Goal: Check status: Check status

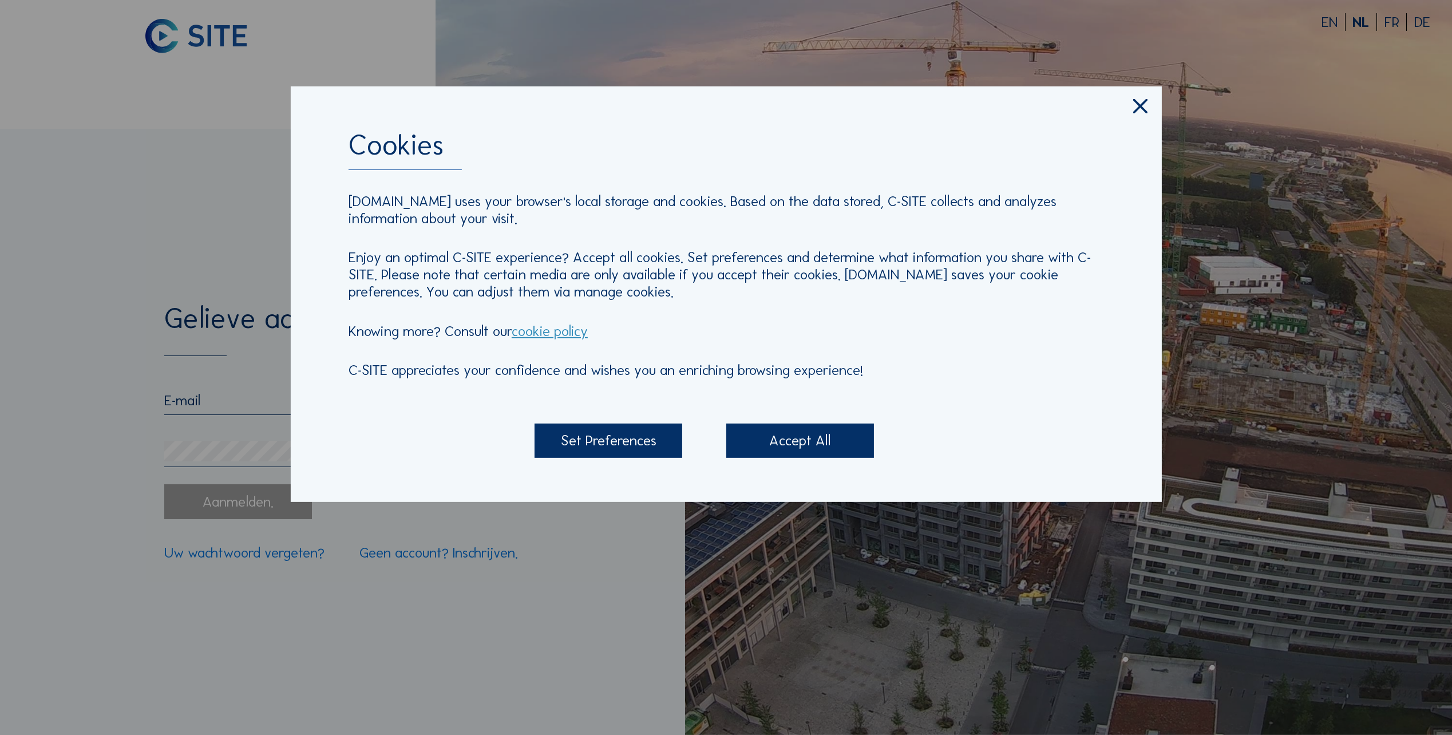
type input "[EMAIL_ADDRESS][DOMAIN_NAME]"
click at [817, 444] on div "Accept All" at bounding box center [800, 440] width 148 height 34
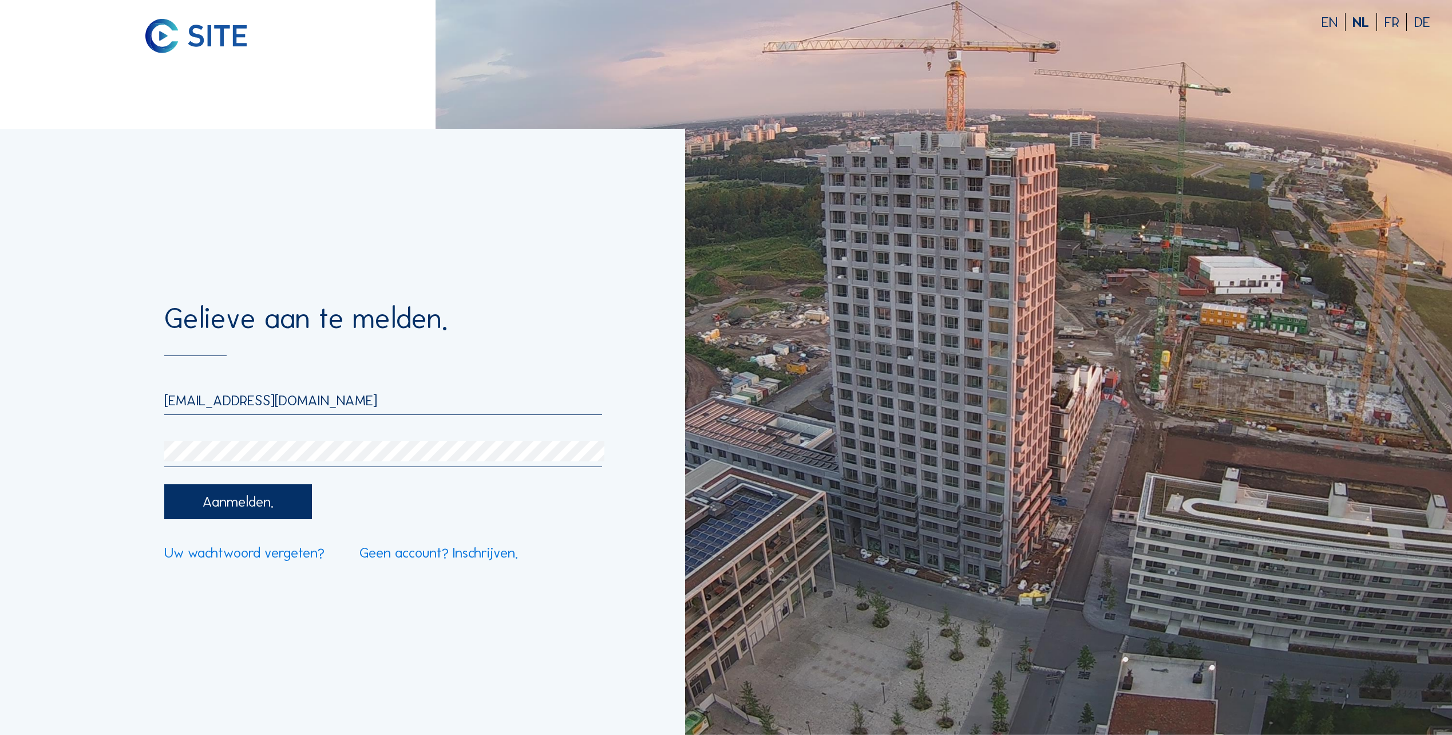
click at [253, 513] on div "Aanmelden." at bounding box center [238, 501] width 148 height 34
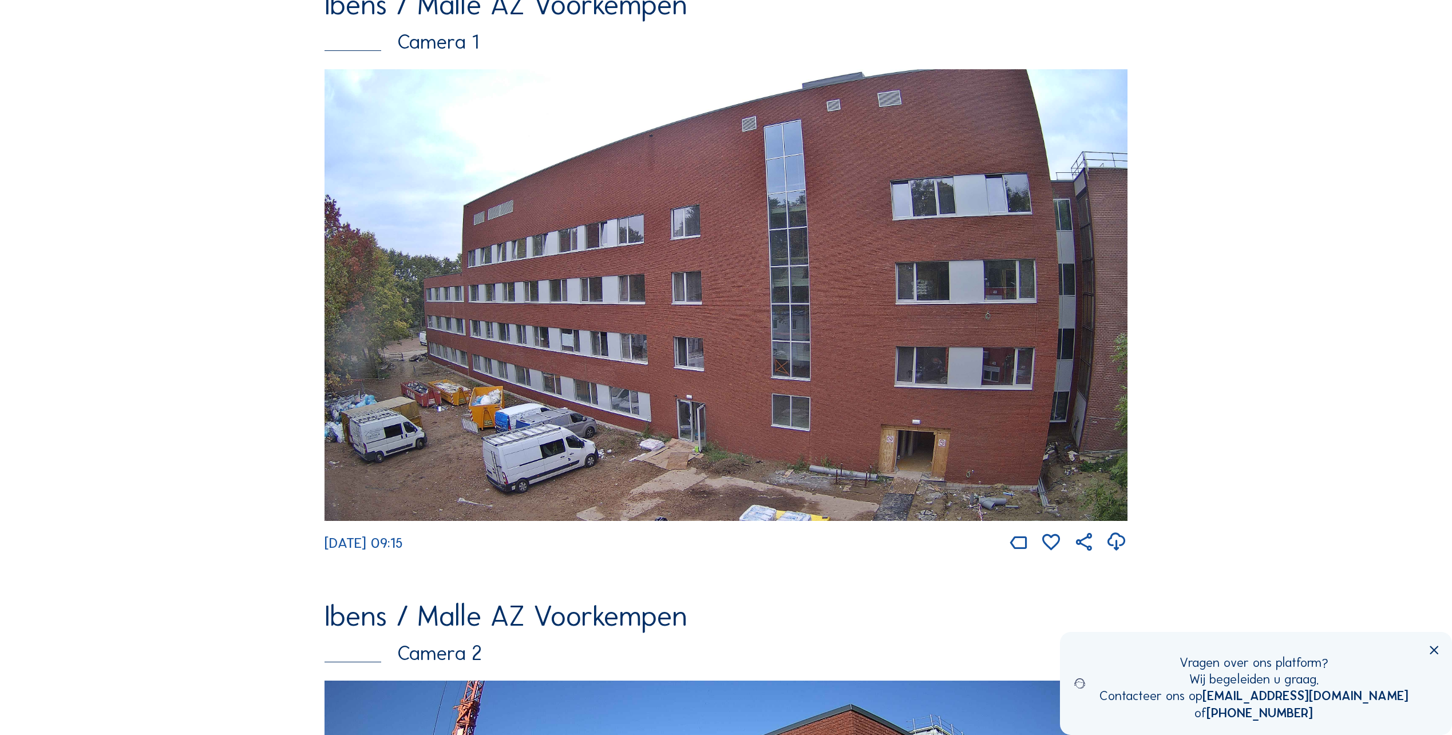
scroll to position [172, 0]
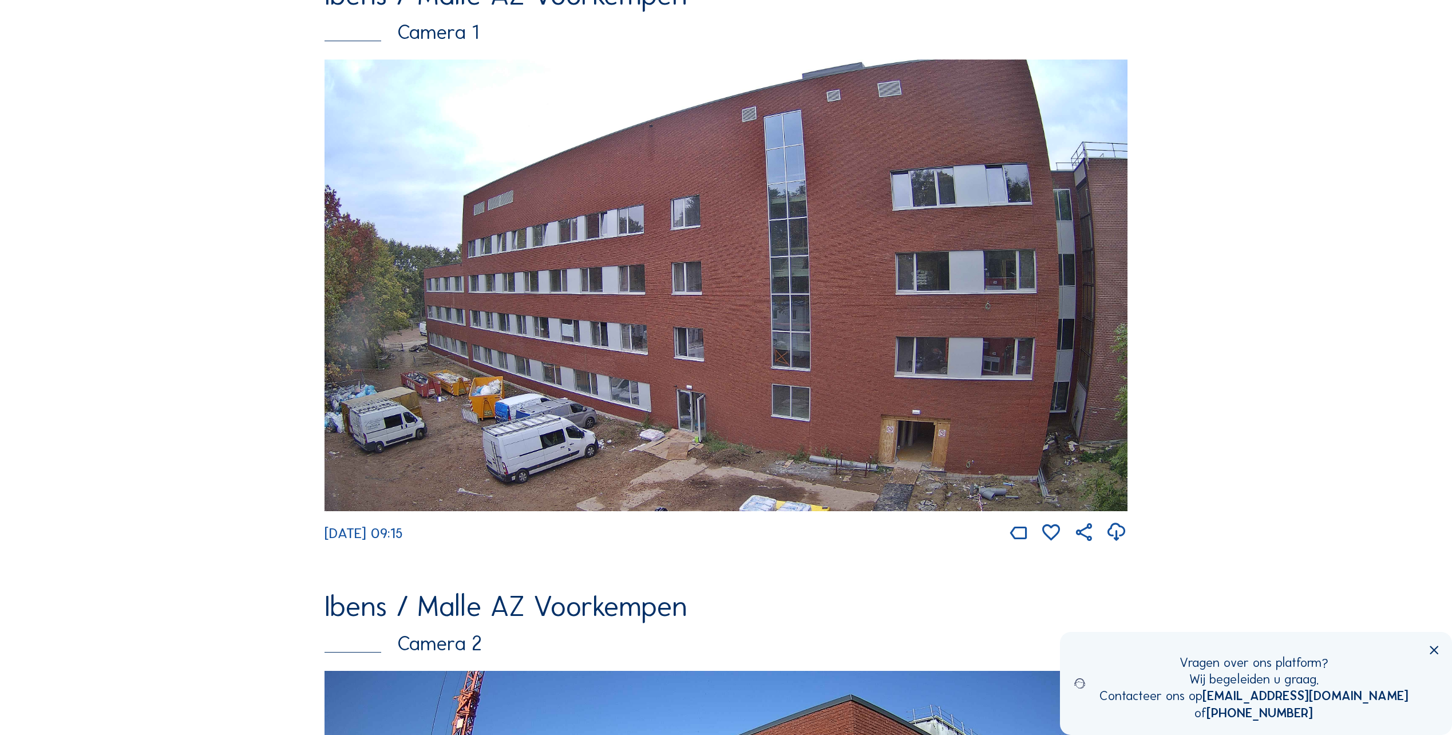
click at [821, 447] on img at bounding box center [725, 285] width 803 height 451
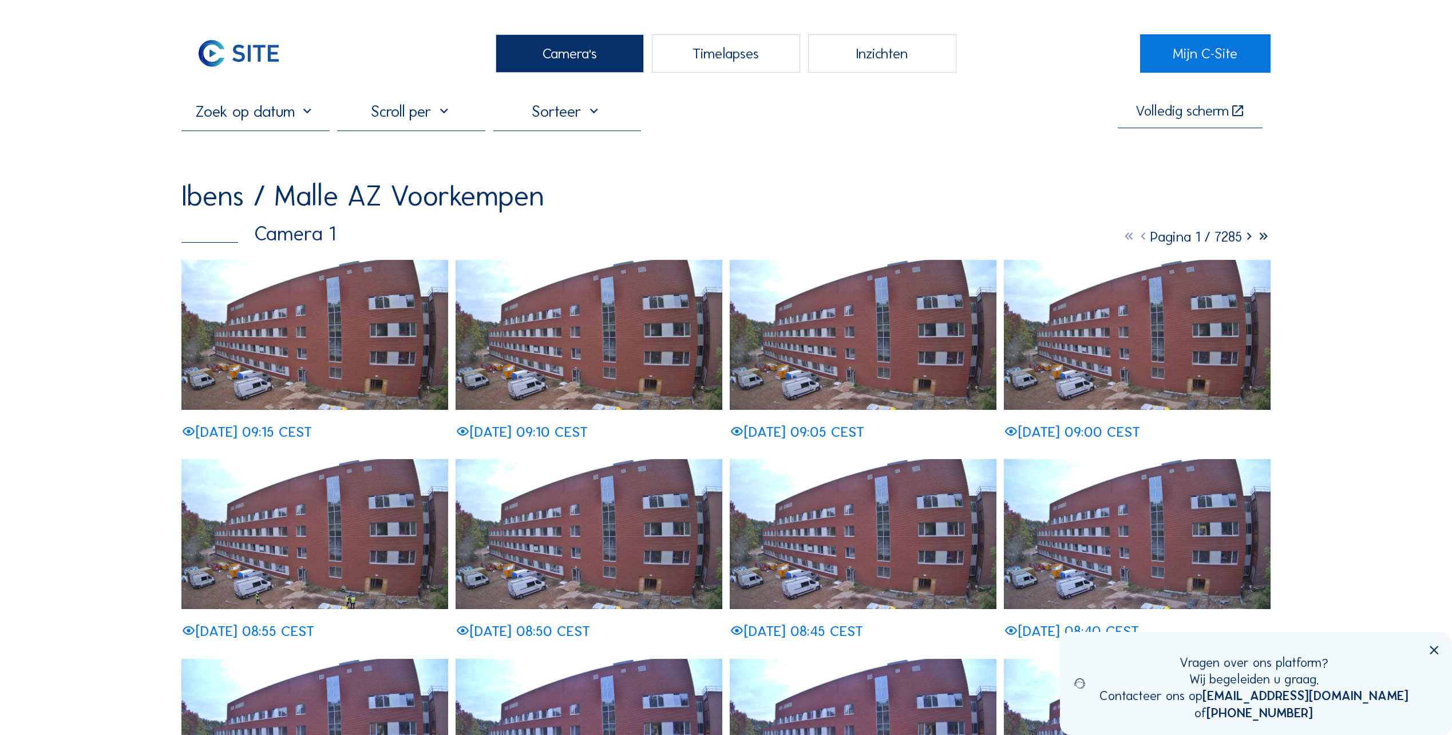
click at [301, 114] on input "text" at bounding box center [255, 111] width 148 height 19
click at [255, 181] on div "1" at bounding box center [253, 180] width 19 height 18
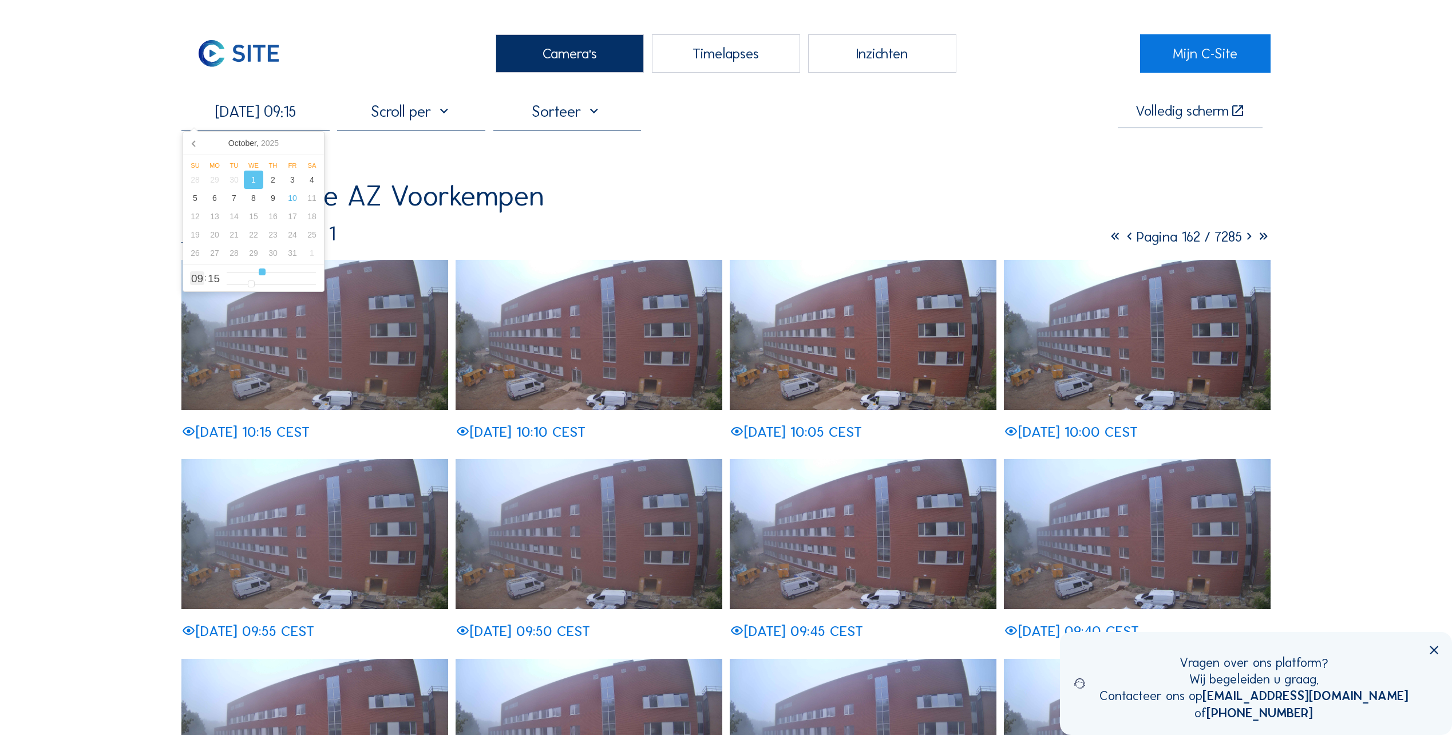
type input "[DATE] 08:15"
type input "8"
type input "[DATE] 07:15"
type input "7"
type input "[DATE] 06:15"
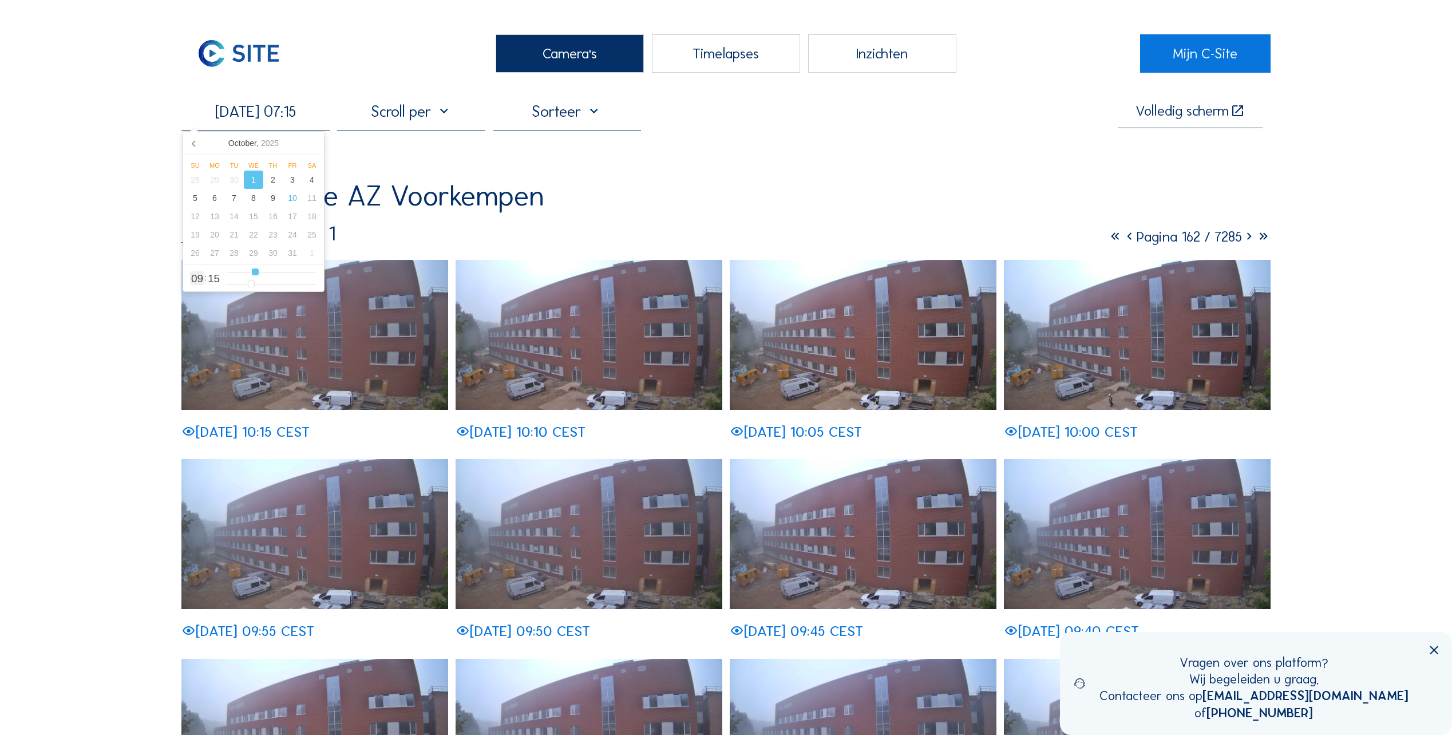
type input "6"
type input "[DATE] 05:15"
type input "5"
type input "[DATE] 04:15"
drag, startPoint x: 264, startPoint y: 275, endPoint x: 244, endPoint y: 269, distance: 20.4
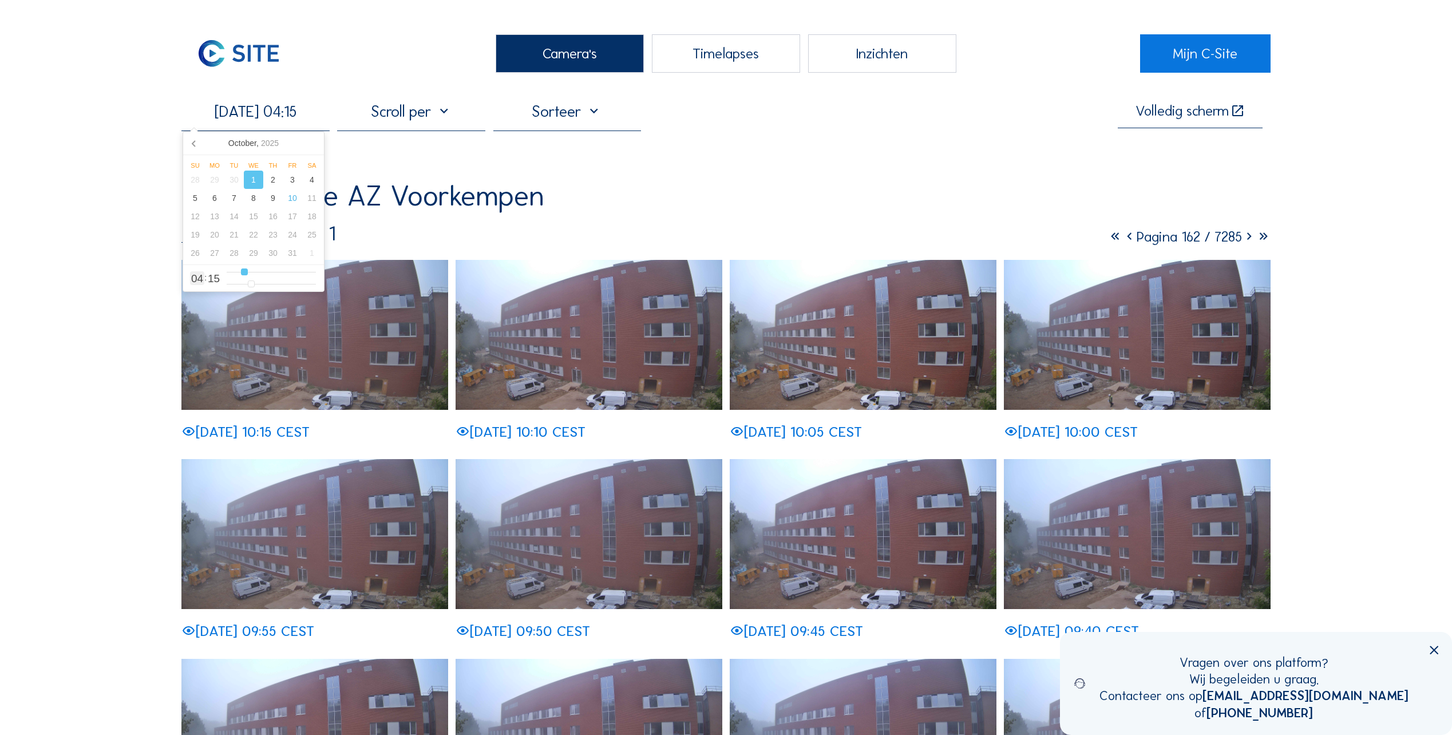
type input "4"
click at [244, 269] on input "range" at bounding box center [271, 272] width 89 height 10
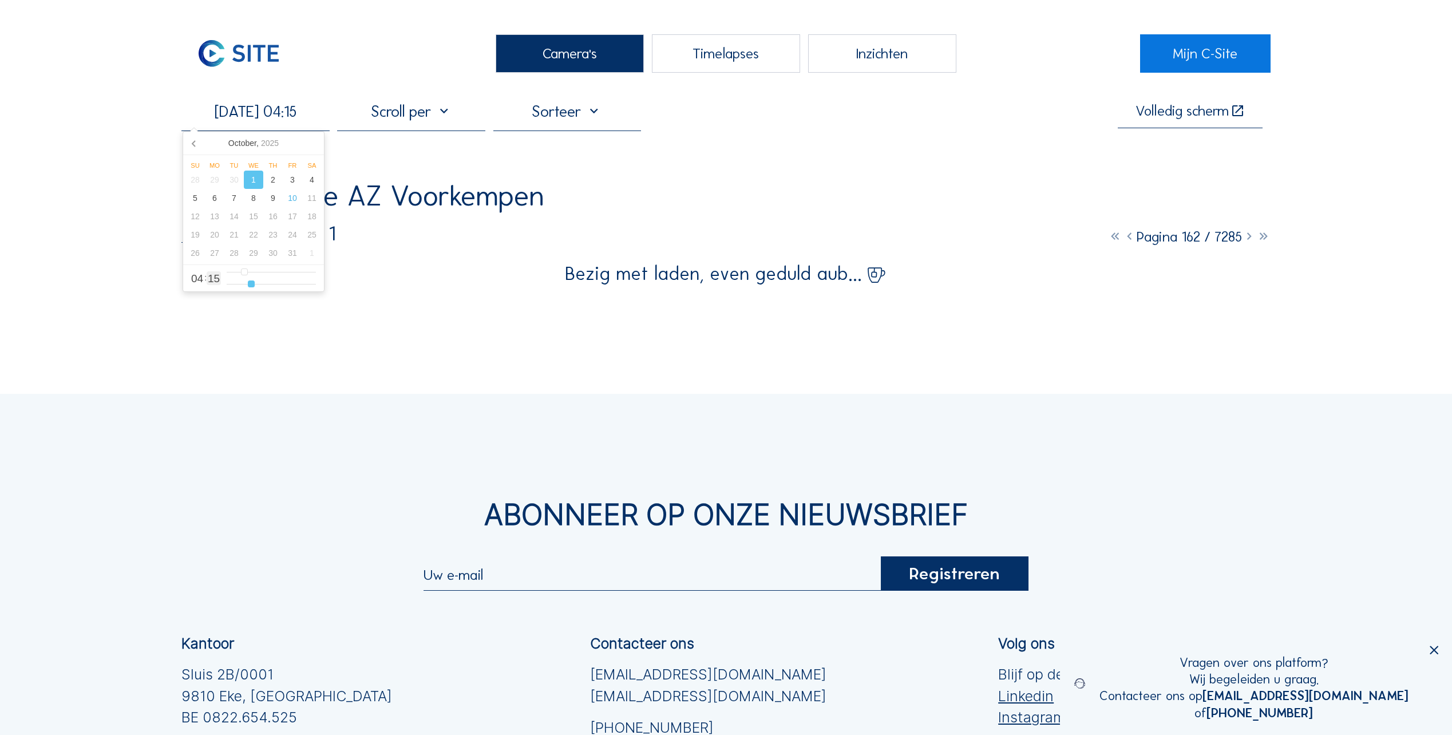
type input "[DATE] 04:16"
type input "16"
type input "[DATE] 04:17"
type input "17"
type input "[DATE] 04:19"
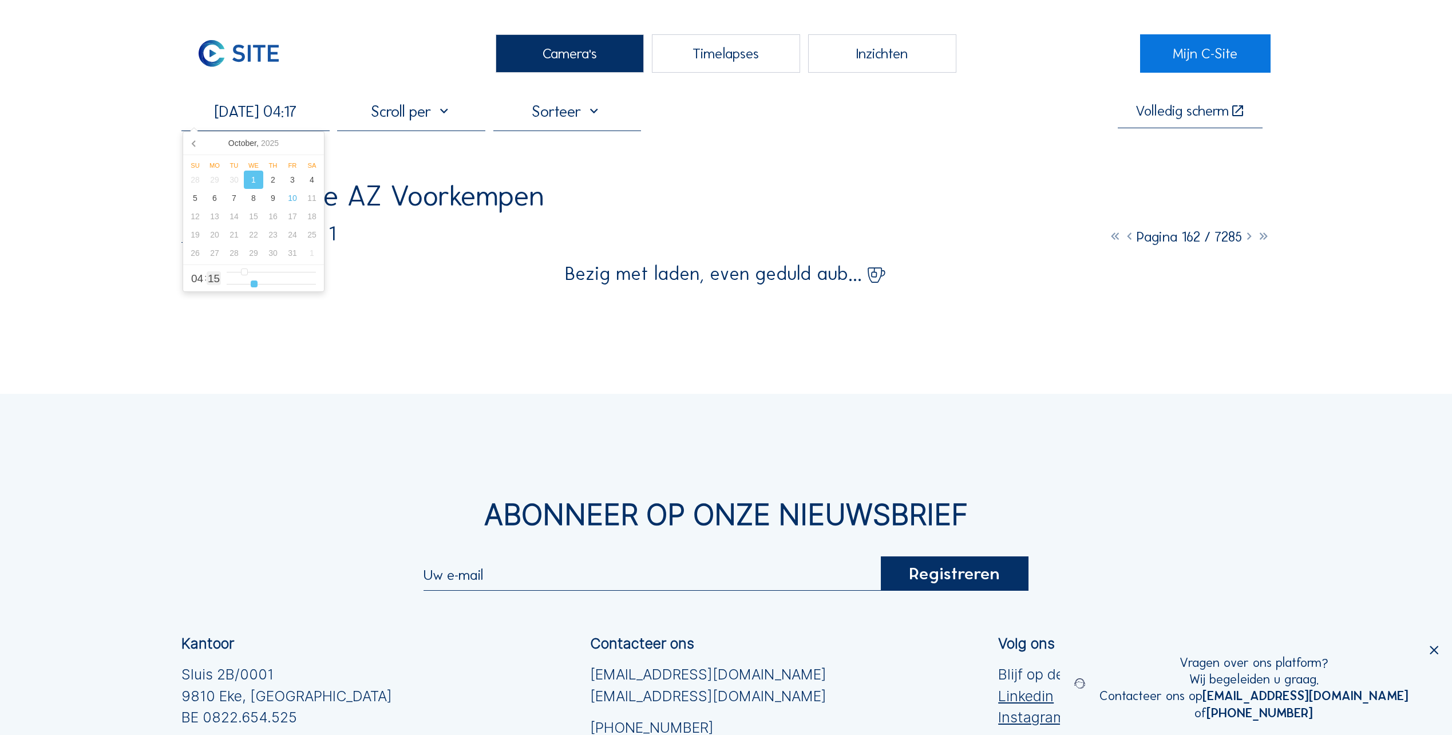
type input "19"
type input "[DATE] 04:23"
type input "23"
type input "[DATE] 04:25"
type input "25"
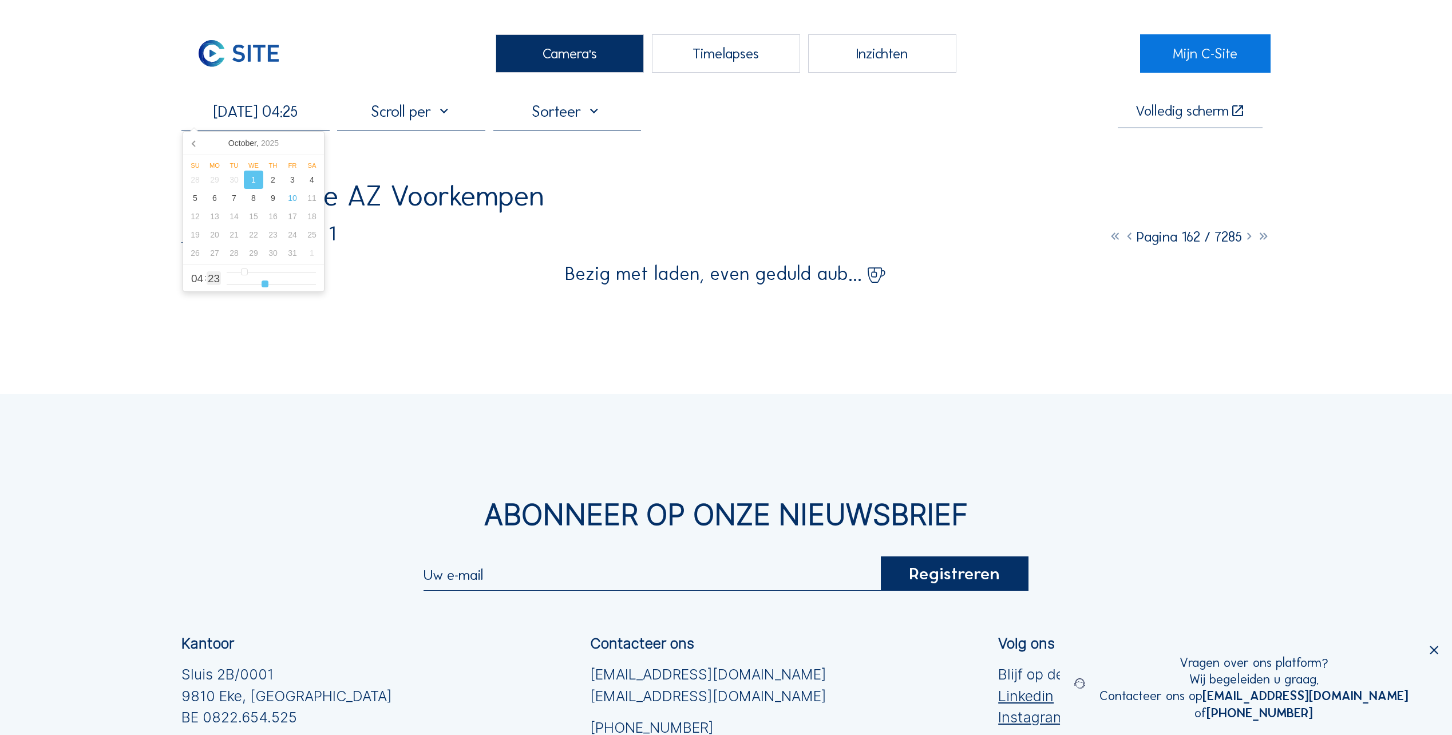
type input "[DATE] 04:26"
type input "26"
type input "[DATE] 04:27"
type input "27"
type input "[DATE] 04:28"
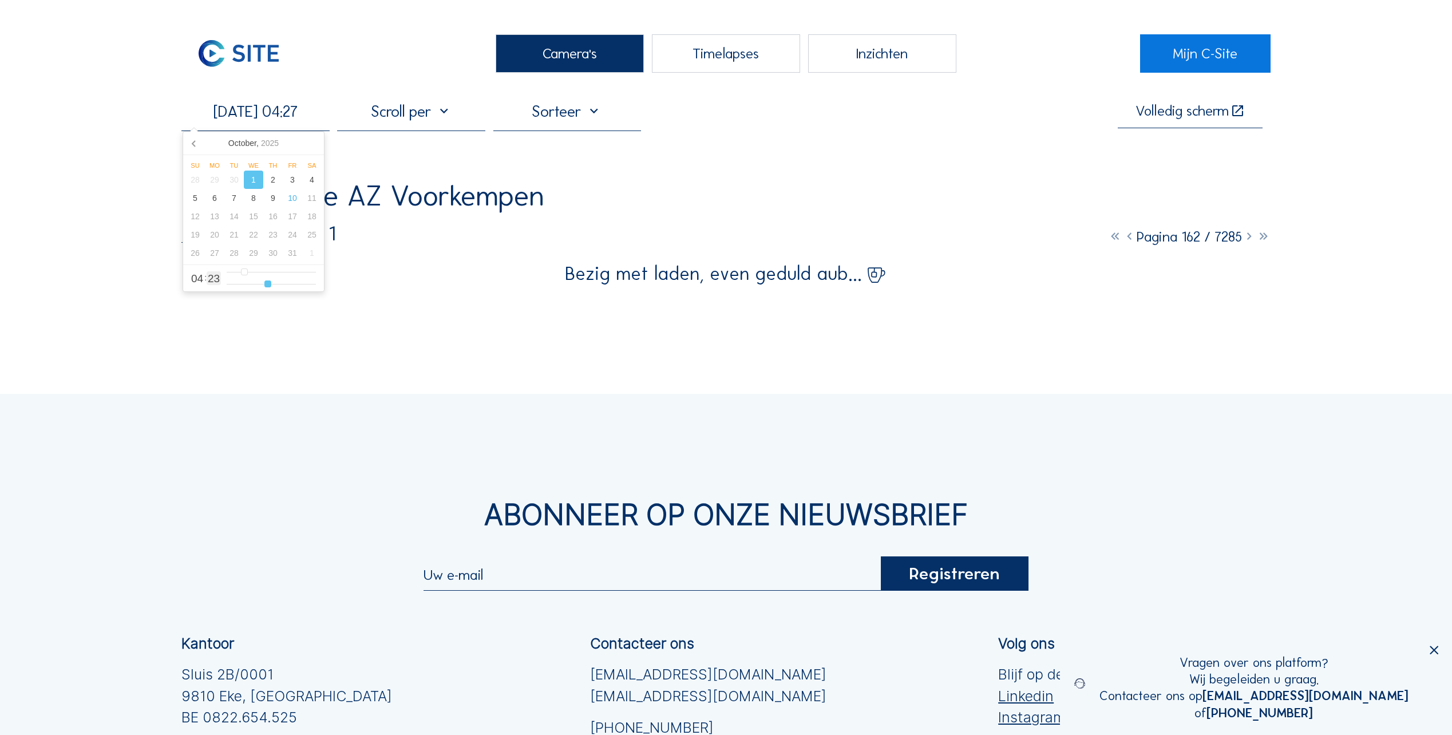
type input "28"
type input "[DATE] 04:29"
type input "29"
type input "[DATE] 04:30"
type input "30"
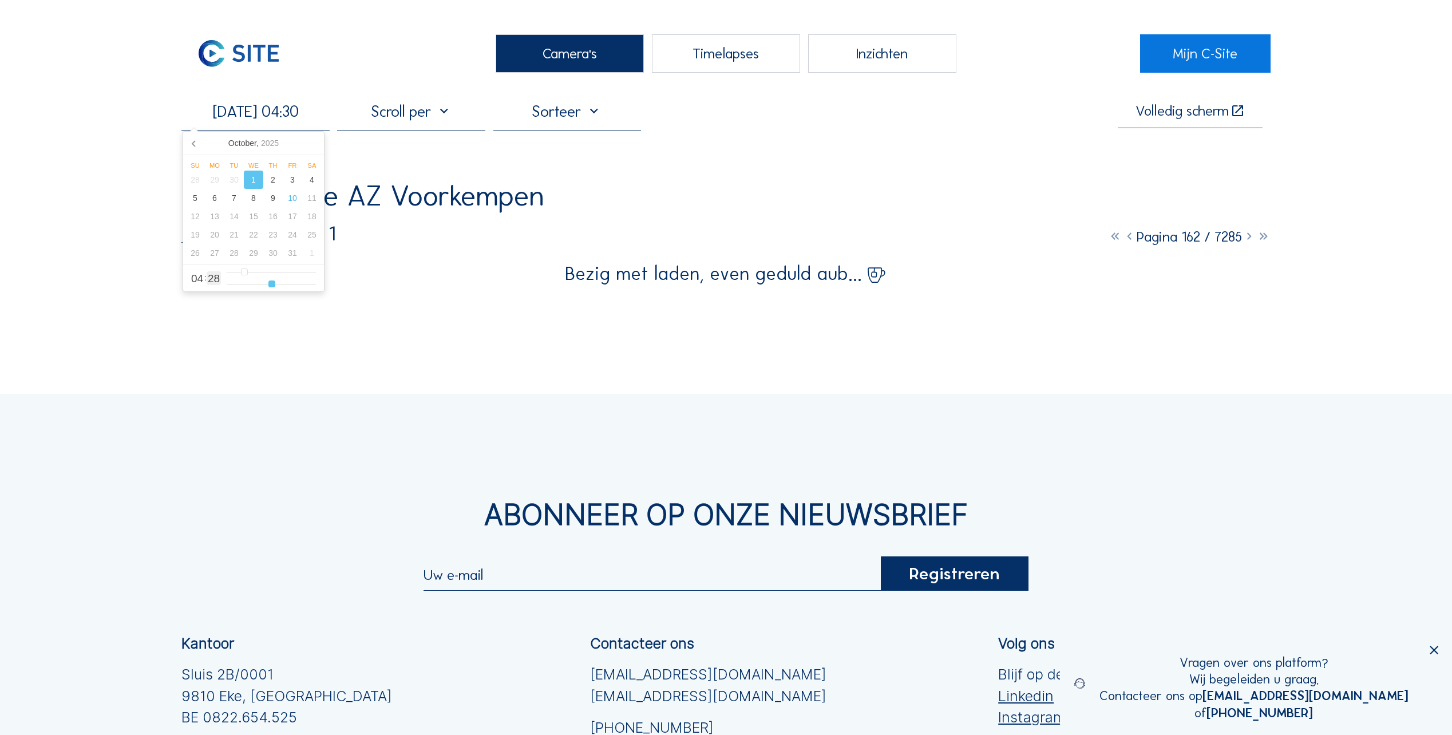
type input "[DATE] 04:31"
type input "31"
type input "[DATE] 04:32"
type input "32"
type input "[DATE] 04:33"
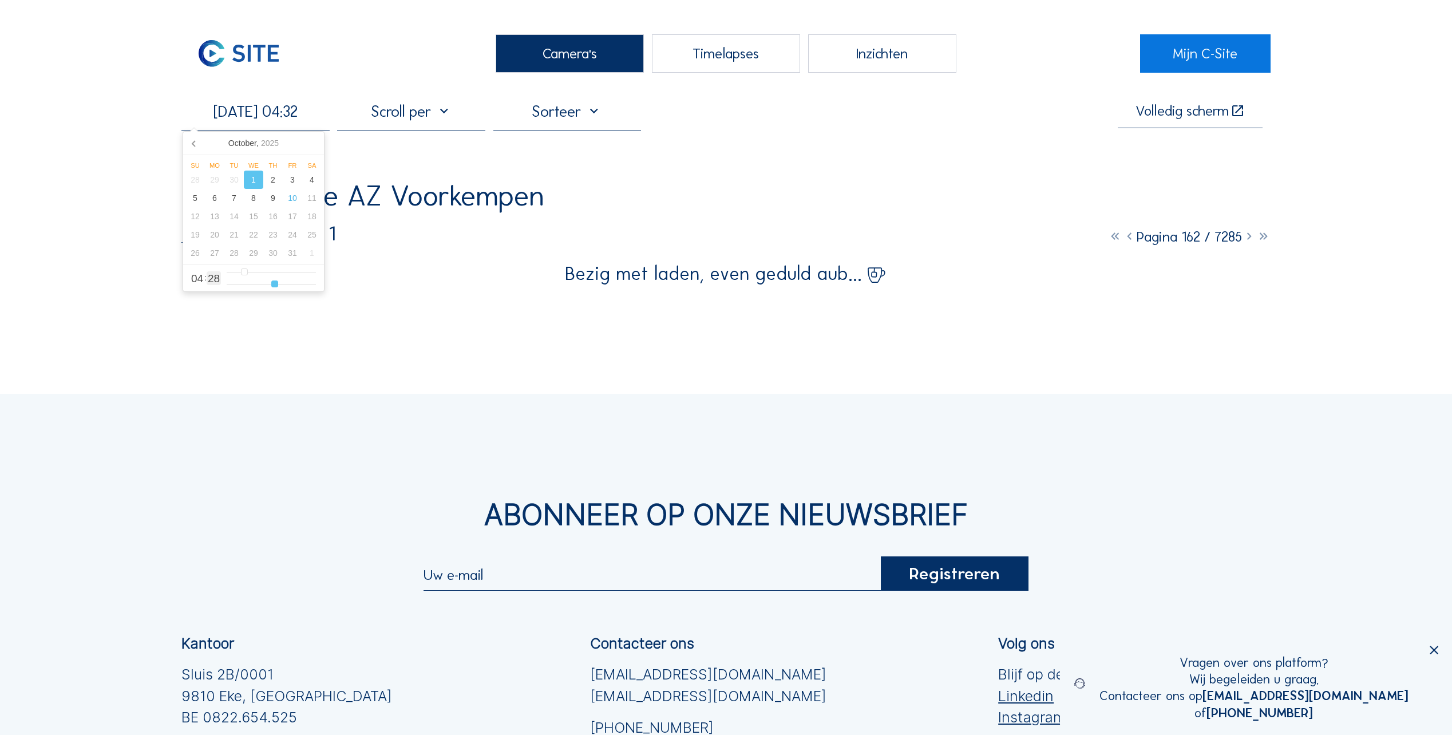
type input "33"
type input "[DATE] 04:34"
type input "34"
type input "[DATE] 04:35"
type input "35"
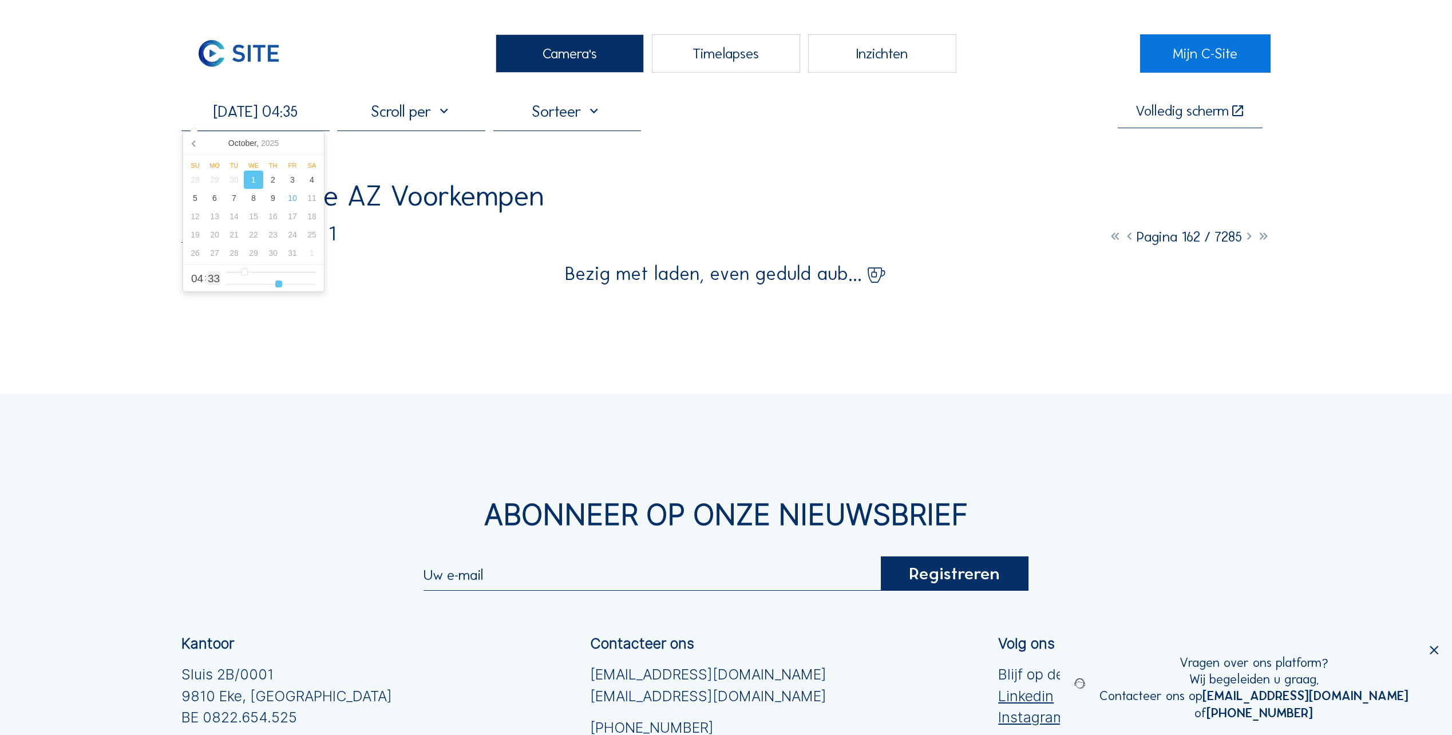
type input "[DATE] 04:36"
type input "36"
type input "[DATE] 04:37"
type input "37"
type input "[DATE] 04:38"
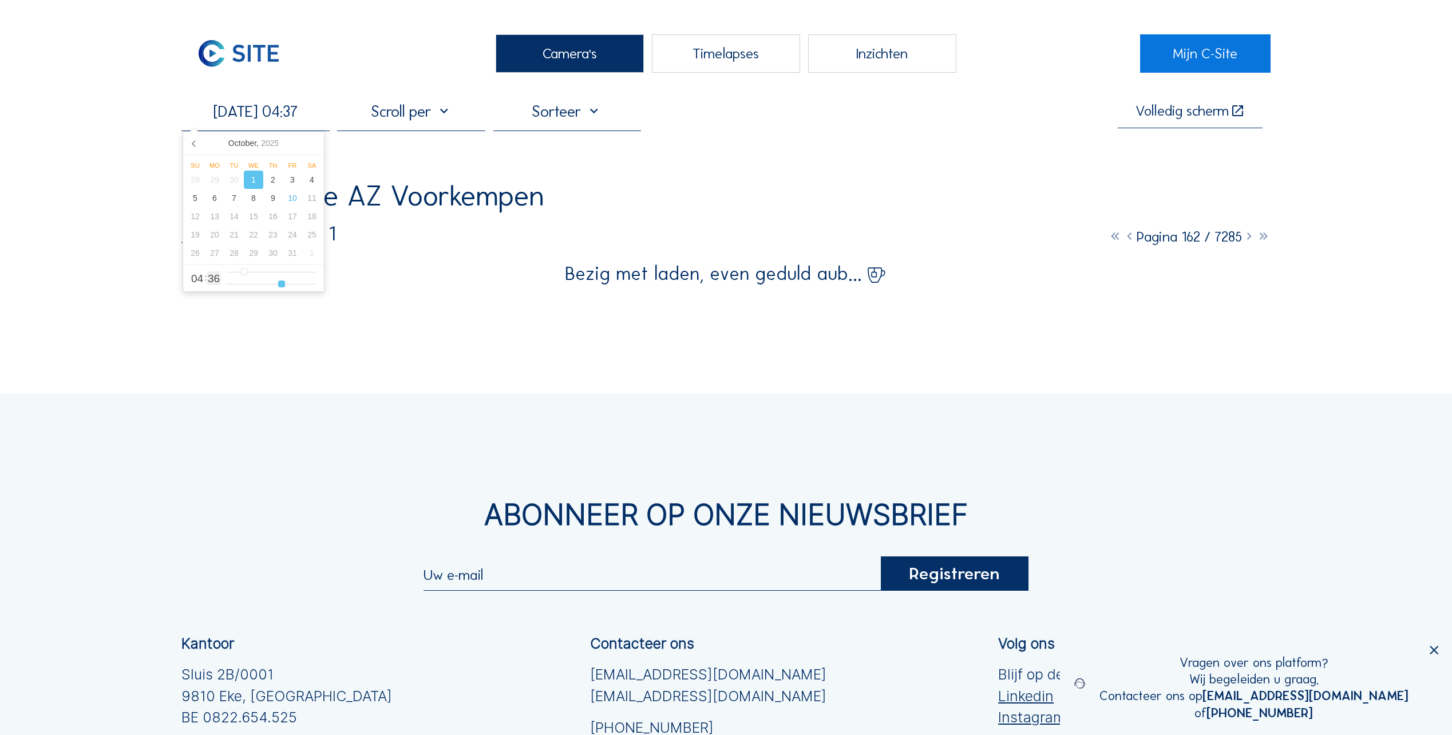
type input "38"
type input "[DATE] 04:40"
type input "40"
type input "[DATE] 04:41"
type input "41"
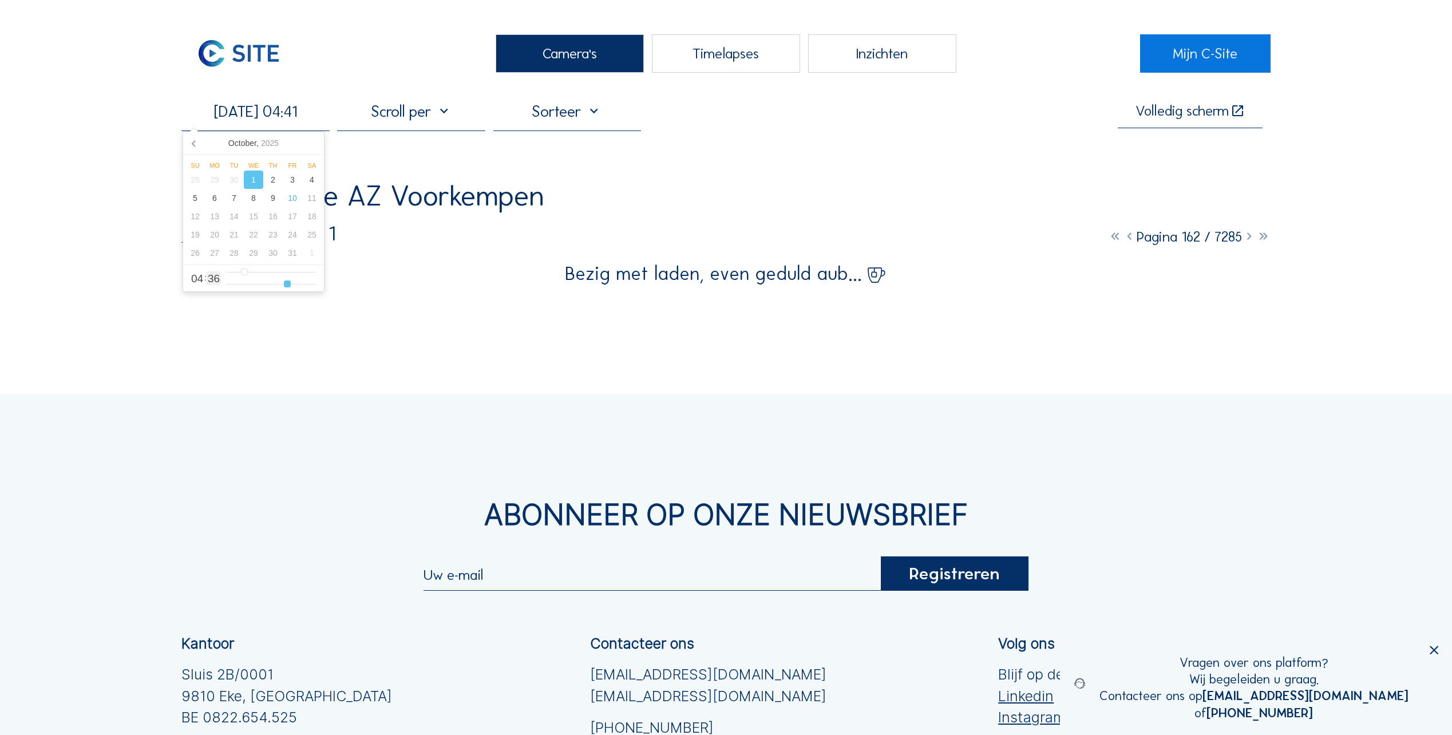
type input "[DATE] 04:42"
type input "42"
type input "[DATE] 04:44"
type input "44"
type input "[DATE] 04:45"
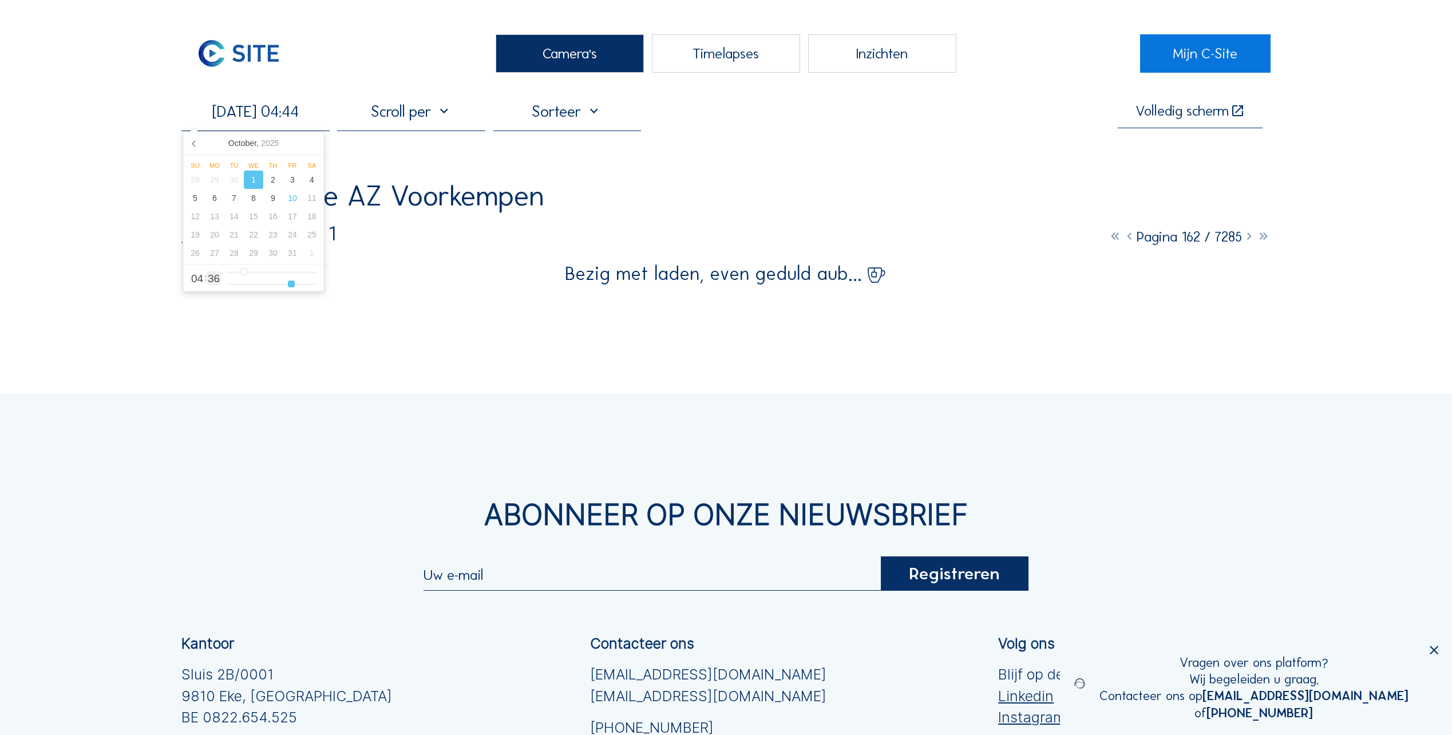
type input "45"
type input "[DATE] 04:46"
type input "46"
type input "[DATE] 04:47"
type input "47"
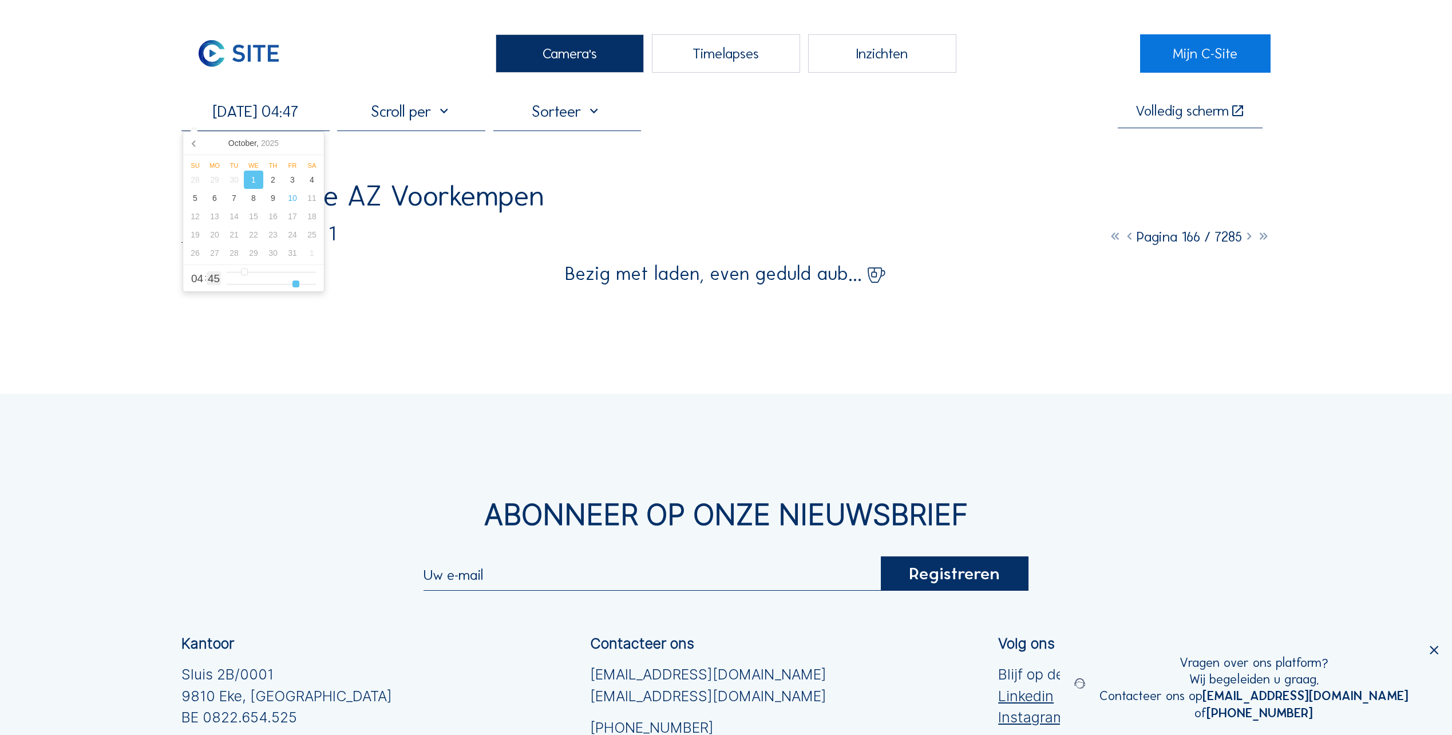
type input "[DATE] 04:48"
type input "48"
type input "[DATE] 04:49"
type input "49"
type input "[DATE] 04:50"
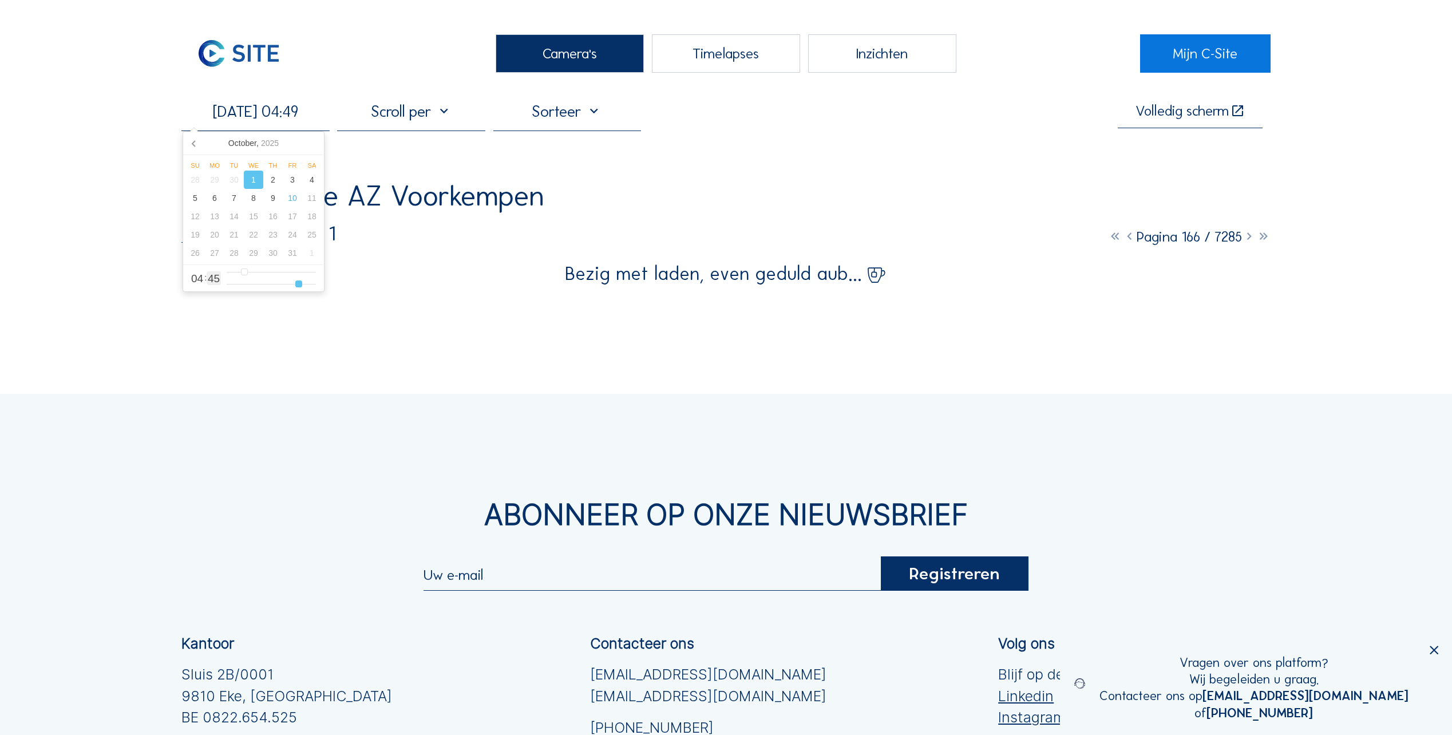
type input "50"
type input "[DATE] 04:51"
type input "51"
type input "[DATE] 04:52"
type input "52"
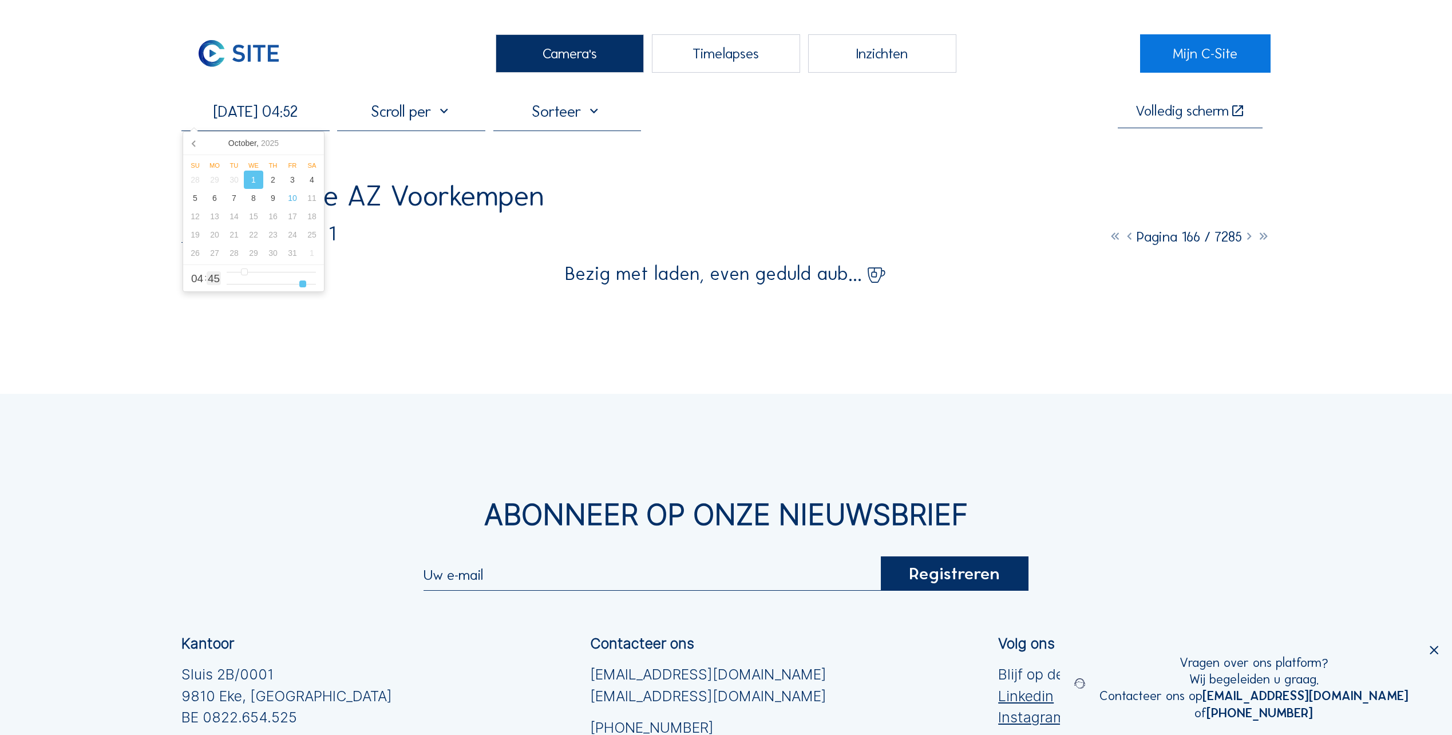
type input "[DATE] 04:56"
type input "56"
type input "[DATE] 04:57"
type input "57"
type input "[DATE] 04:59"
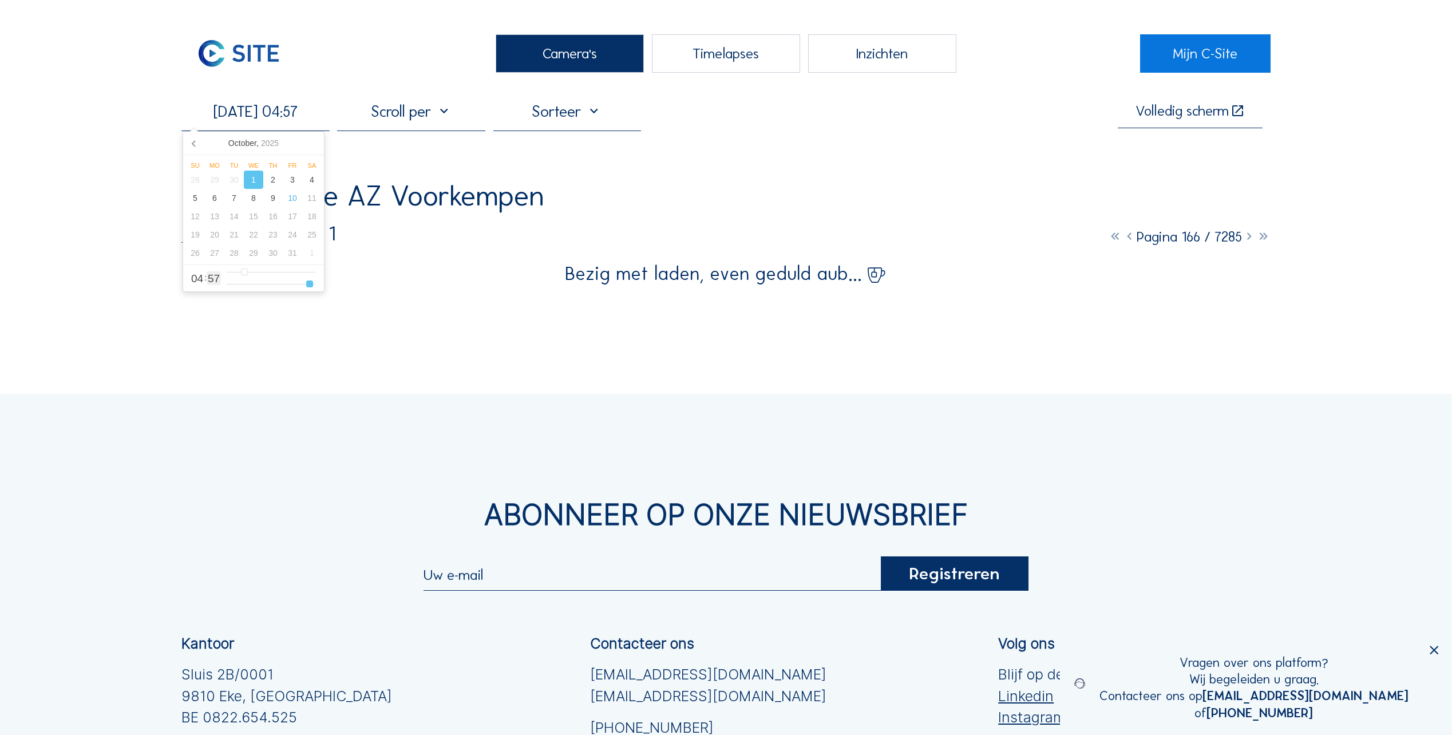
type input "59"
type input "[DATE] 04:54"
type input "54"
type input "[DATE] 04:49"
type input "49"
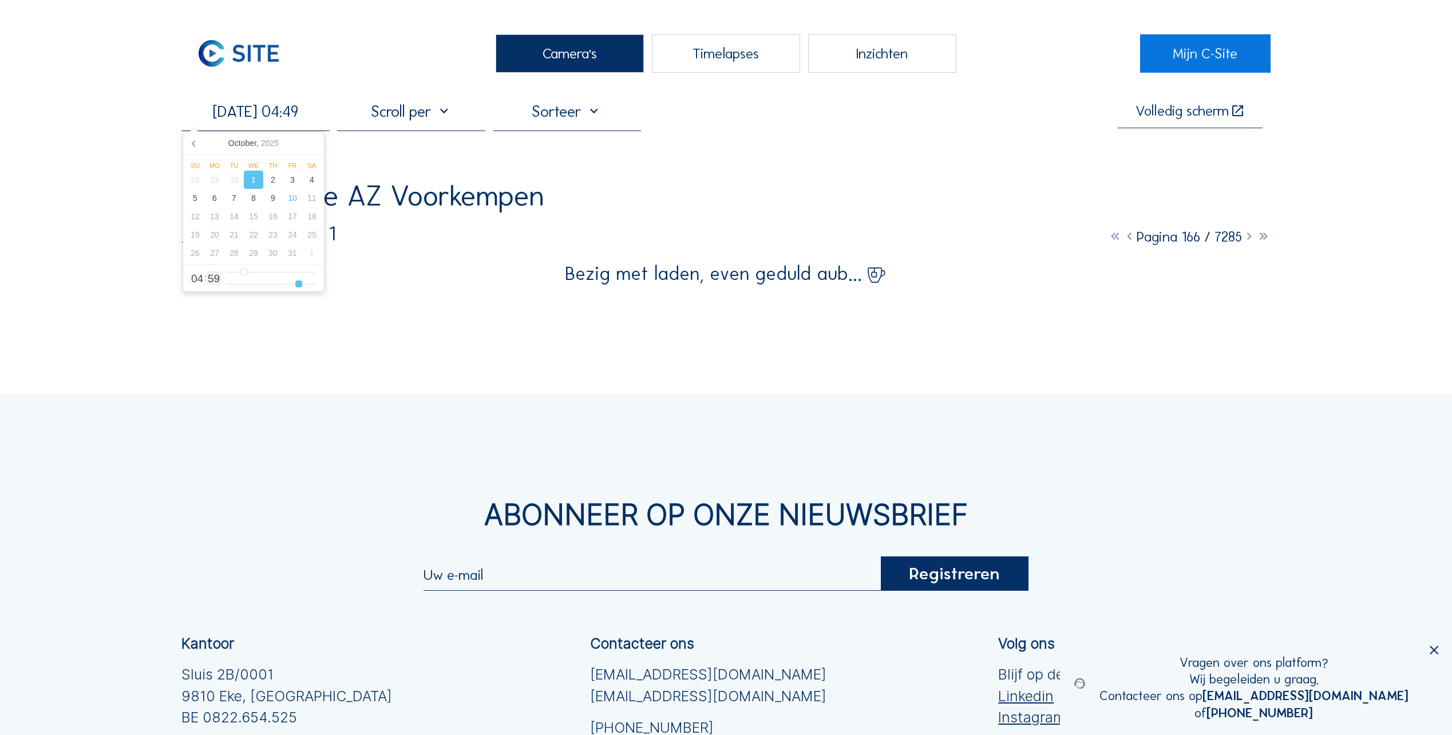
type input "[DATE] 04:42"
type input "42"
type input "[DATE] 04:41"
type input "41"
type input "[DATE] 04:39"
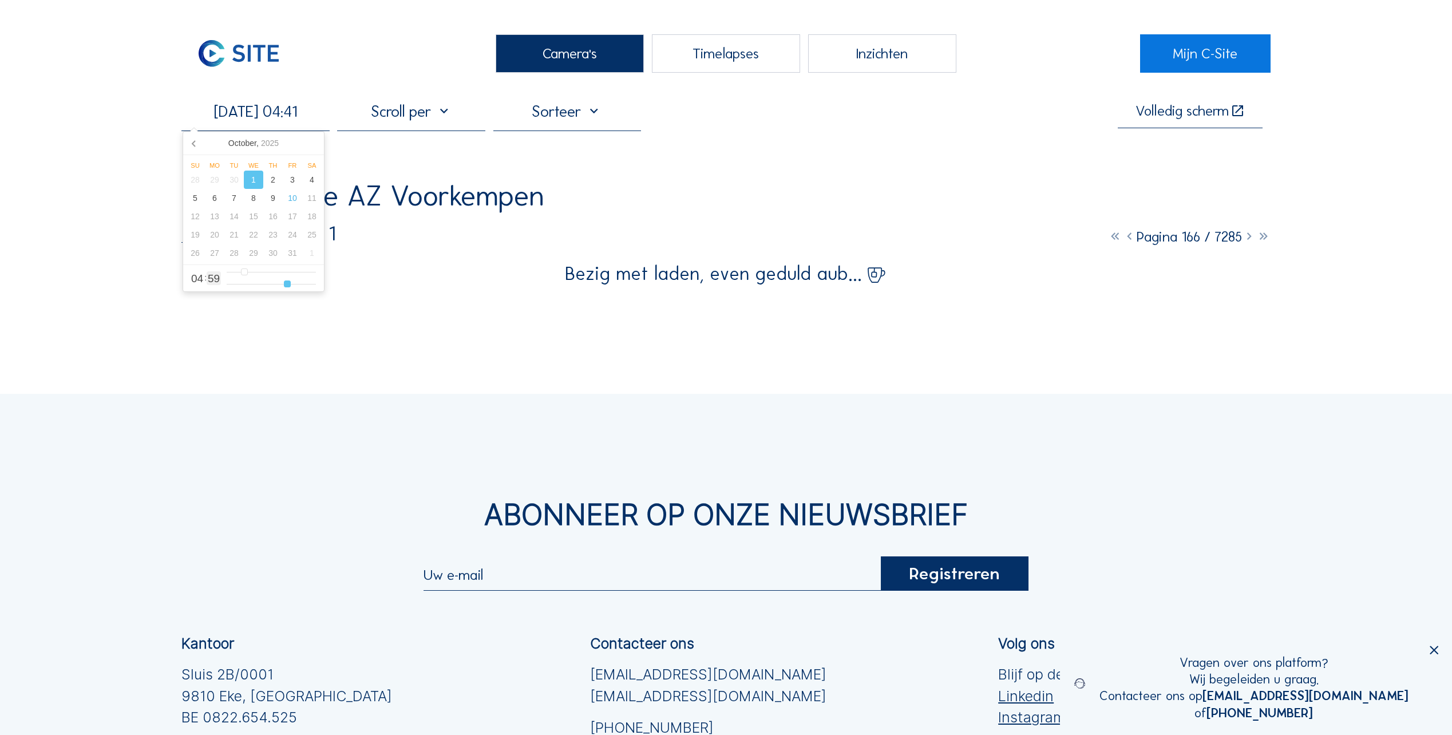
type input "39"
type input "[DATE] 04:37"
type input "37"
type input "[DATE] 04:33"
type input "33"
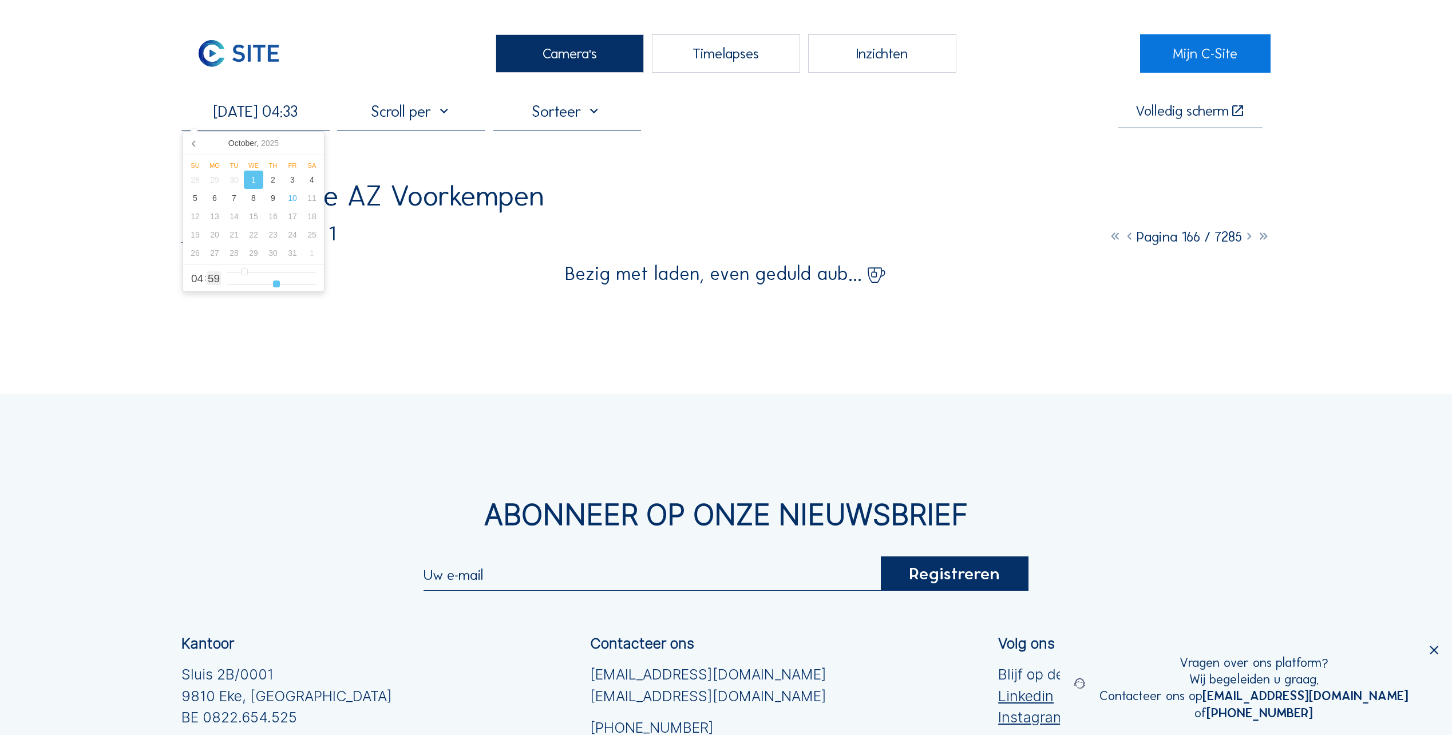
type input "[DATE] 04:30"
type input "30"
type input "[DATE] 04:28"
type input "28"
type input "[DATE] 04:27"
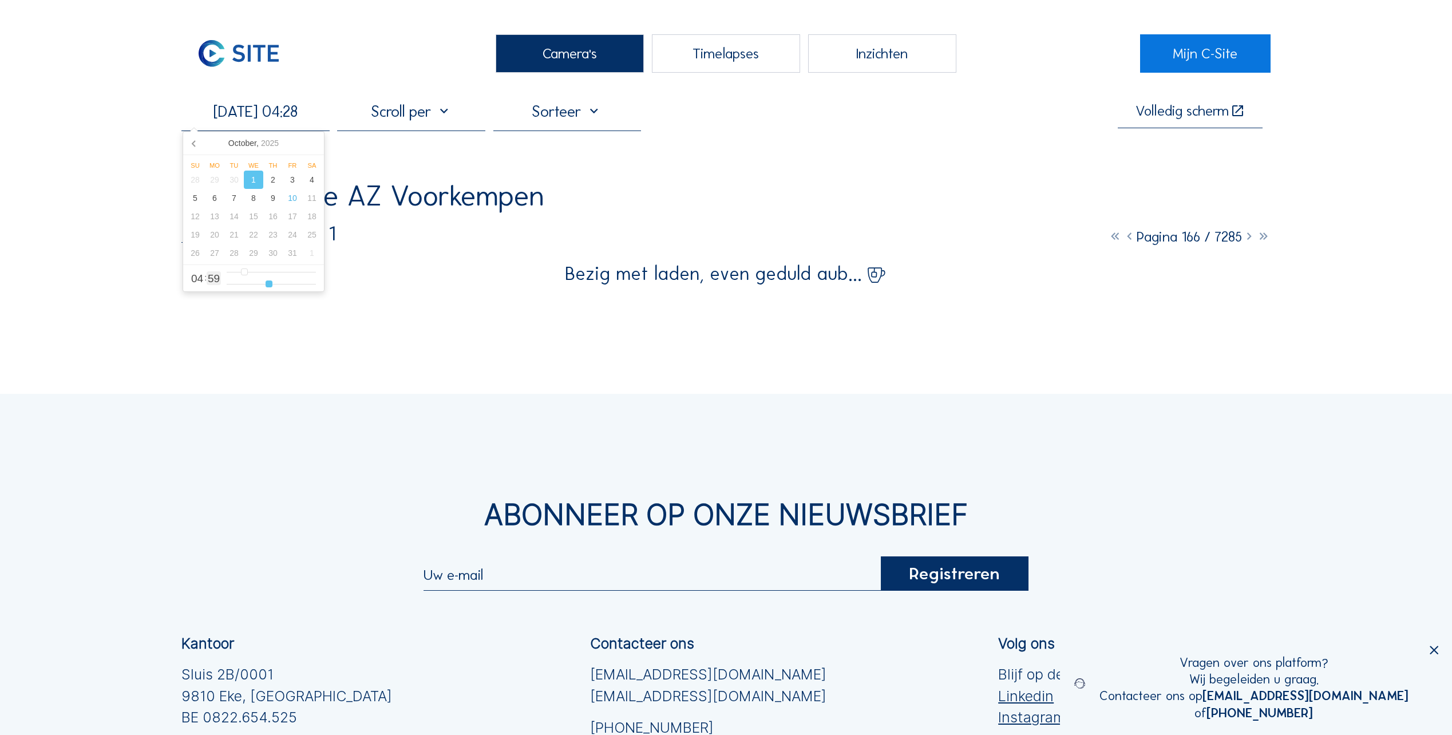
type input "27"
type input "[DATE] 04:25"
type input "25"
type input "[DATE] 04:23"
type input "23"
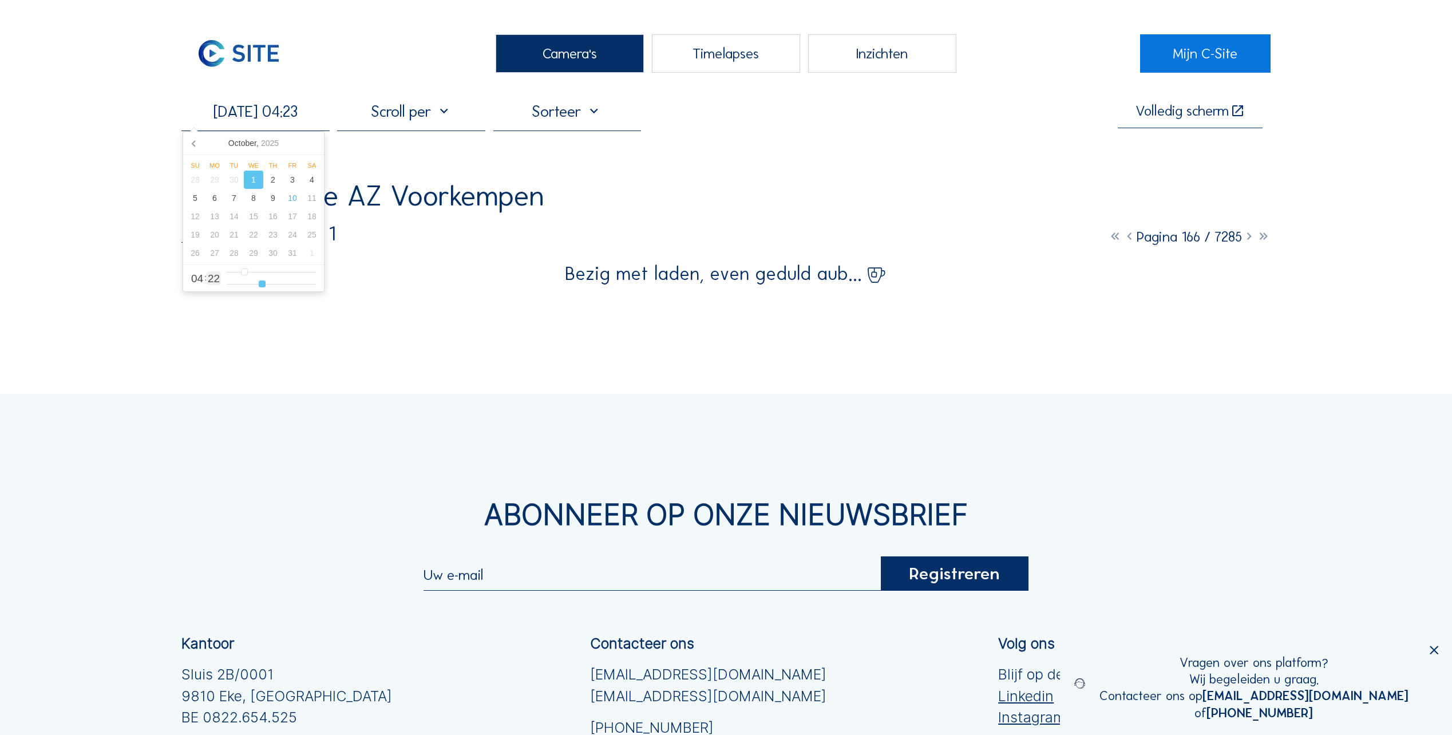
type input "[DATE] 04:22"
type input "22"
type input "[DATE] 04:21"
type input "21"
type input "[DATE] 04:20"
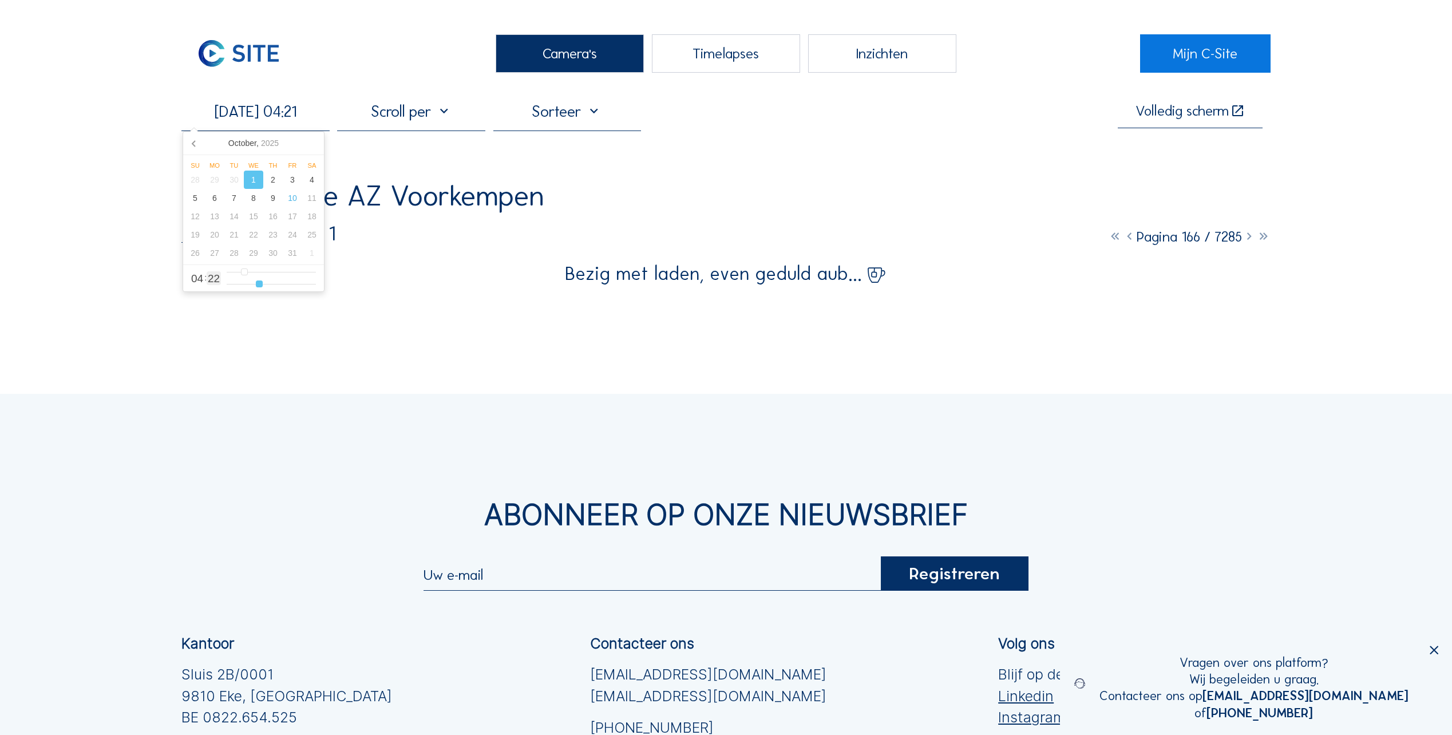
type input "20"
type input "[DATE] 04:19"
type input "19"
type input "[DATE] 04:18"
type input "18"
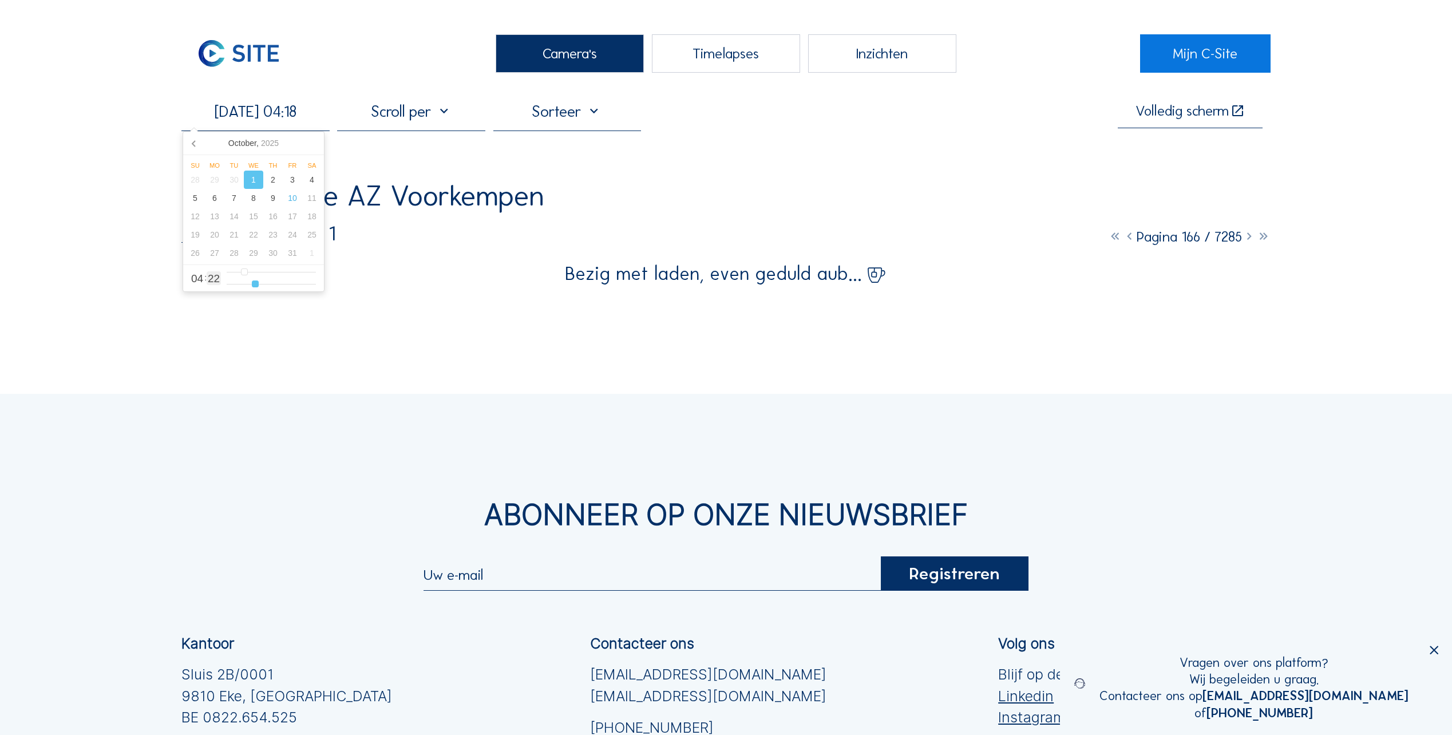
type input "[DATE] 04:17"
type input "17"
type input "[DATE] 04:16"
type input "16"
type input "[DATE] 04:15"
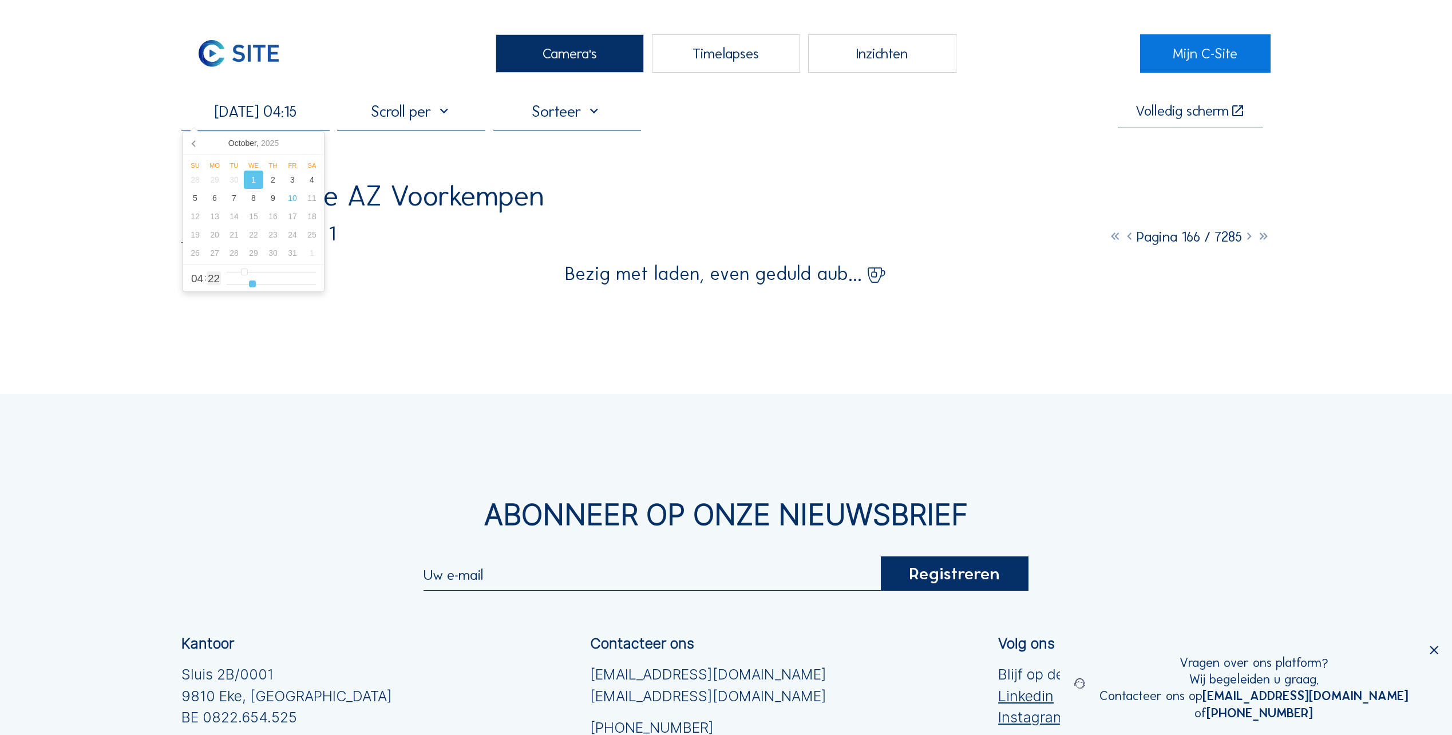
type input "15"
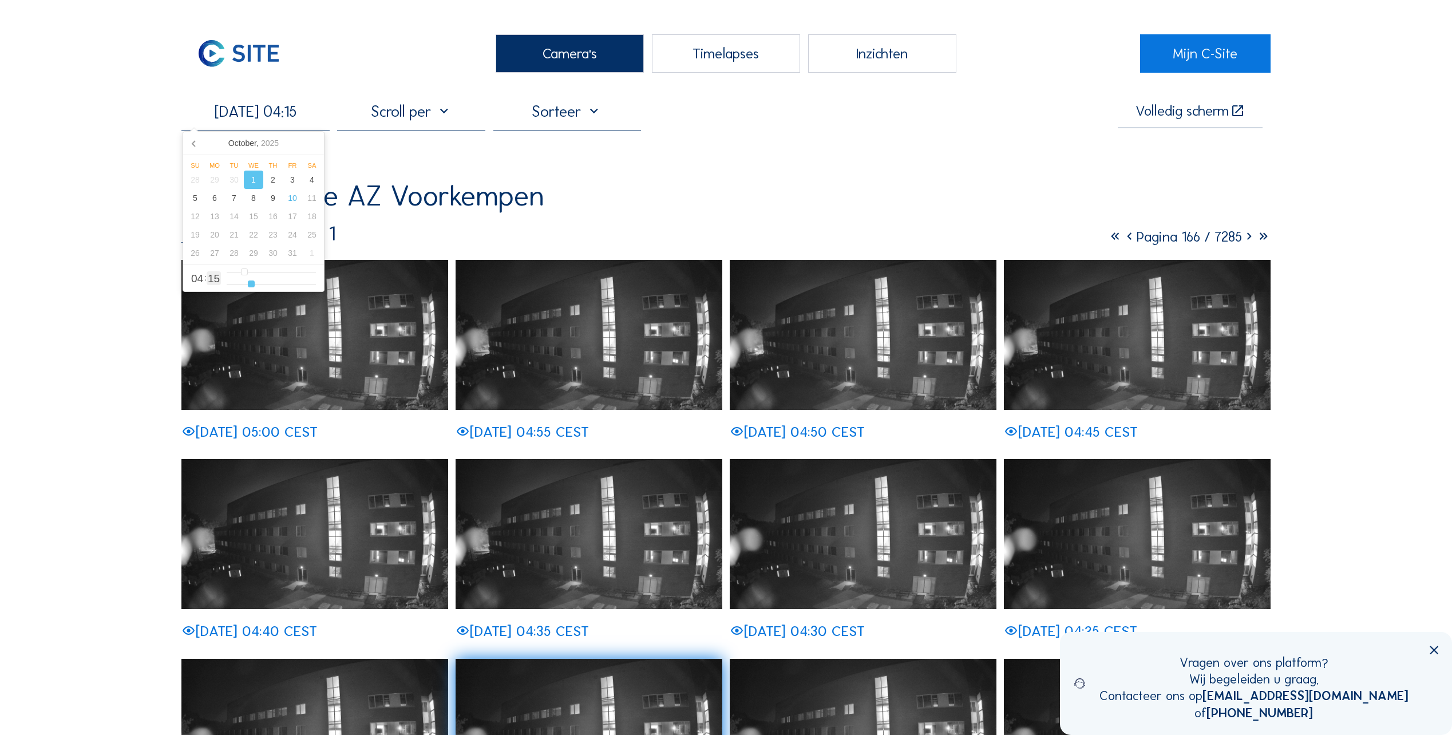
type input "[DATE] 04:14"
type input "14"
type input "[DATE] 04:13"
type input "13"
type input "[DATE] 04:12"
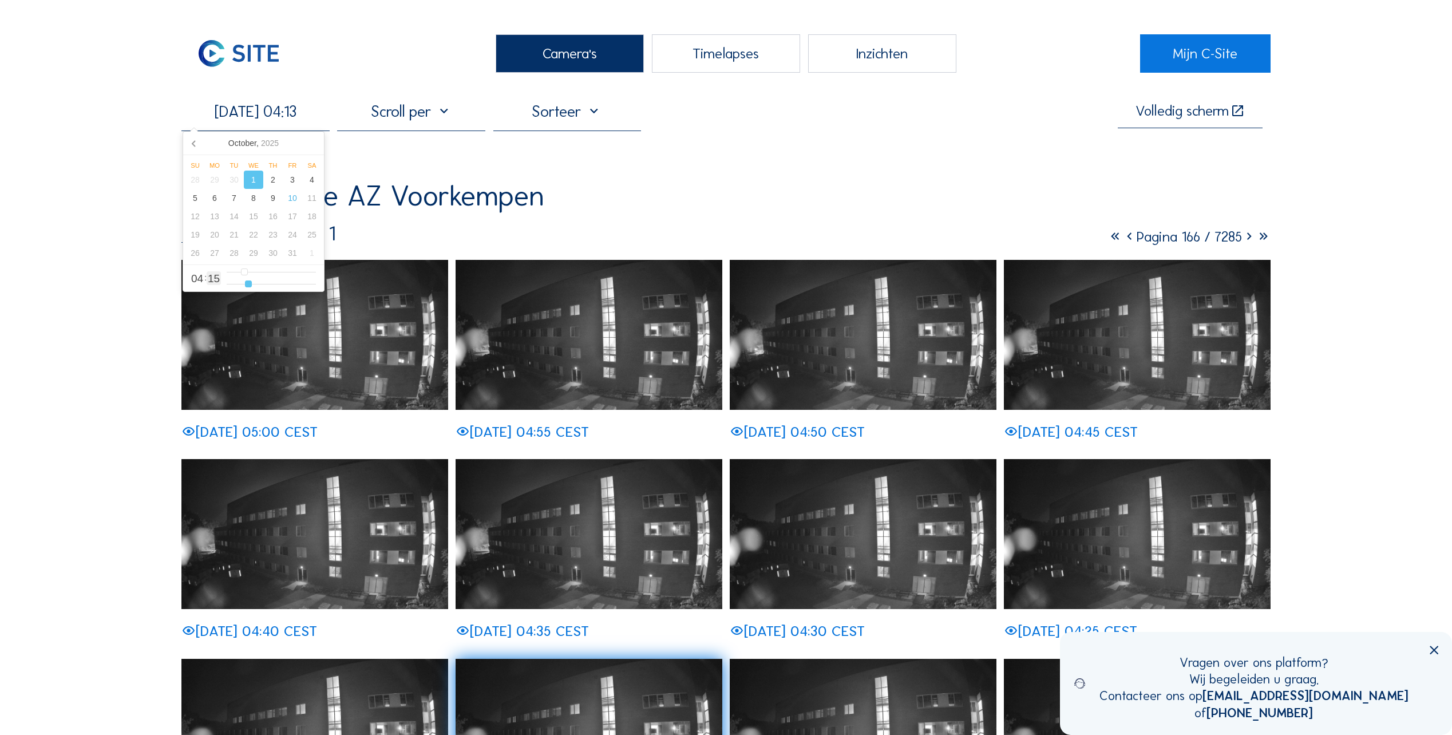
type input "12"
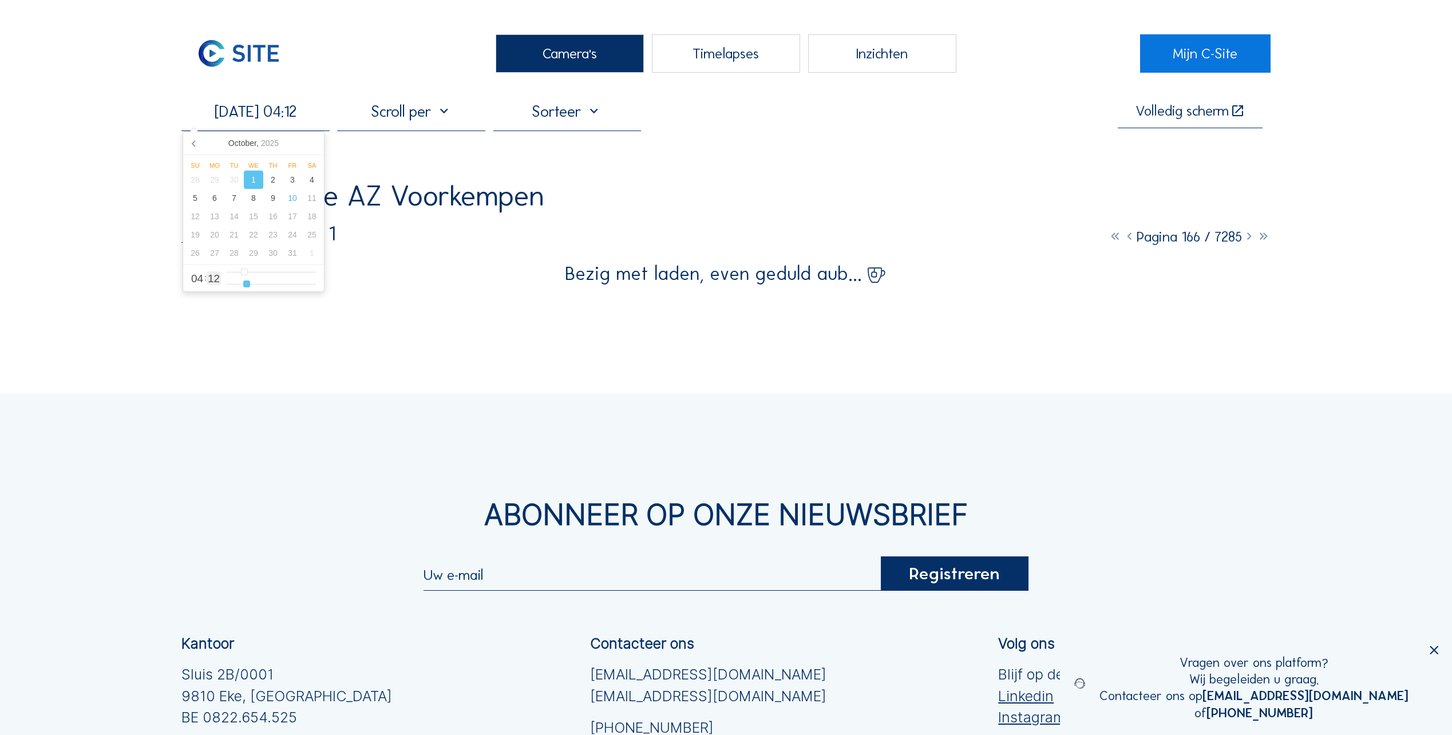
type input "[DATE] 04:13"
type input "13"
type input "[DATE] 04:14"
type input "14"
type input "[DATE] 04:15"
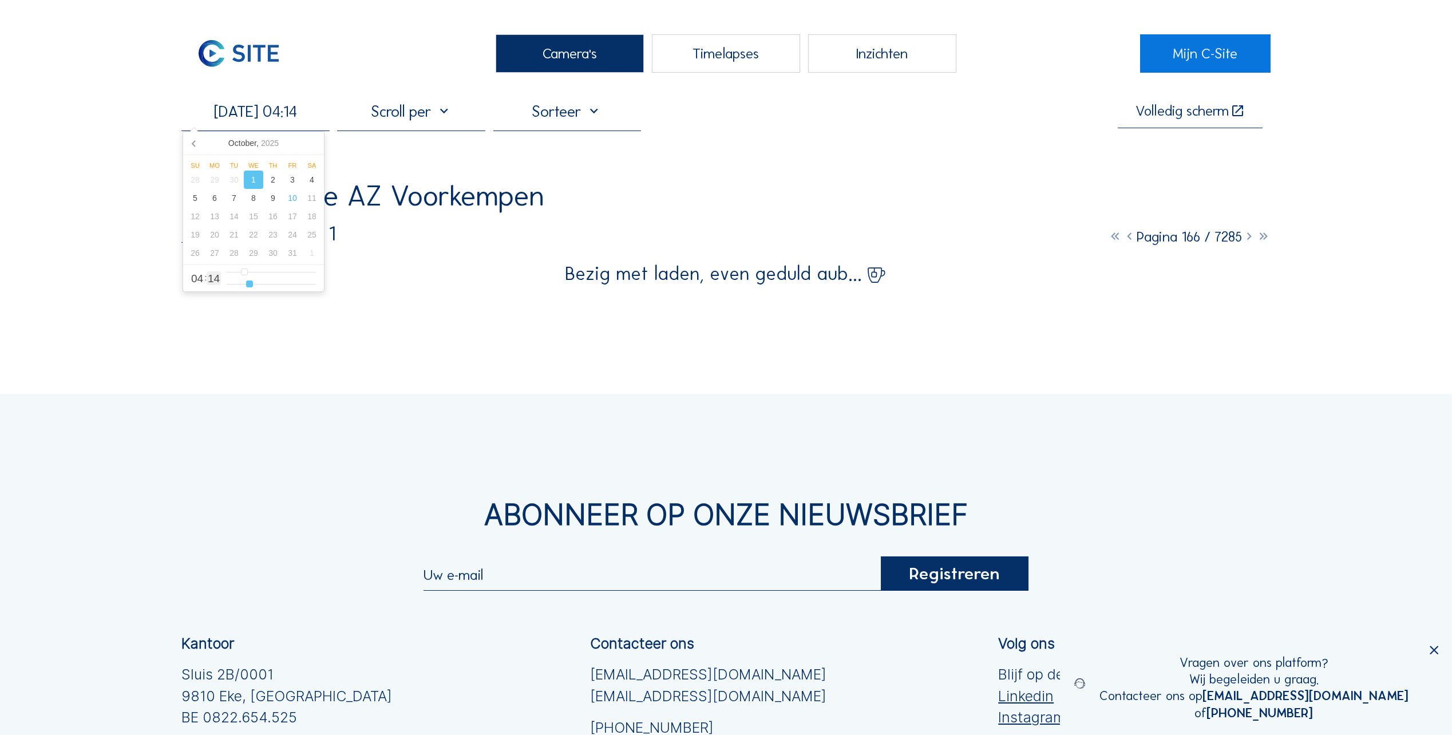
type input "15"
type input "[DATE] 04:16"
type input "16"
type input "[DATE] 04:17"
type input "17"
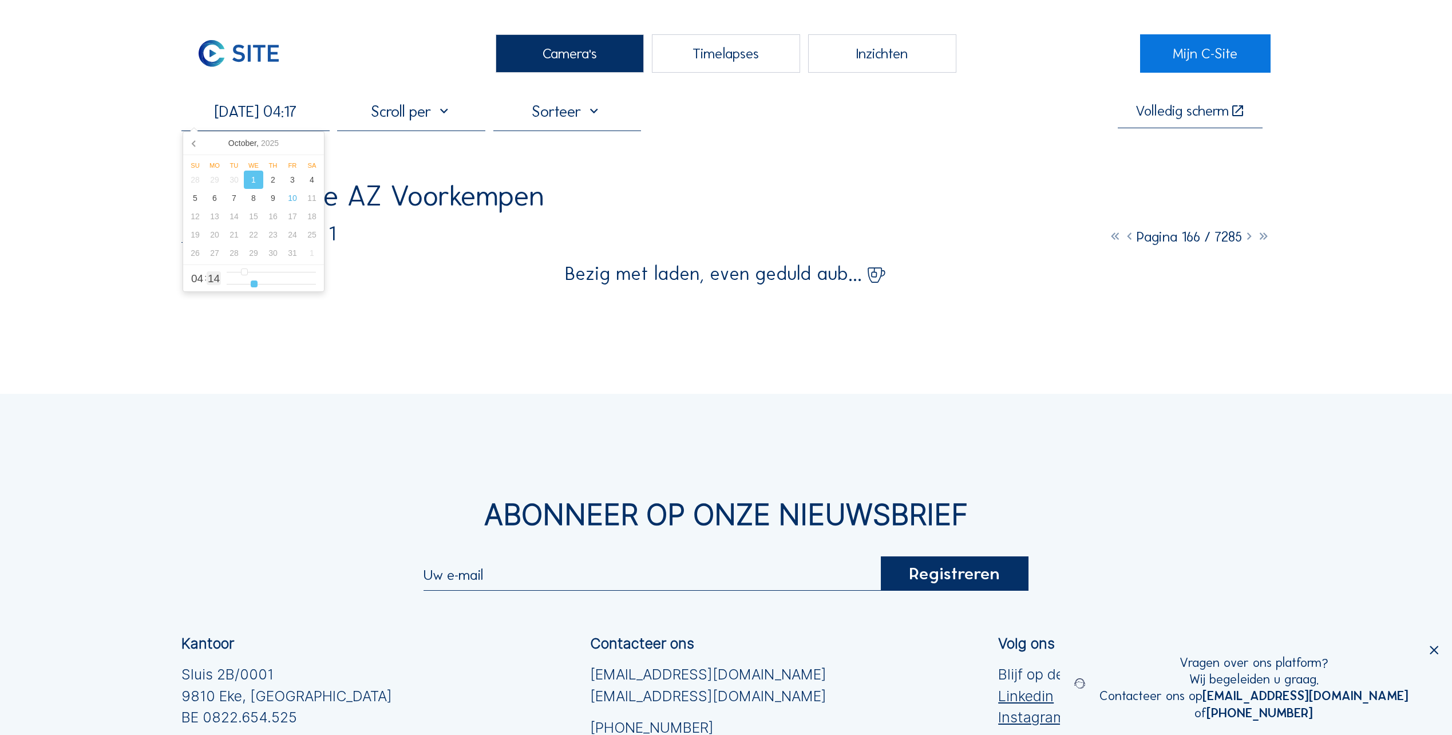
type input "[DATE] 04:18"
type input "18"
type input "[DATE] 04:19"
type input "19"
type input "[DATE] 04:20"
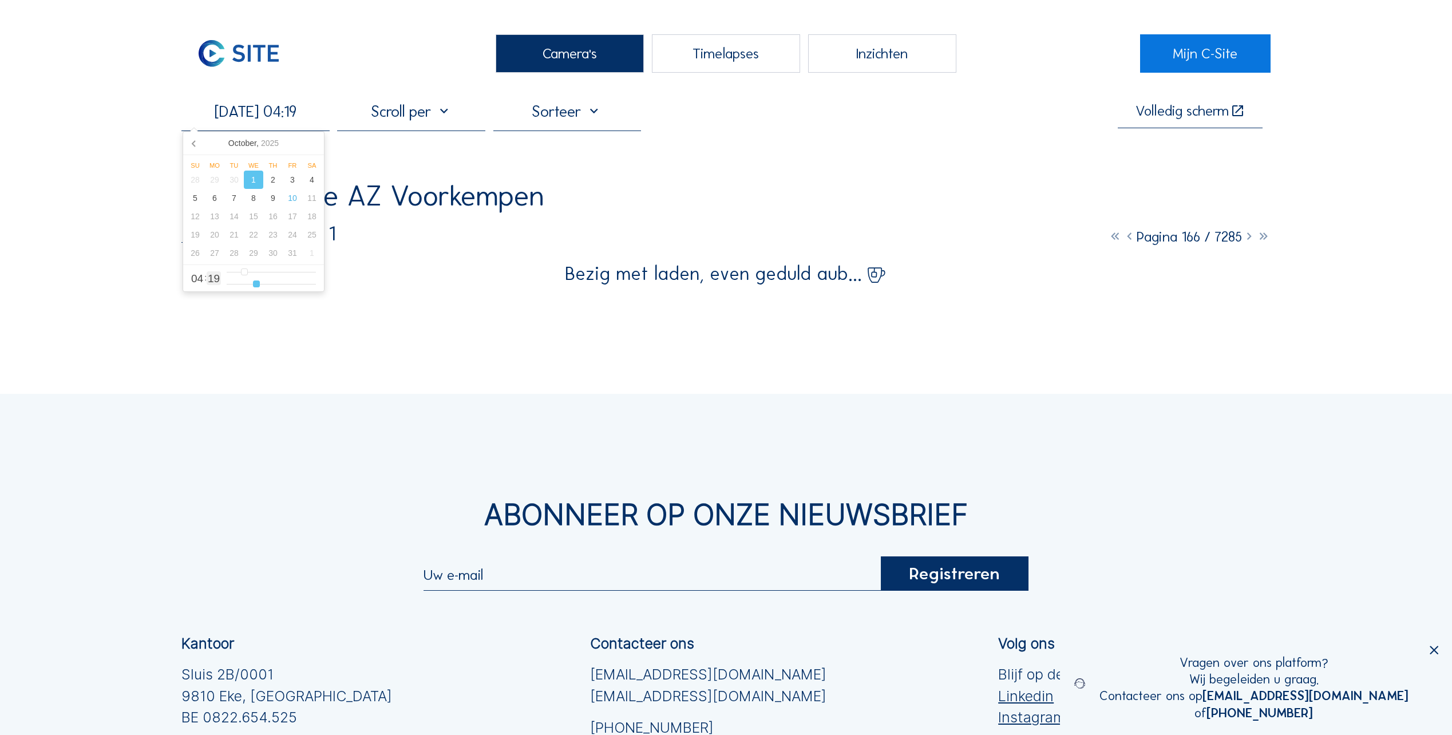
type input "20"
type input "[DATE] 04:21"
type input "21"
type input "[DATE] 04:22"
drag, startPoint x: 251, startPoint y: 288, endPoint x: 249, endPoint y: 282, distance: 6.7
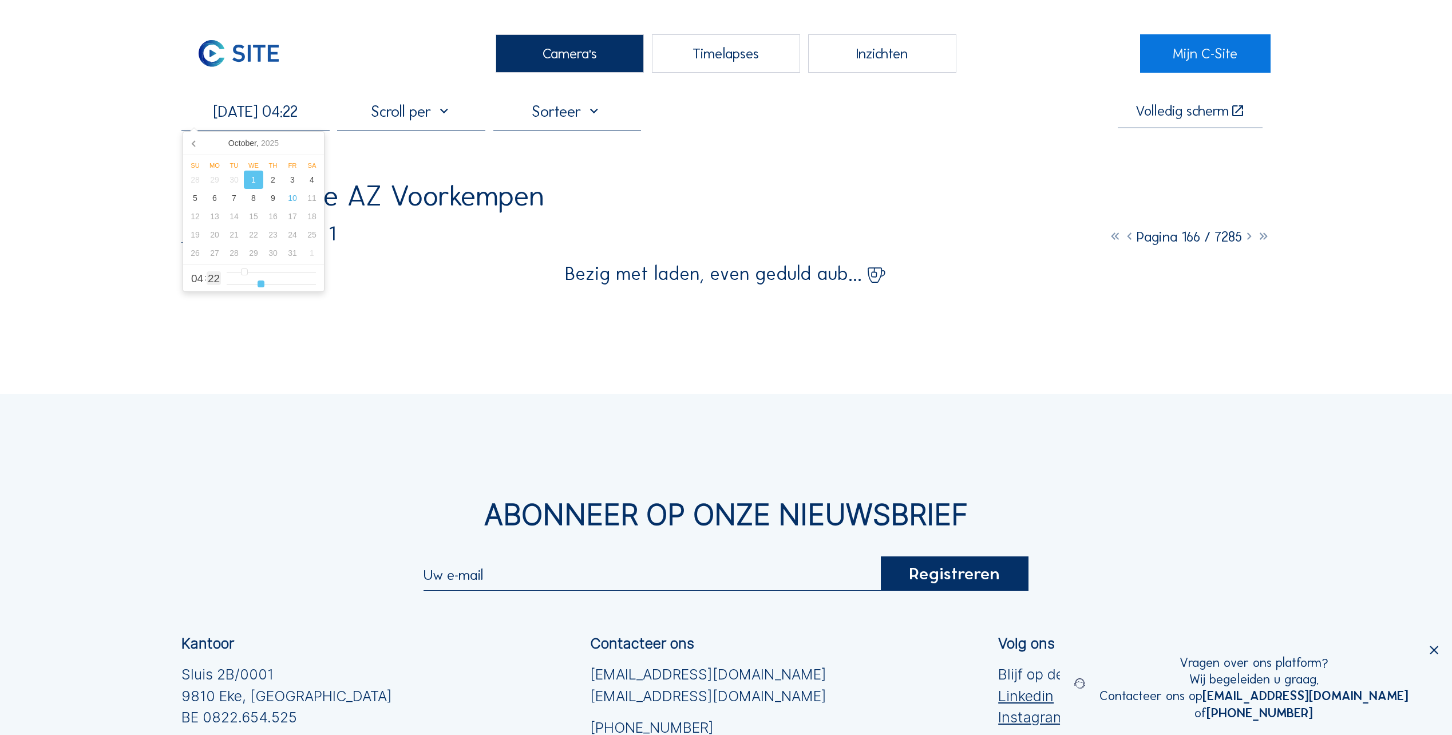
type input "22"
click at [260, 289] on input "range" at bounding box center [271, 284] width 89 height 10
type input "[DATE] 03:22"
type input "3"
type input "[DATE] 04:22"
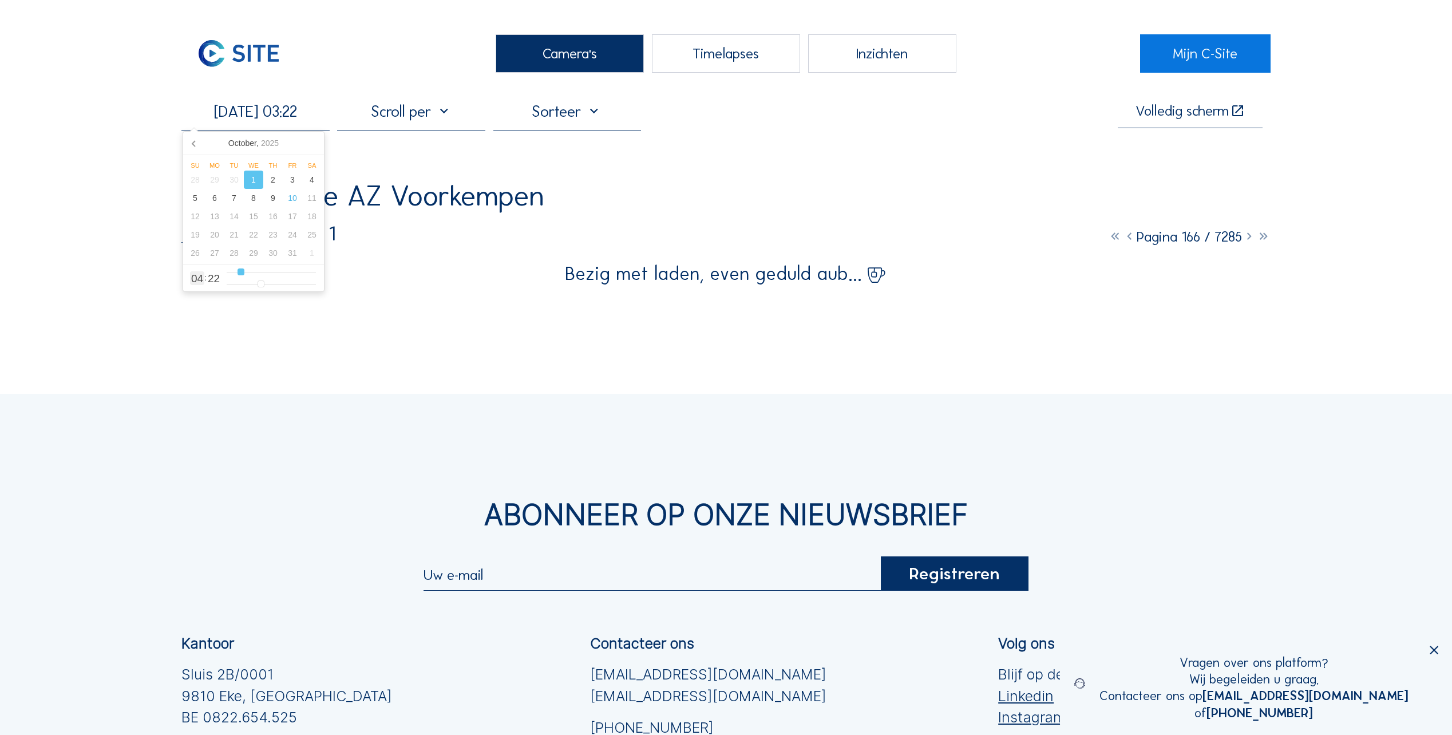
type input "4"
type input "[DATE] 05:22"
type input "5"
type input "[DATE] 06:22"
type input "6"
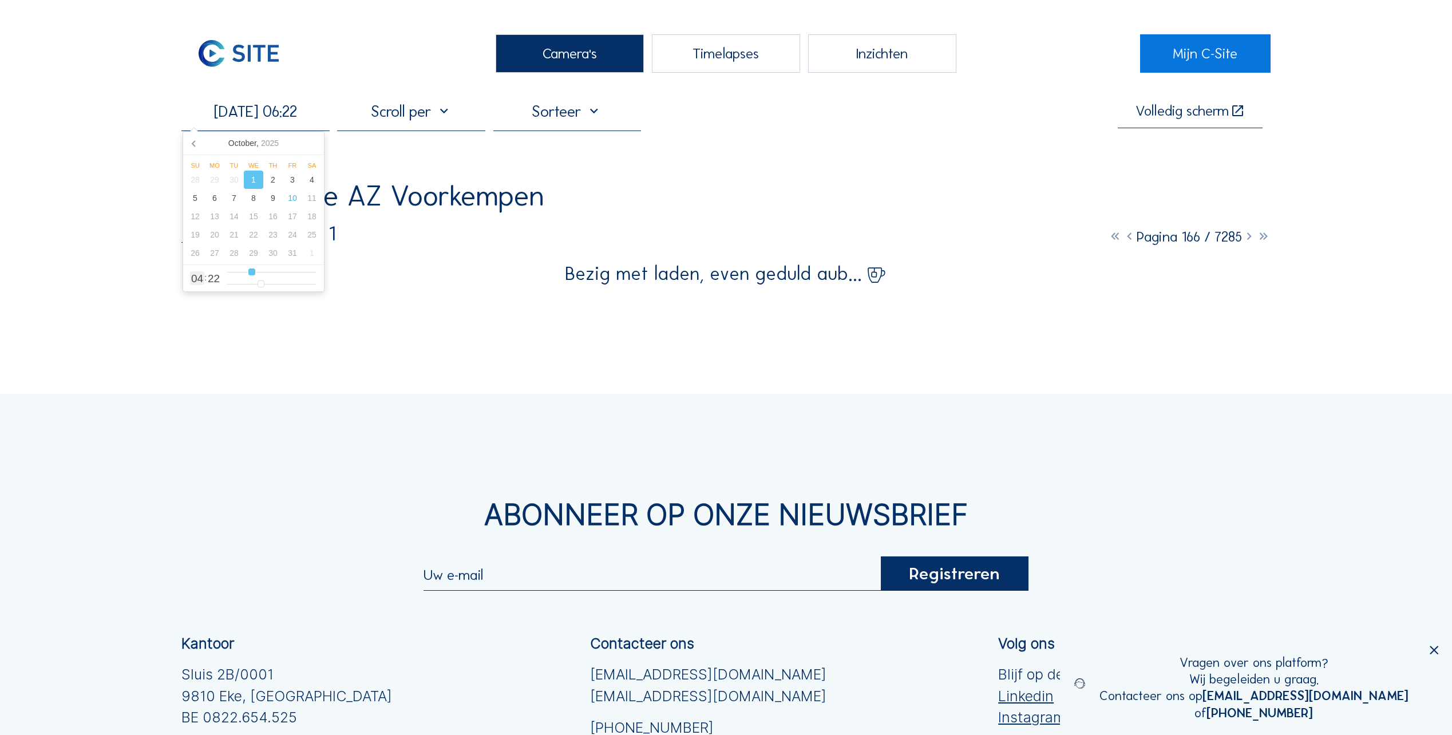
type input "[DATE] 07:22"
type input "7"
type input "[DATE] 08:22"
type input "8"
type input "[DATE] 09:22"
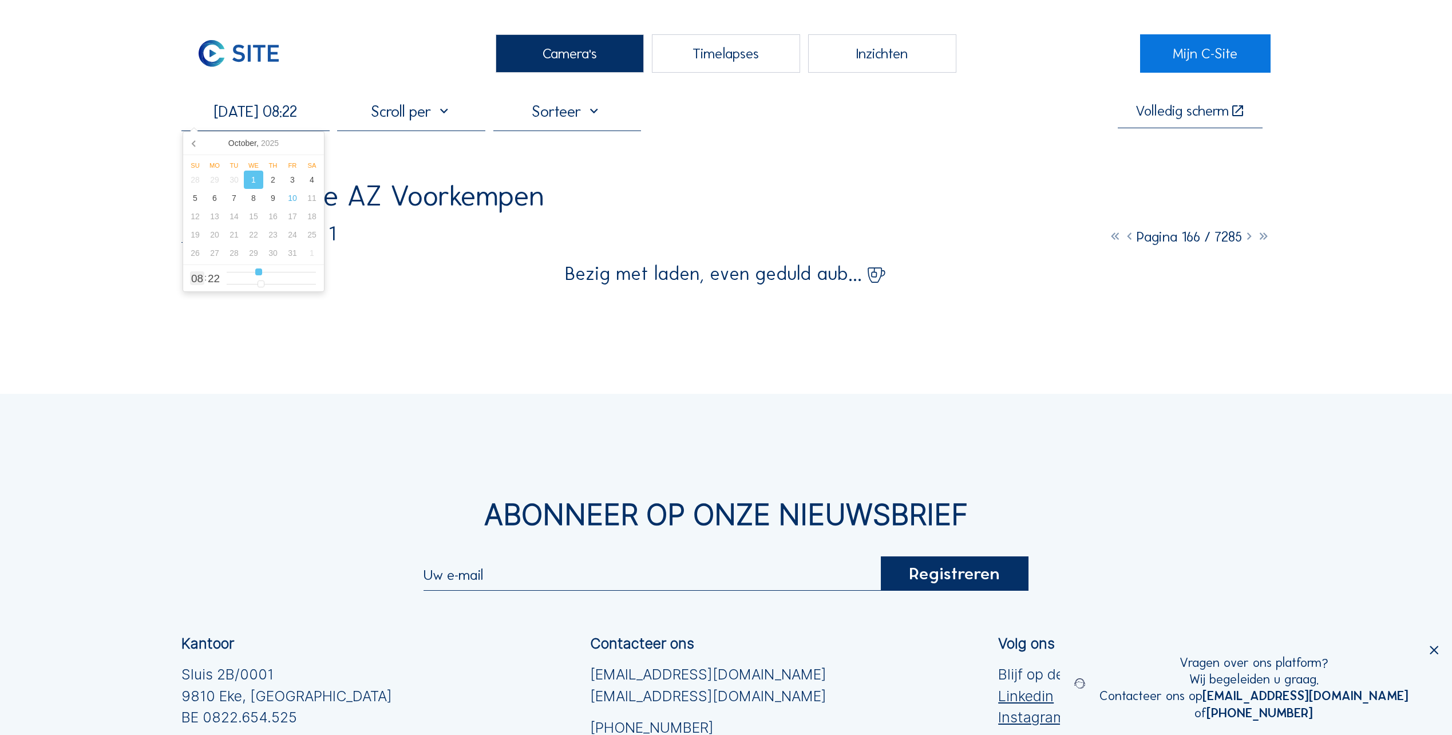
type input "9"
type input "[DATE] 08:22"
type input "8"
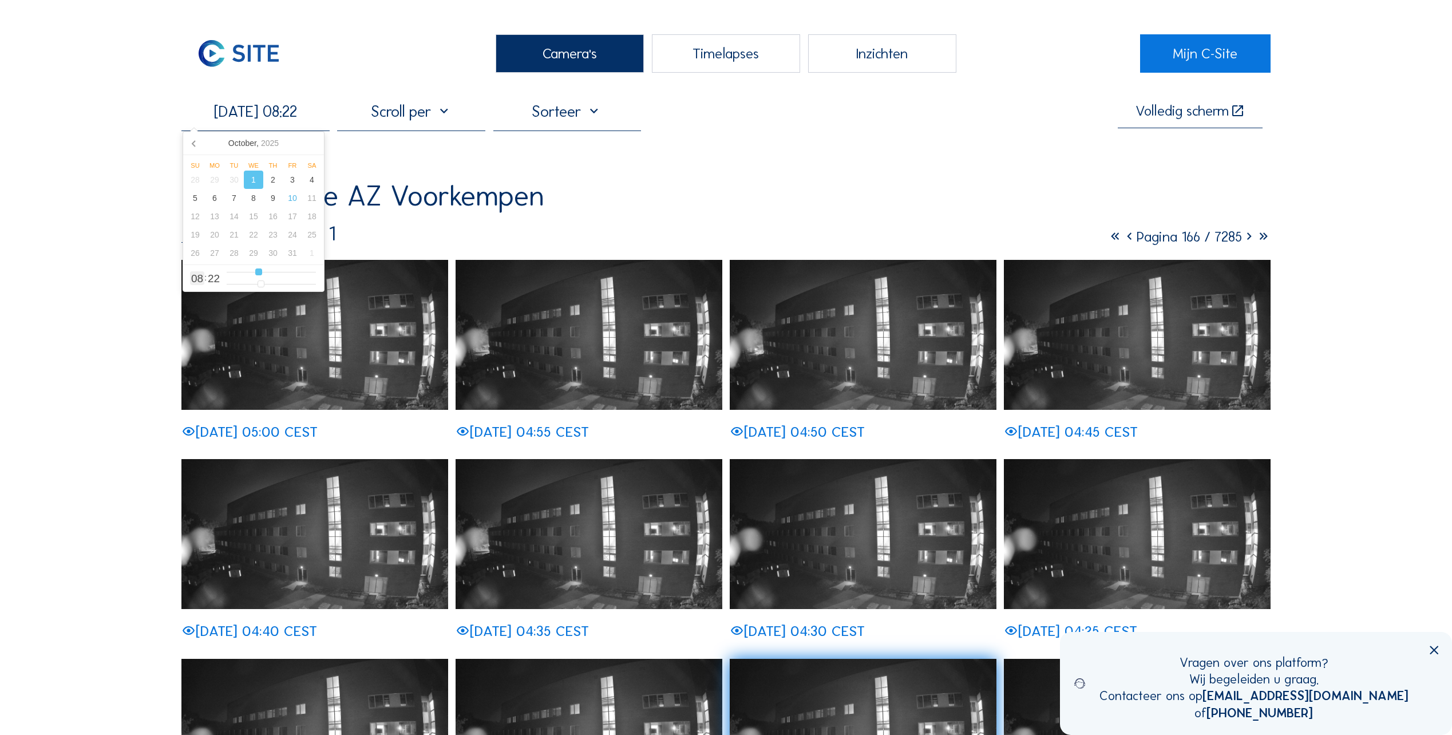
type input "[DATE] 07:22"
type input "7"
type input "[DATE] 06:22"
type input "6"
click at [251, 274] on input "range" at bounding box center [271, 272] width 89 height 10
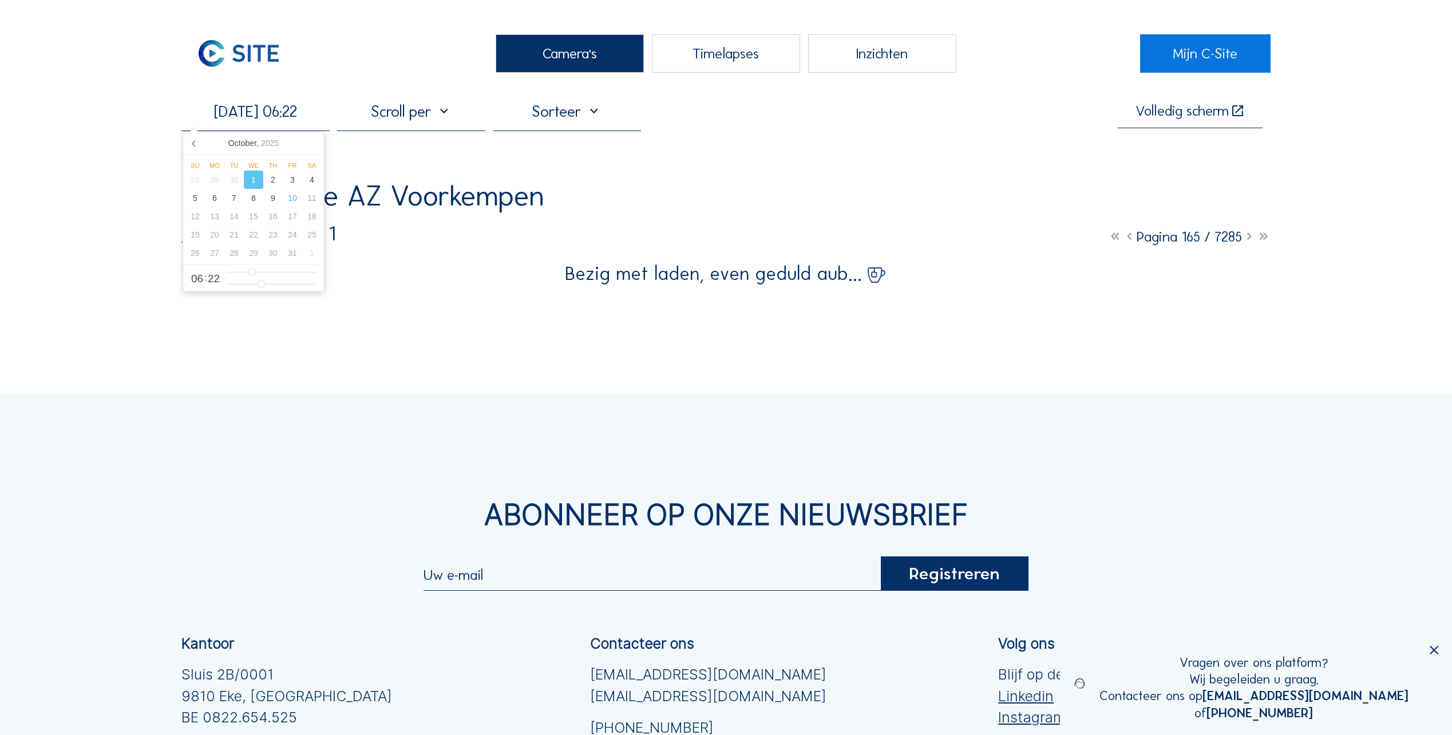
click at [403, 164] on div "[DATE] 06:22 Volledig [PERSON_NAME] Ibens / Malle AZ Voorkempen Camera 1 Pagina…" at bounding box center [725, 192] width 1089 height 181
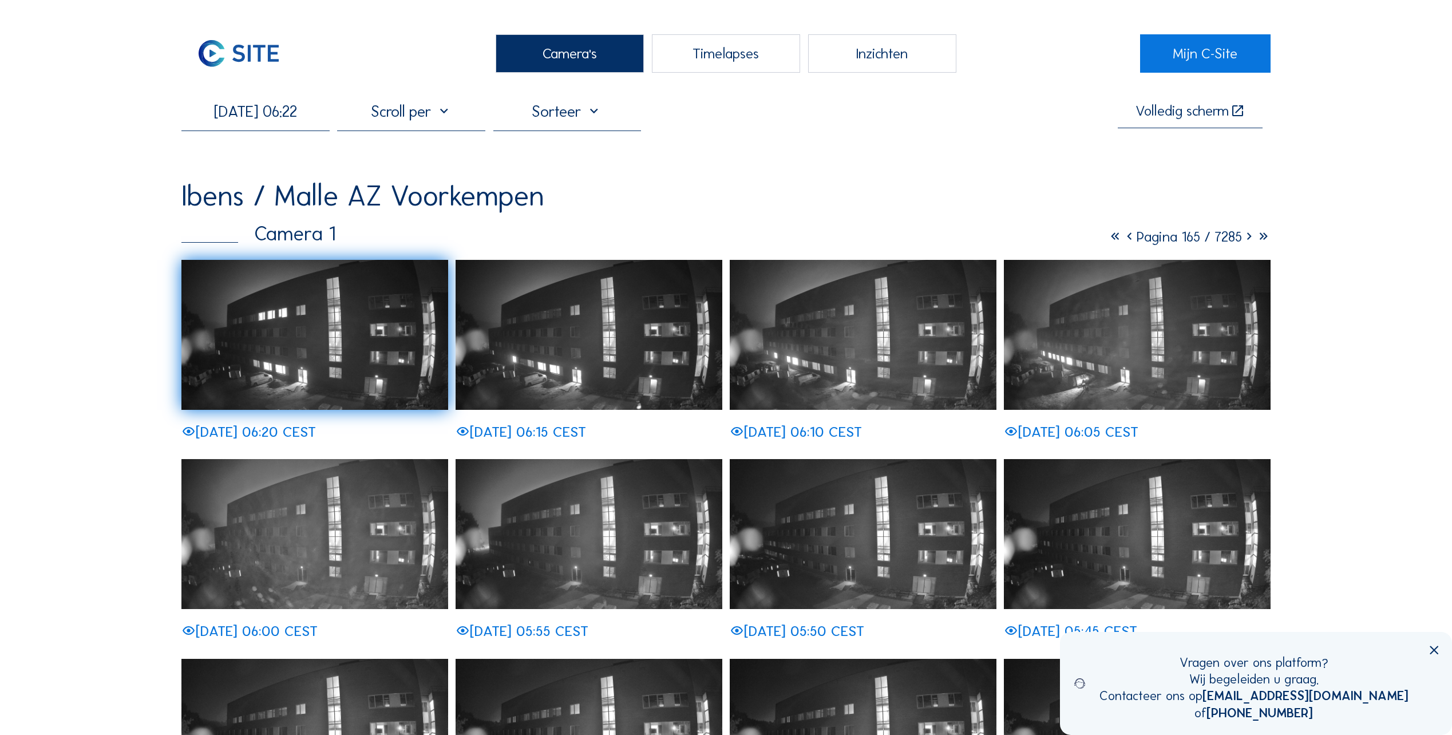
click at [286, 114] on input "[DATE] 06:22" at bounding box center [255, 111] width 148 height 19
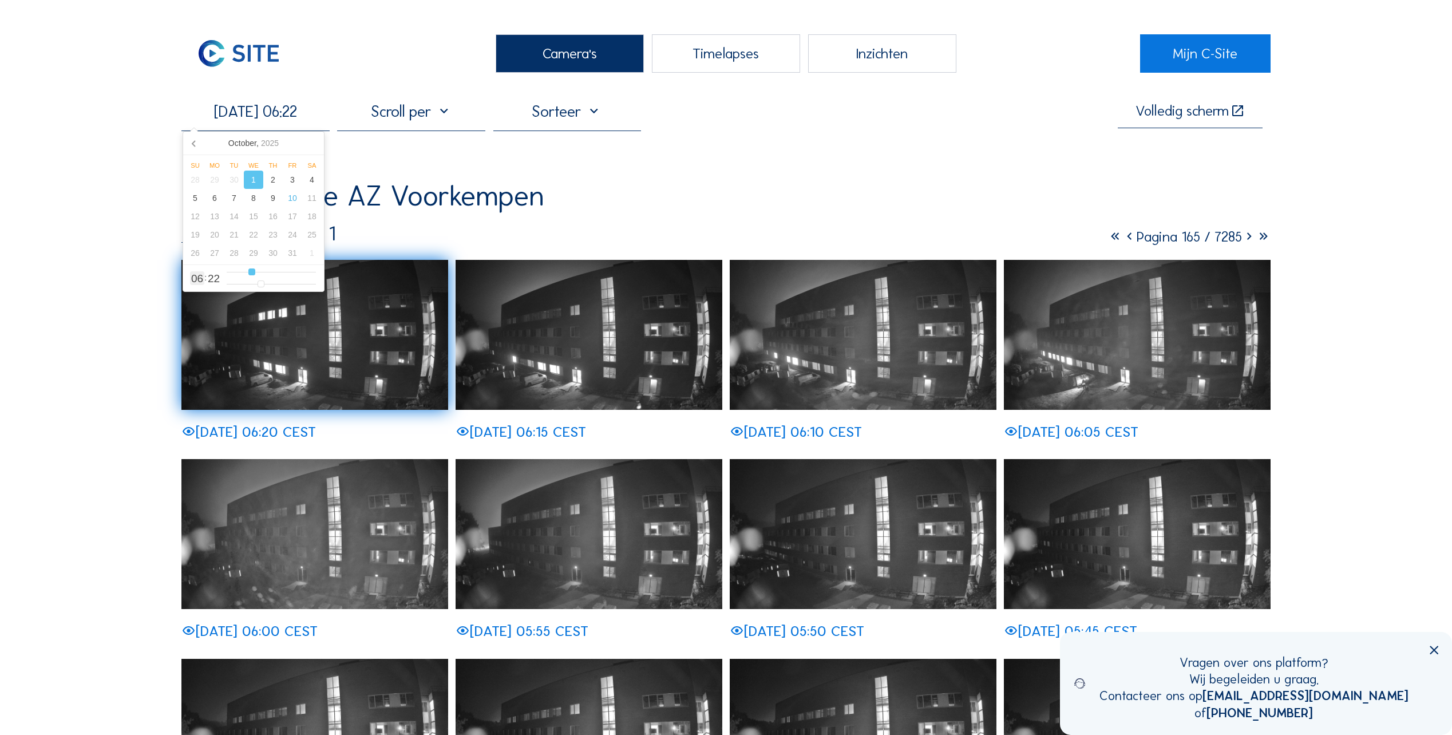
type input "[DATE] 07:22"
type input "7"
type input "[DATE] 08:22"
type input "8"
type input "[DATE] 09:22"
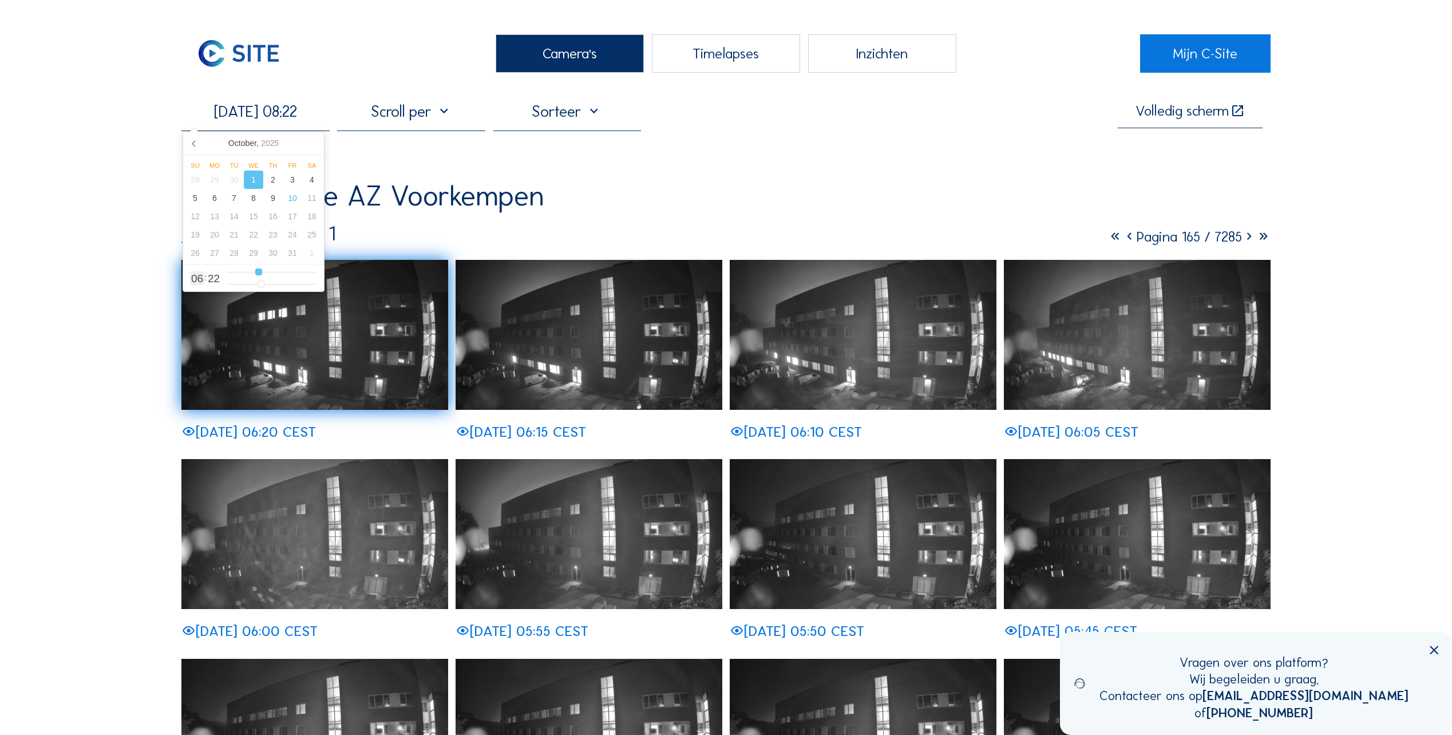
type input "9"
type input "[DATE] 10:22"
type input "10"
type input "[DATE] 11:22"
type input "11"
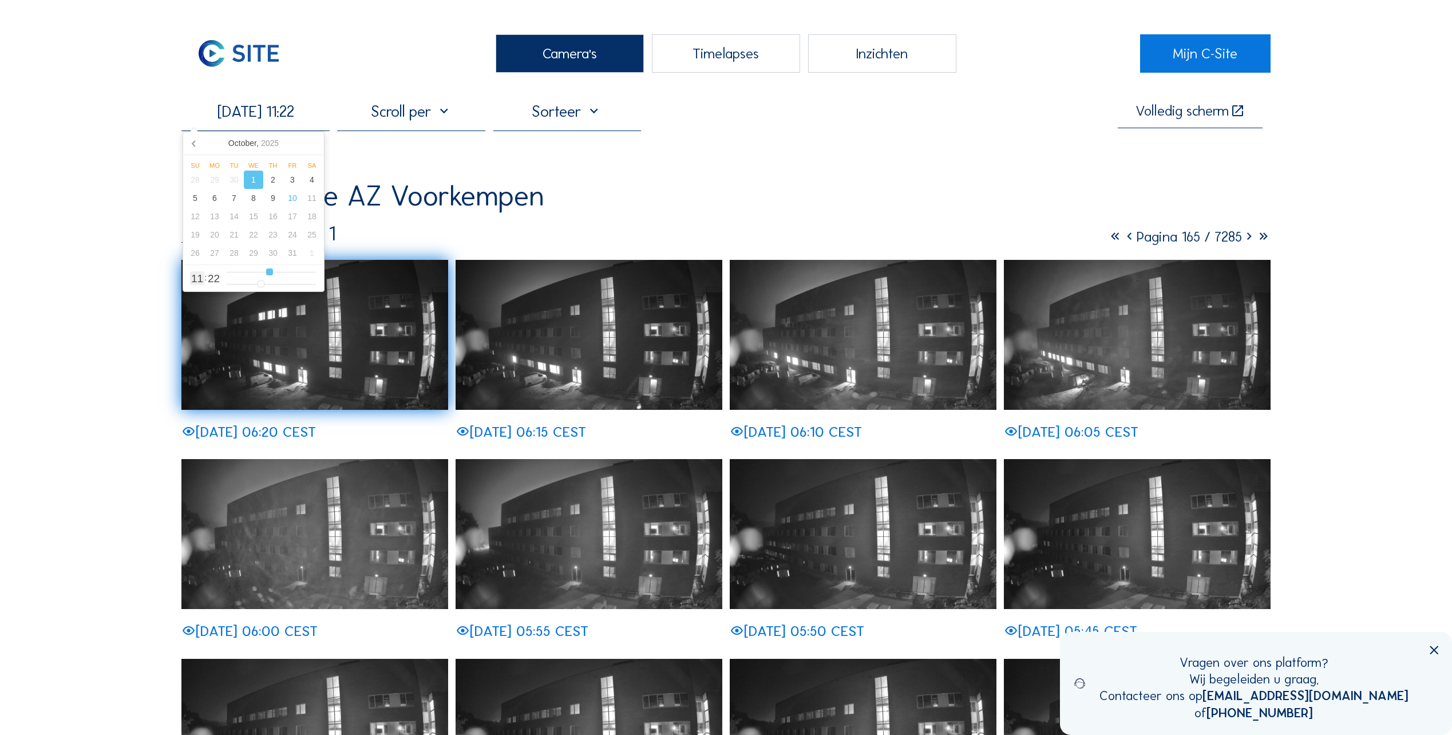
type input "[DATE] 12:22"
type input "12"
type input "[DATE] 13:22"
type input "13"
type input "[DATE] 14:22"
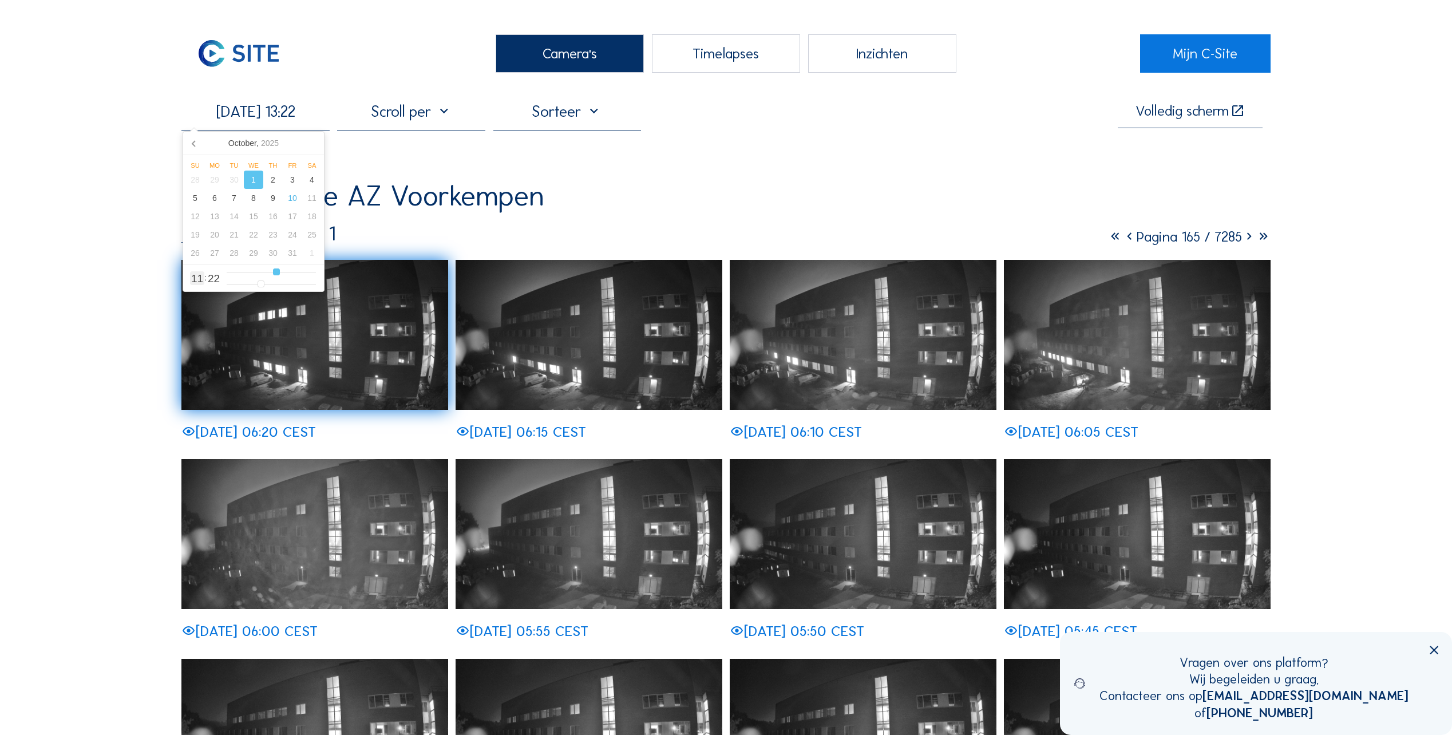
type input "14"
type input "[DATE] 15:22"
type input "15"
type input "[DATE] 16:22"
type input "16"
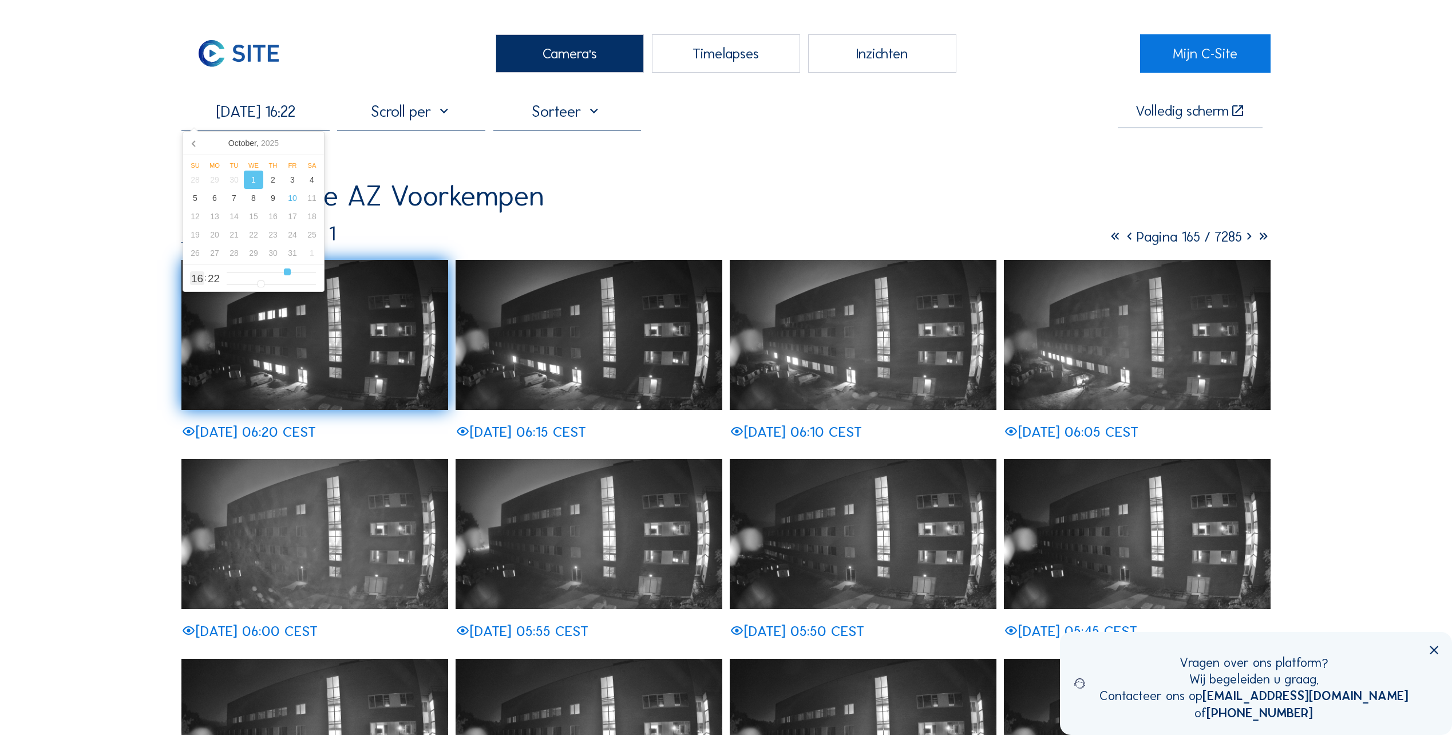
type input "[DATE] 15:22"
type input "15"
type input "[DATE] 14:22"
type input "14"
type input "[DATE] 13:22"
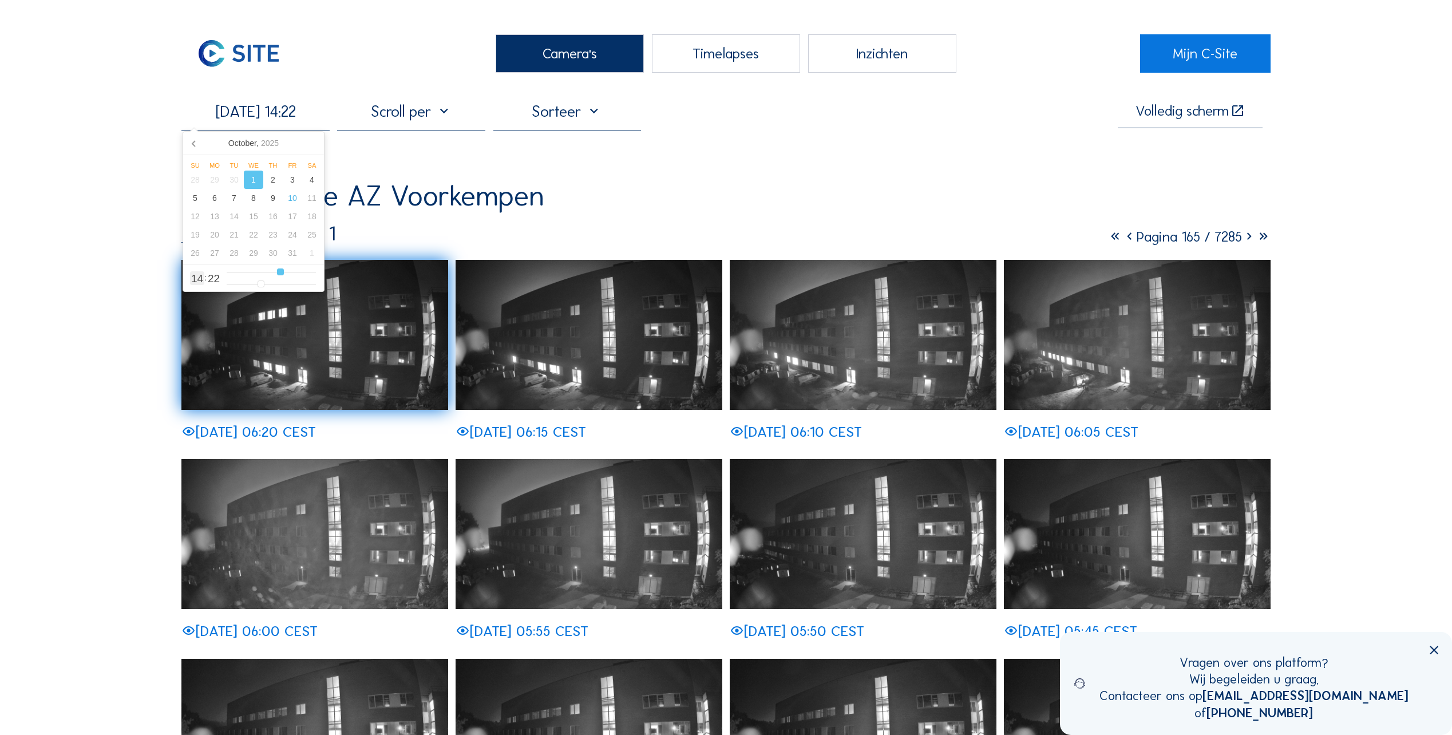
type input "13"
type input "[DATE] 14:22"
drag, startPoint x: 251, startPoint y: 274, endPoint x: 280, endPoint y: 276, distance: 29.2
type input "14"
click at [280, 276] on input "range" at bounding box center [271, 272] width 89 height 10
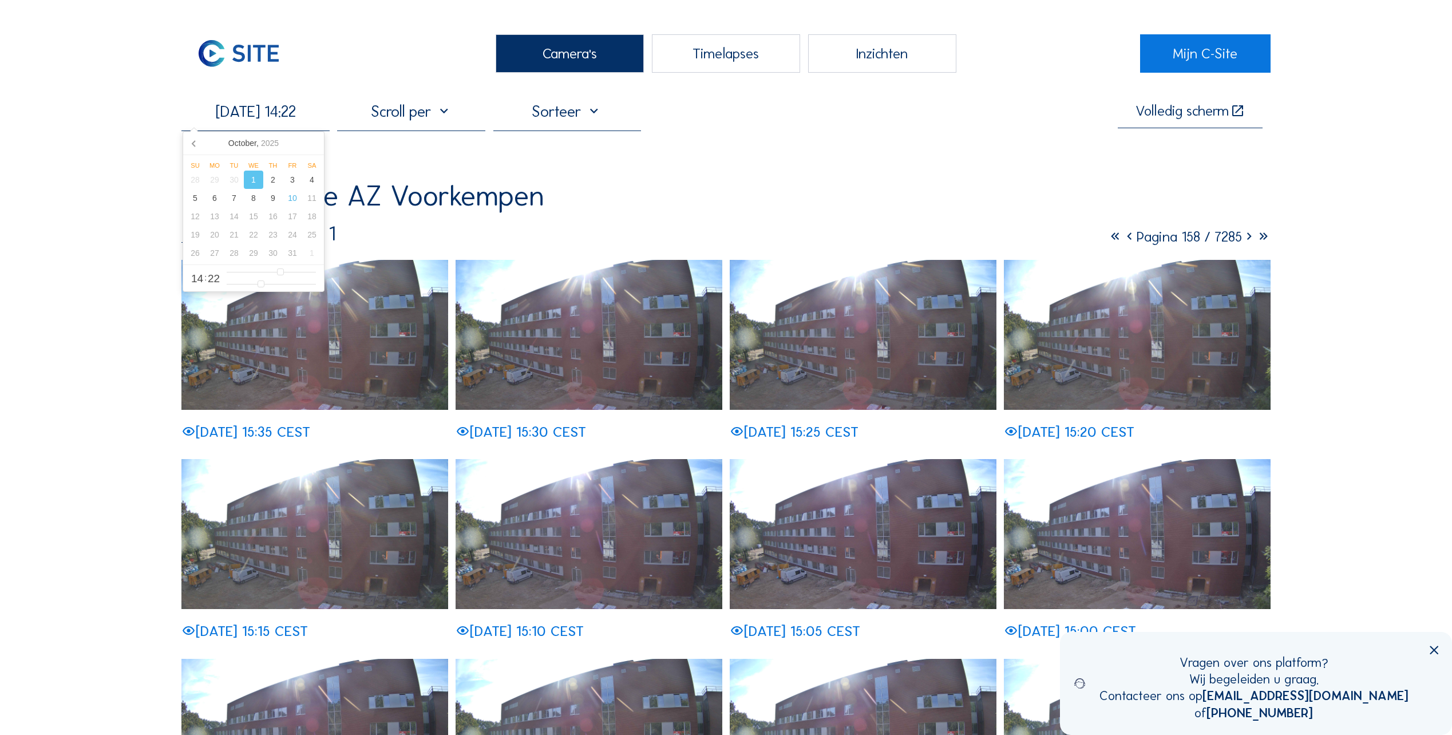
click at [435, 116] on div at bounding box center [411, 116] width 148 height 29
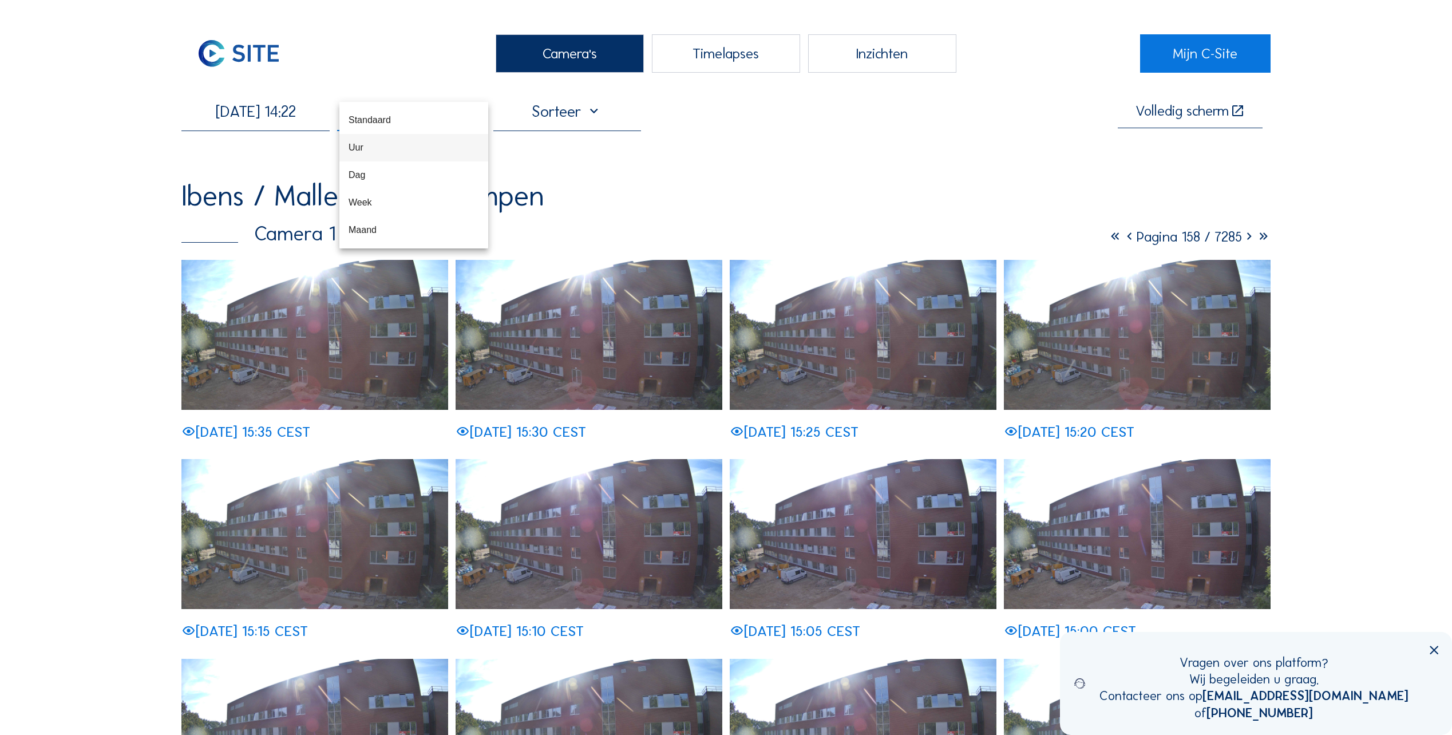
click at [398, 150] on div "Uur" at bounding box center [413, 147] width 130 height 11
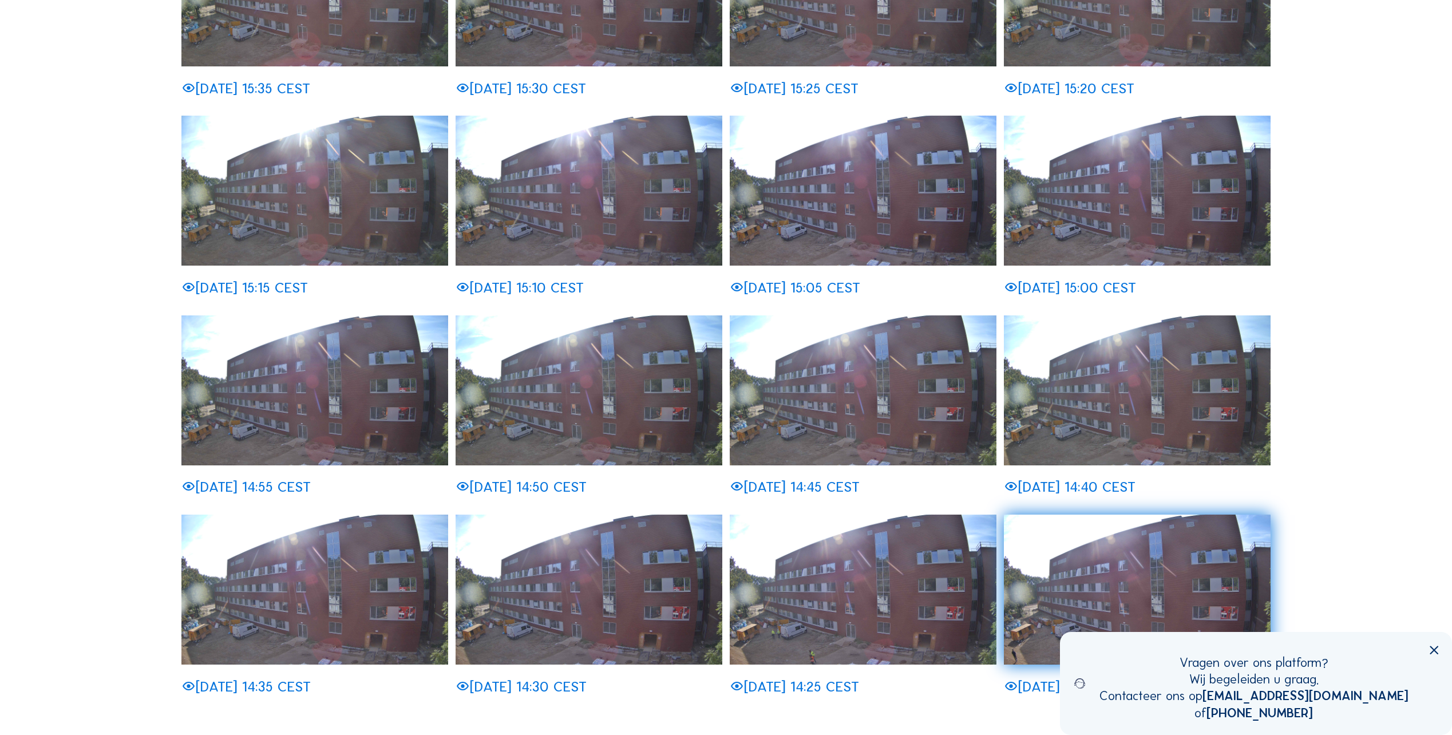
scroll to position [57, 0]
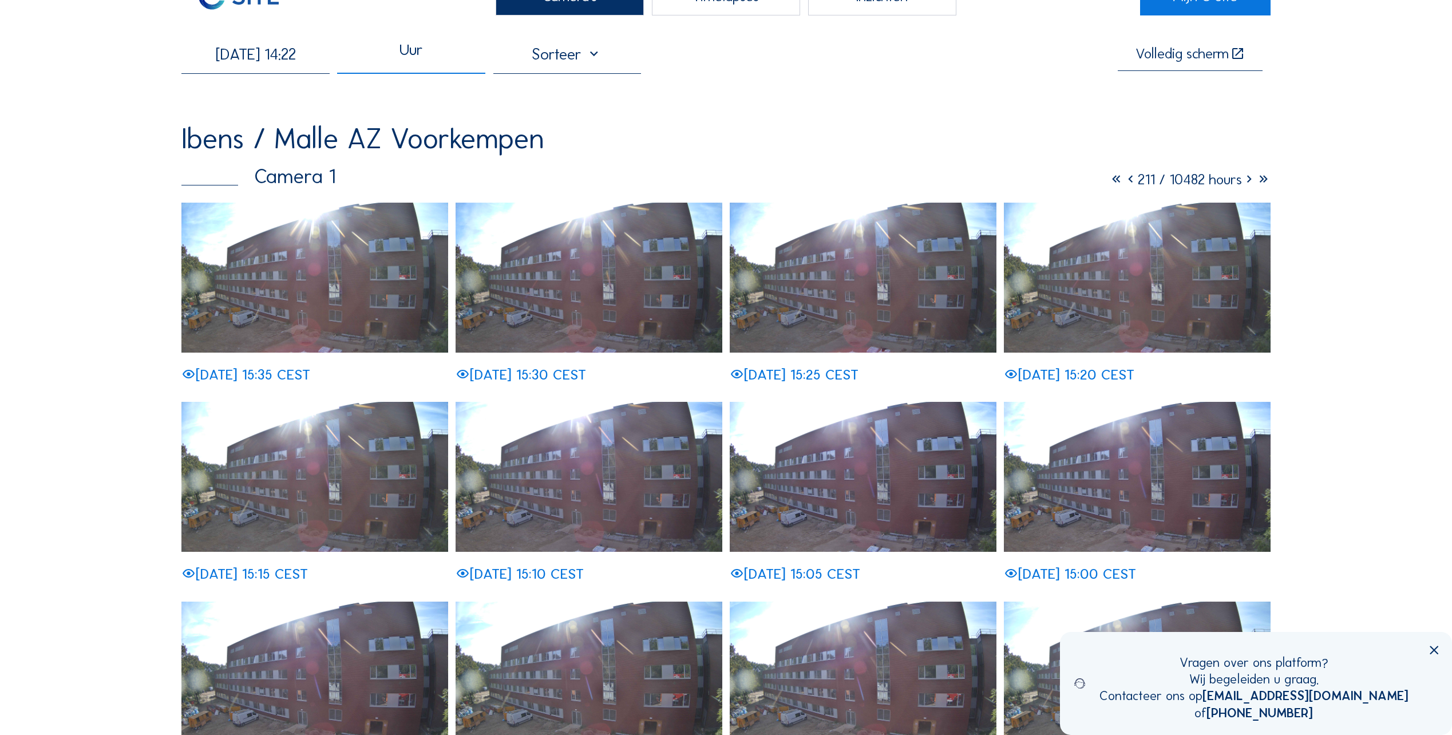
click at [1245, 181] on icon at bounding box center [1249, 180] width 14 height 18
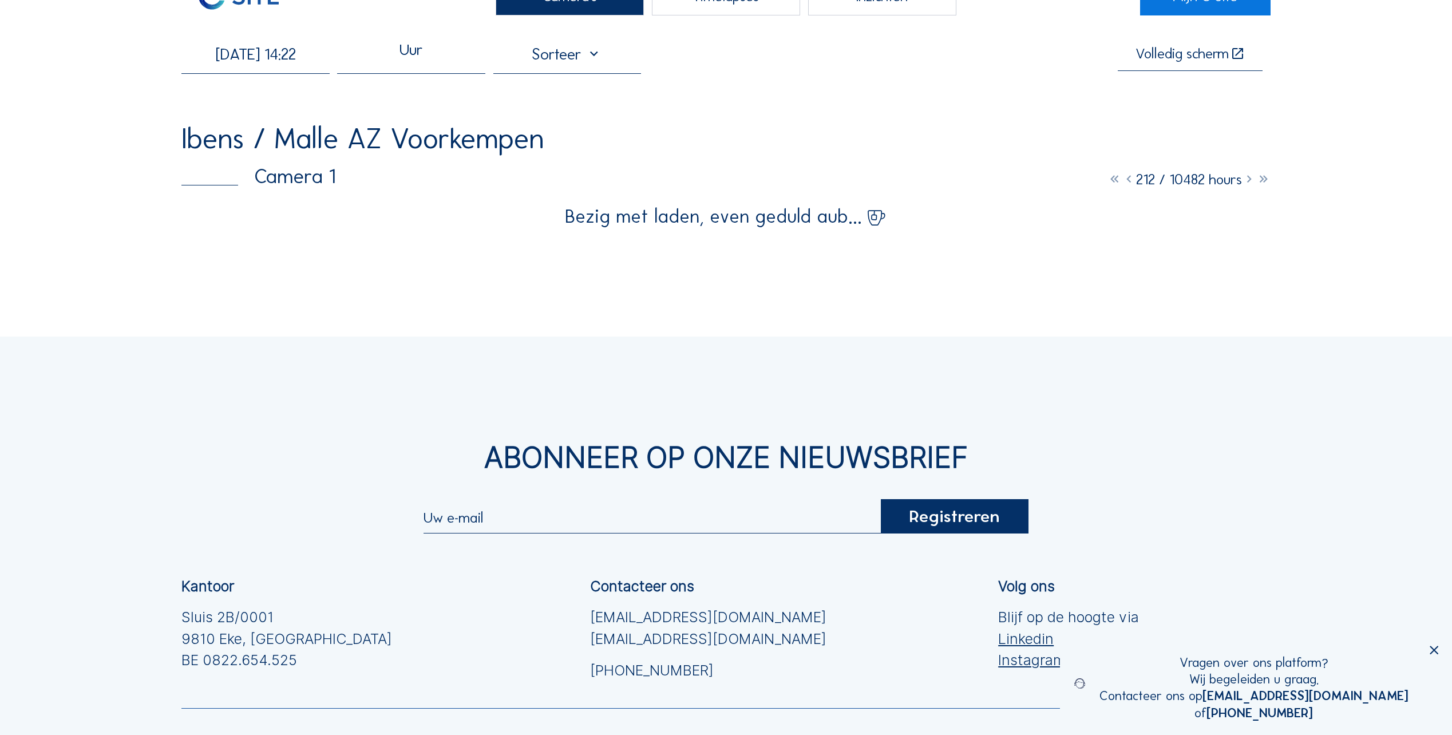
click at [1433, 646] on icon at bounding box center [1434, 650] width 14 height 14
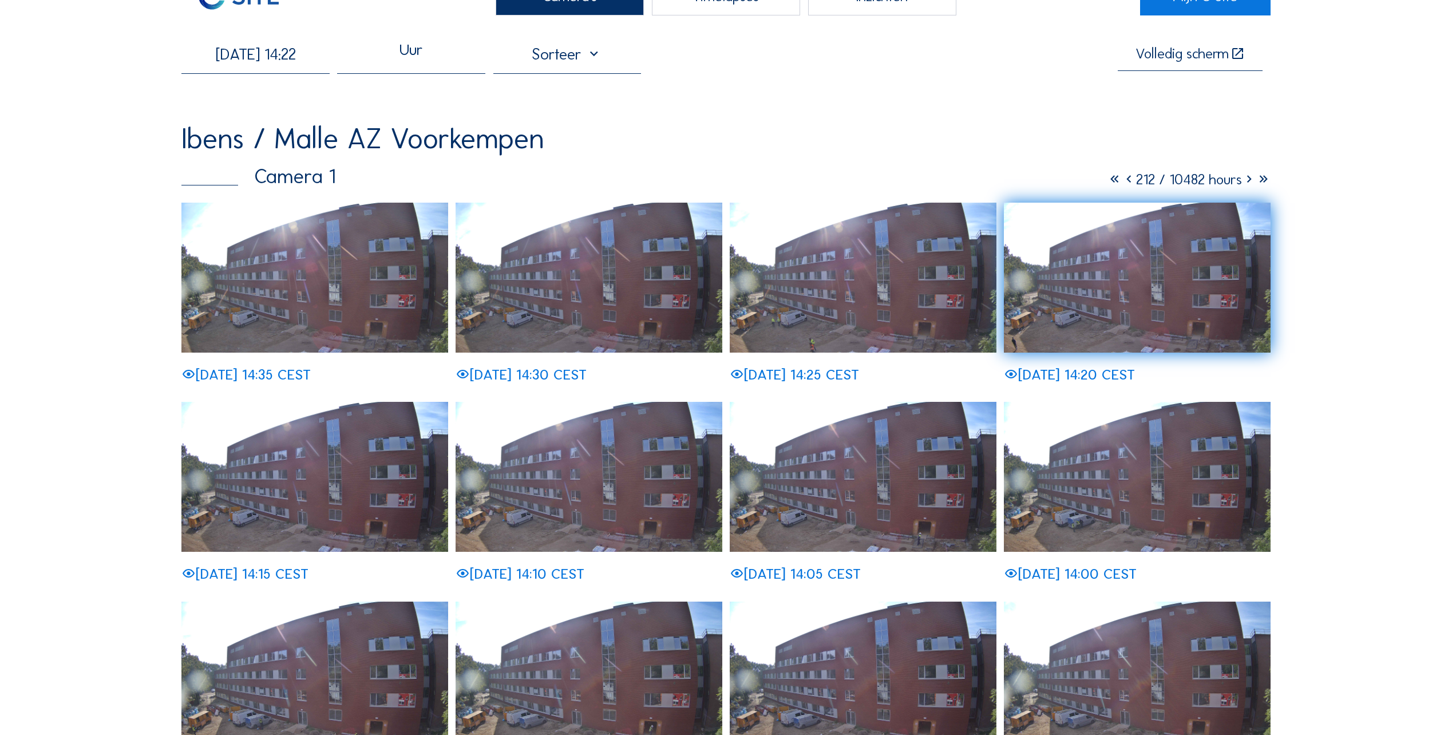
click at [1244, 181] on icon at bounding box center [1249, 180] width 14 height 18
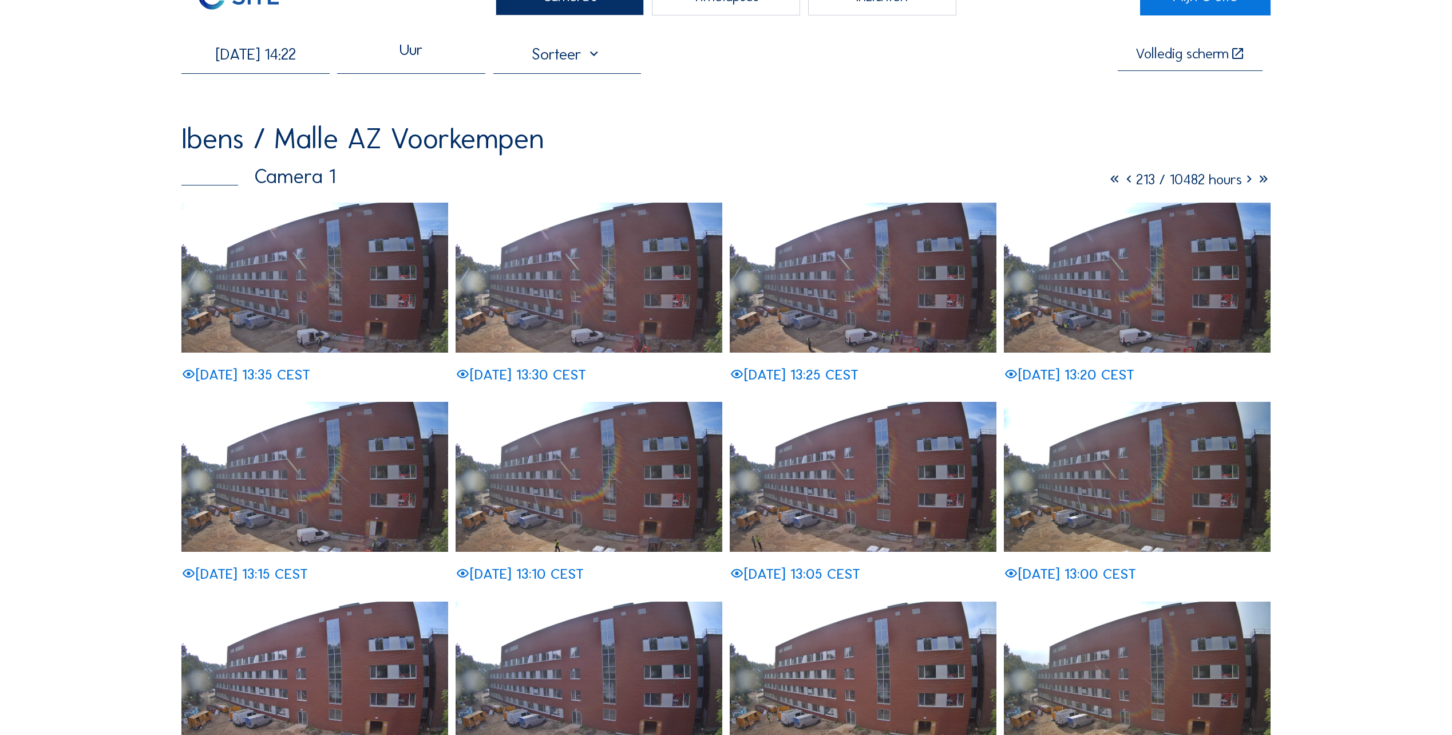
click at [576, 316] on img at bounding box center [588, 278] width 267 height 150
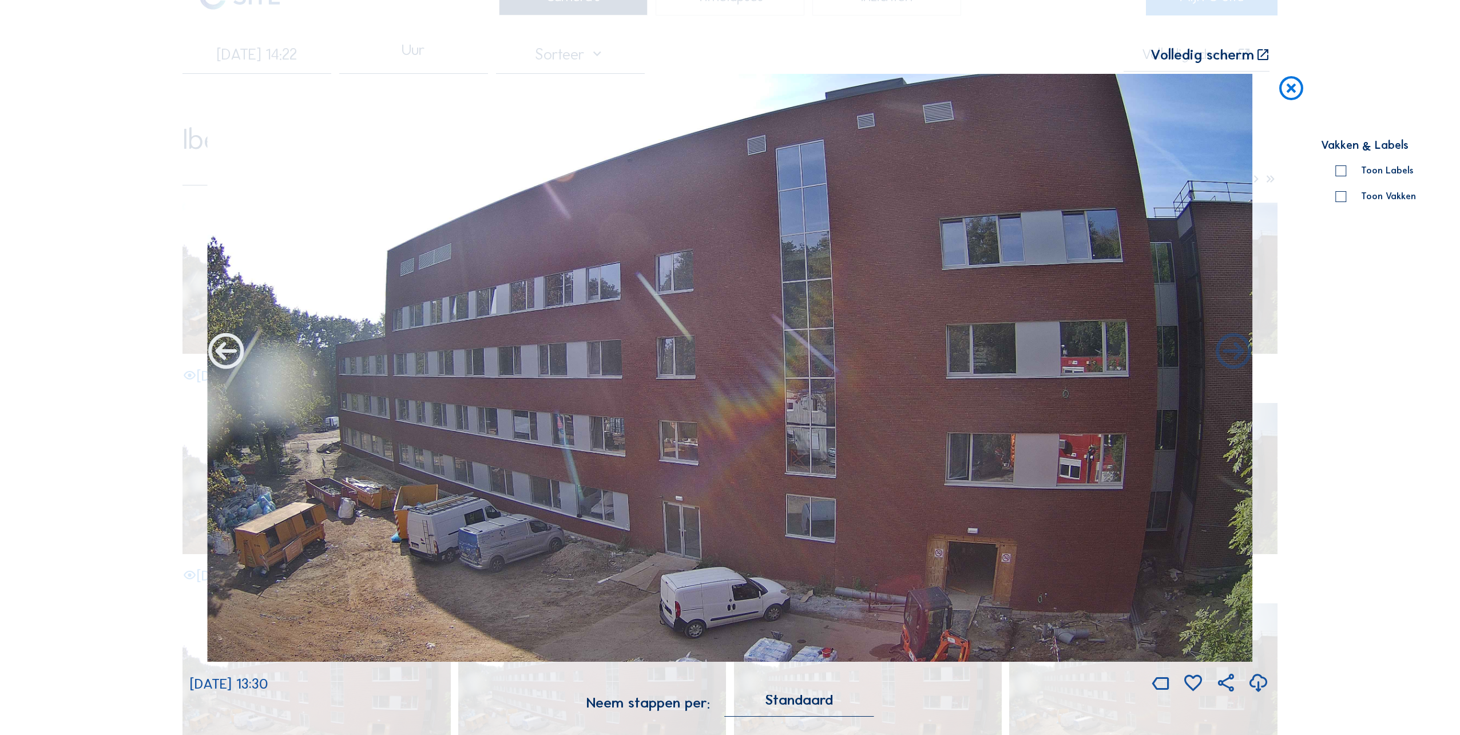
click at [230, 360] on icon at bounding box center [226, 352] width 43 height 43
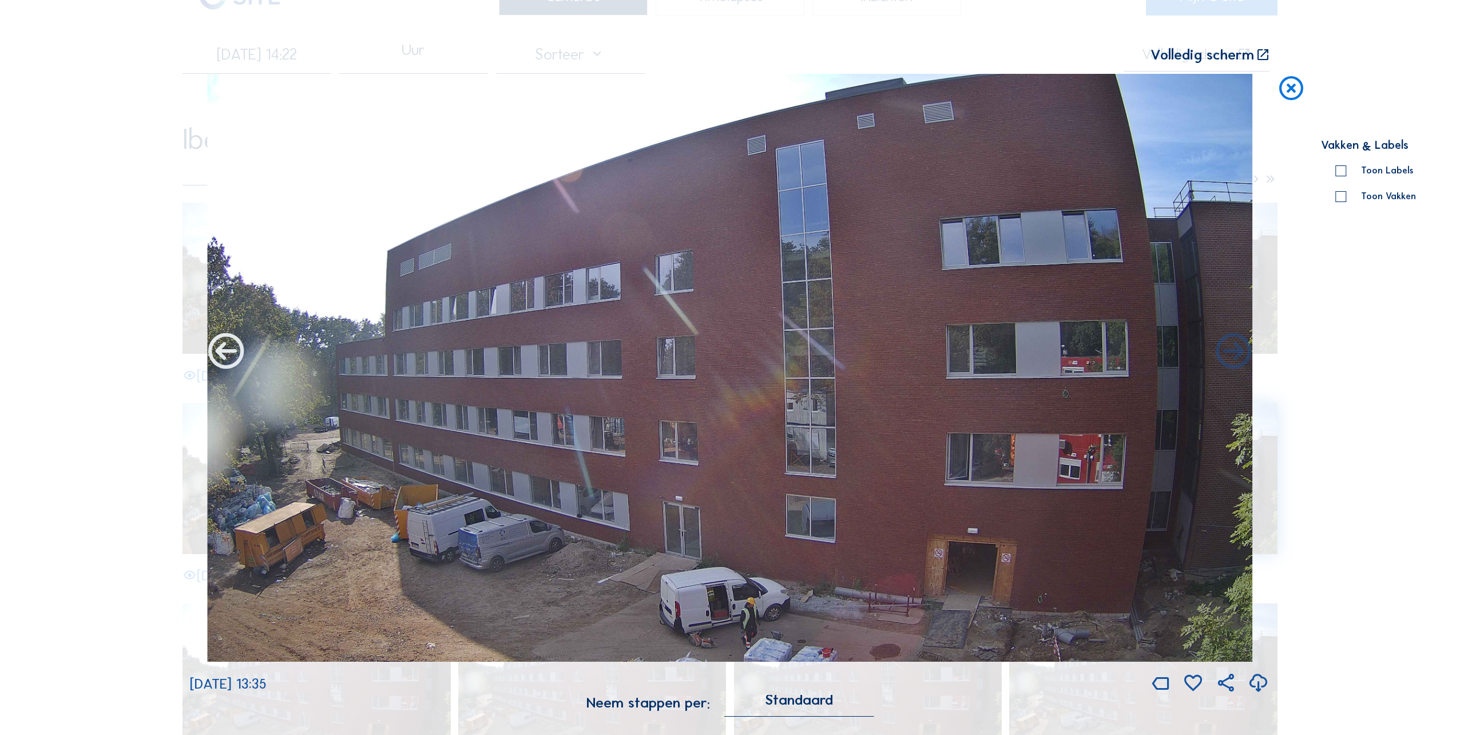
click at [231, 355] on icon at bounding box center [226, 352] width 43 height 43
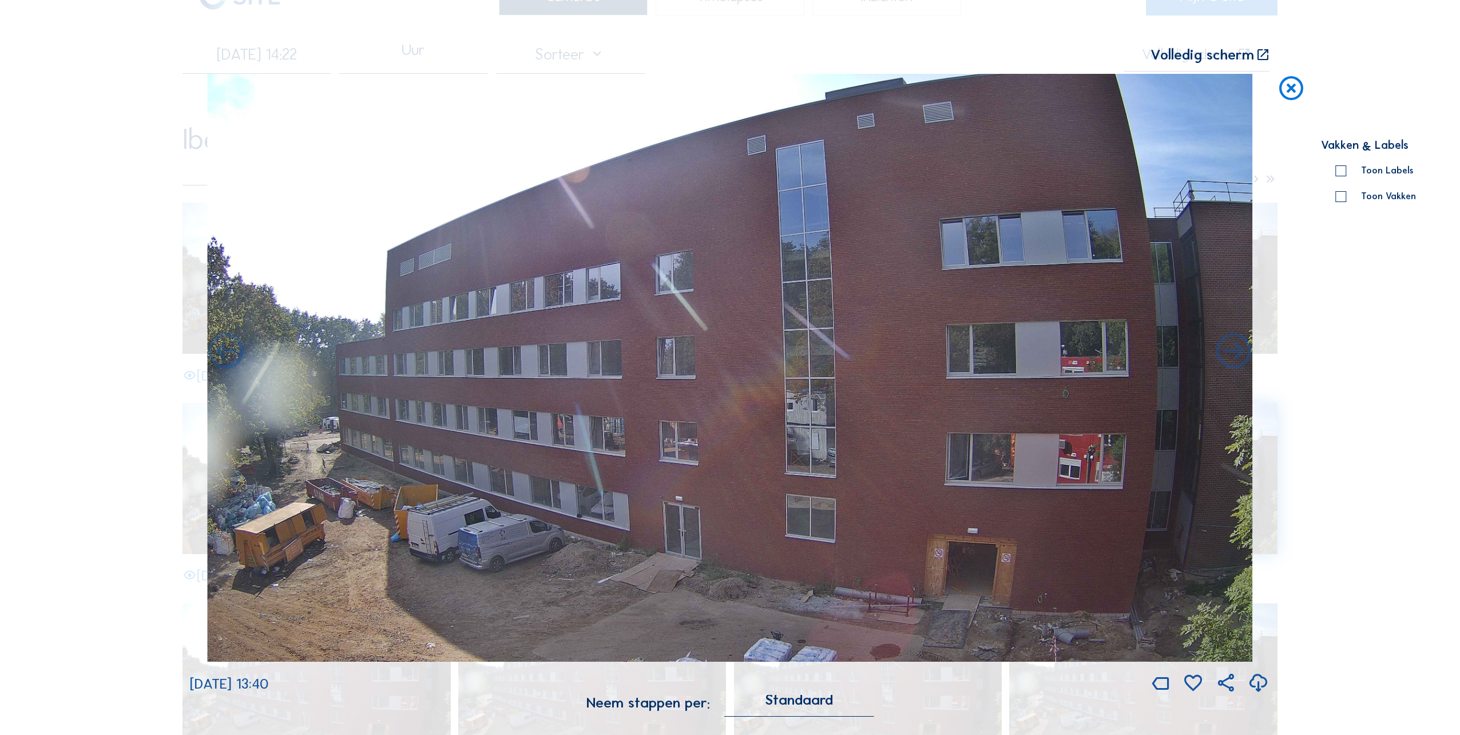
click at [1295, 92] on icon at bounding box center [1291, 89] width 29 height 30
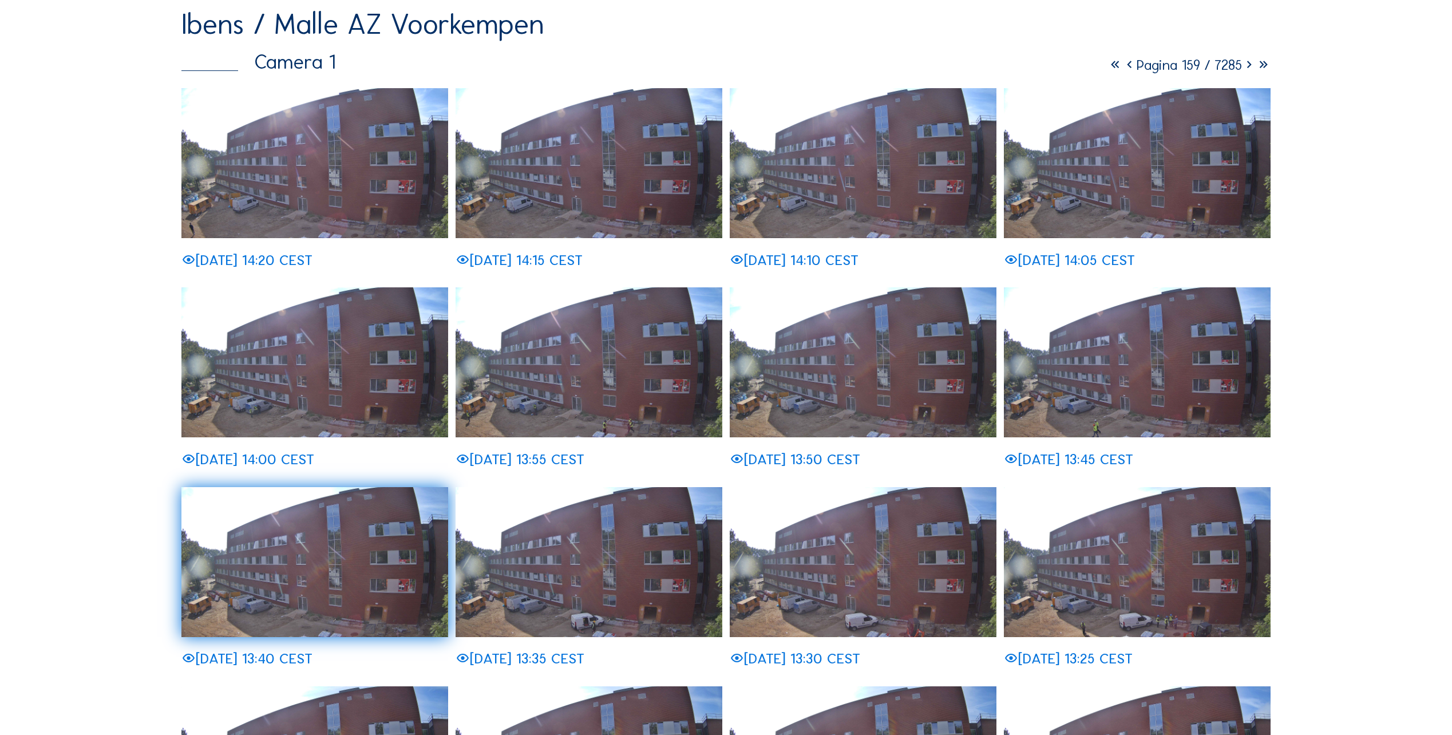
scroll to position [114, 0]
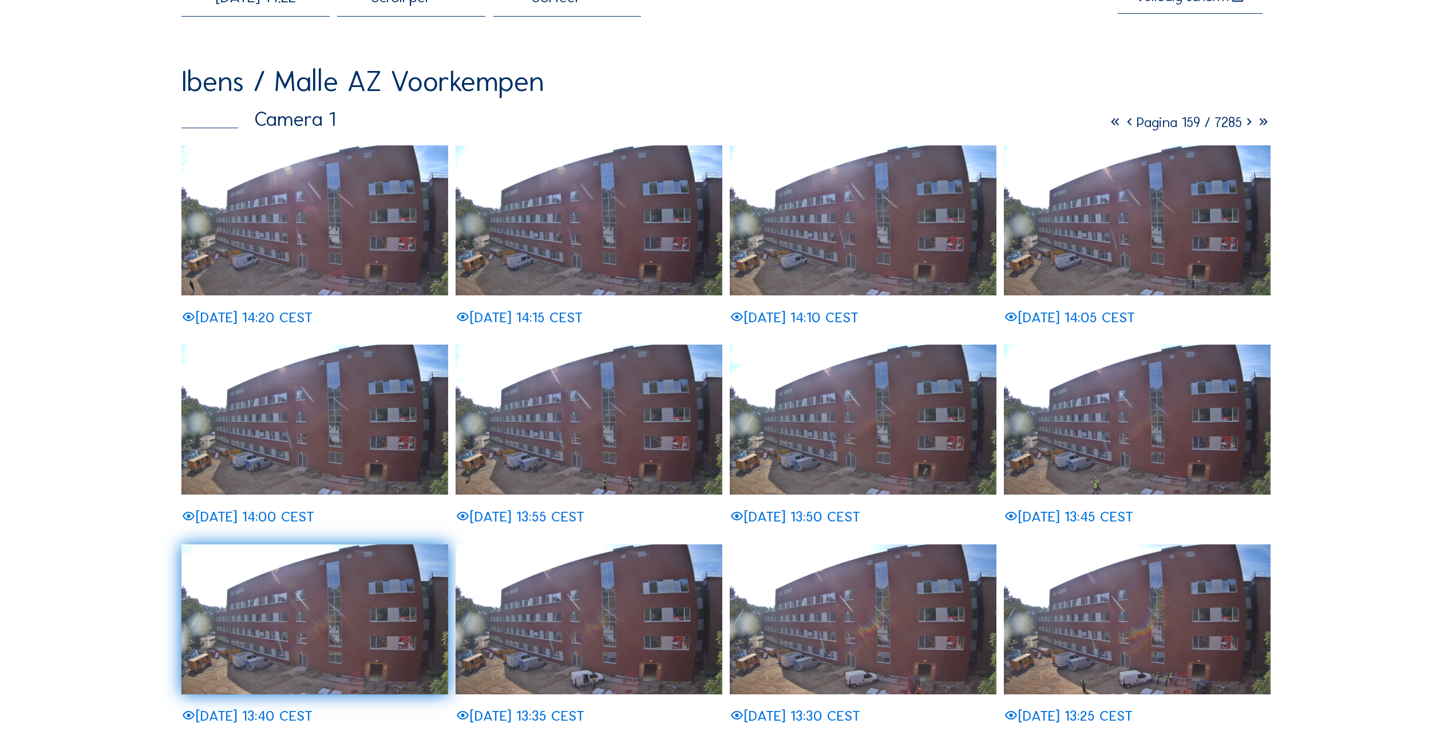
click at [1247, 125] on icon at bounding box center [1249, 122] width 14 height 18
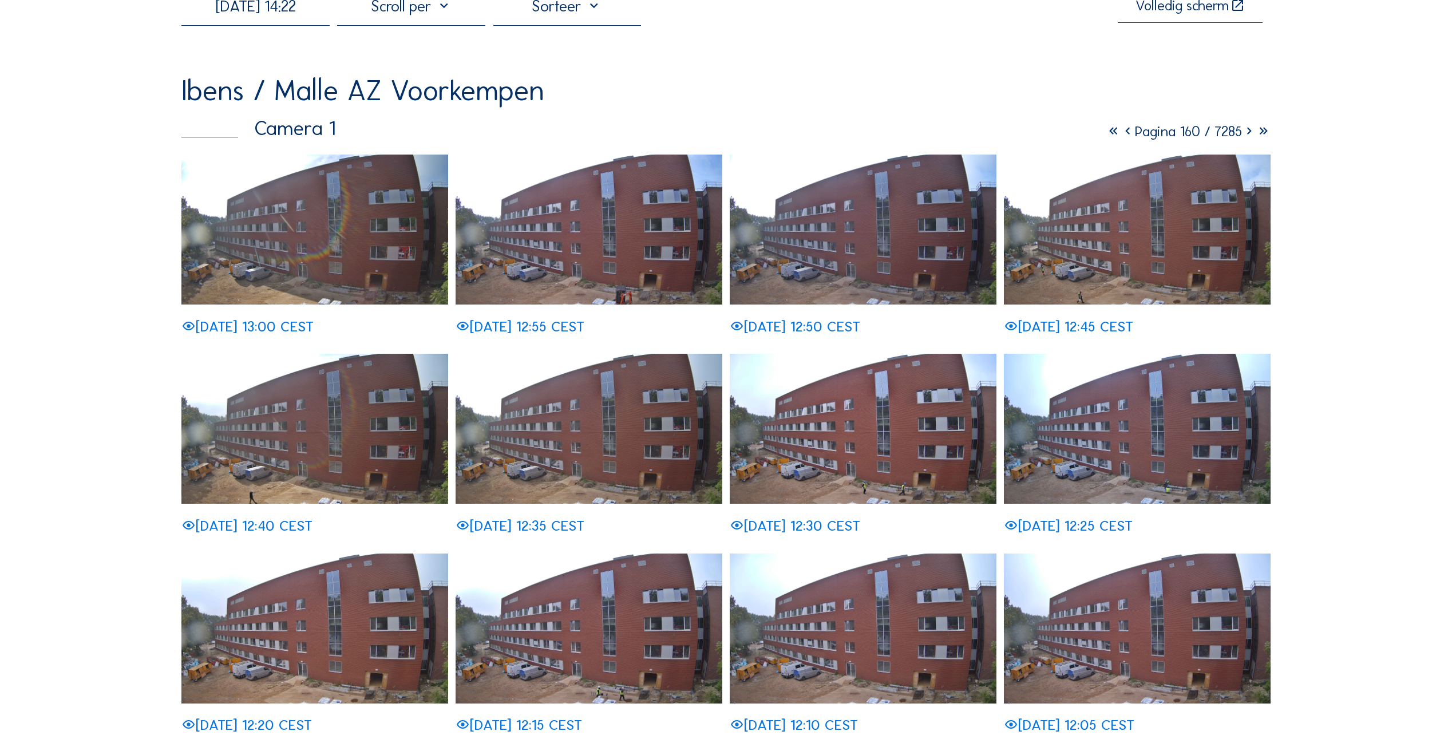
scroll to position [57, 0]
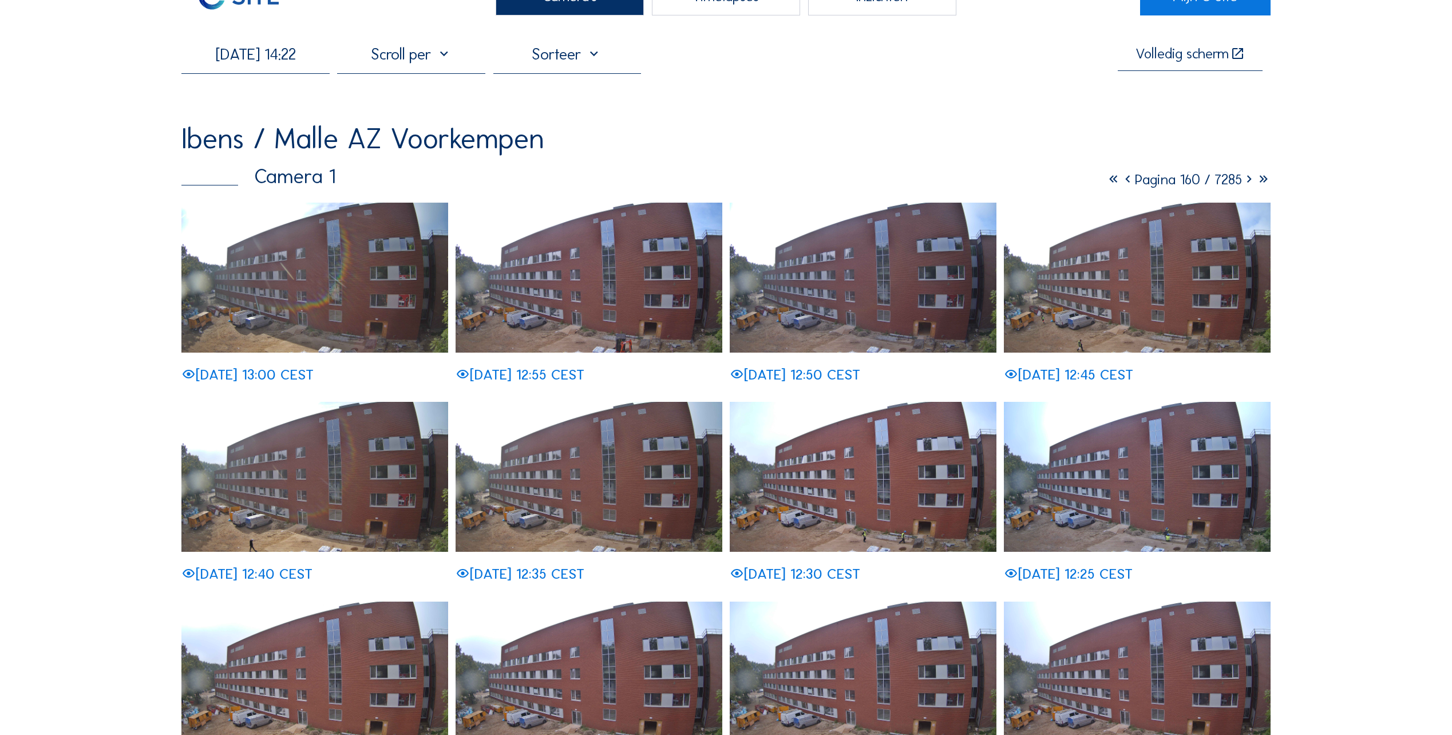
click at [1245, 186] on icon at bounding box center [1249, 180] width 14 height 18
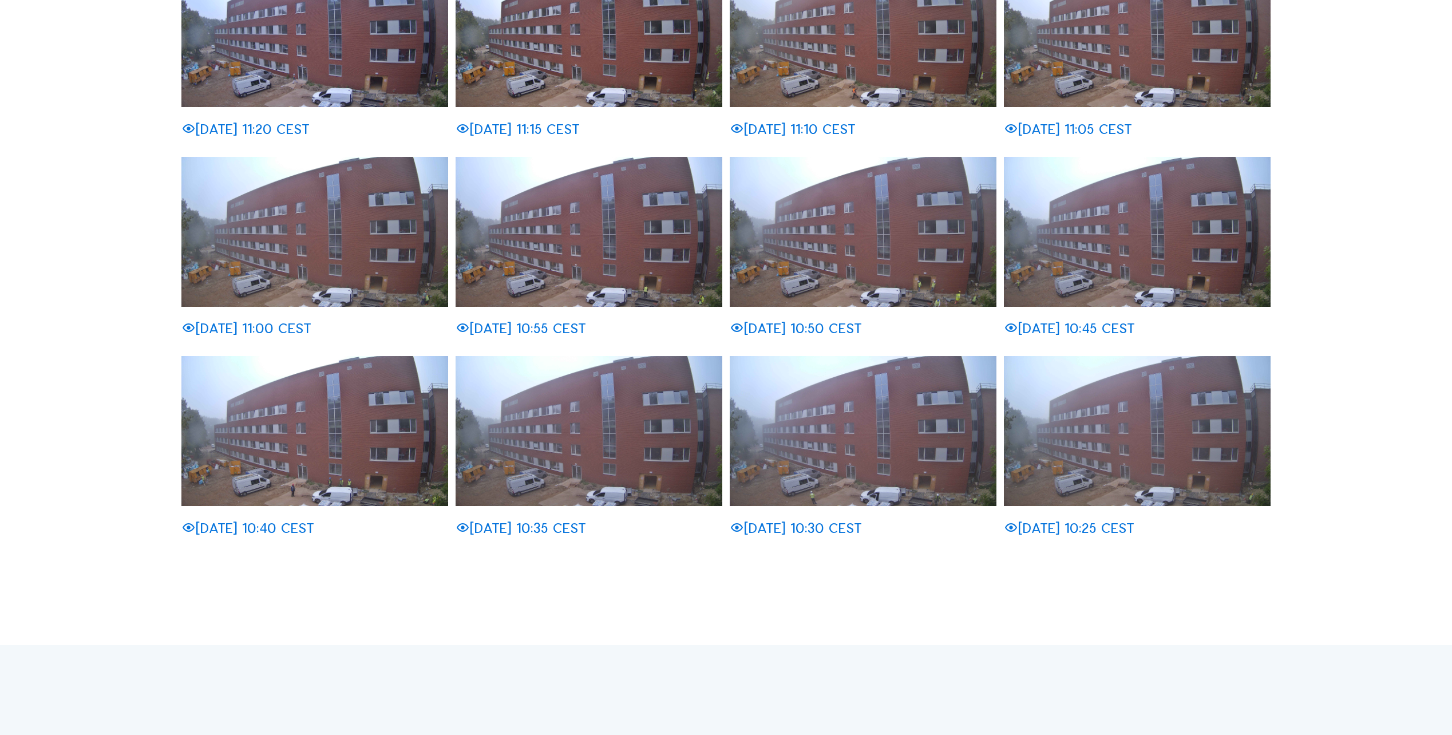
scroll to position [515, 0]
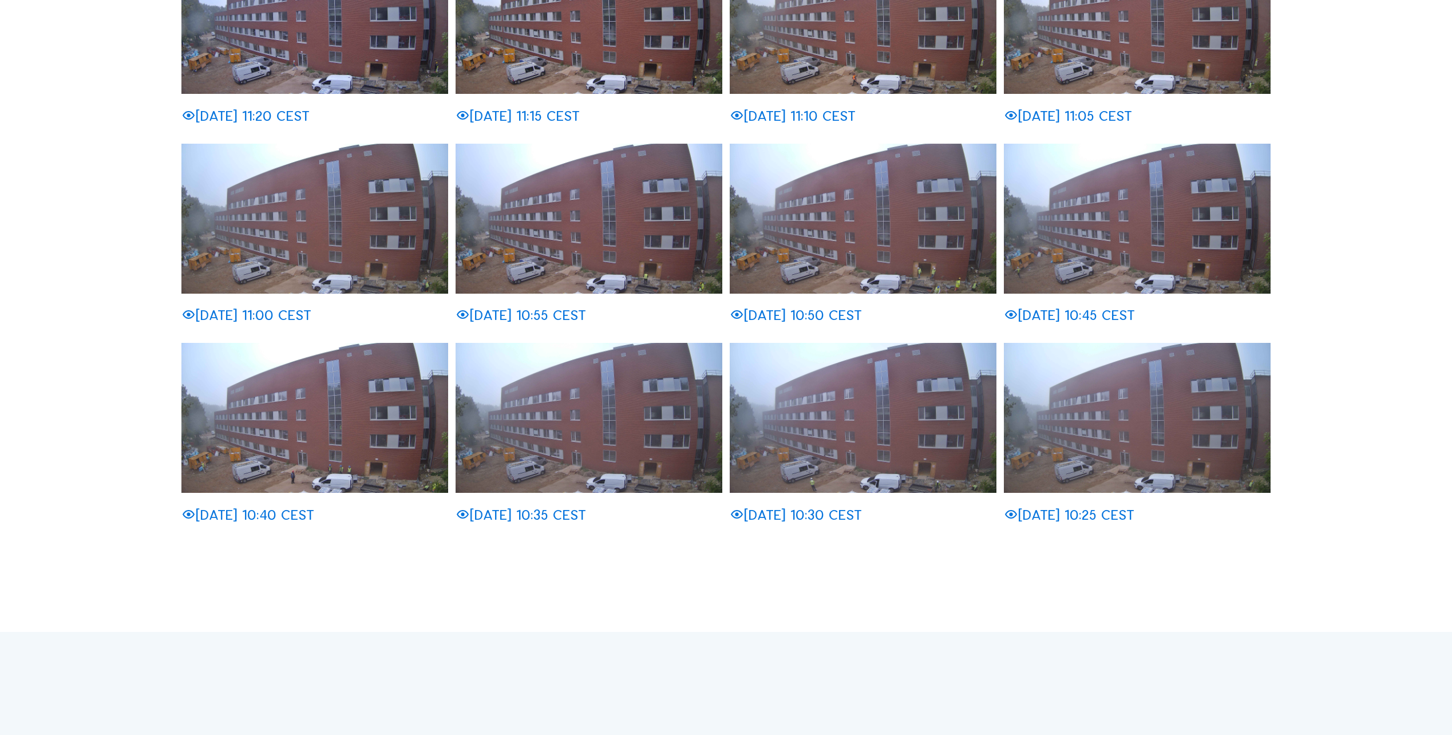
click at [1160, 449] on img at bounding box center [1137, 418] width 267 height 150
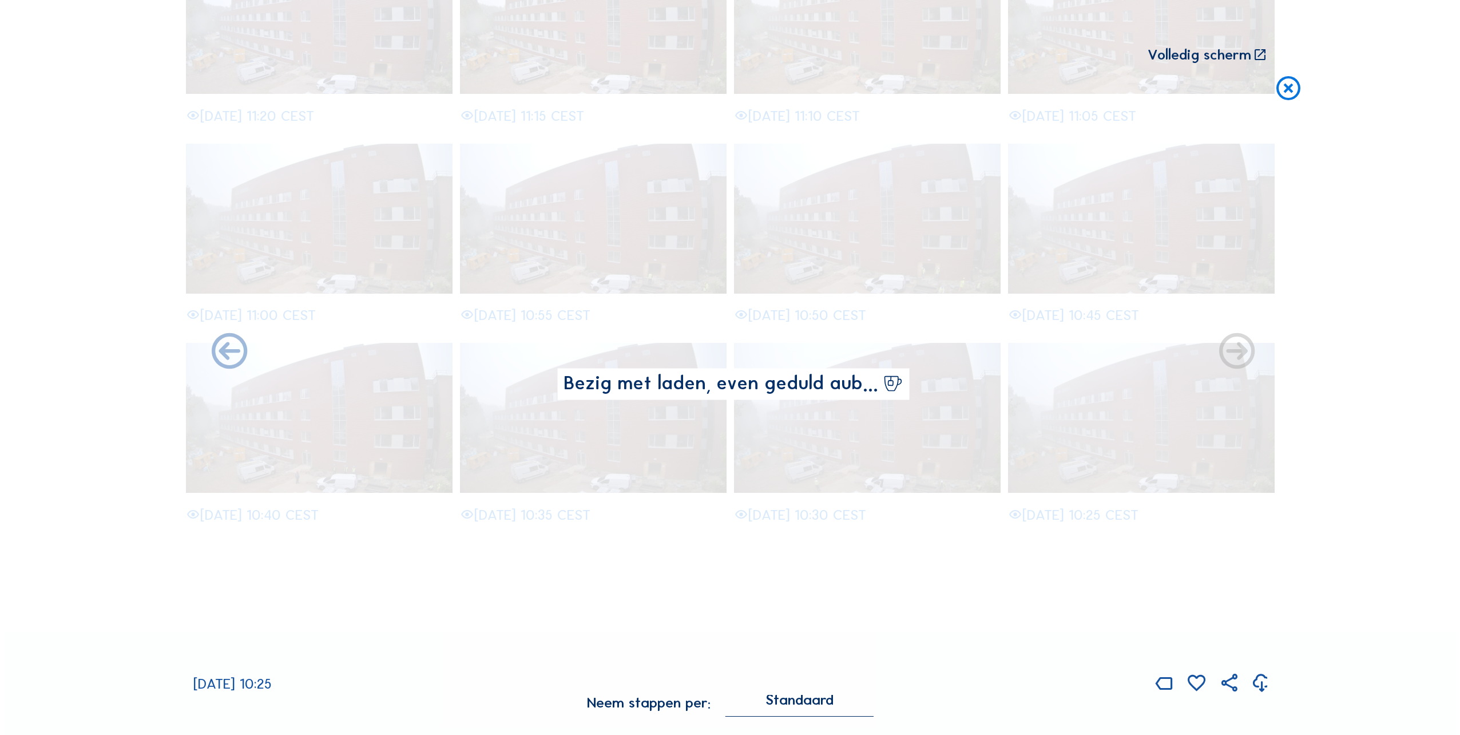
scroll to position [516, 0]
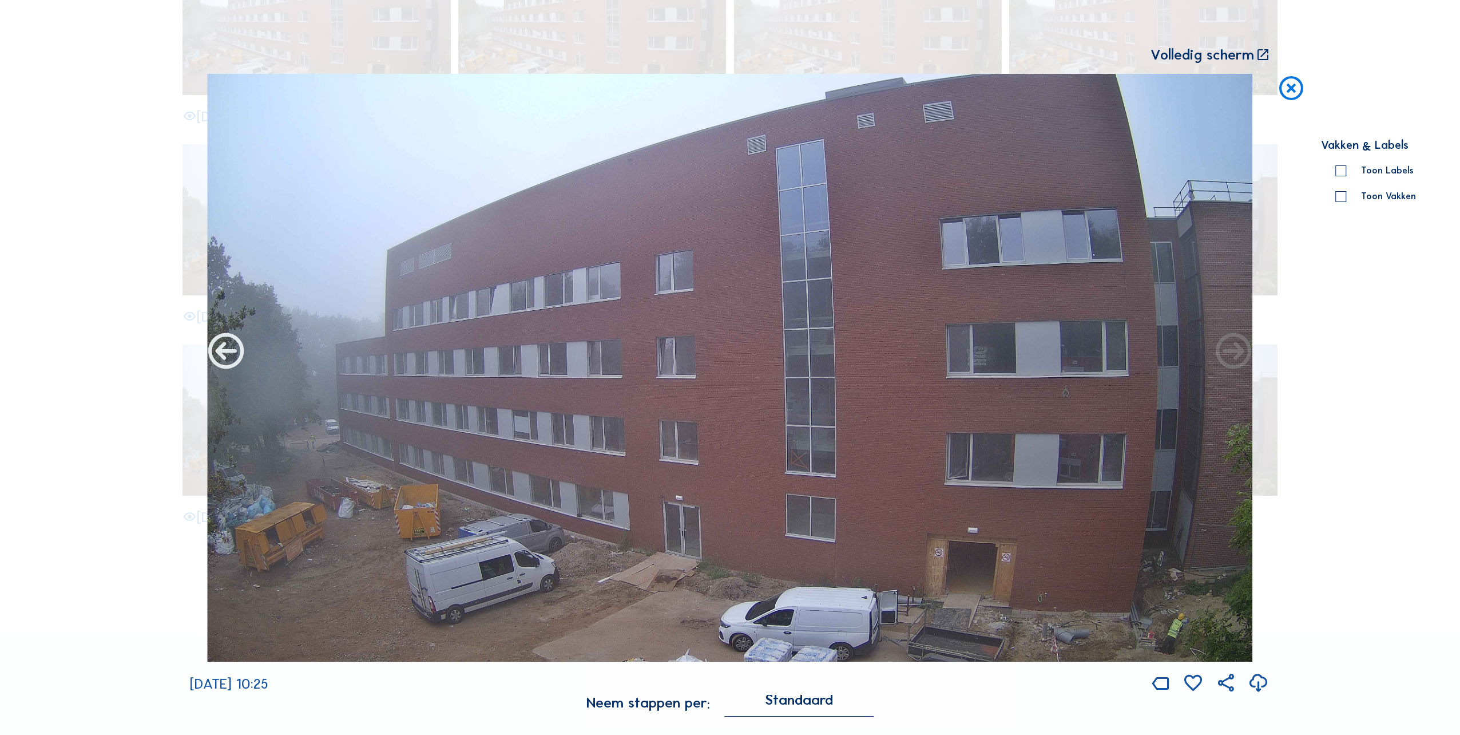
click at [223, 359] on icon at bounding box center [226, 352] width 43 height 43
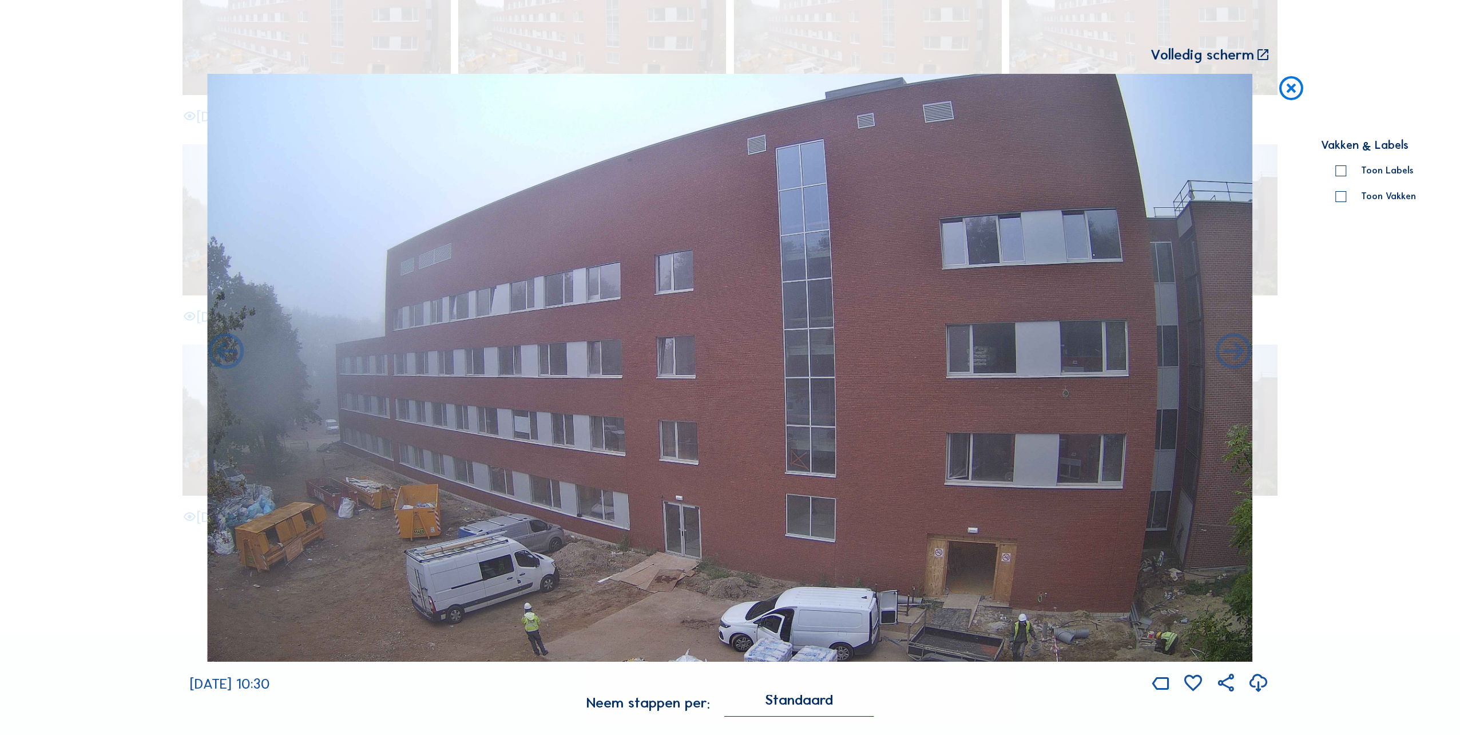
click at [223, 359] on icon at bounding box center [226, 352] width 43 height 43
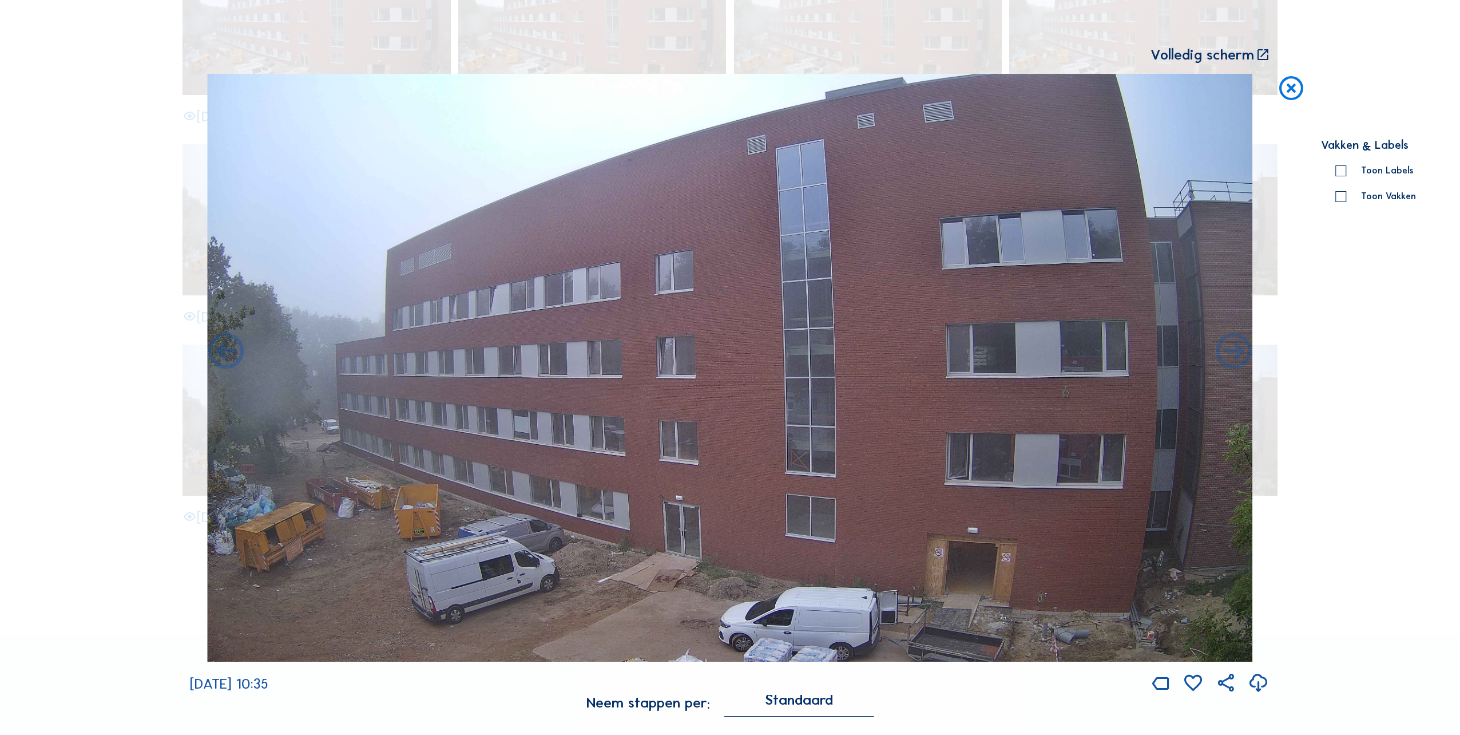
click at [223, 359] on icon at bounding box center [226, 352] width 43 height 43
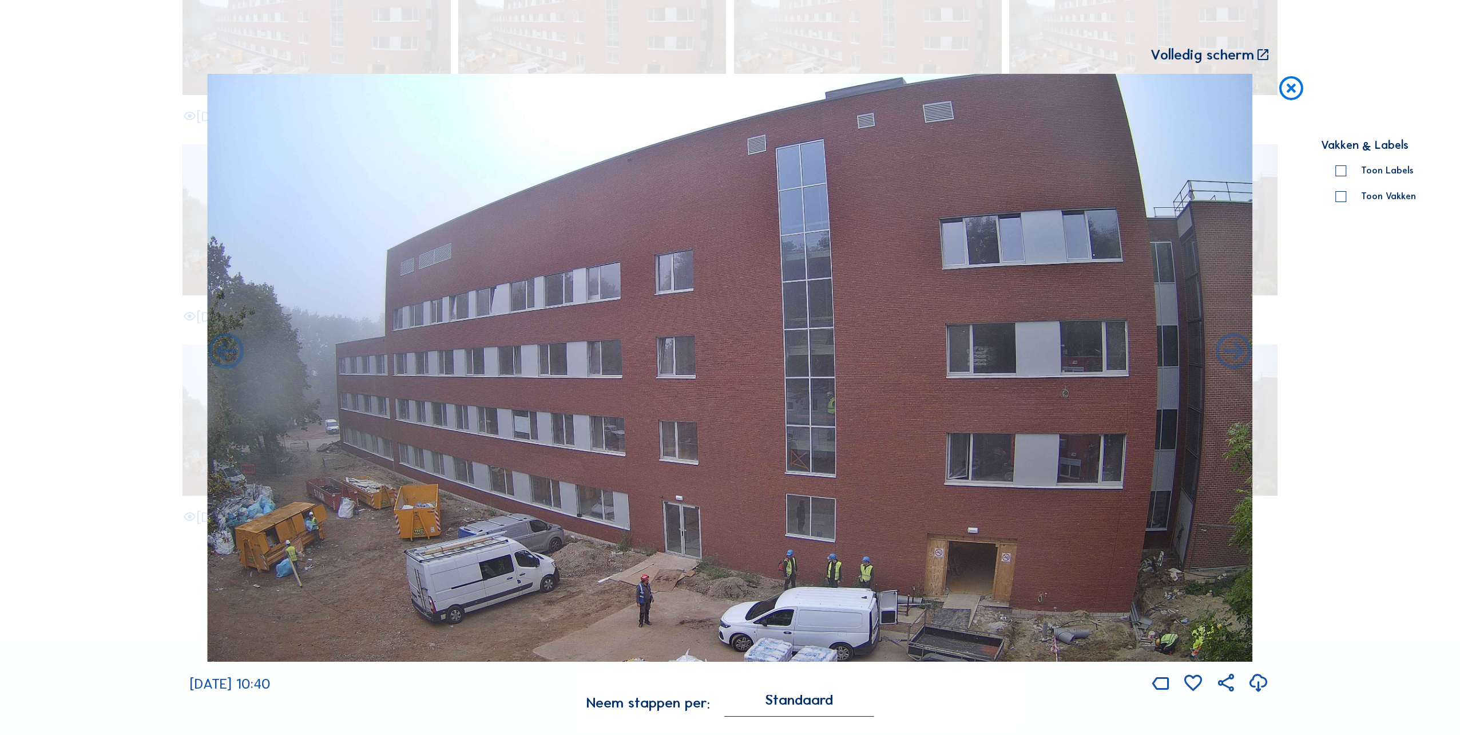
click at [223, 359] on icon at bounding box center [226, 352] width 43 height 43
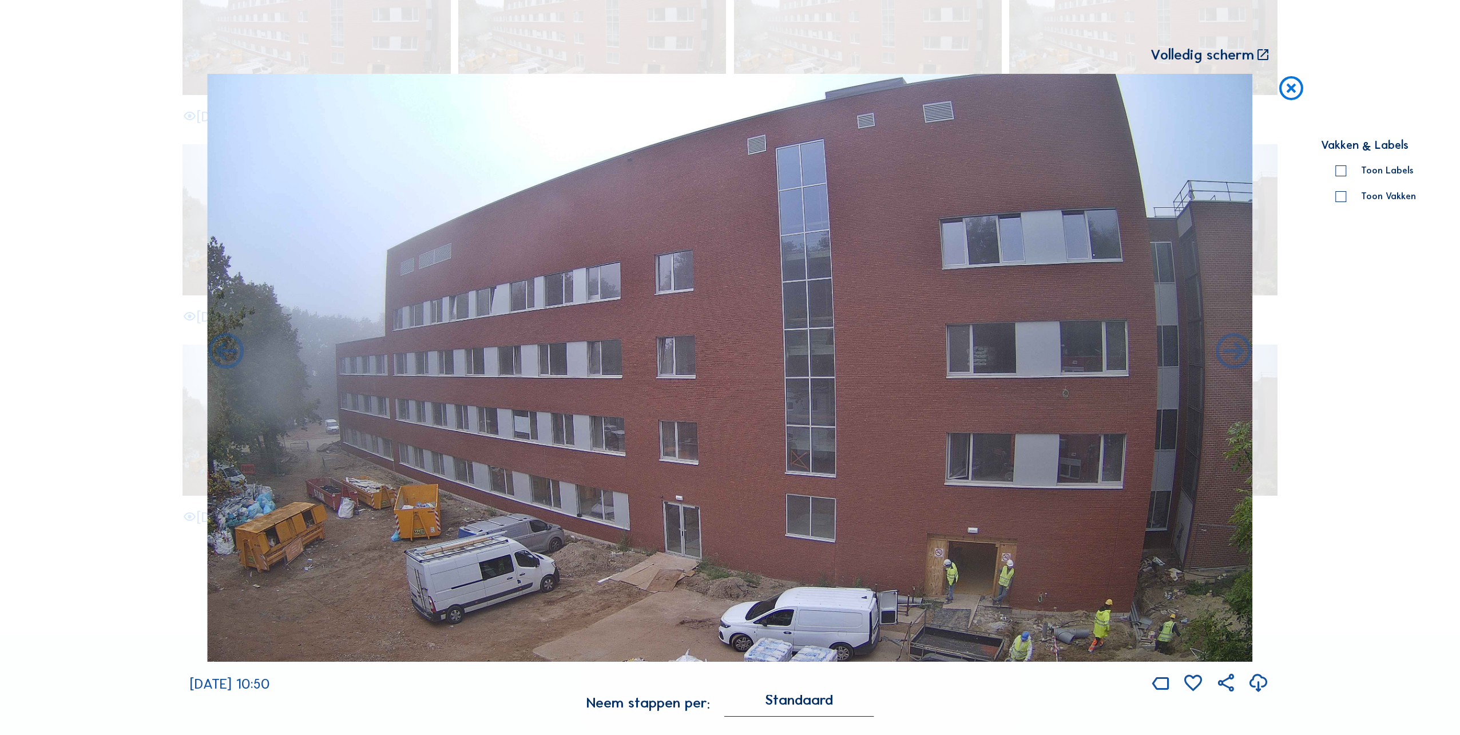
click at [223, 359] on icon at bounding box center [226, 352] width 43 height 43
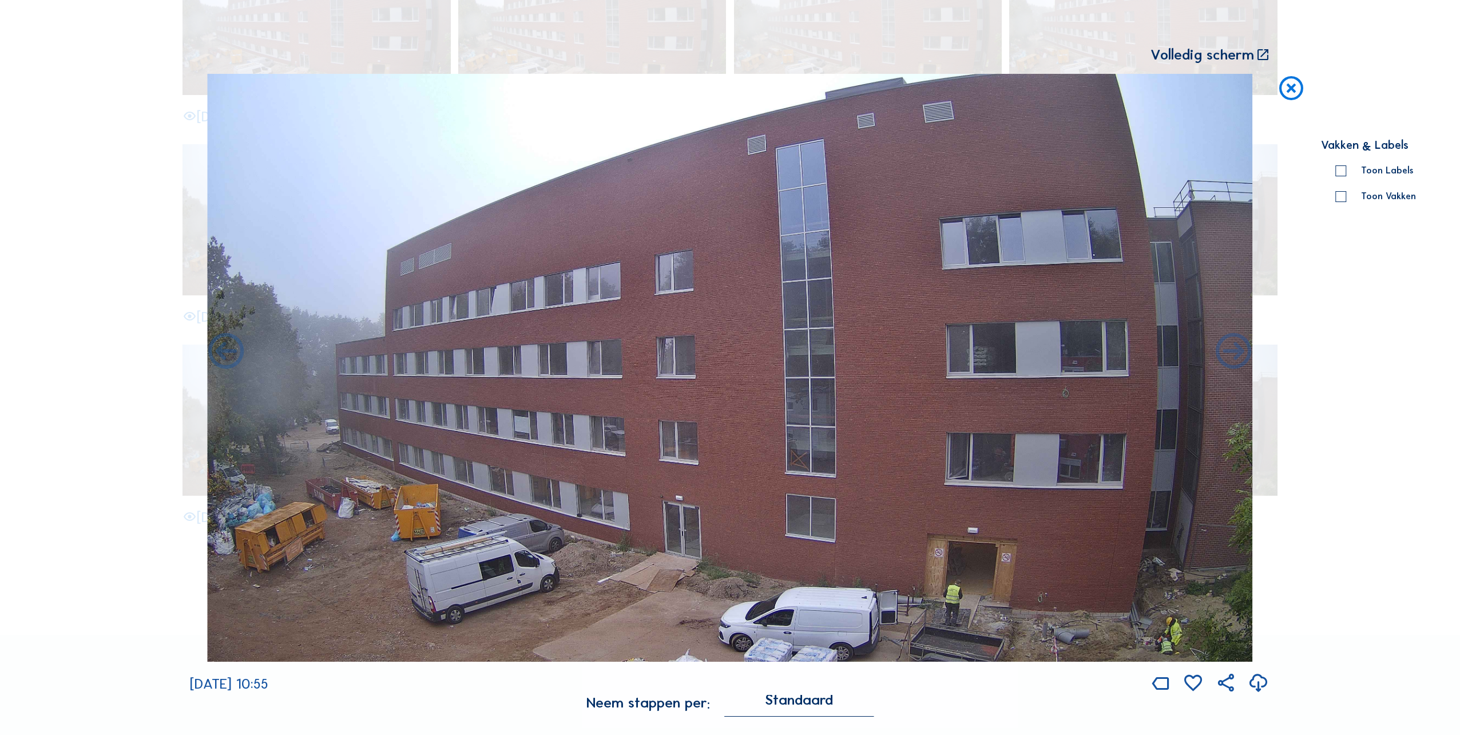
click at [223, 359] on icon at bounding box center [226, 352] width 43 height 43
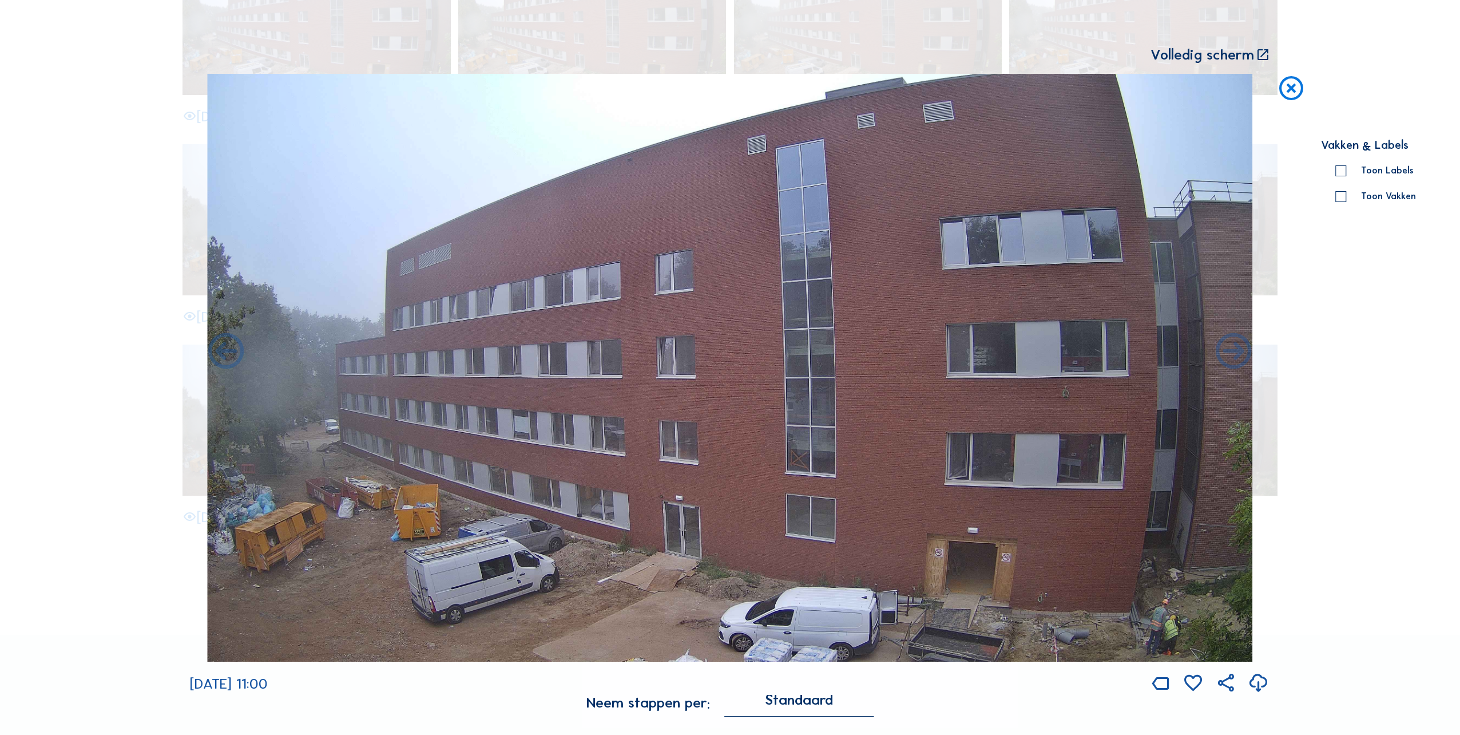
click at [223, 359] on icon at bounding box center [226, 352] width 43 height 43
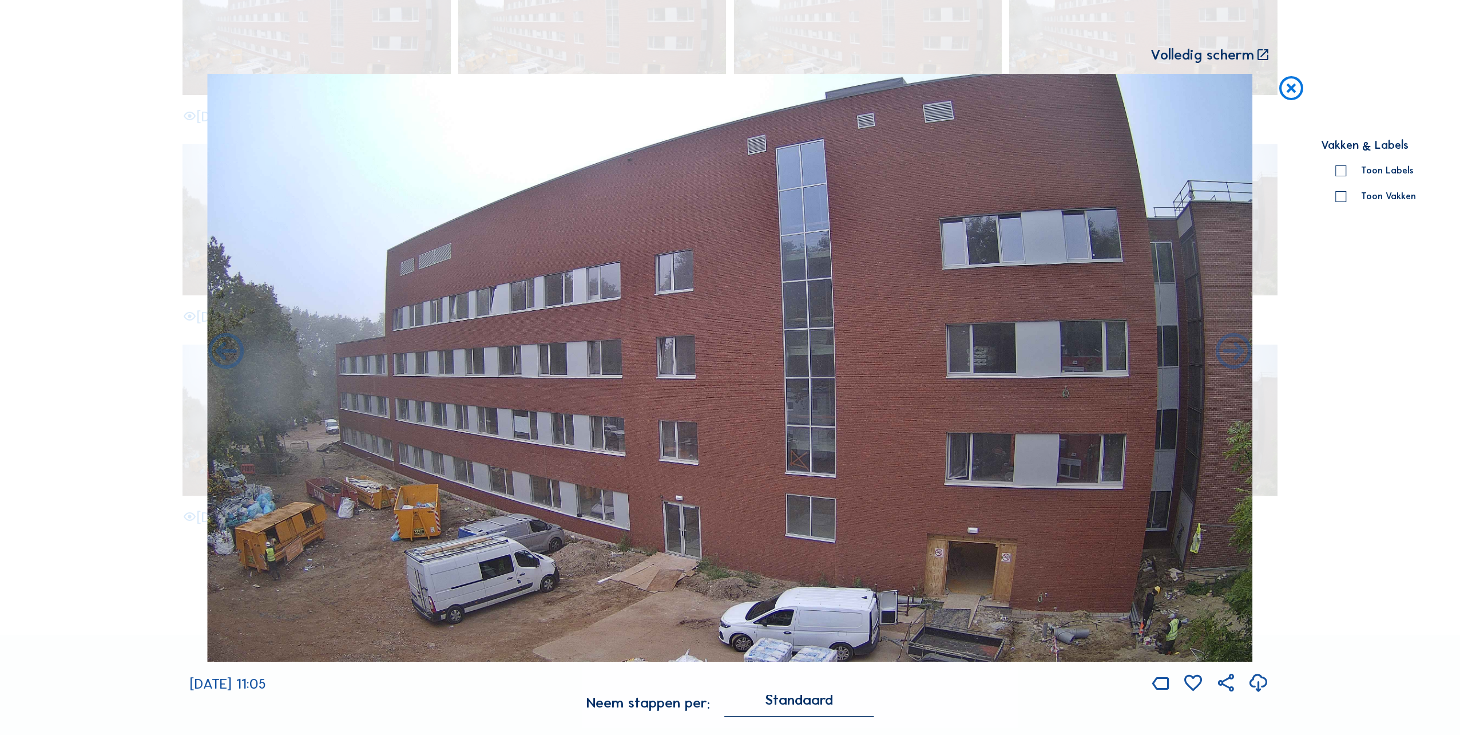
click at [223, 359] on icon at bounding box center [226, 352] width 43 height 43
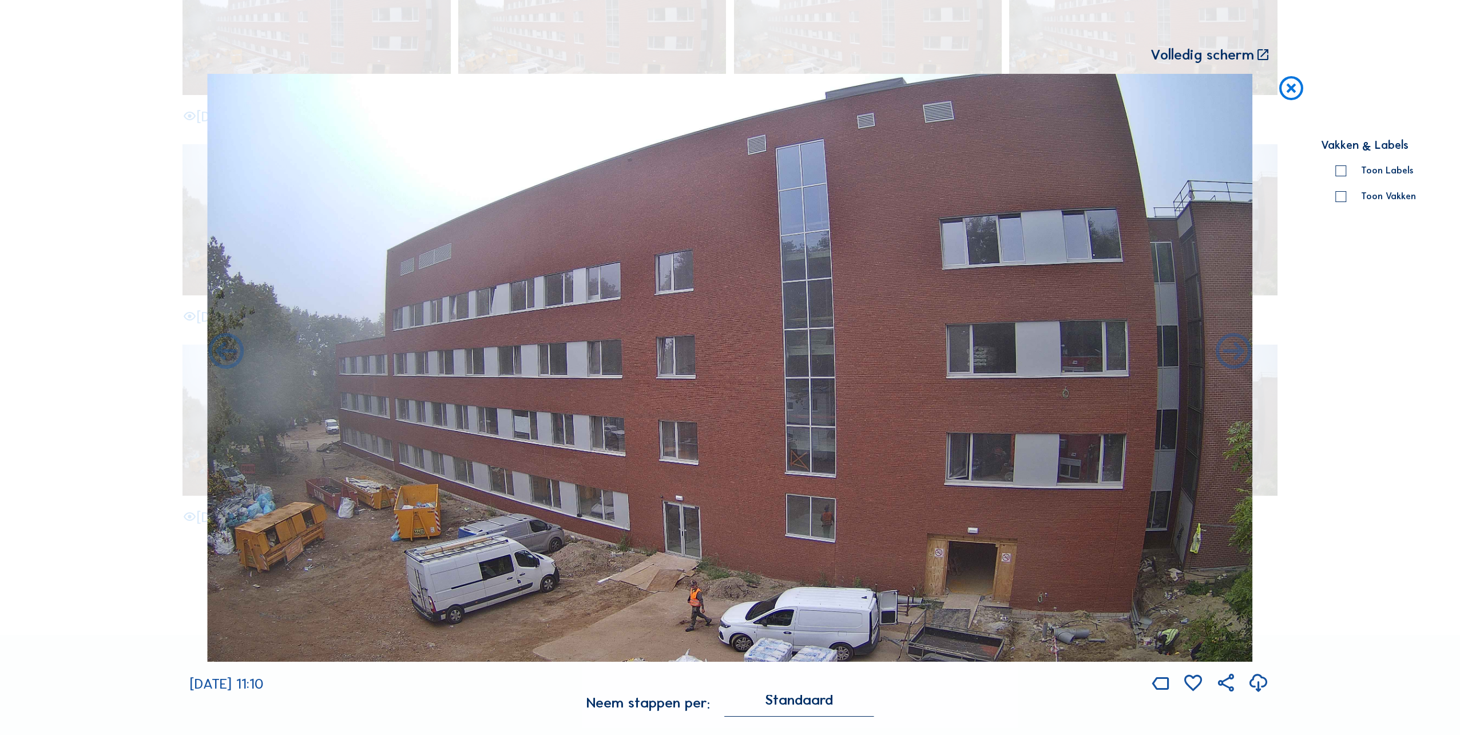
click at [223, 359] on icon at bounding box center [226, 352] width 43 height 43
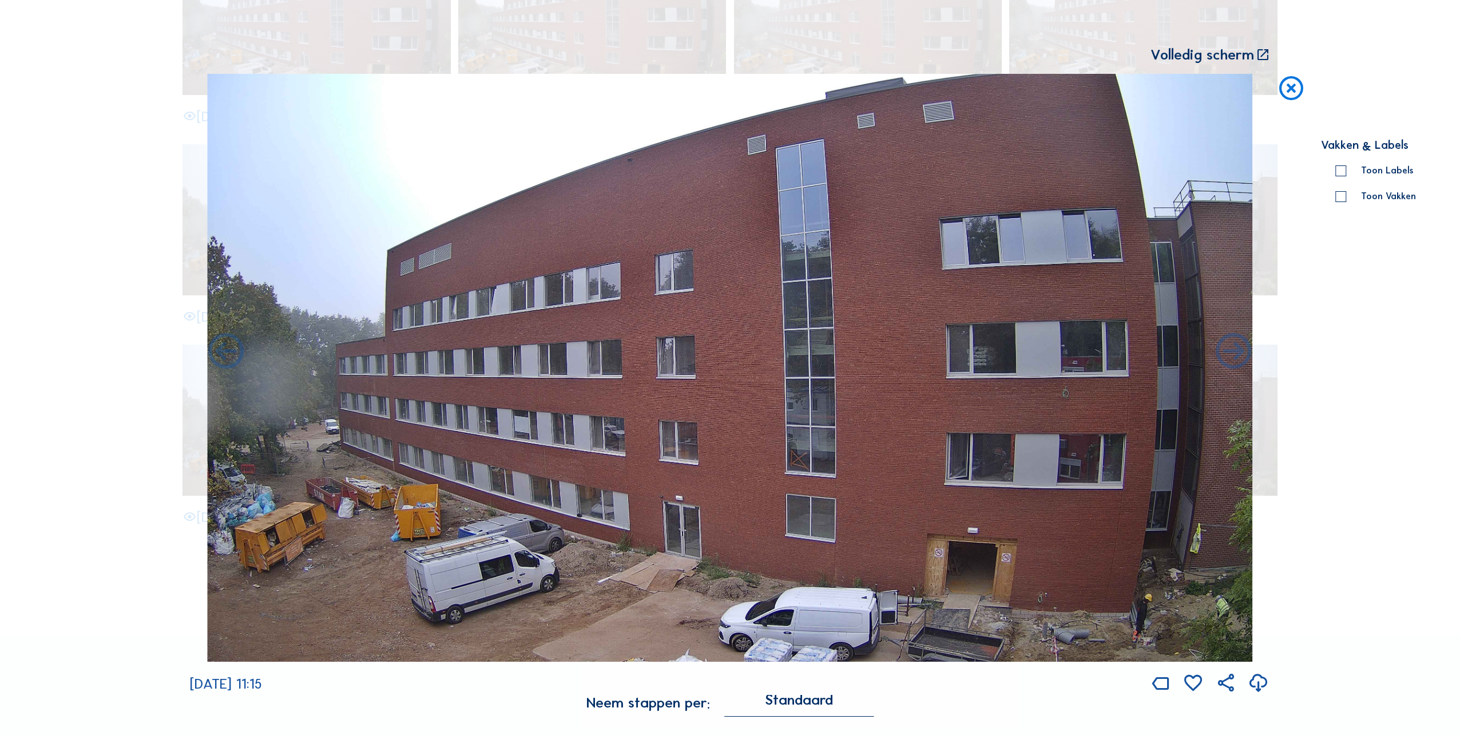
click at [223, 359] on icon at bounding box center [226, 352] width 43 height 43
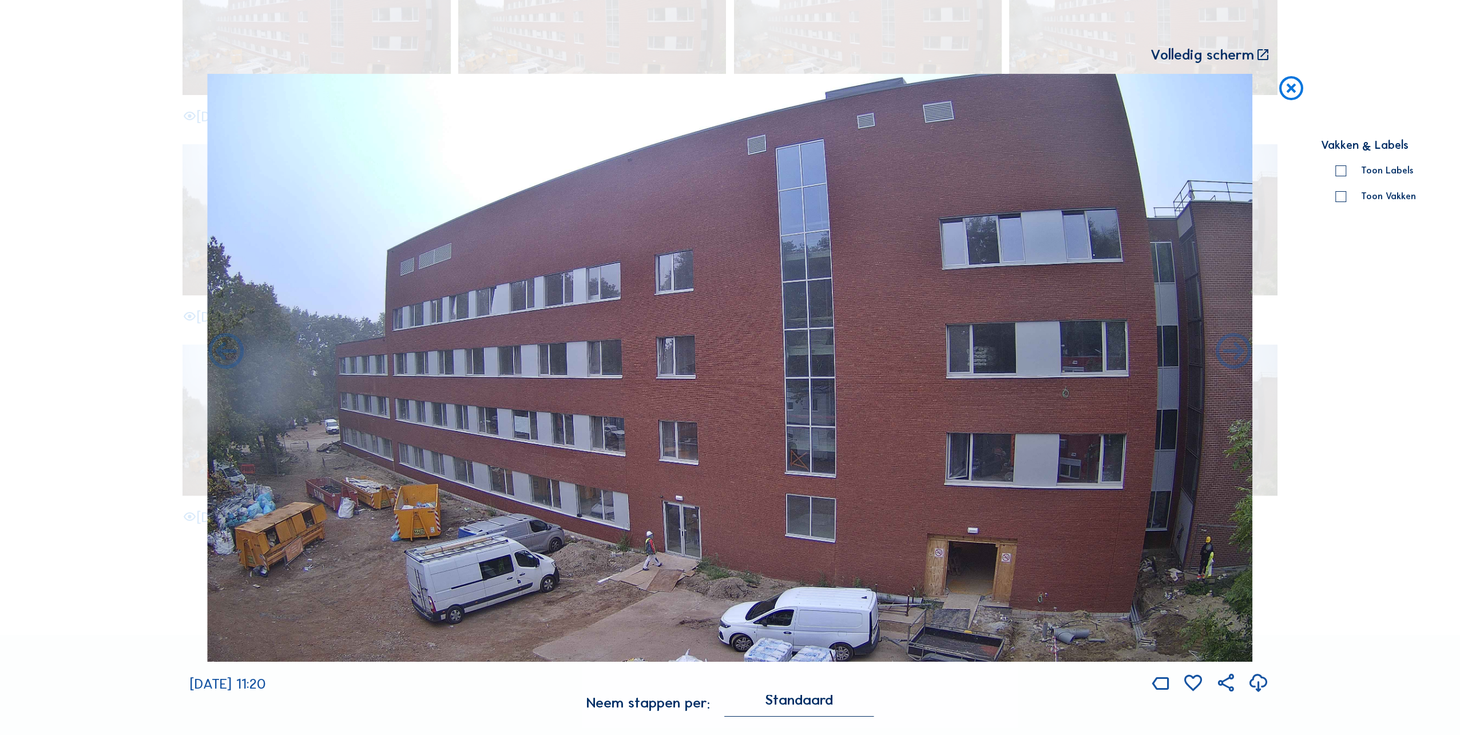
click at [223, 359] on icon at bounding box center [226, 352] width 43 height 43
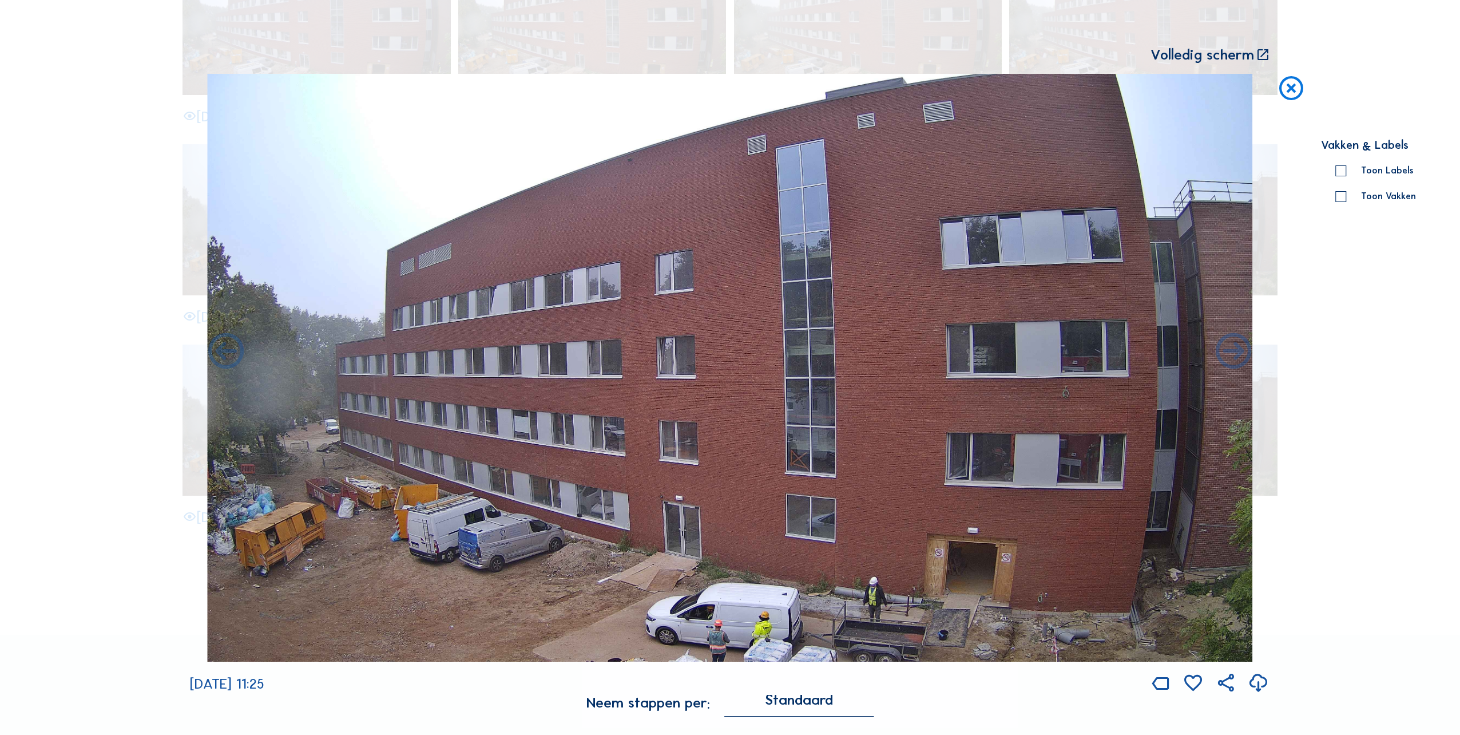
click at [223, 359] on icon at bounding box center [226, 352] width 43 height 43
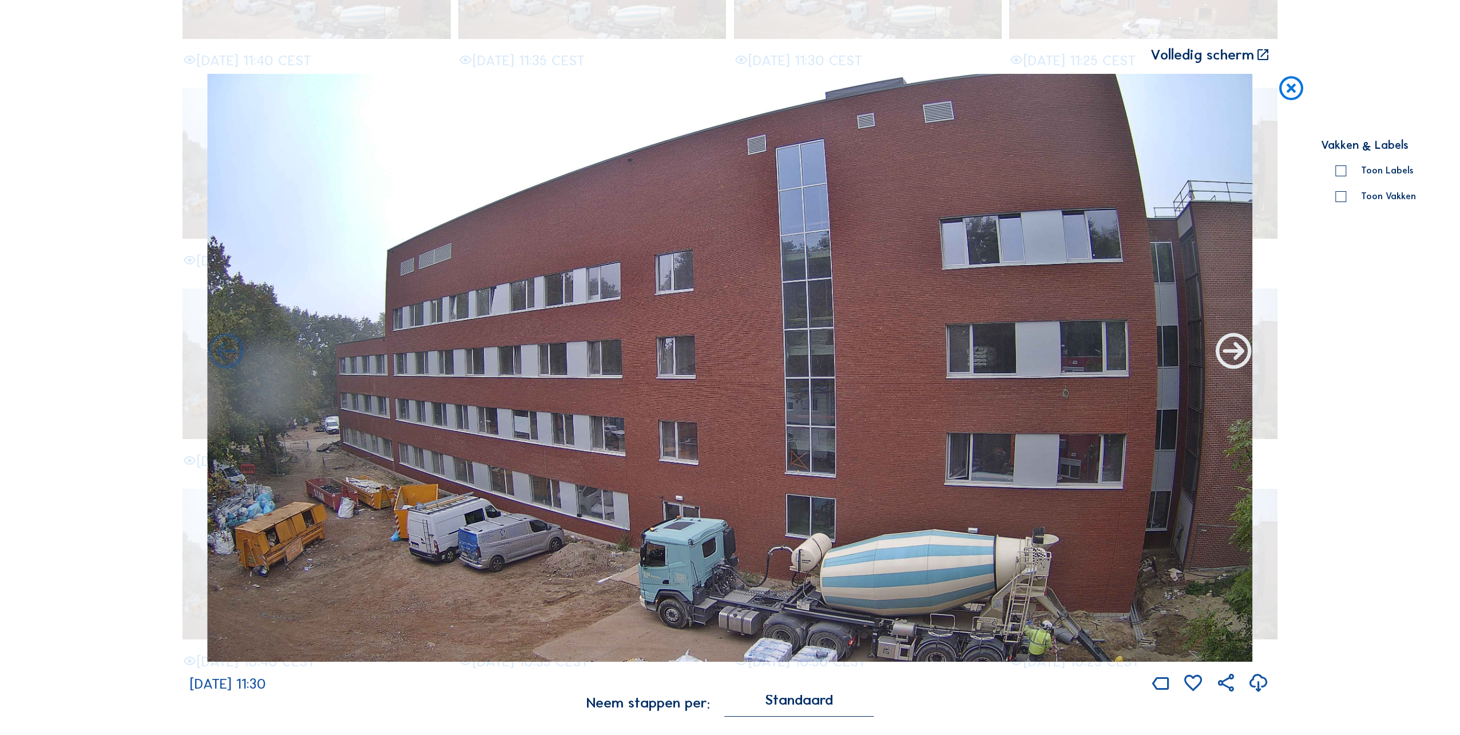
scroll to position [1324, 0]
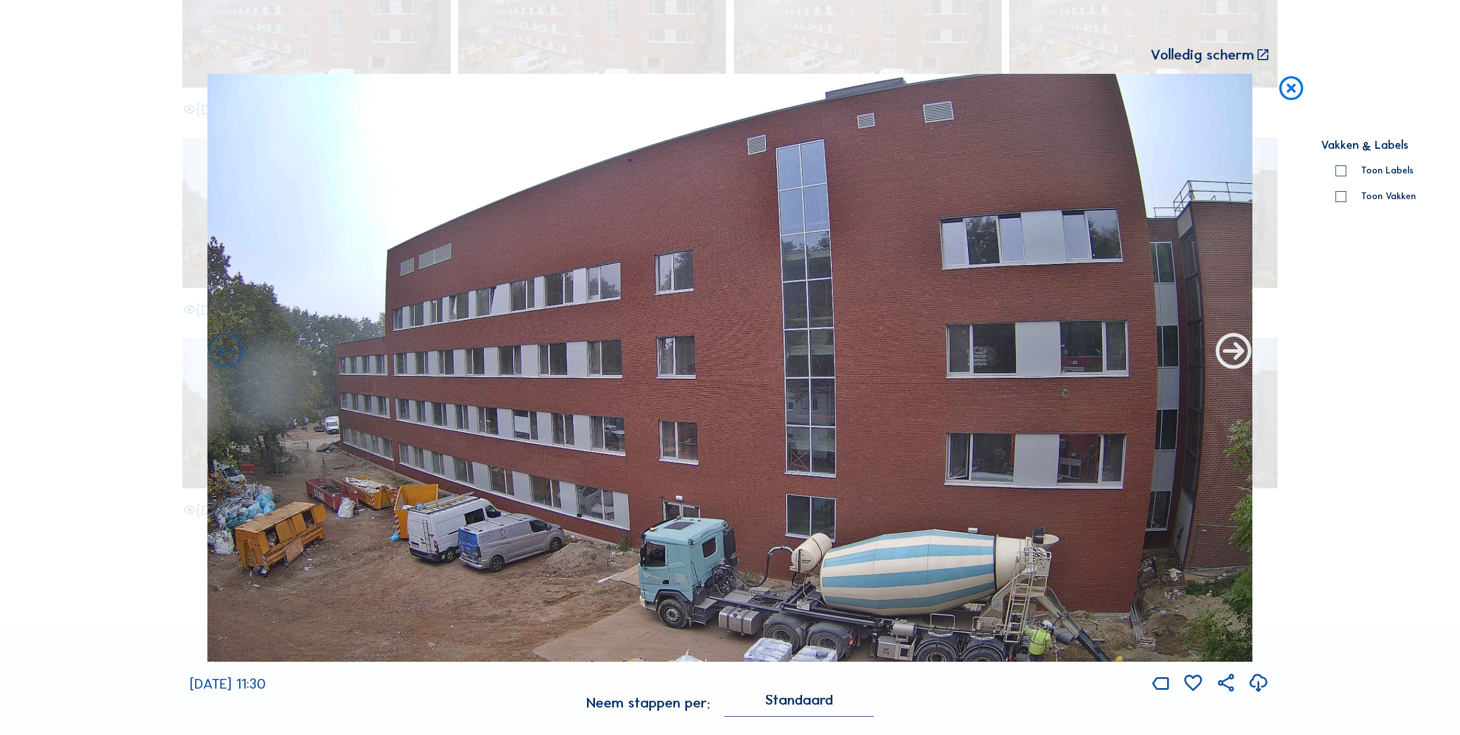
click at [1243, 357] on icon at bounding box center [1234, 352] width 43 height 43
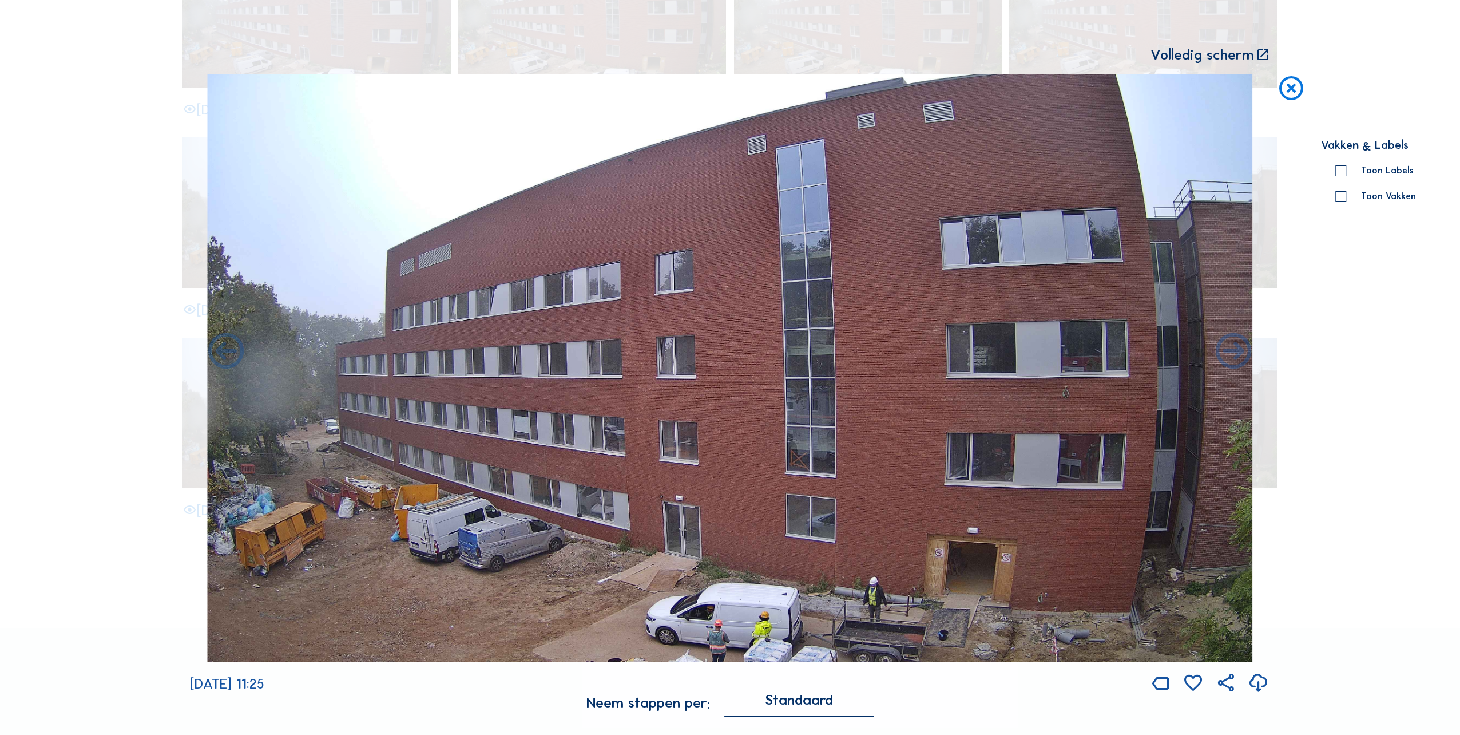
click at [1243, 357] on icon at bounding box center [1234, 352] width 43 height 43
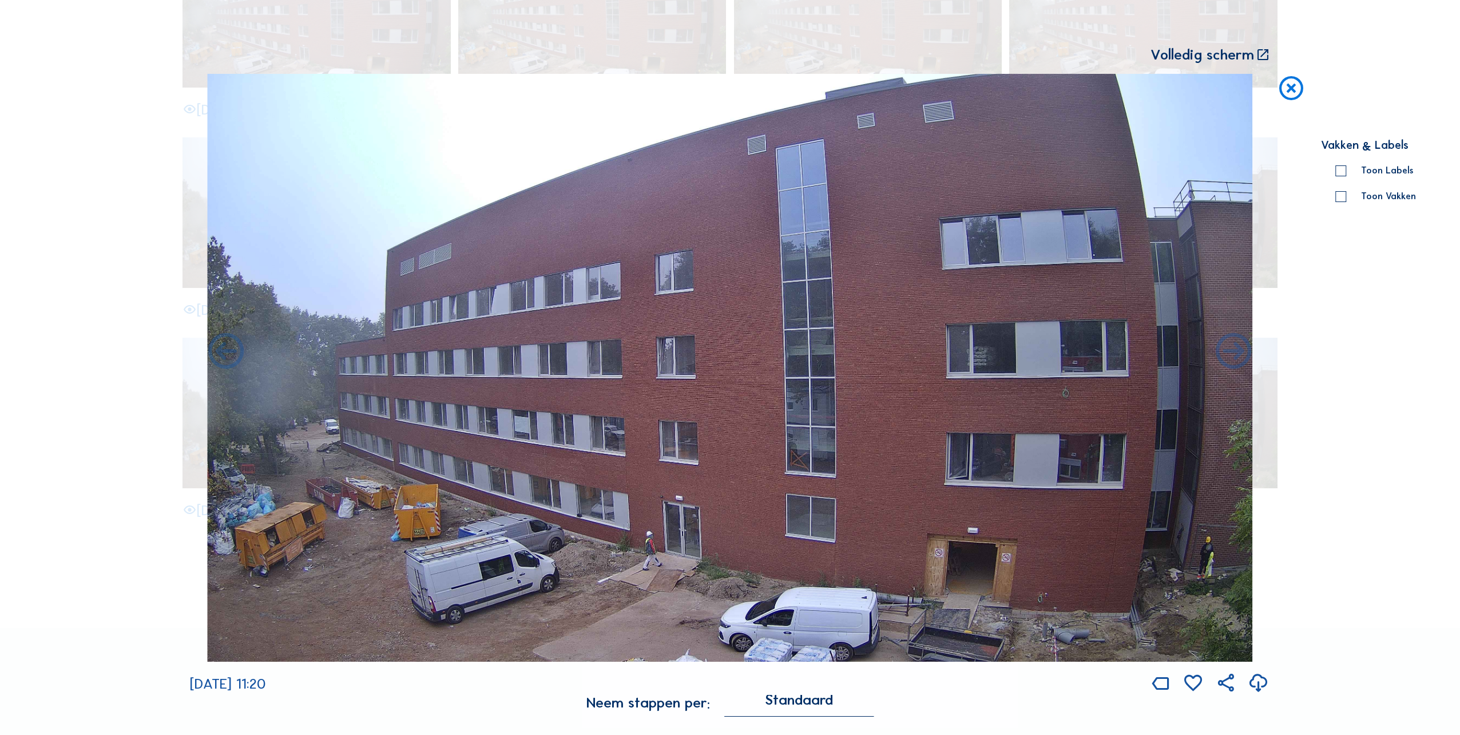
click at [1243, 357] on icon at bounding box center [1234, 352] width 43 height 43
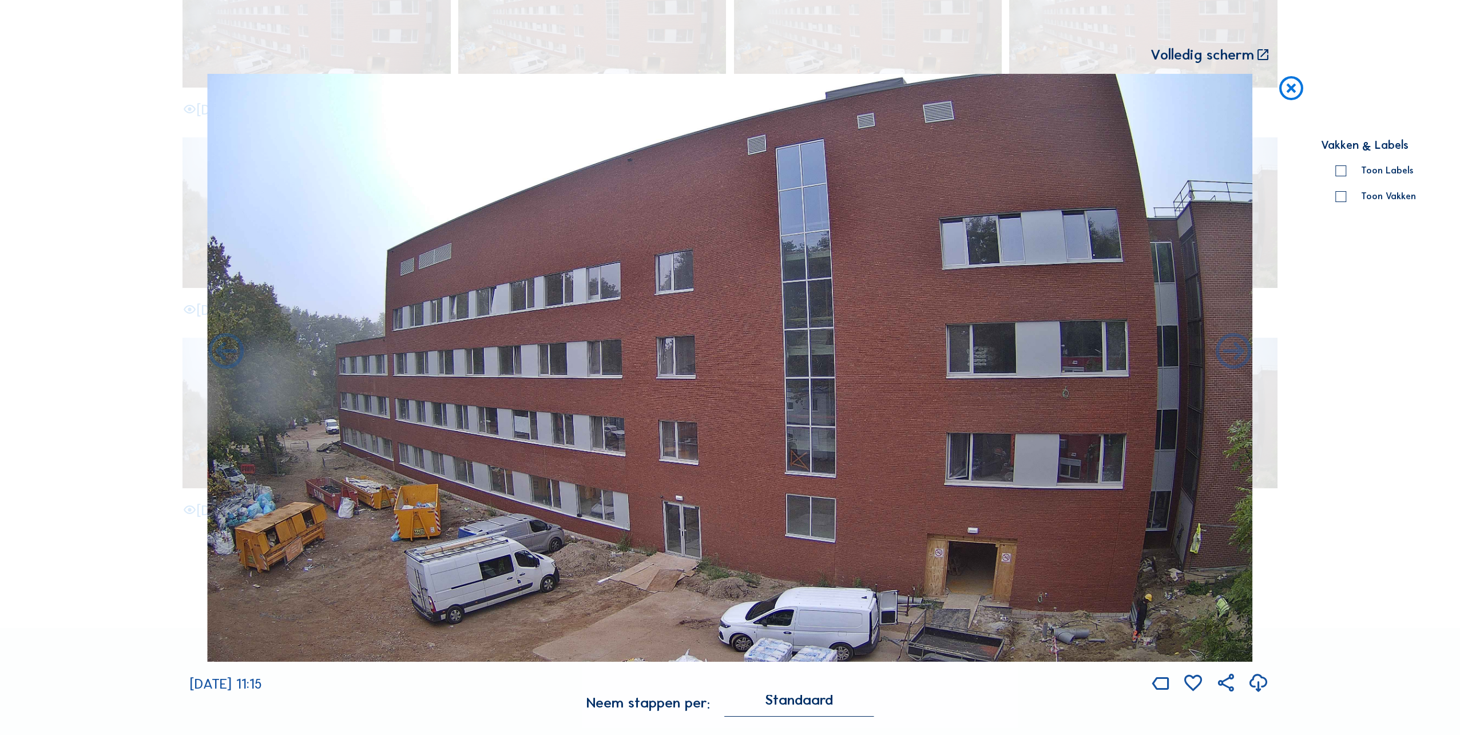
click at [1243, 357] on icon at bounding box center [1234, 352] width 43 height 43
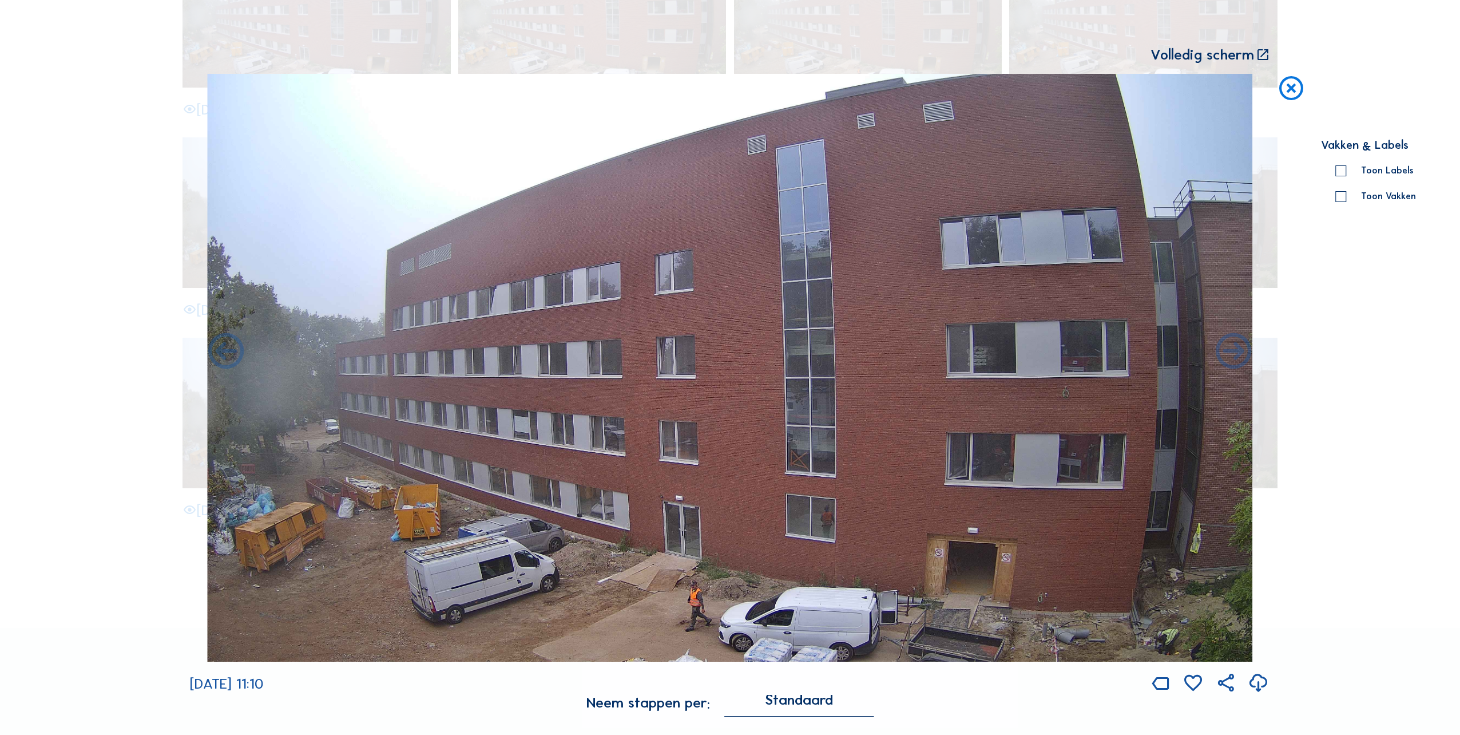
click at [1243, 357] on icon at bounding box center [1234, 352] width 43 height 43
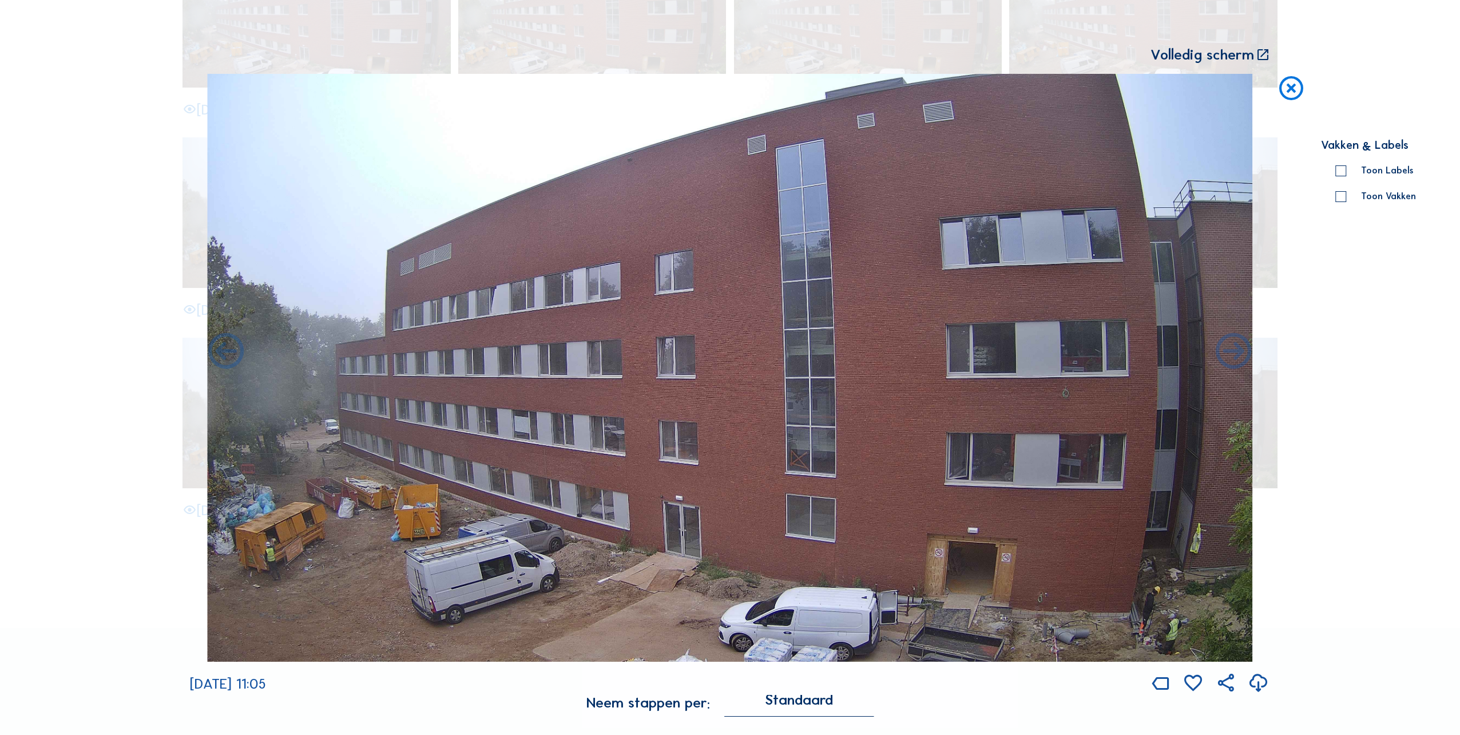
click at [1243, 357] on icon at bounding box center [1234, 352] width 43 height 43
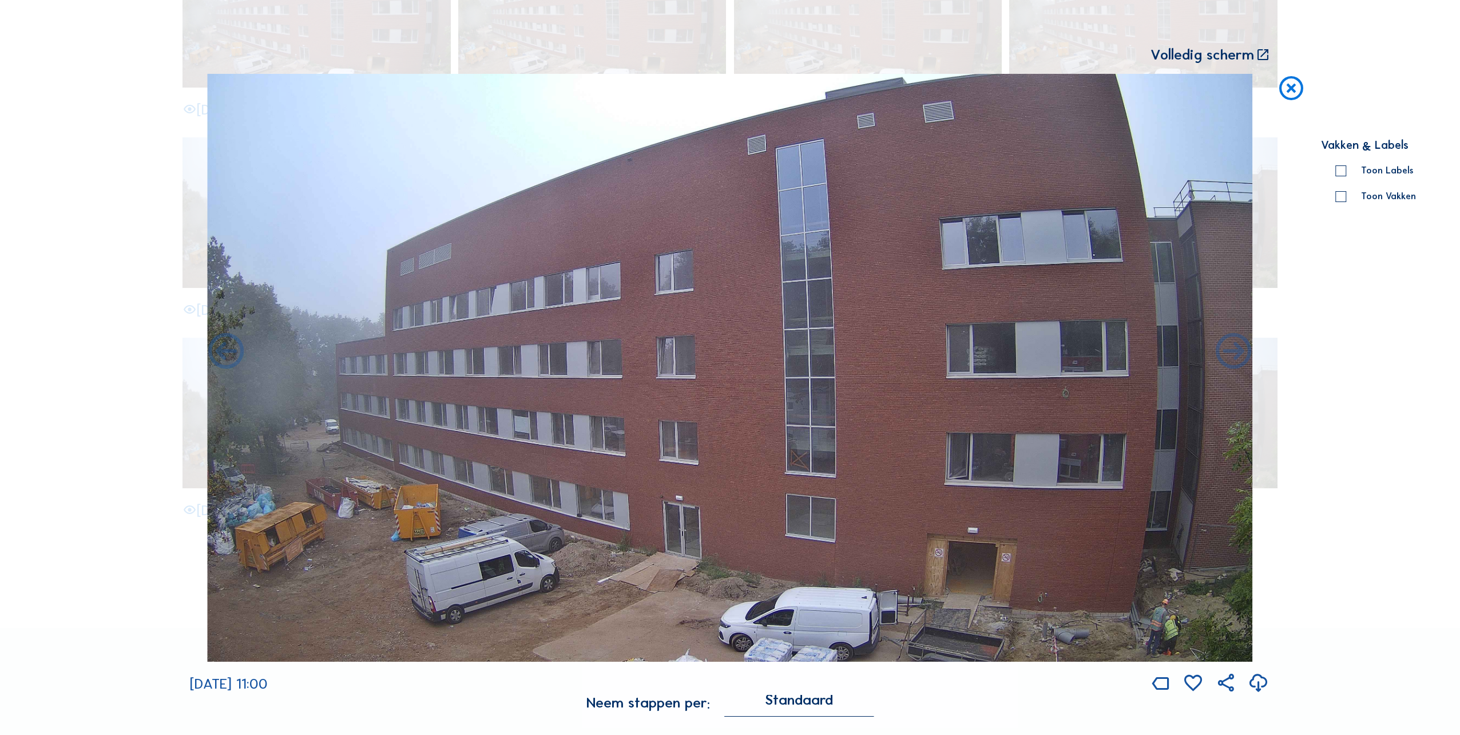
click at [1243, 357] on icon at bounding box center [1234, 352] width 43 height 43
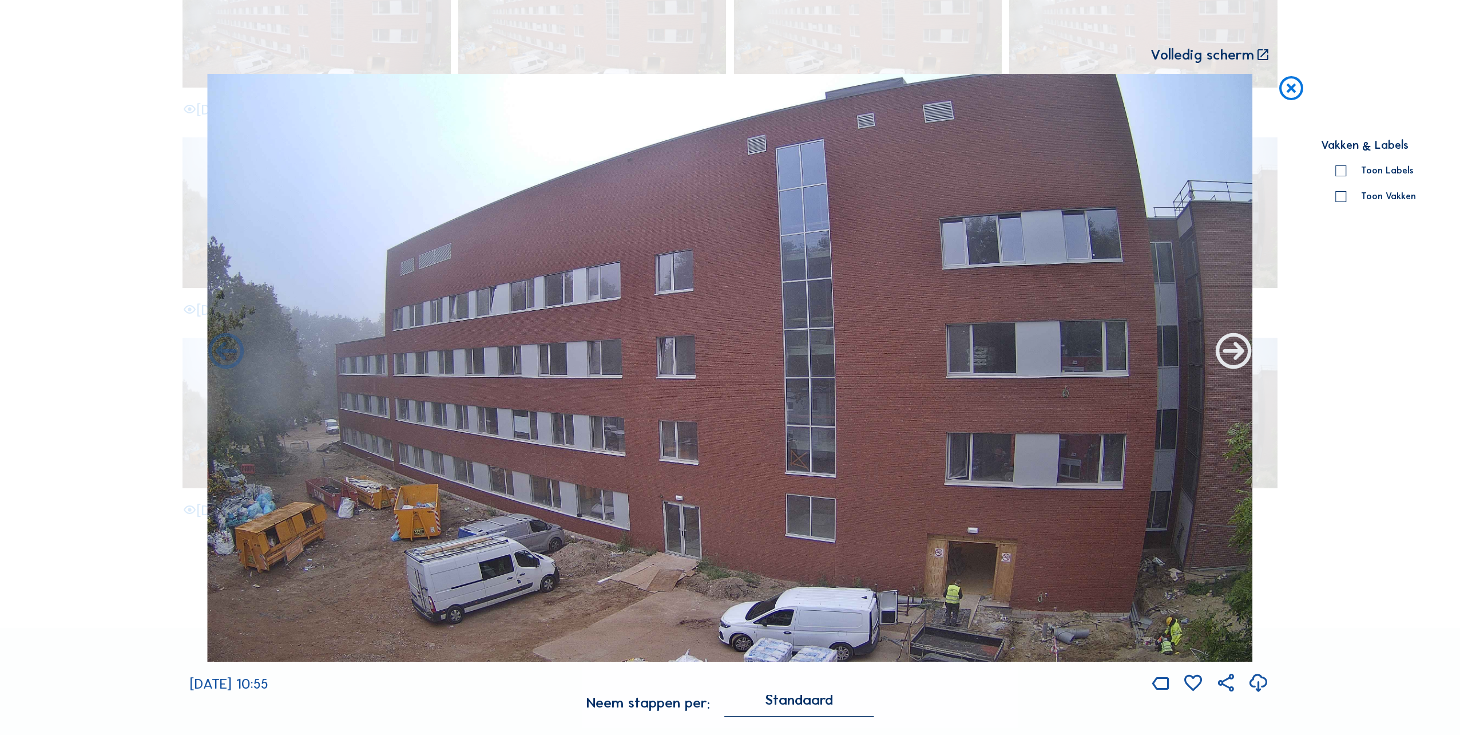
click at [1231, 354] on icon at bounding box center [1234, 352] width 43 height 43
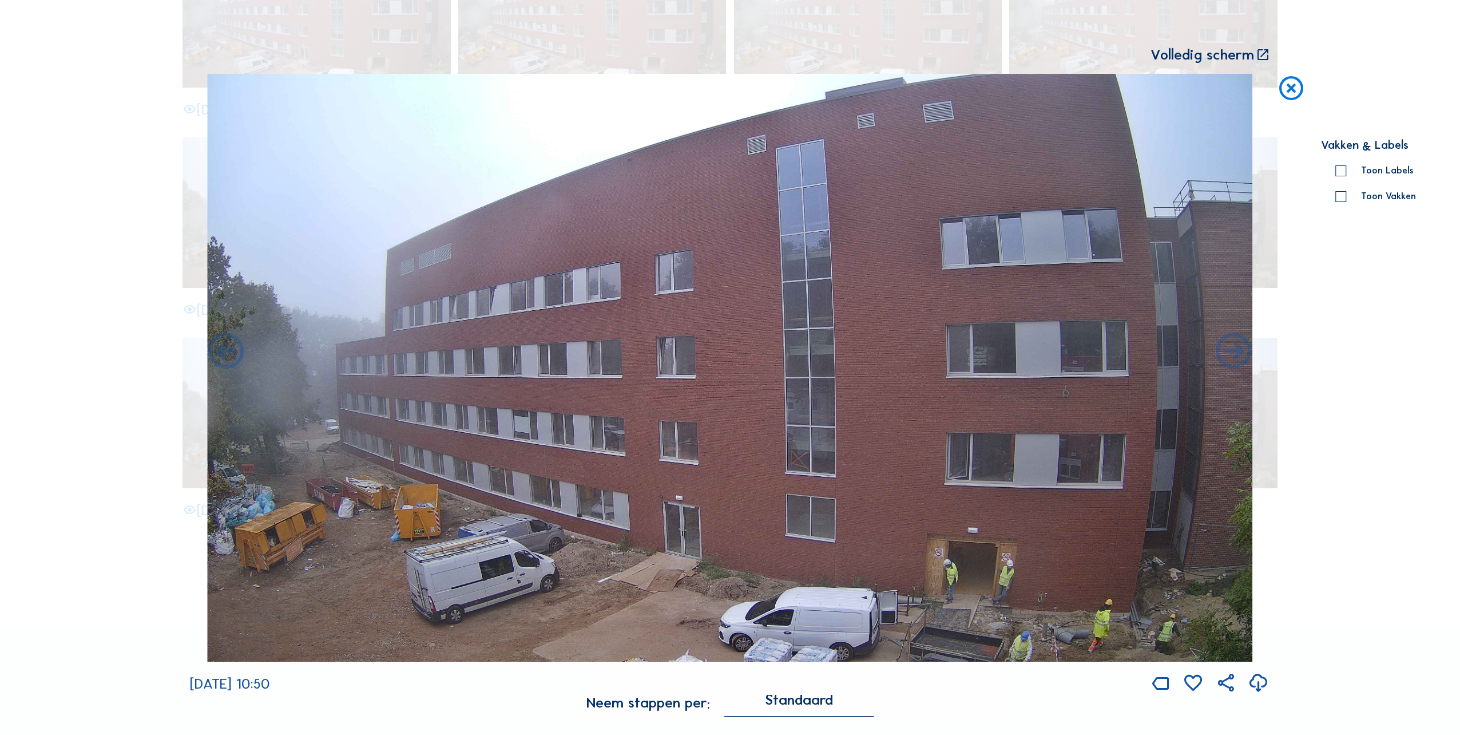
click at [1231, 354] on icon at bounding box center [1234, 352] width 43 height 43
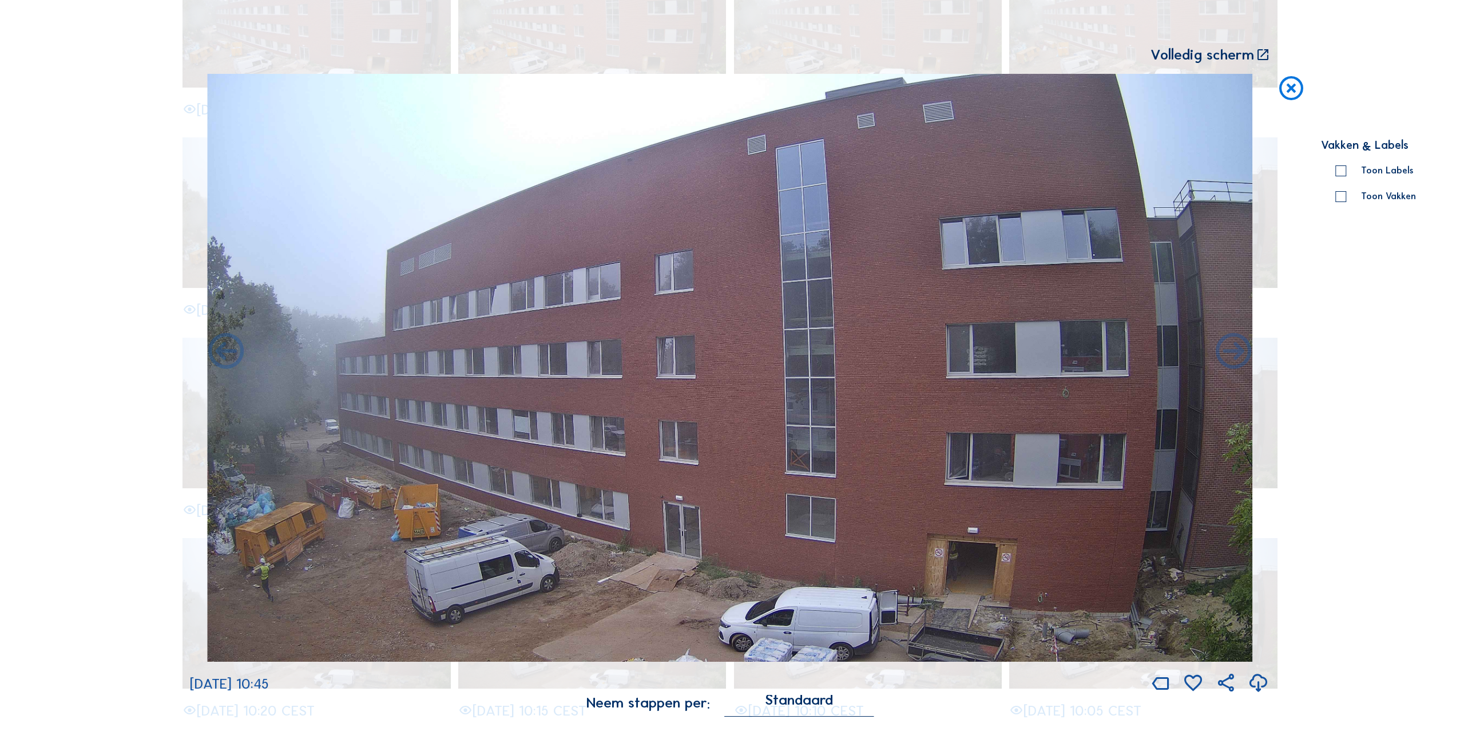
click at [1231, 354] on icon at bounding box center [1234, 352] width 43 height 43
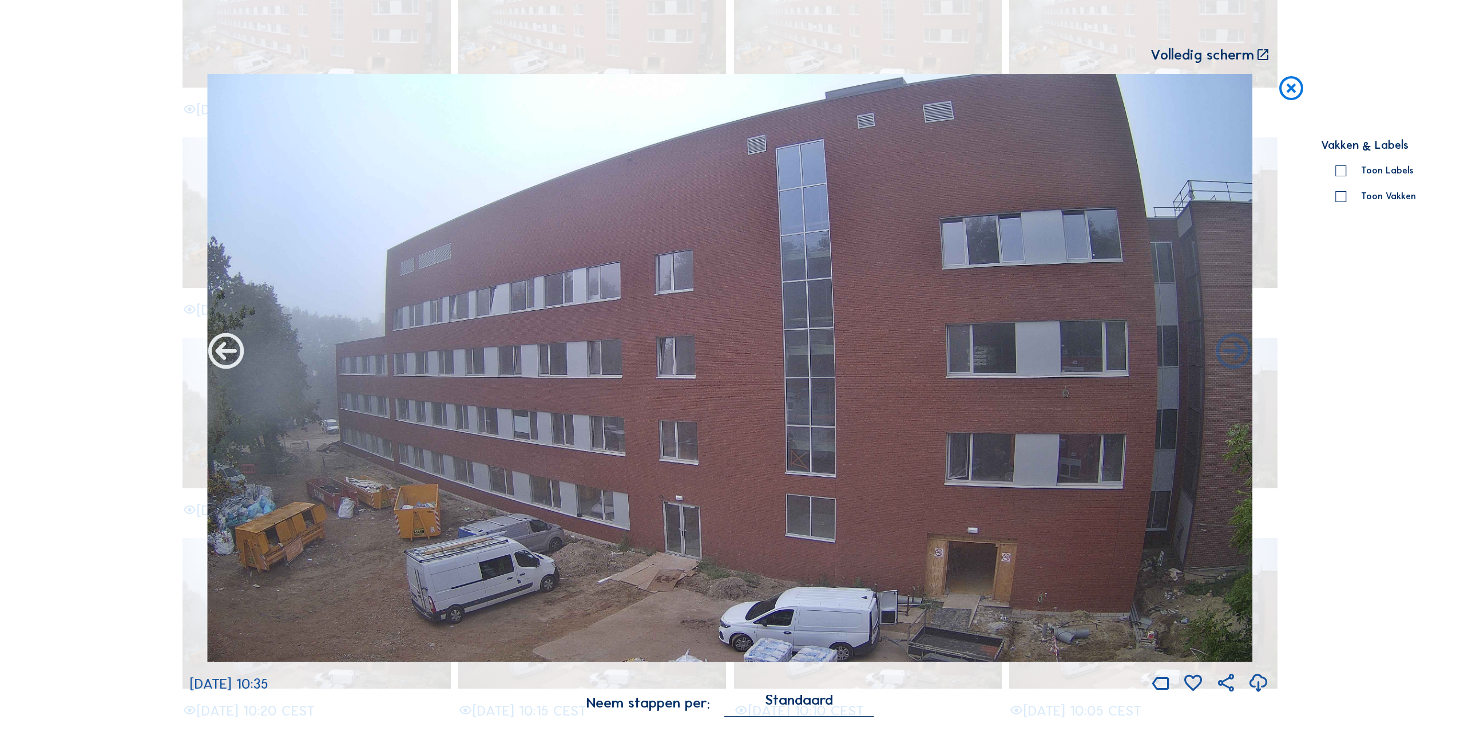
click at [223, 354] on icon at bounding box center [226, 352] width 43 height 43
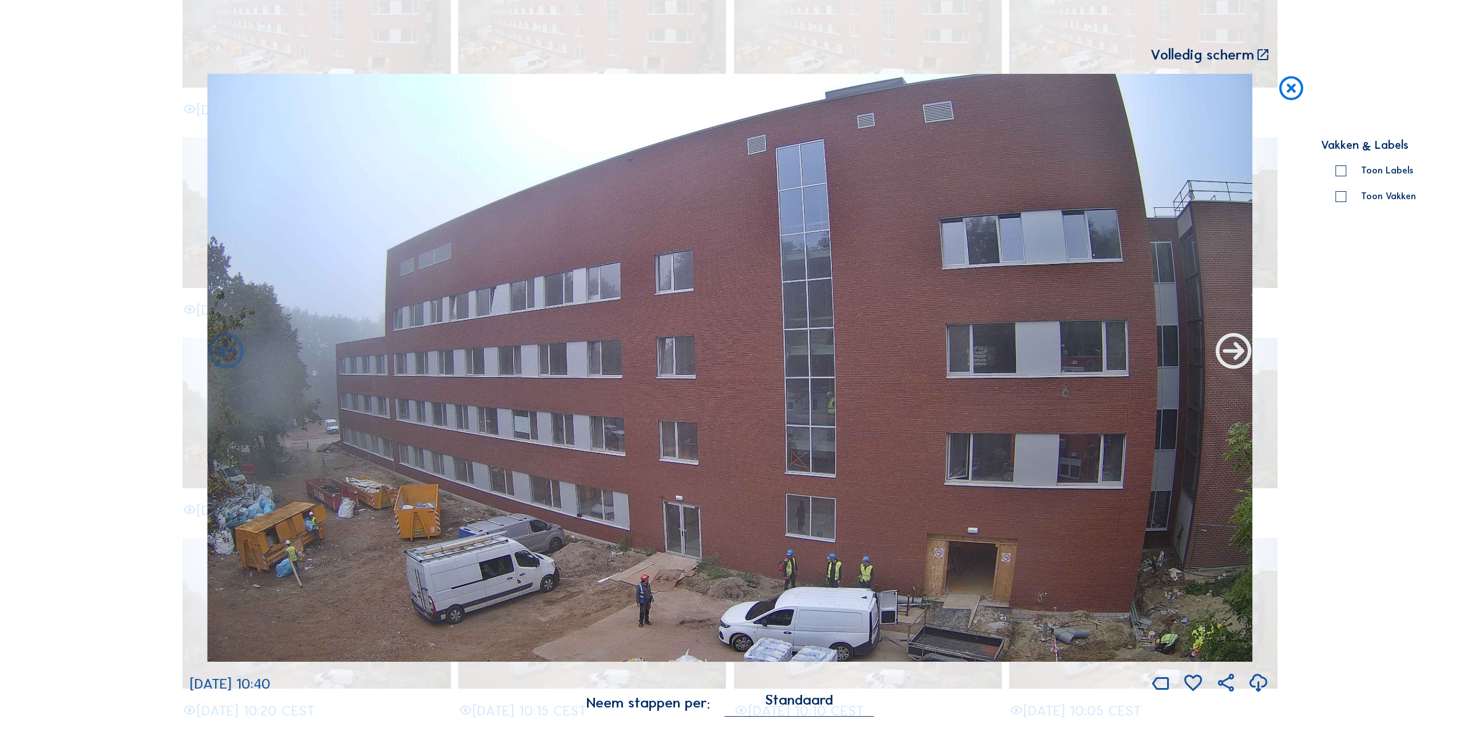
click at [1243, 354] on icon at bounding box center [1234, 352] width 43 height 43
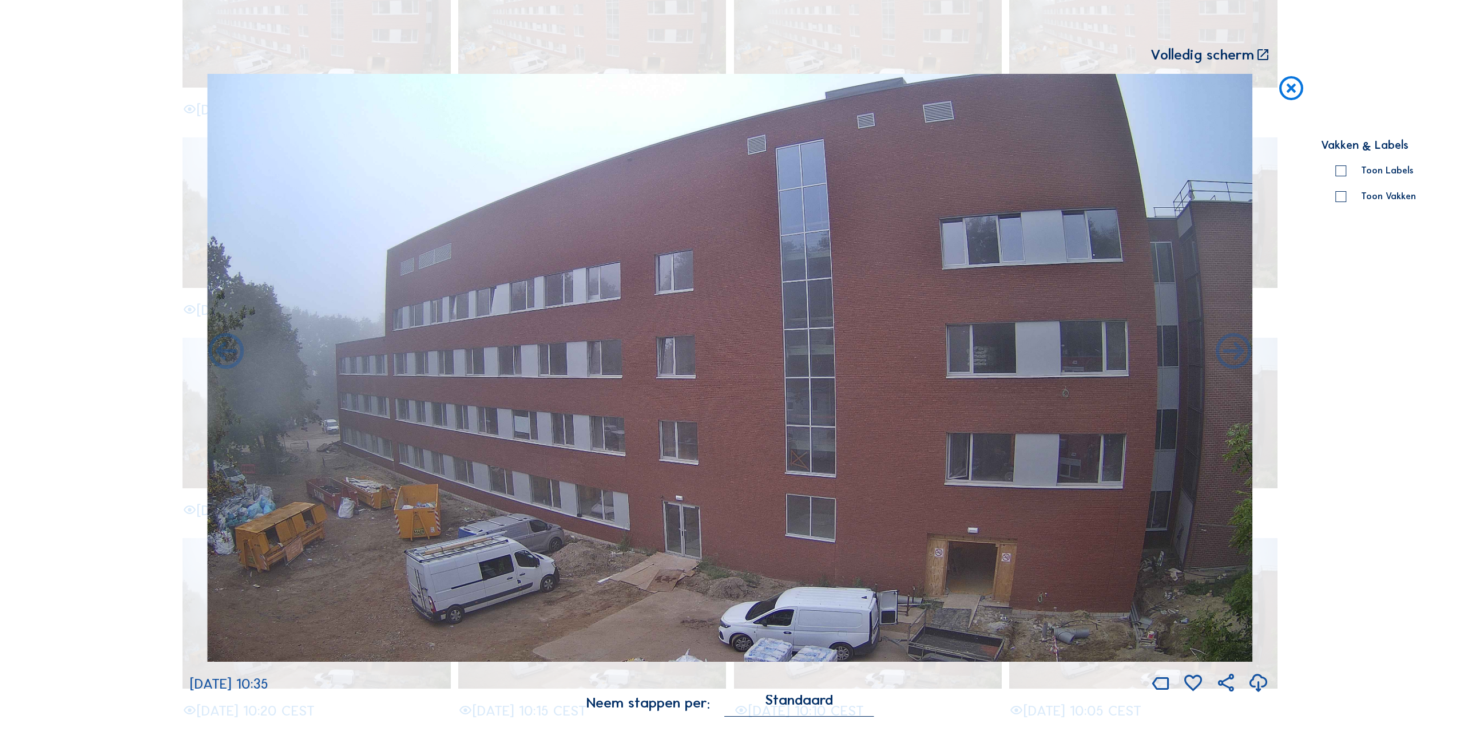
click at [1243, 354] on icon at bounding box center [1234, 352] width 43 height 43
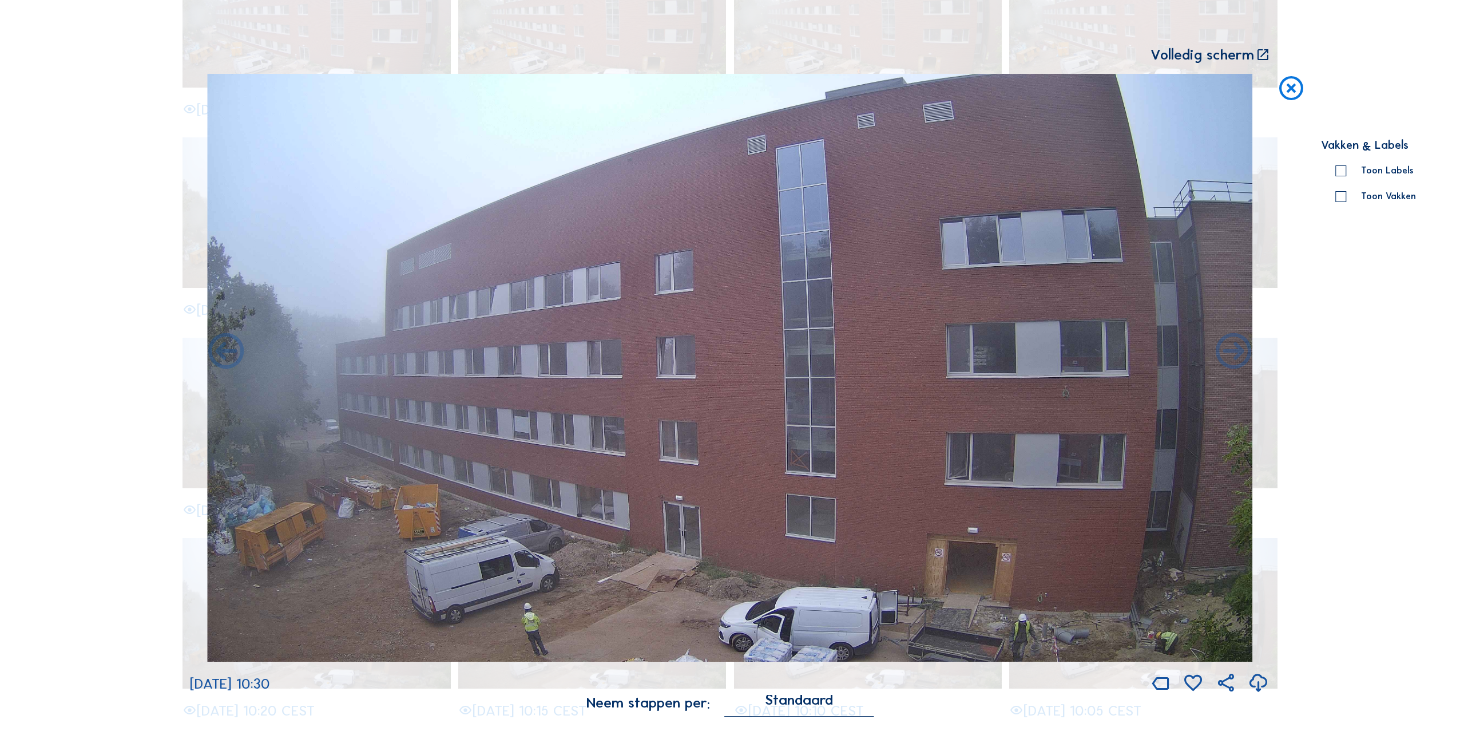
click at [1243, 354] on icon at bounding box center [1234, 352] width 43 height 43
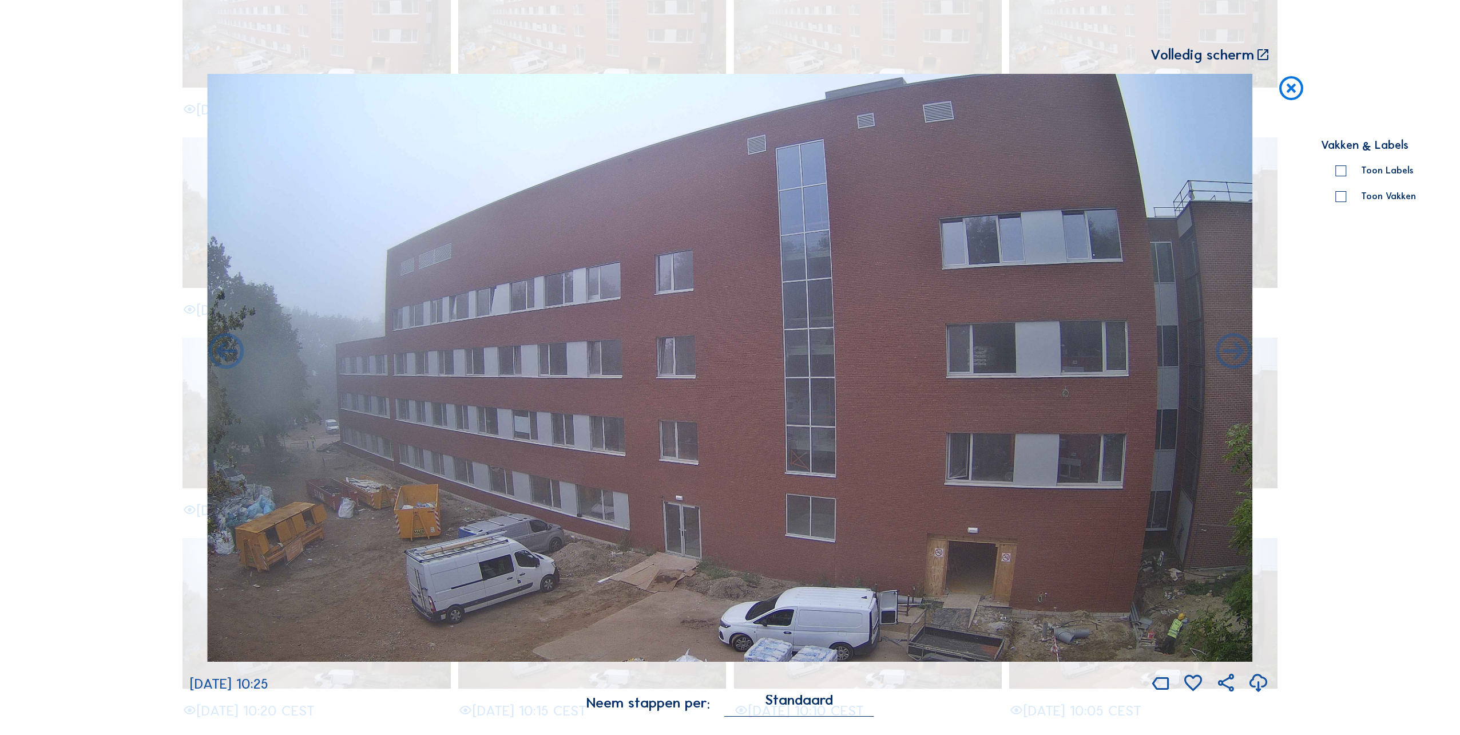
click at [1243, 354] on icon at bounding box center [1234, 352] width 43 height 43
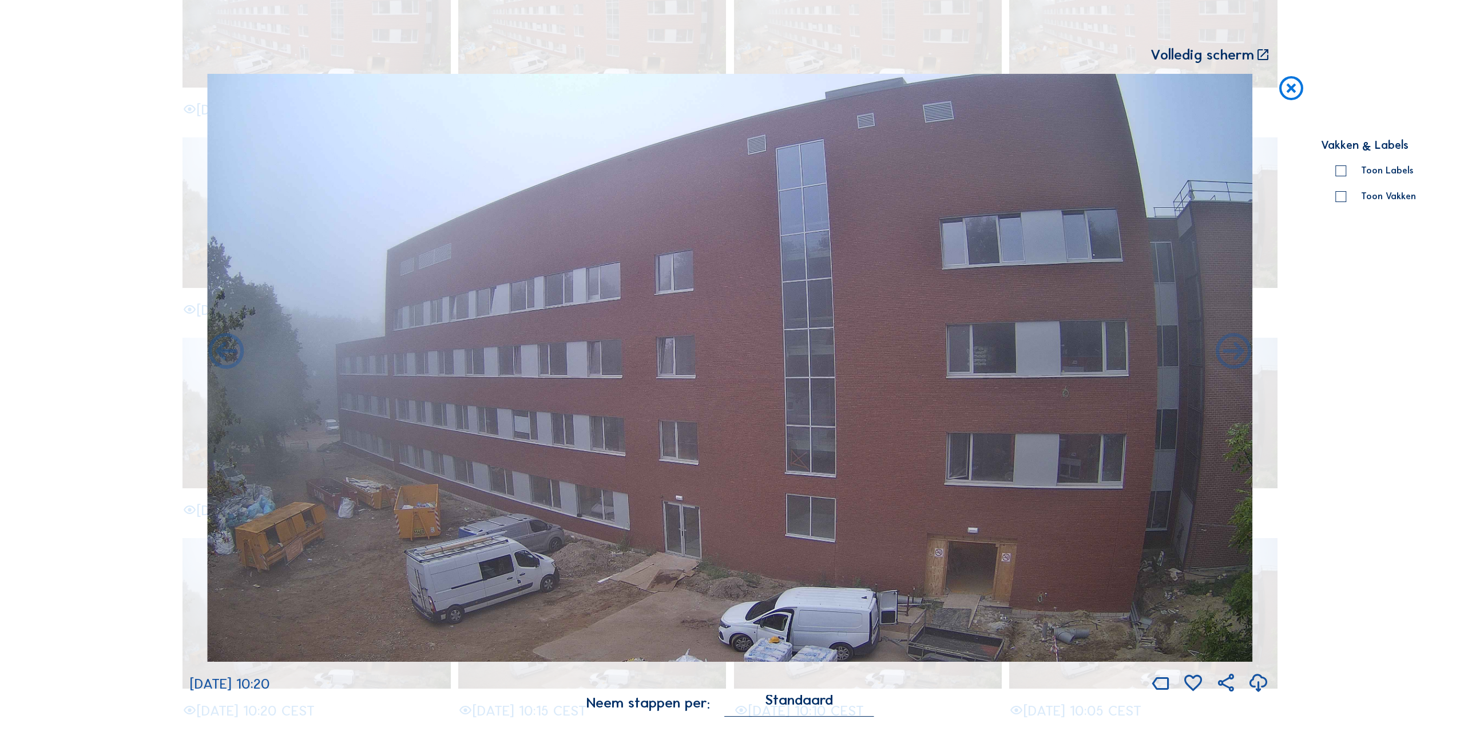
click at [1243, 354] on icon at bounding box center [1234, 352] width 43 height 43
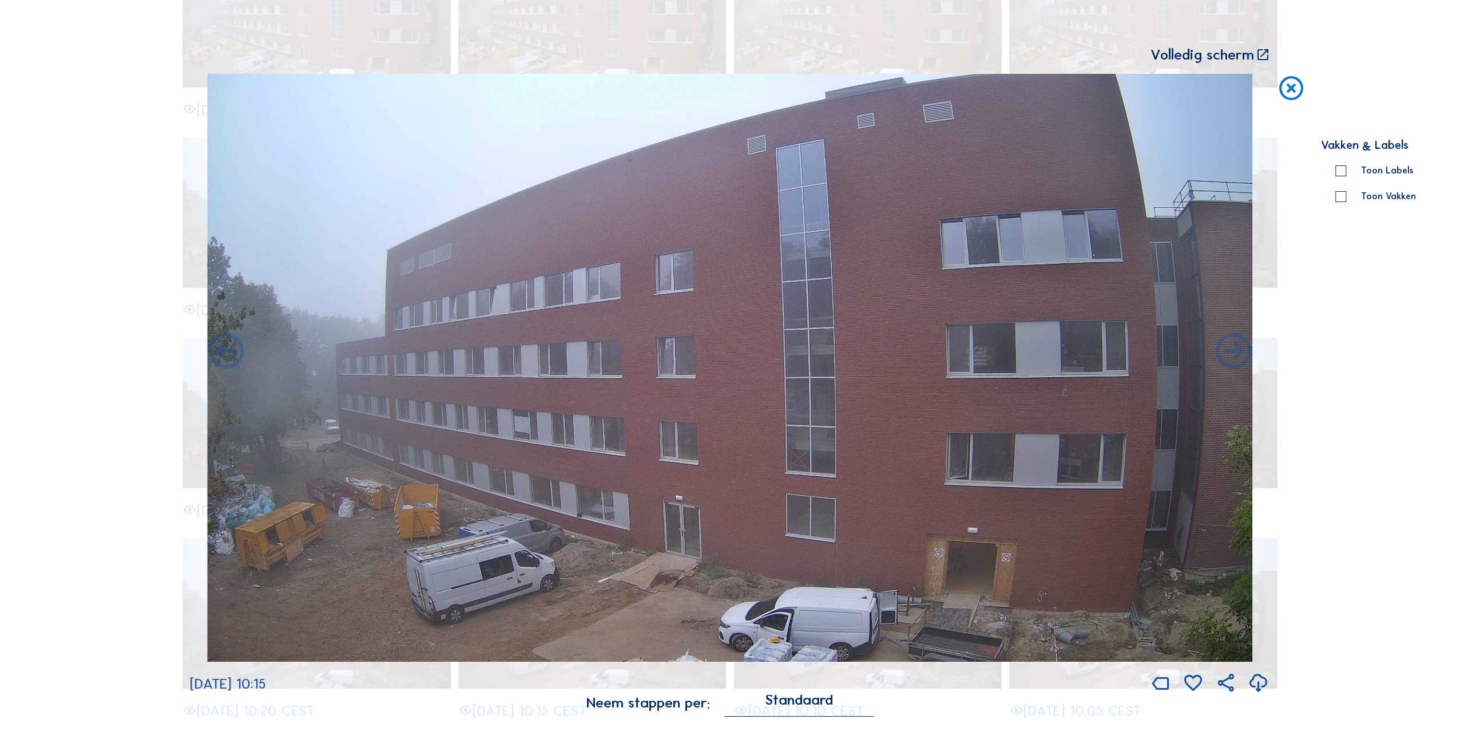
click at [1243, 354] on icon at bounding box center [1234, 352] width 43 height 43
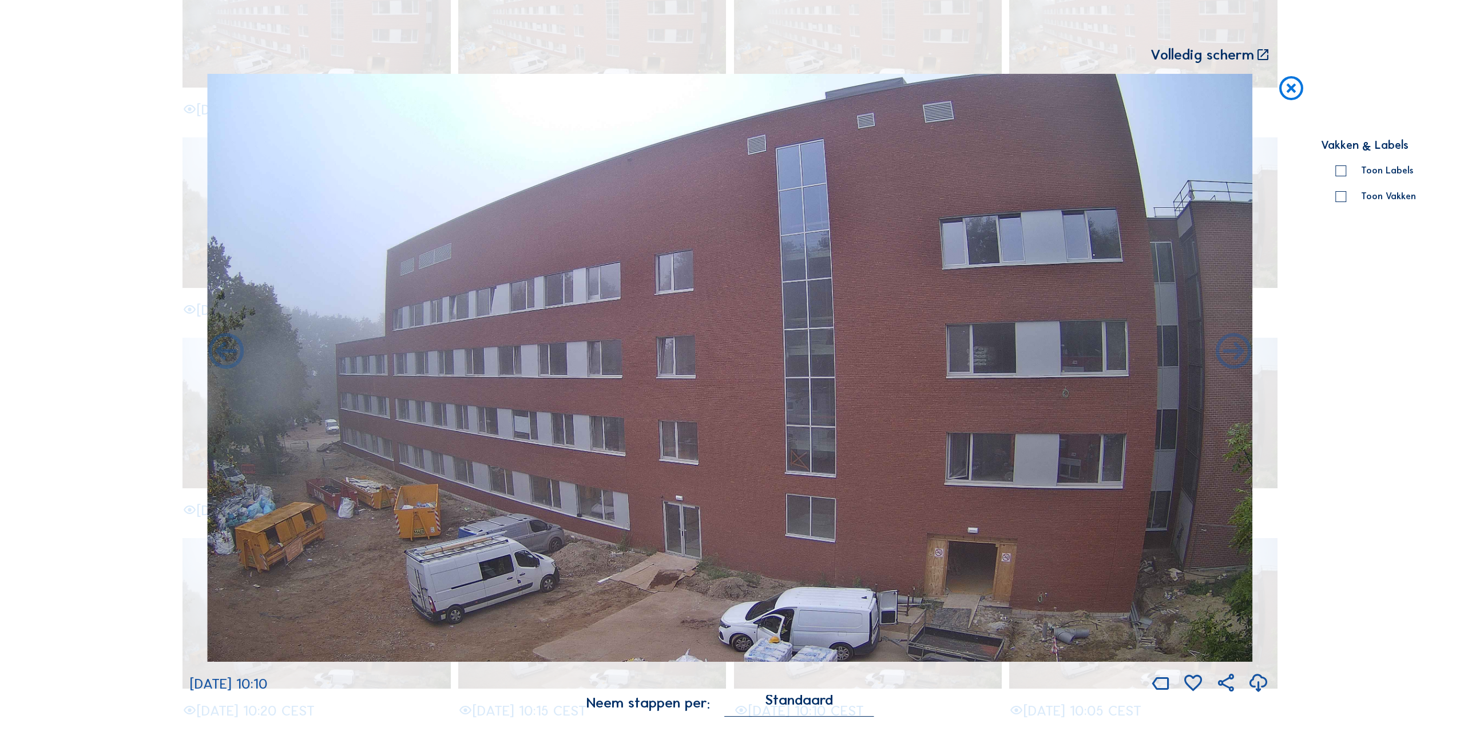
click at [1243, 354] on icon at bounding box center [1234, 352] width 43 height 43
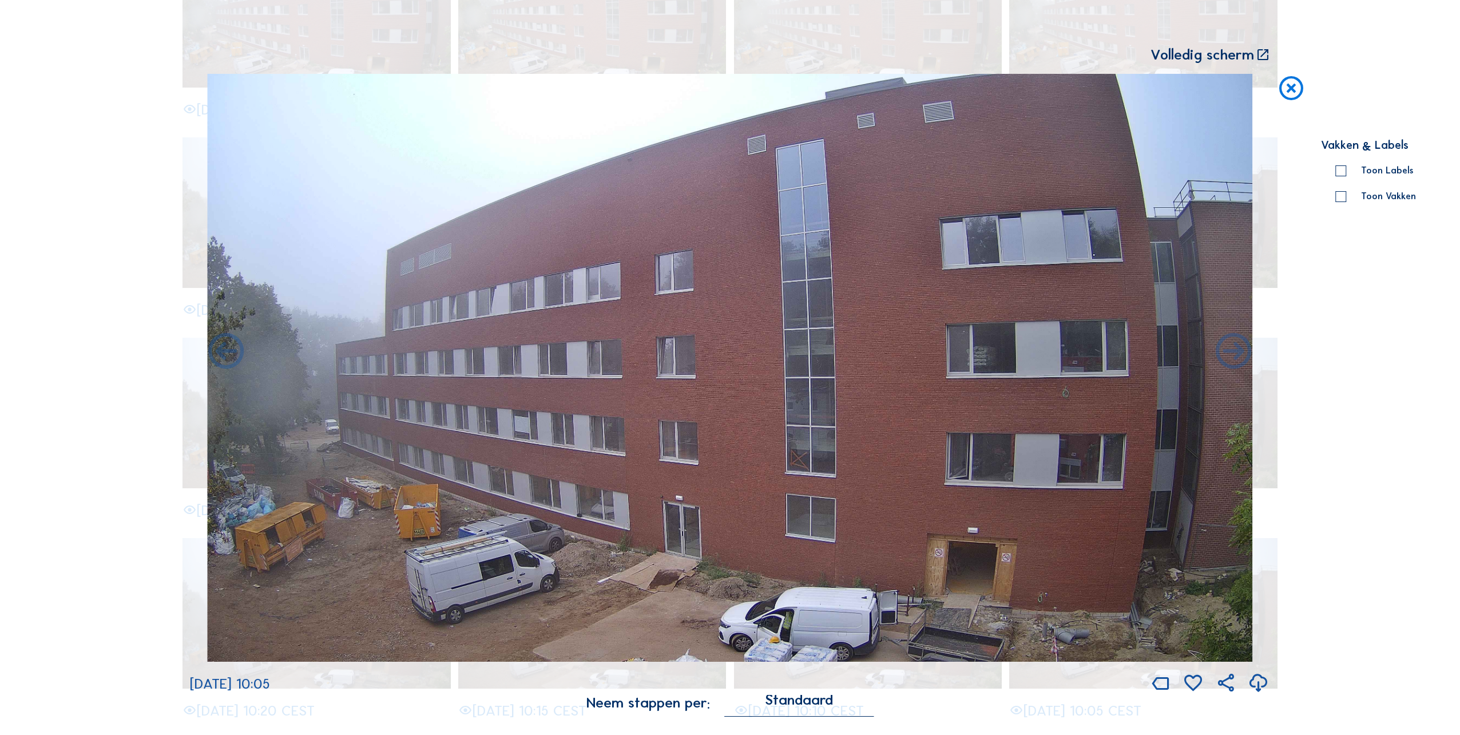
click at [1243, 354] on icon at bounding box center [1234, 352] width 43 height 43
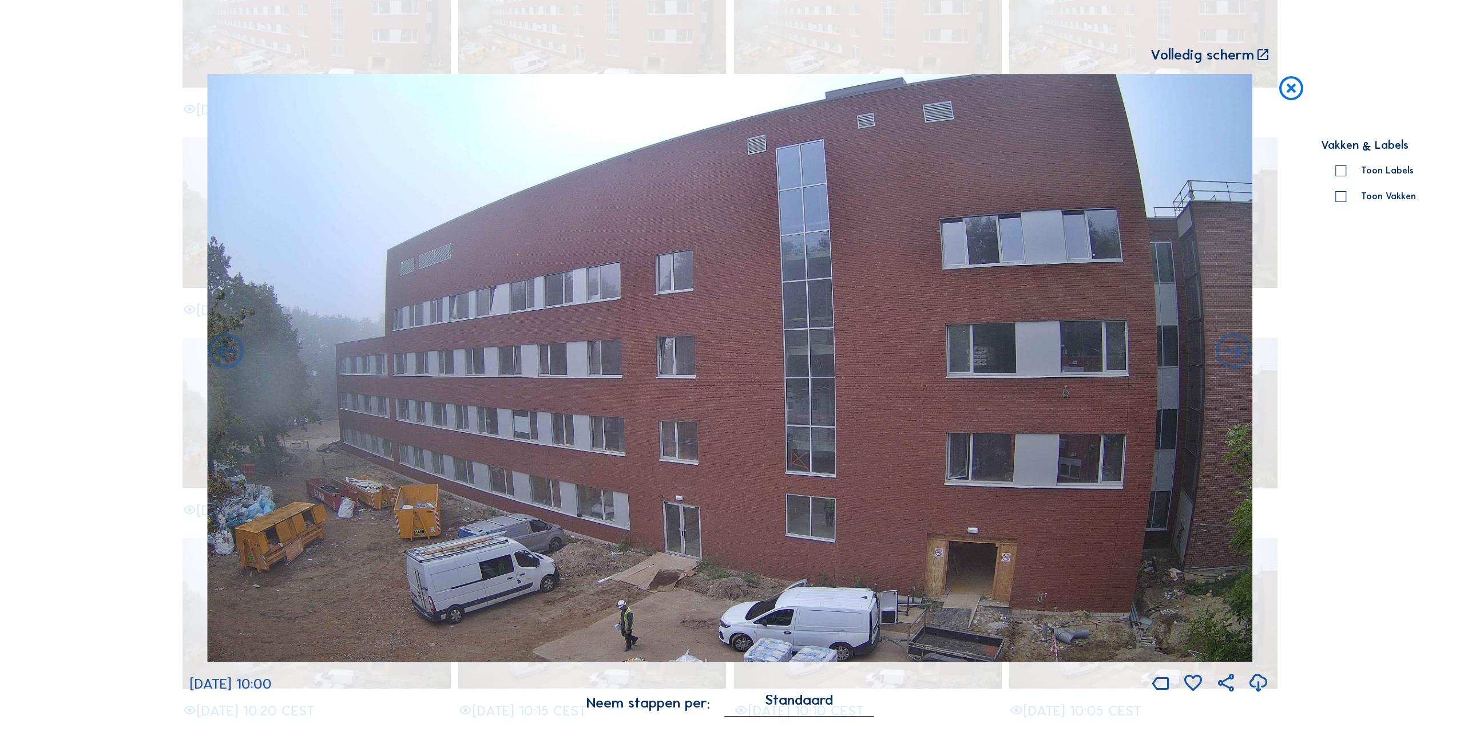
click at [1243, 354] on icon at bounding box center [1234, 352] width 43 height 43
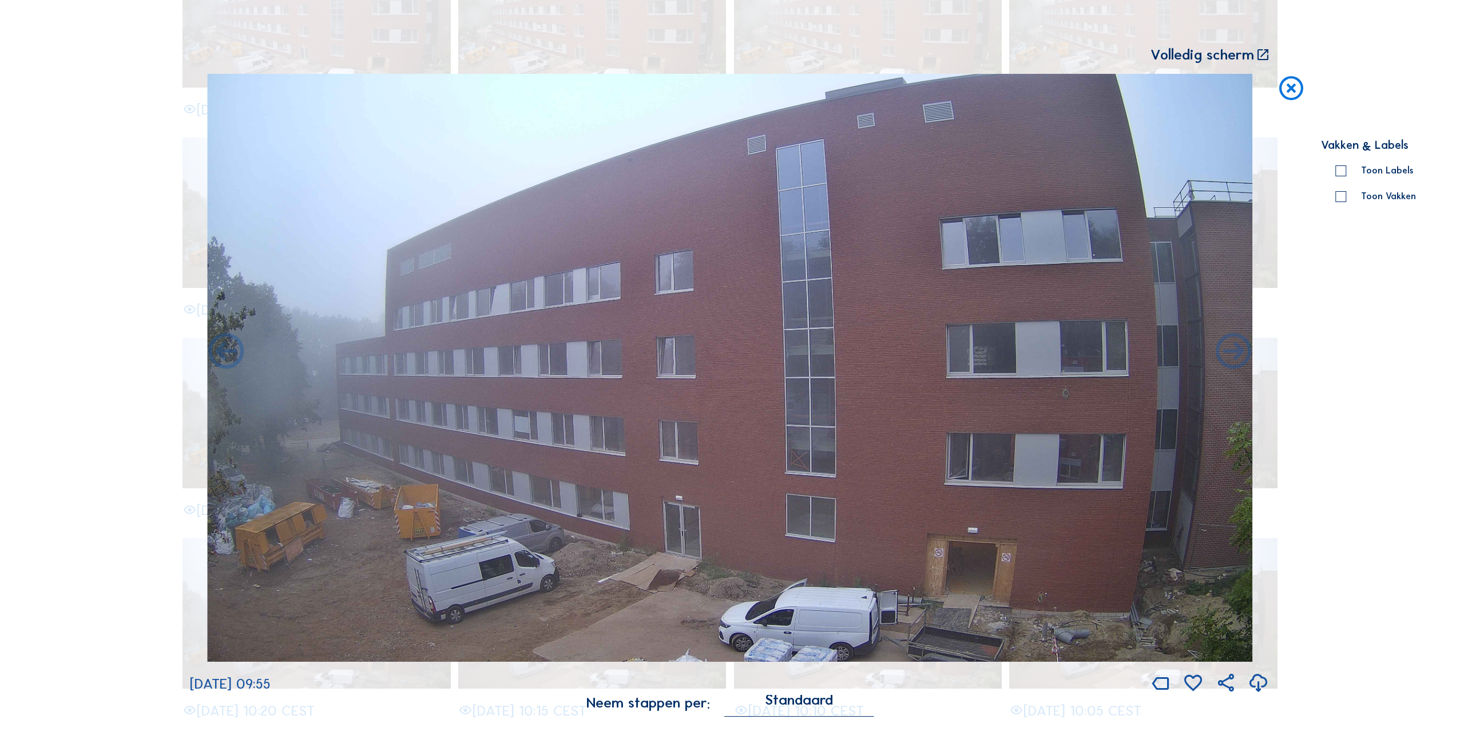
click at [1243, 354] on icon at bounding box center [1234, 352] width 43 height 43
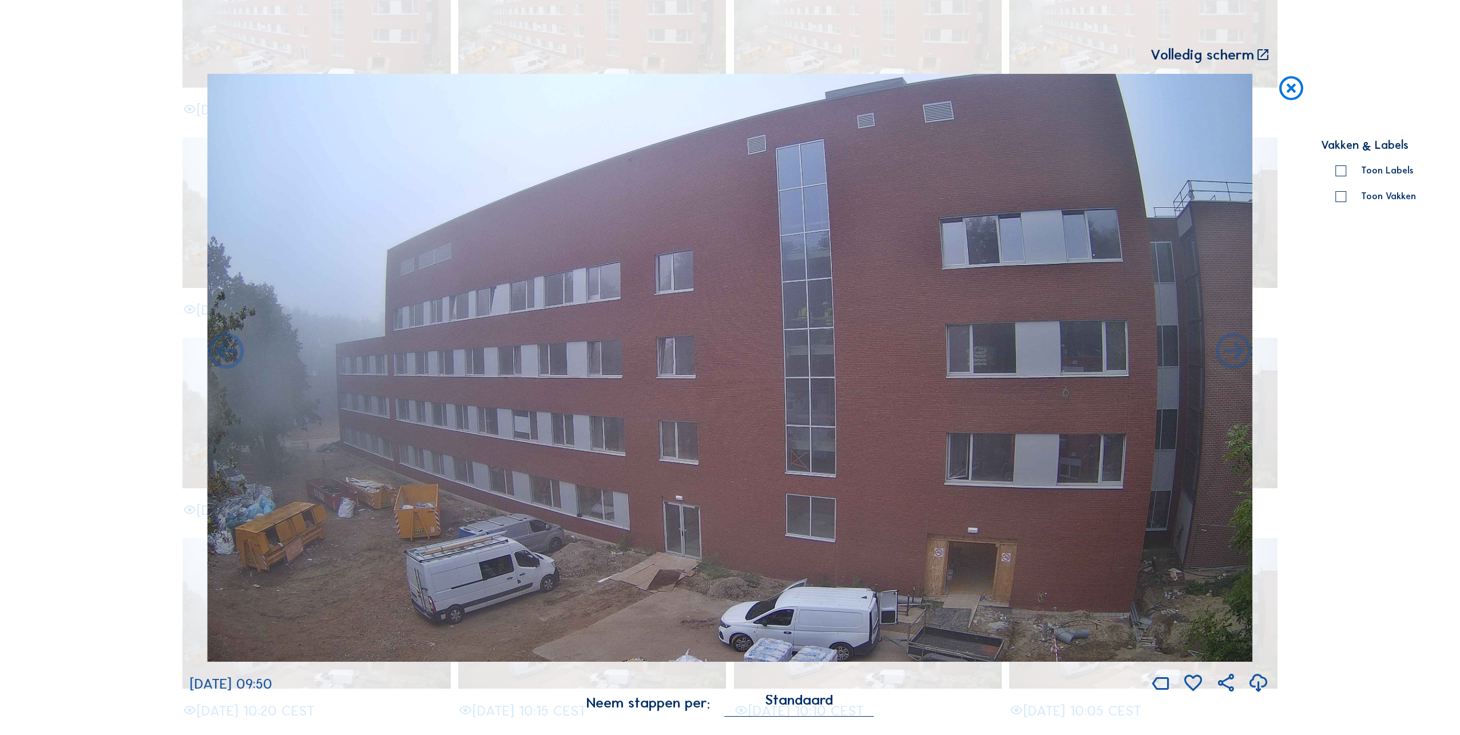
click at [1243, 354] on icon at bounding box center [1234, 352] width 43 height 43
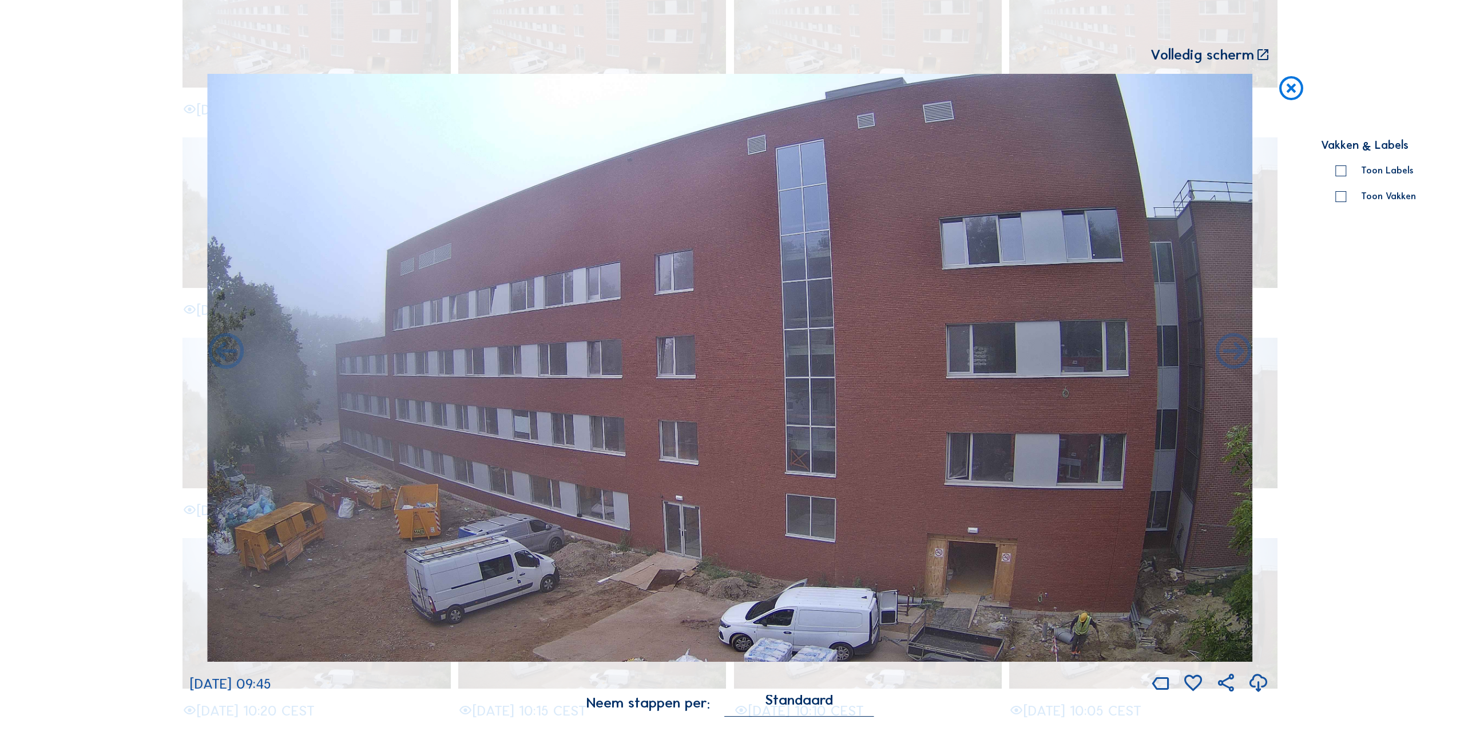
click at [1243, 354] on icon at bounding box center [1234, 352] width 43 height 43
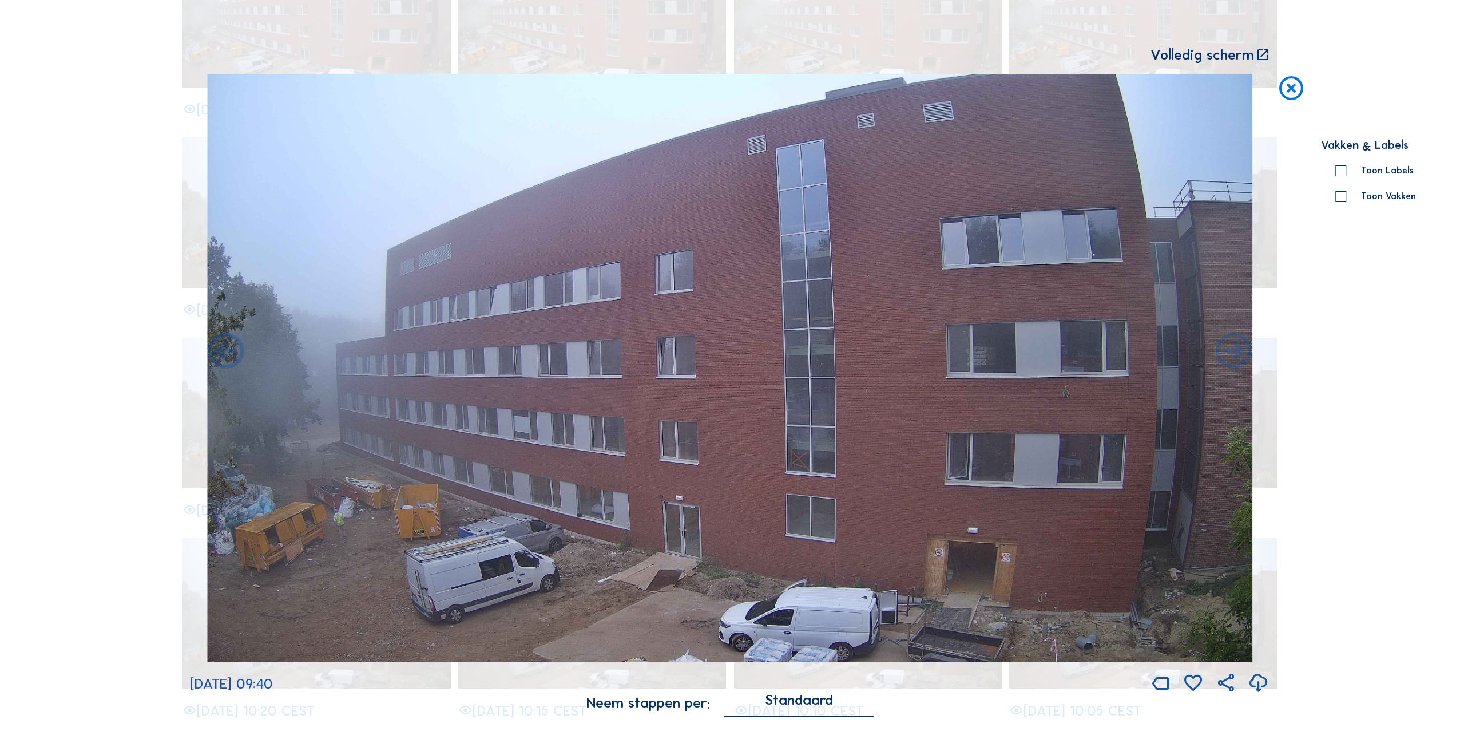
click at [1243, 354] on icon at bounding box center [1234, 352] width 43 height 43
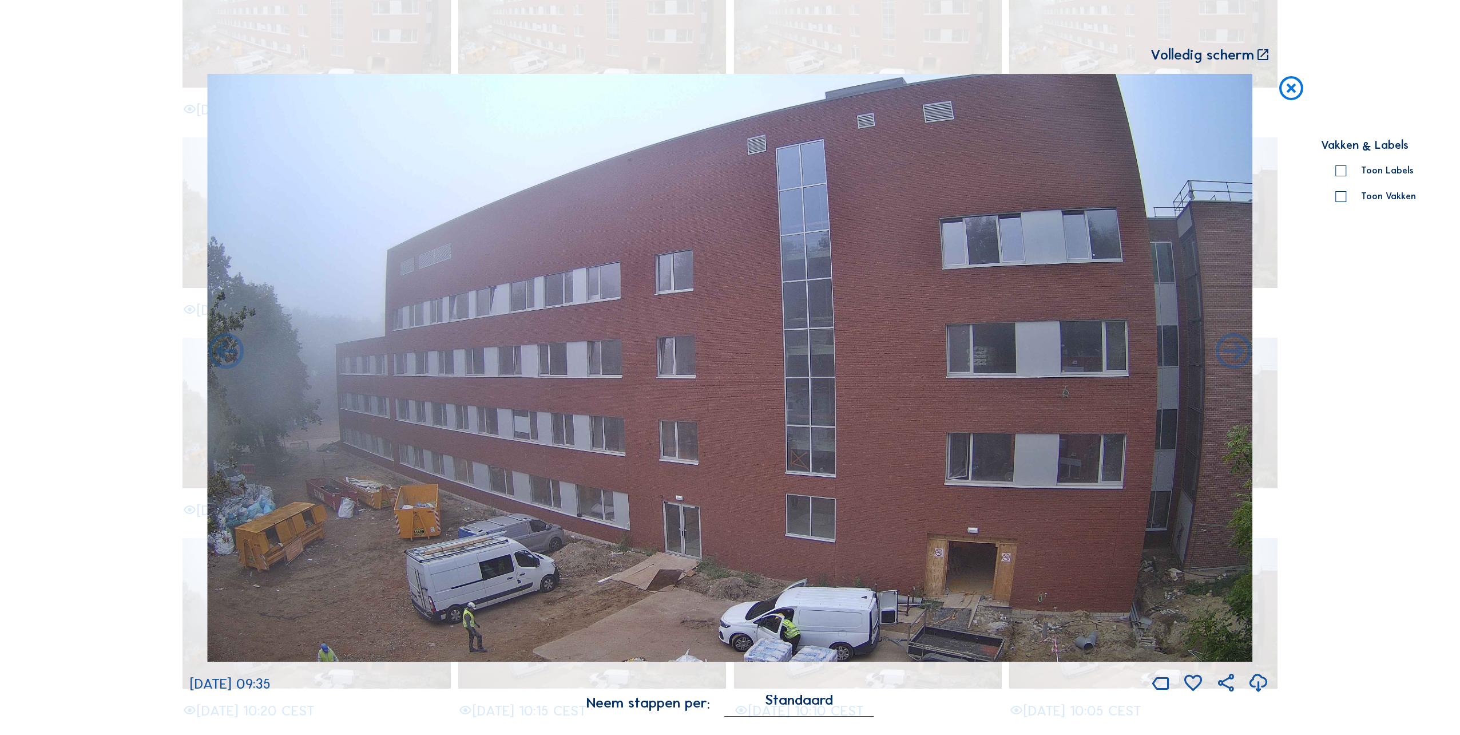
click at [1243, 354] on icon at bounding box center [1234, 352] width 43 height 43
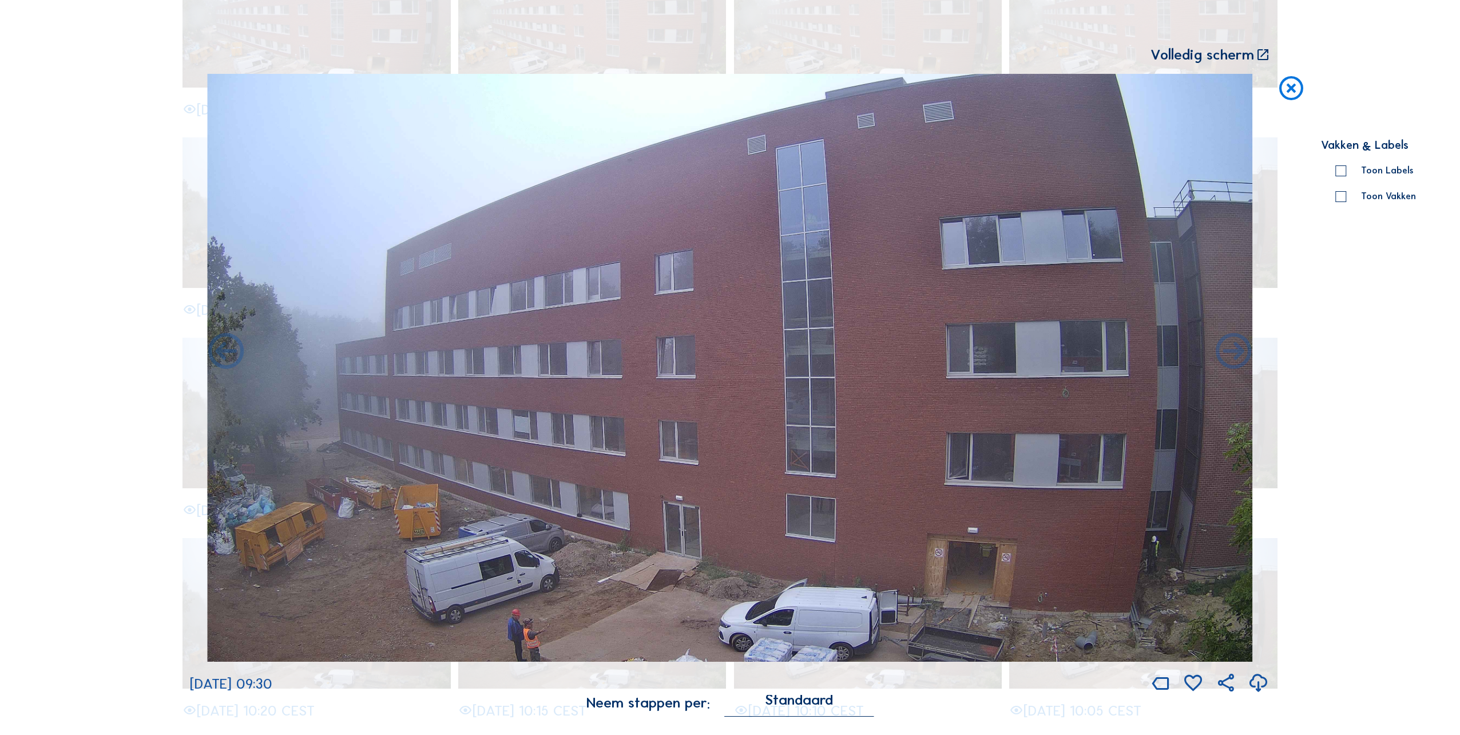
click at [1243, 354] on icon at bounding box center [1234, 352] width 43 height 43
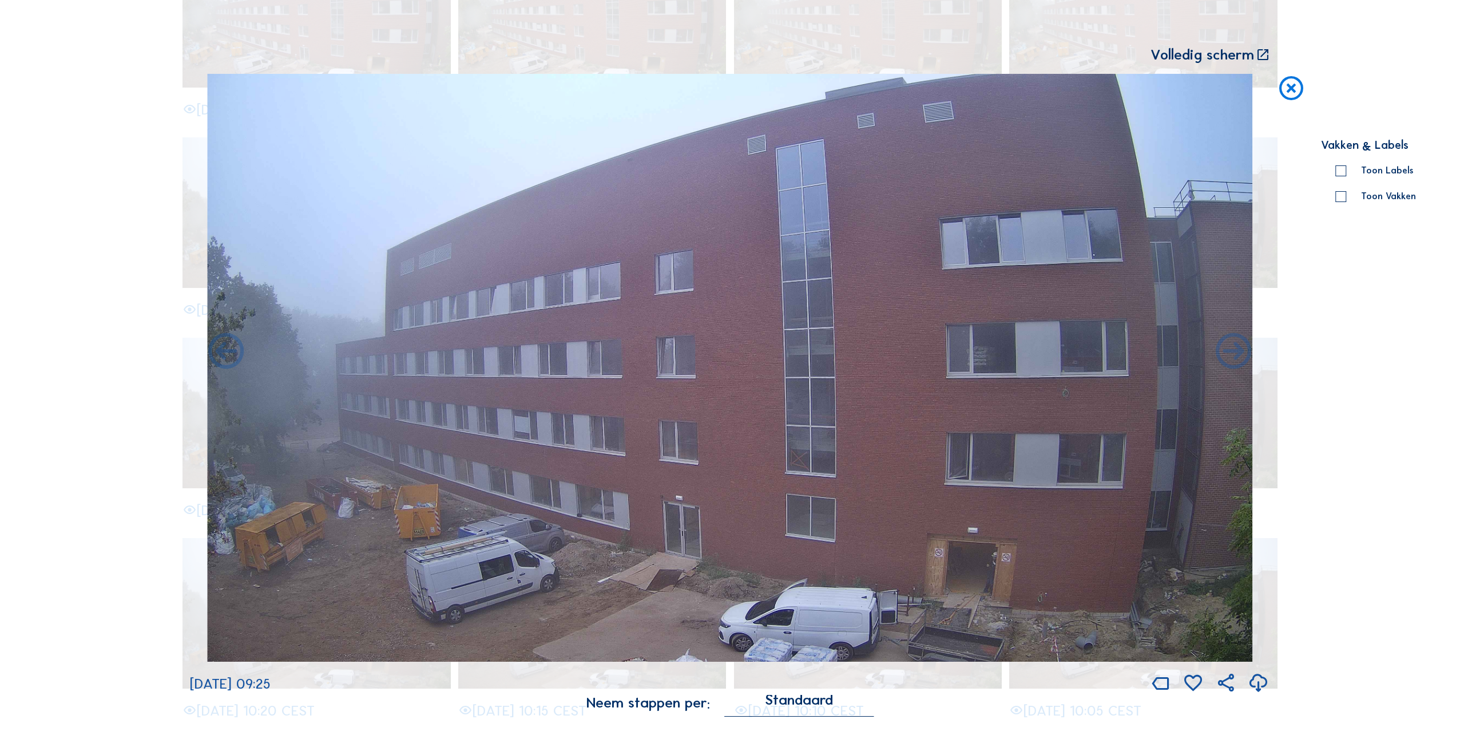
click at [1243, 354] on icon at bounding box center [1234, 352] width 43 height 43
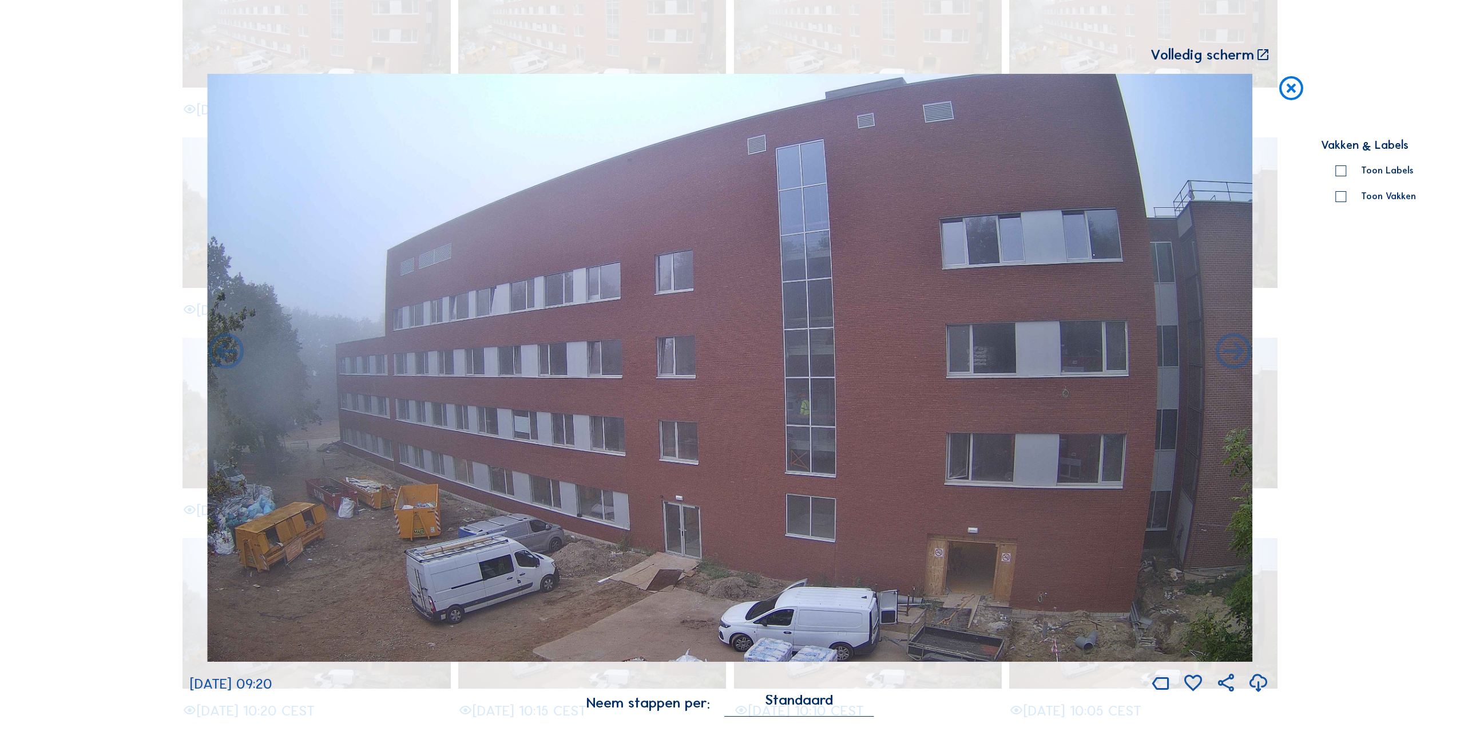
click at [1243, 354] on icon at bounding box center [1234, 352] width 43 height 43
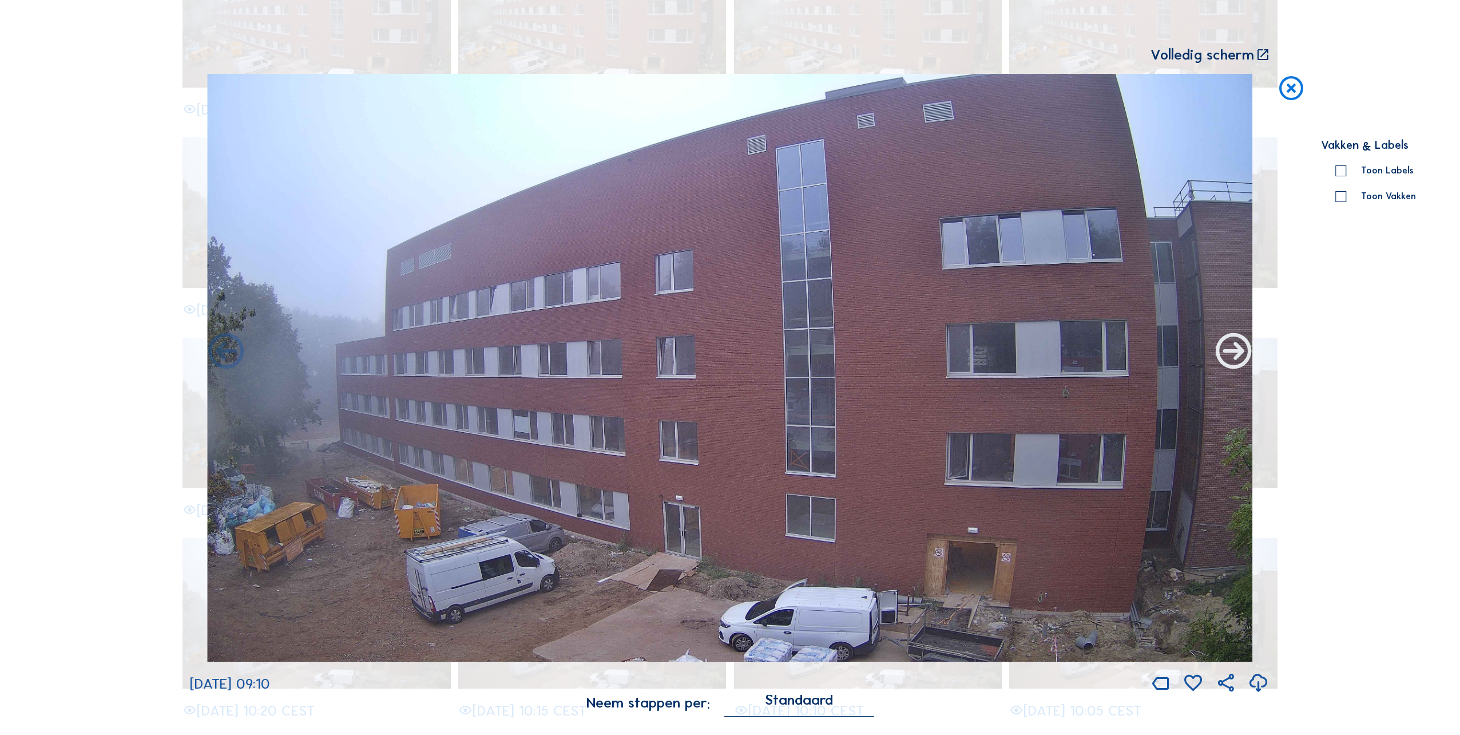
click at [1229, 362] on icon at bounding box center [1234, 352] width 43 height 43
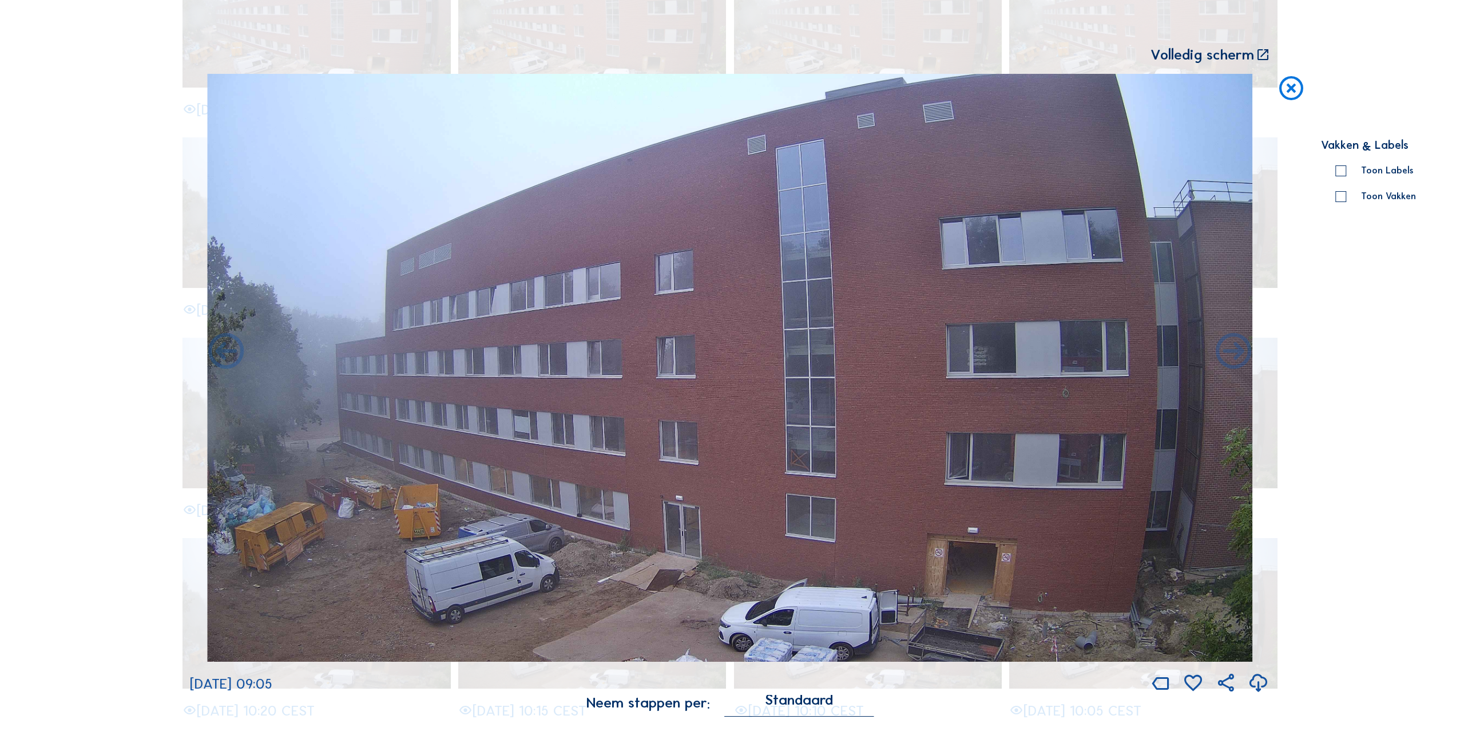
click at [1229, 362] on icon at bounding box center [1234, 352] width 43 height 43
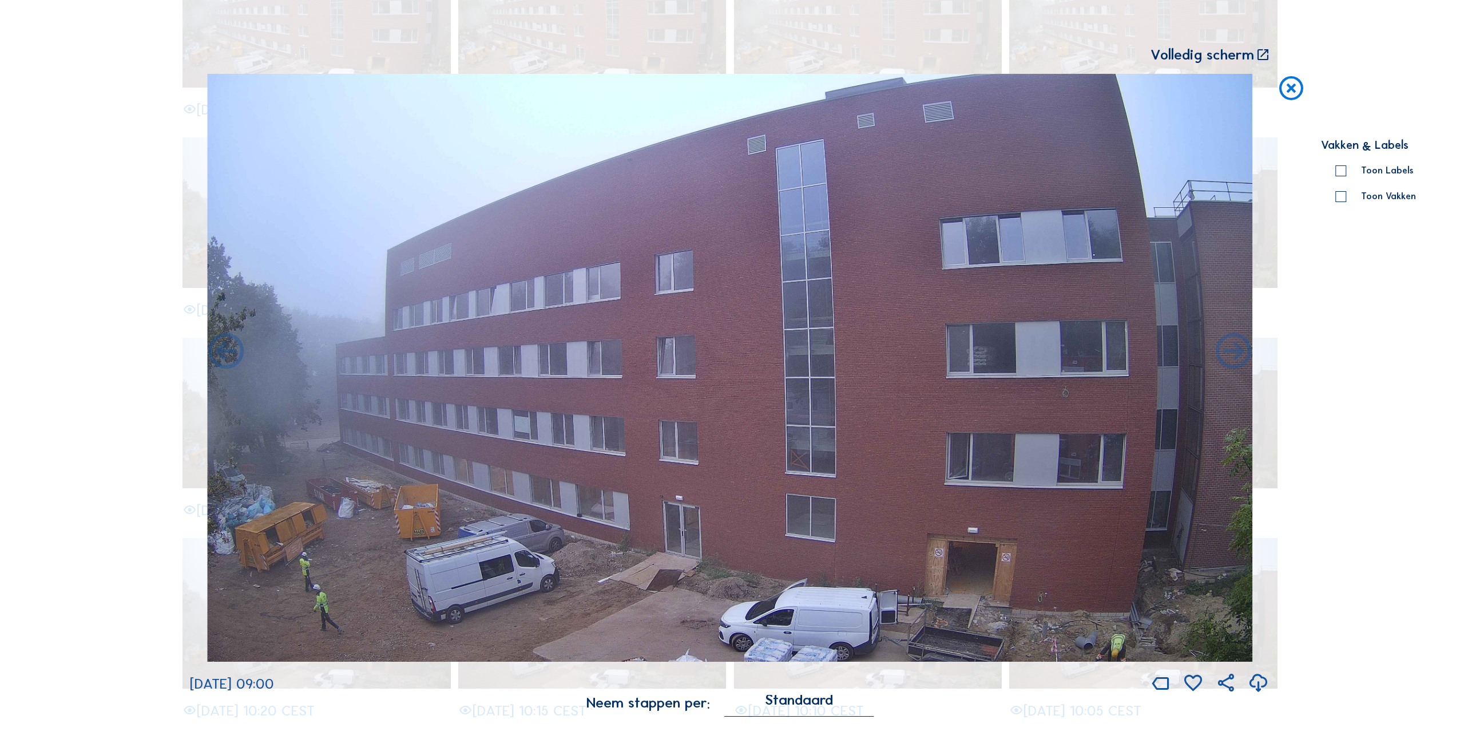
click at [1229, 362] on icon at bounding box center [1234, 352] width 43 height 43
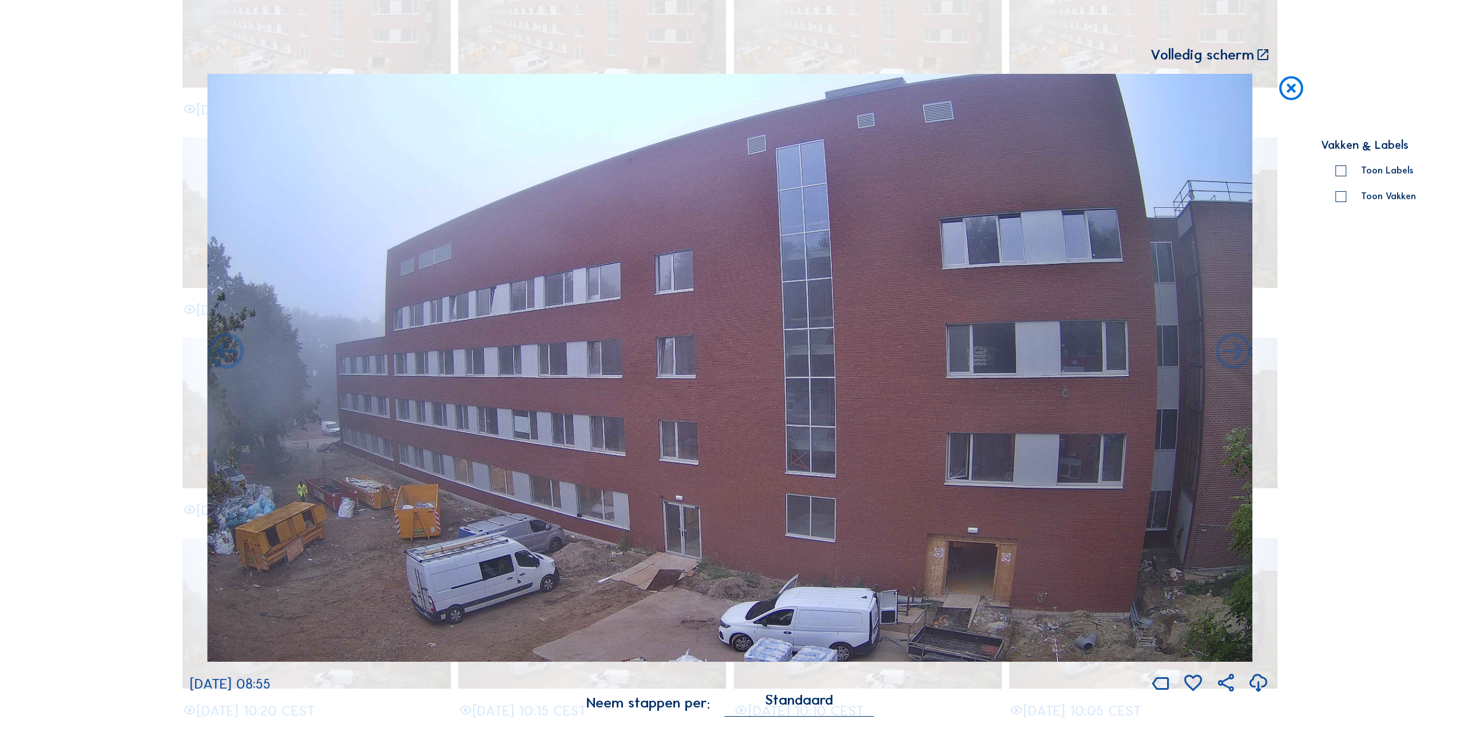
click at [1229, 362] on icon at bounding box center [1234, 352] width 43 height 43
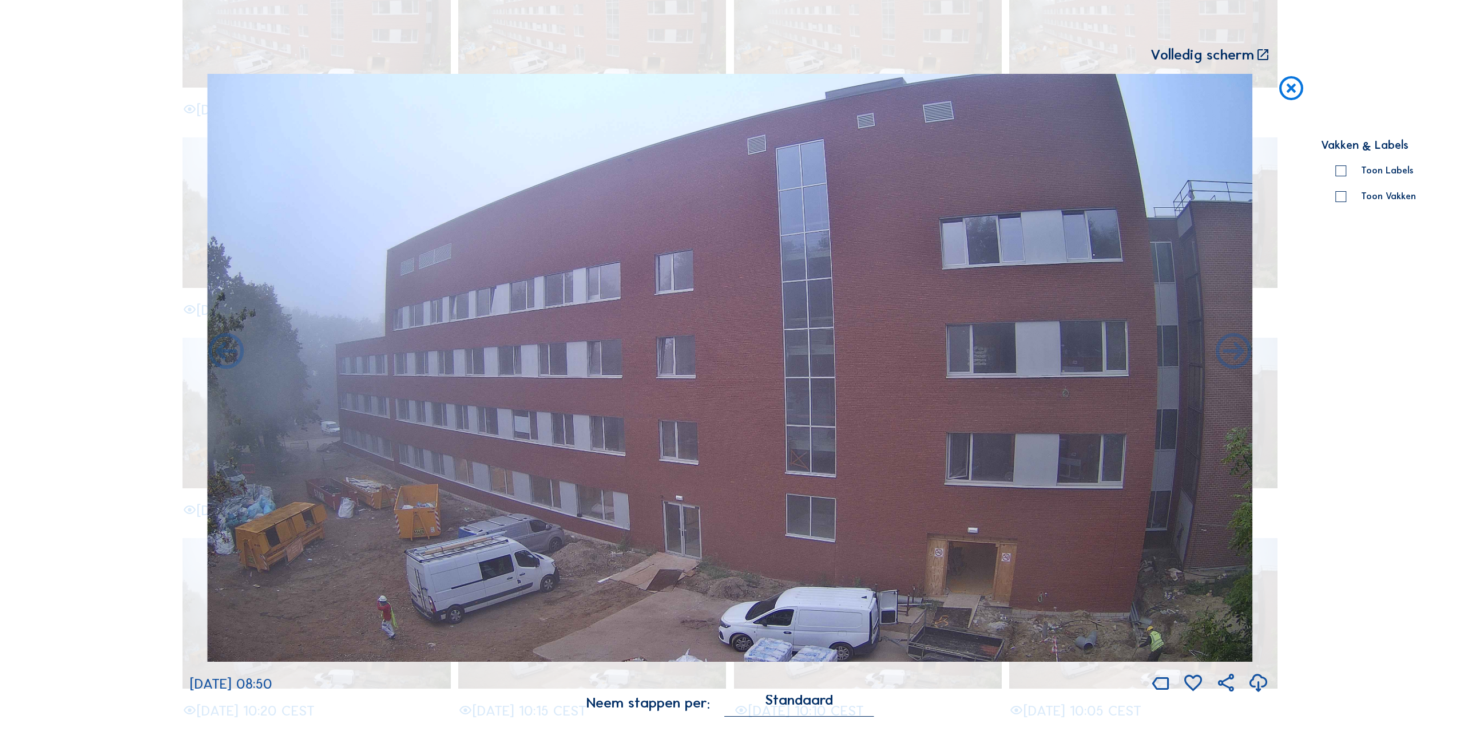
click at [1229, 362] on icon at bounding box center [1234, 352] width 43 height 43
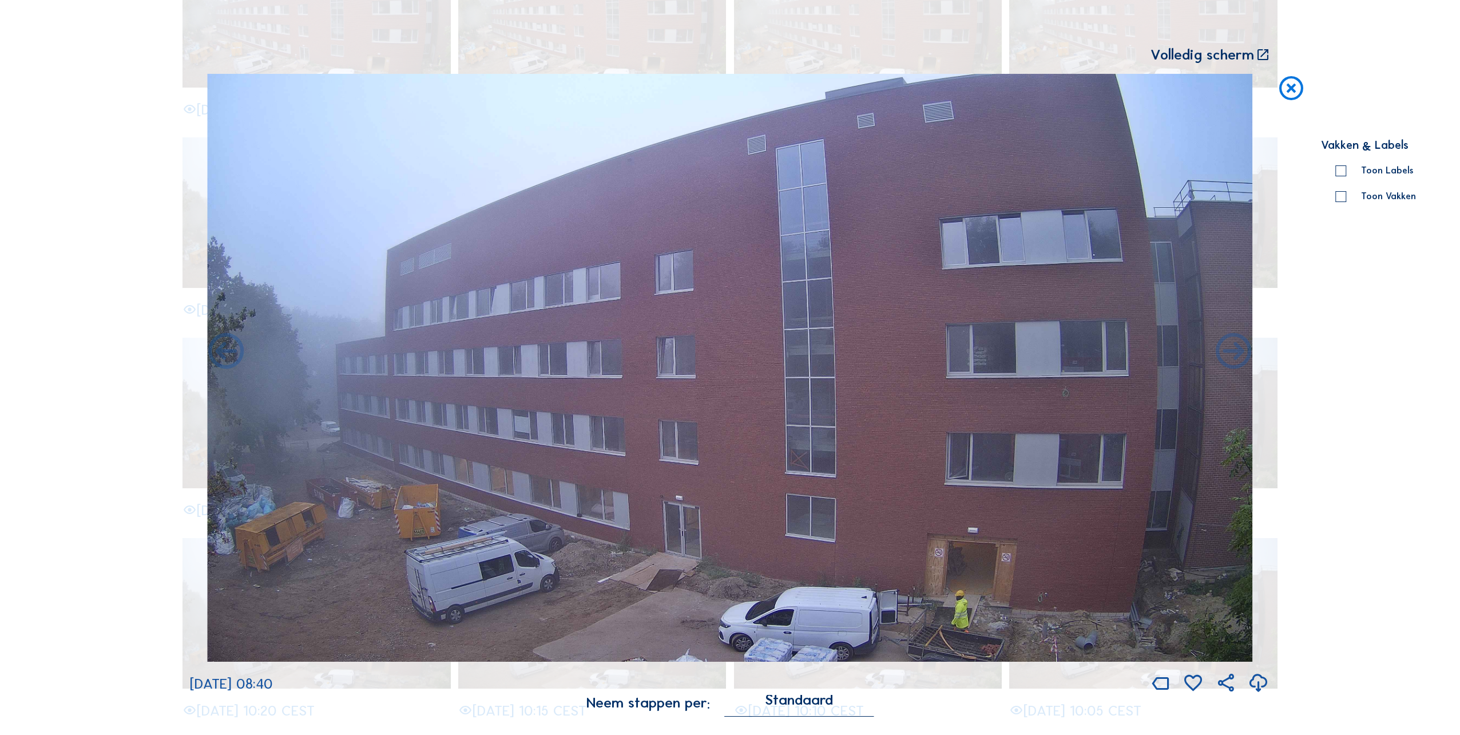
click at [1229, 362] on icon at bounding box center [1234, 352] width 43 height 43
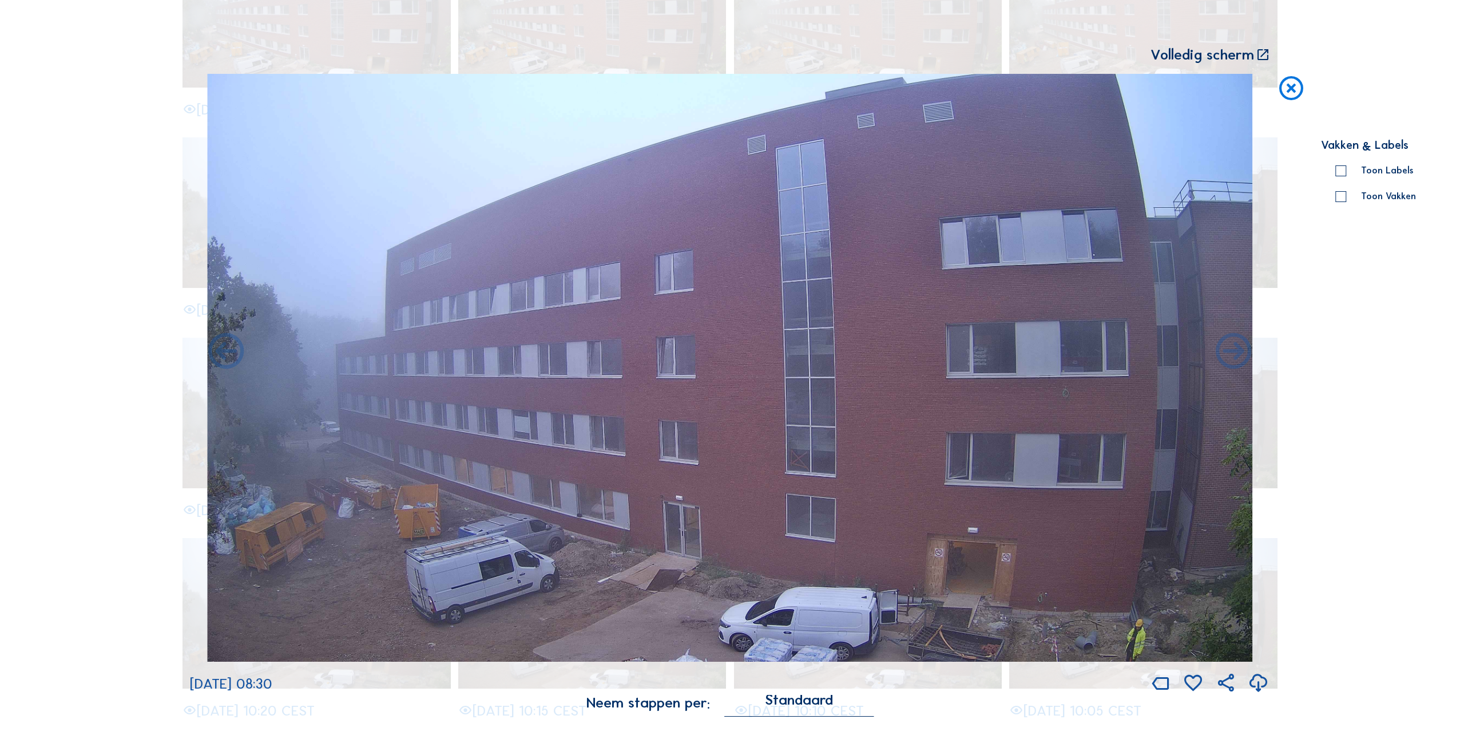
click at [1229, 362] on icon at bounding box center [1234, 352] width 43 height 43
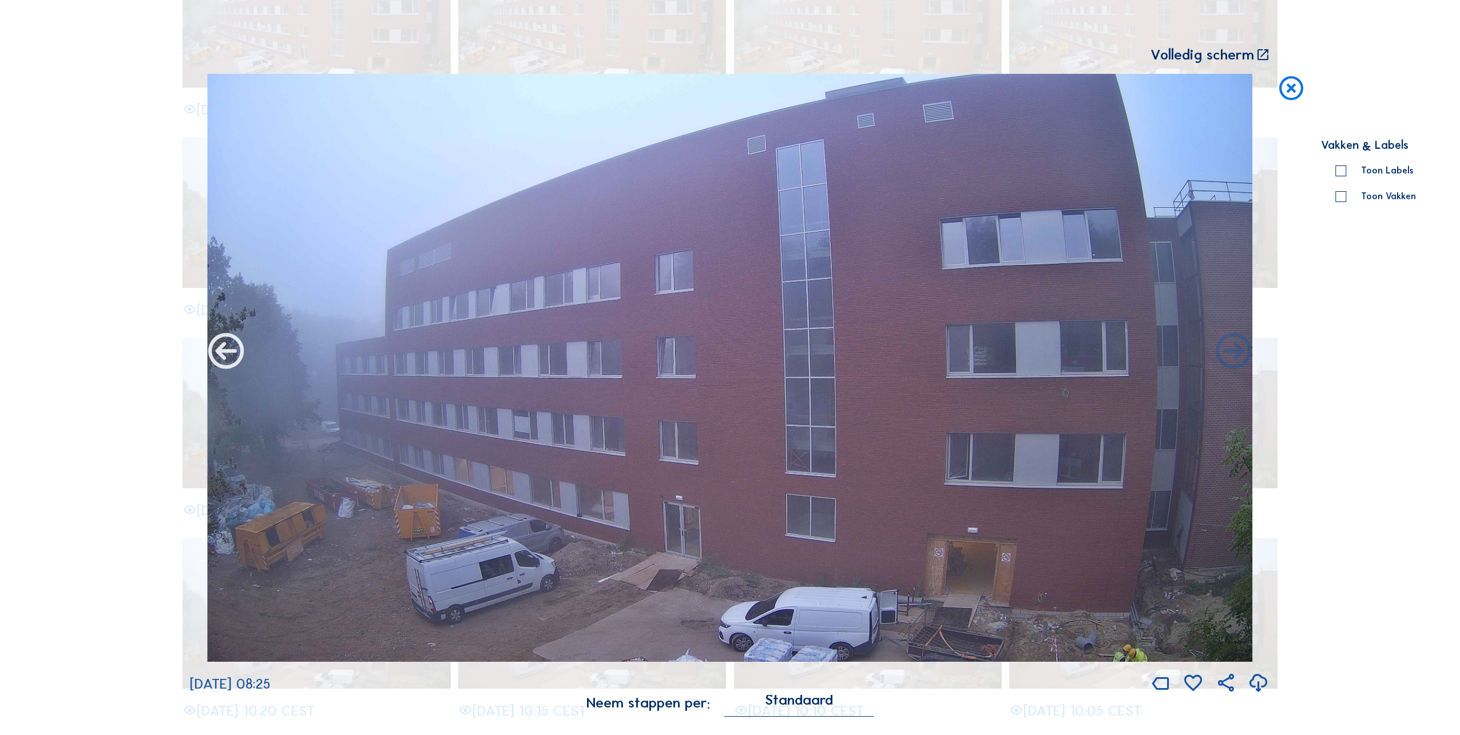
click at [223, 357] on icon at bounding box center [226, 352] width 43 height 43
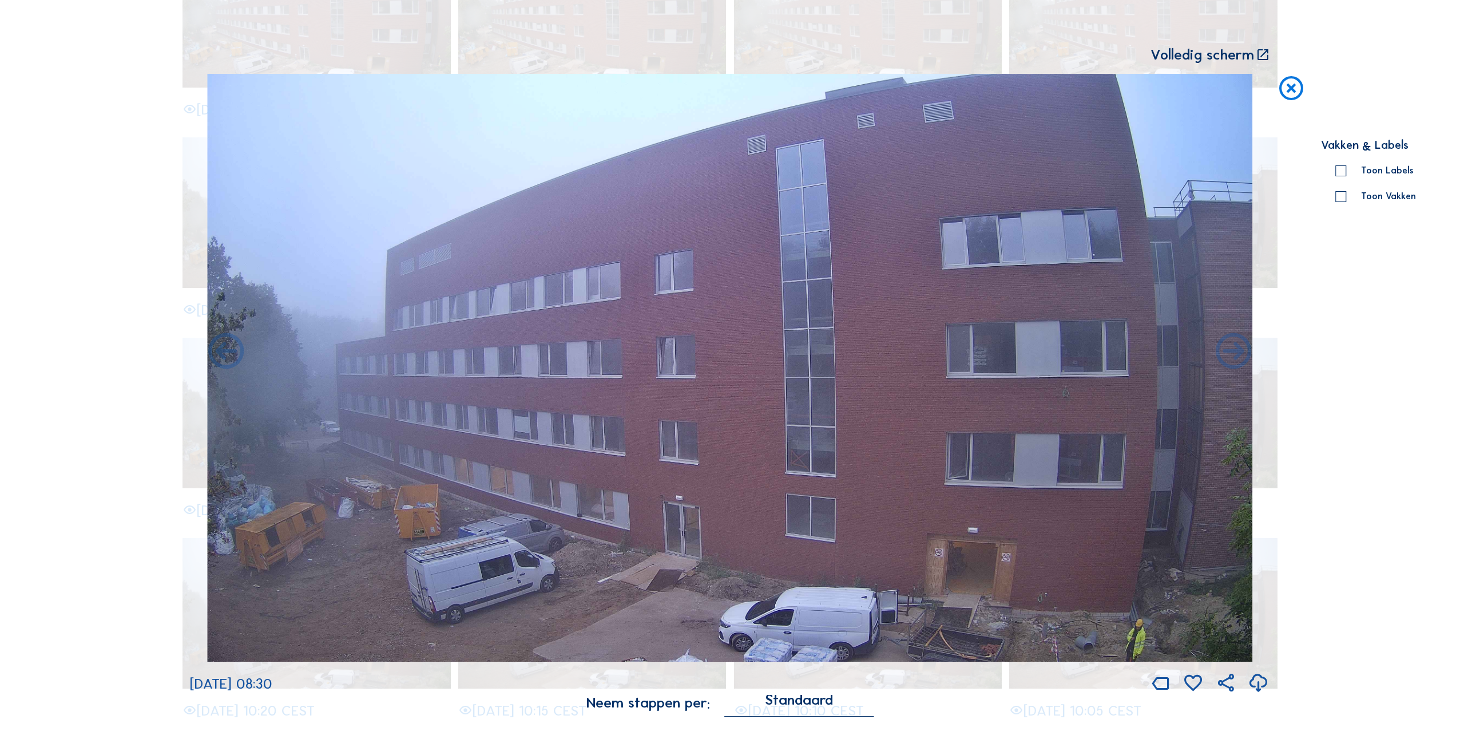
click at [223, 357] on icon at bounding box center [226, 352] width 43 height 43
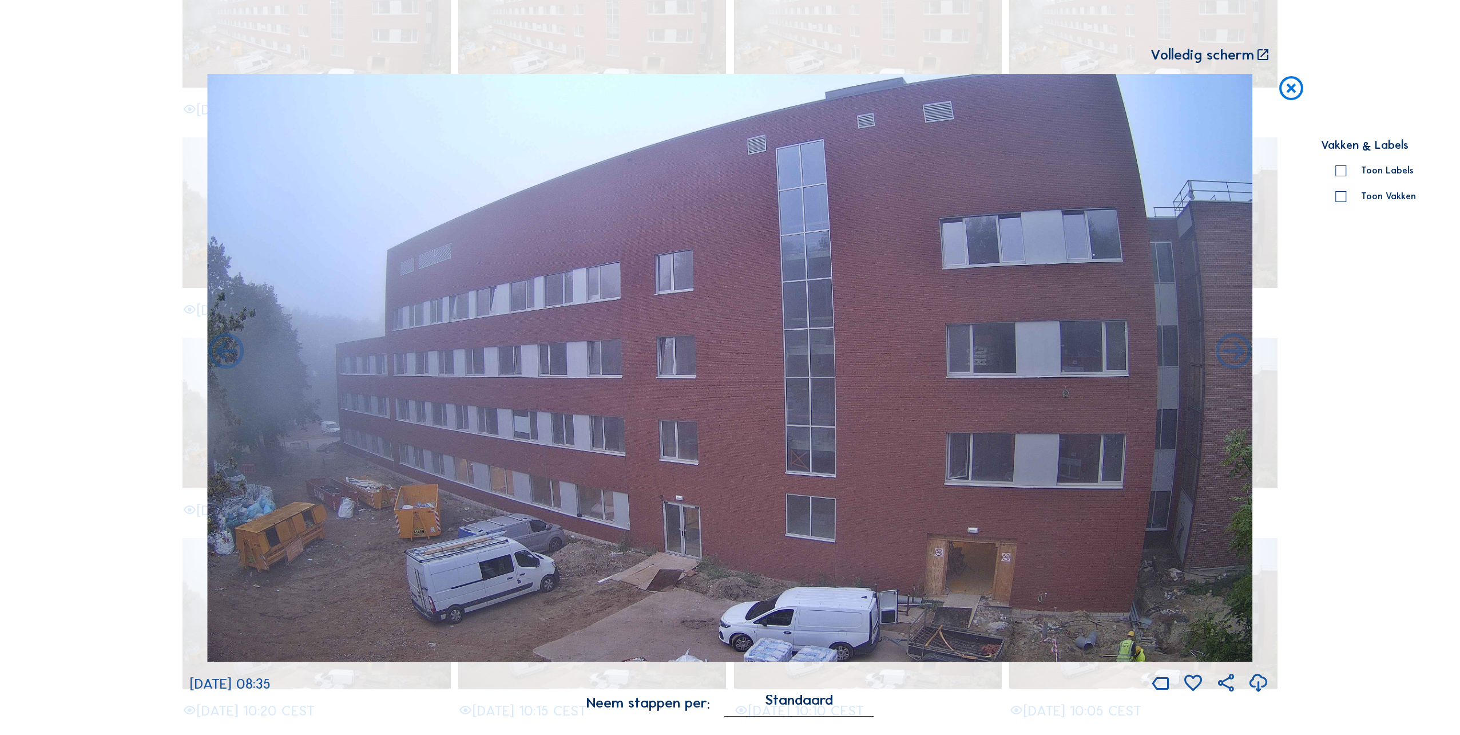
click at [223, 357] on icon at bounding box center [226, 352] width 43 height 43
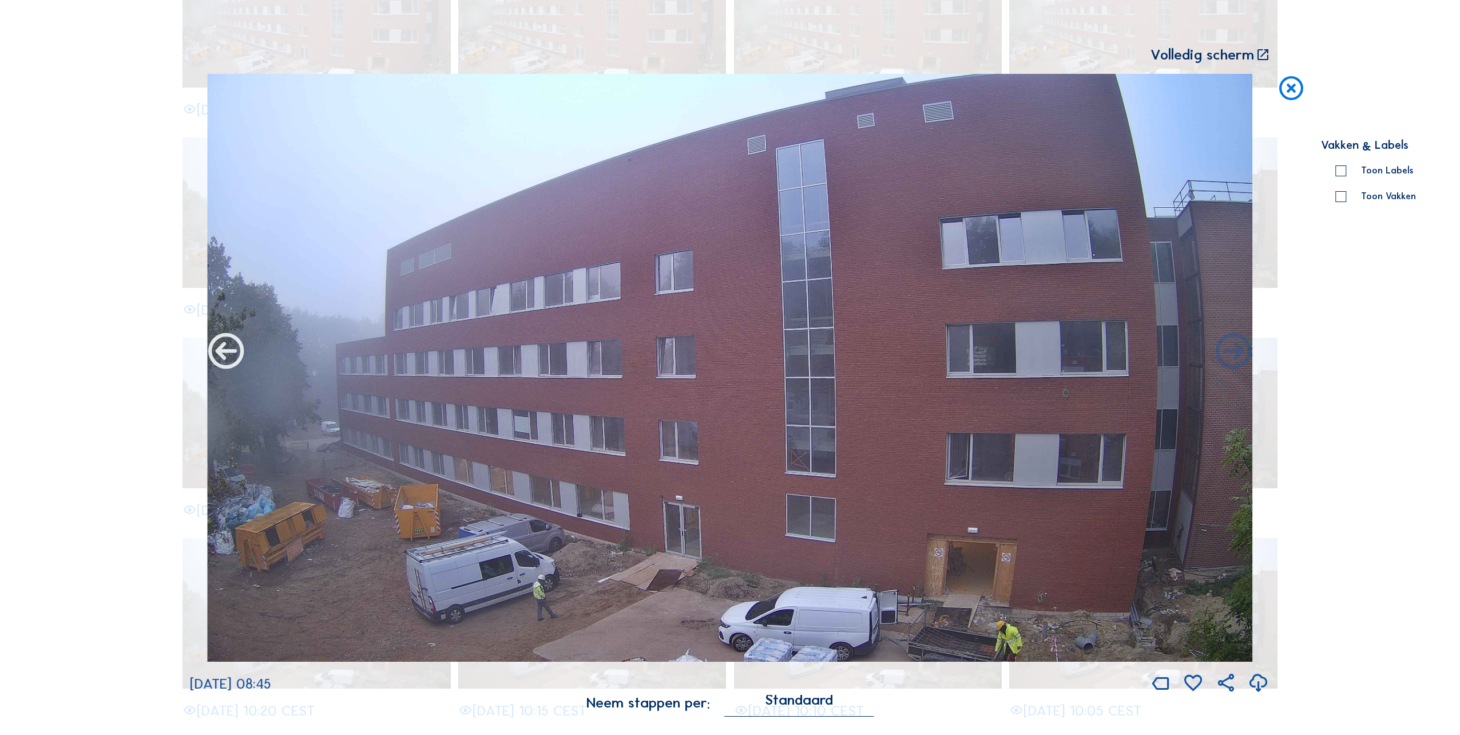
click at [236, 350] on icon at bounding box center [226, 352] width 43 height 43
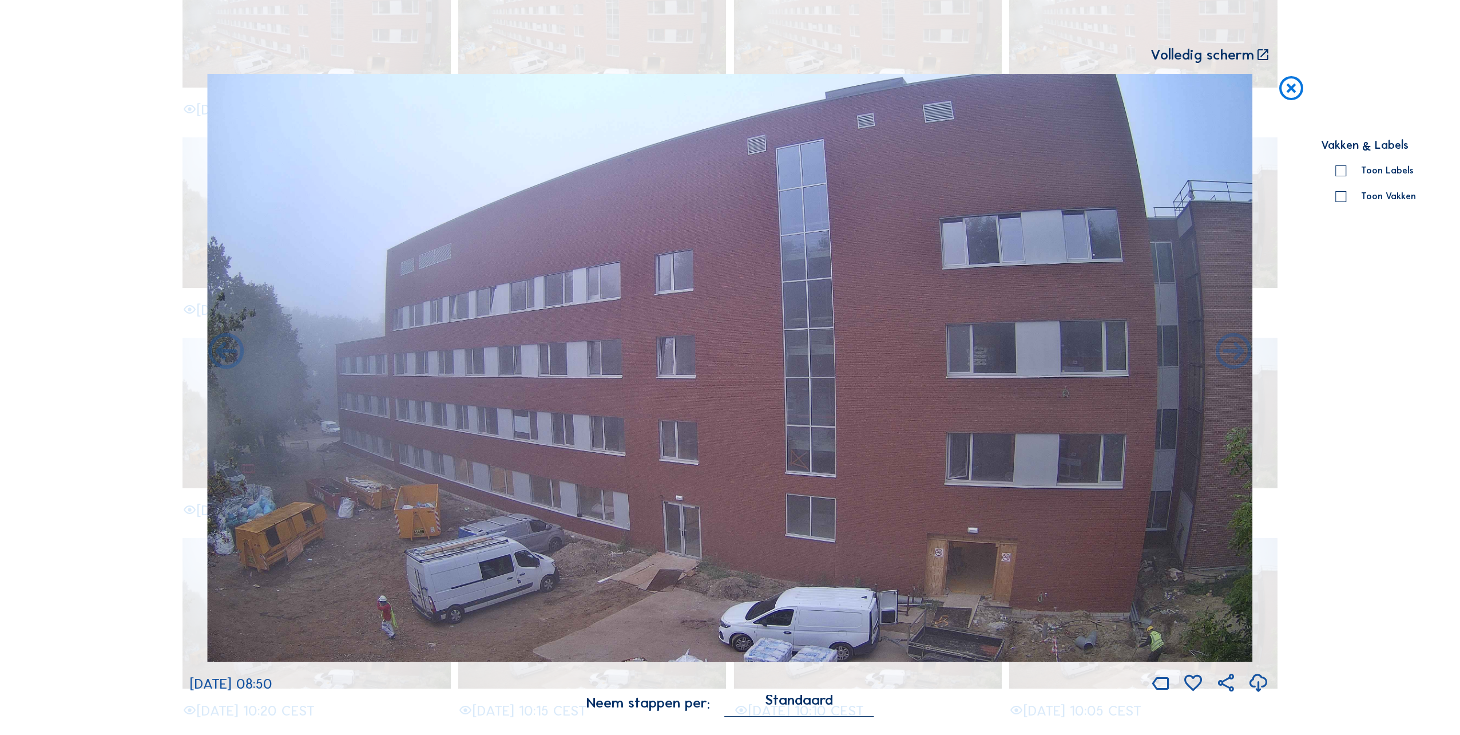
click at [236, 350] on icon at bounding box center [226, 352] width 43 height 43
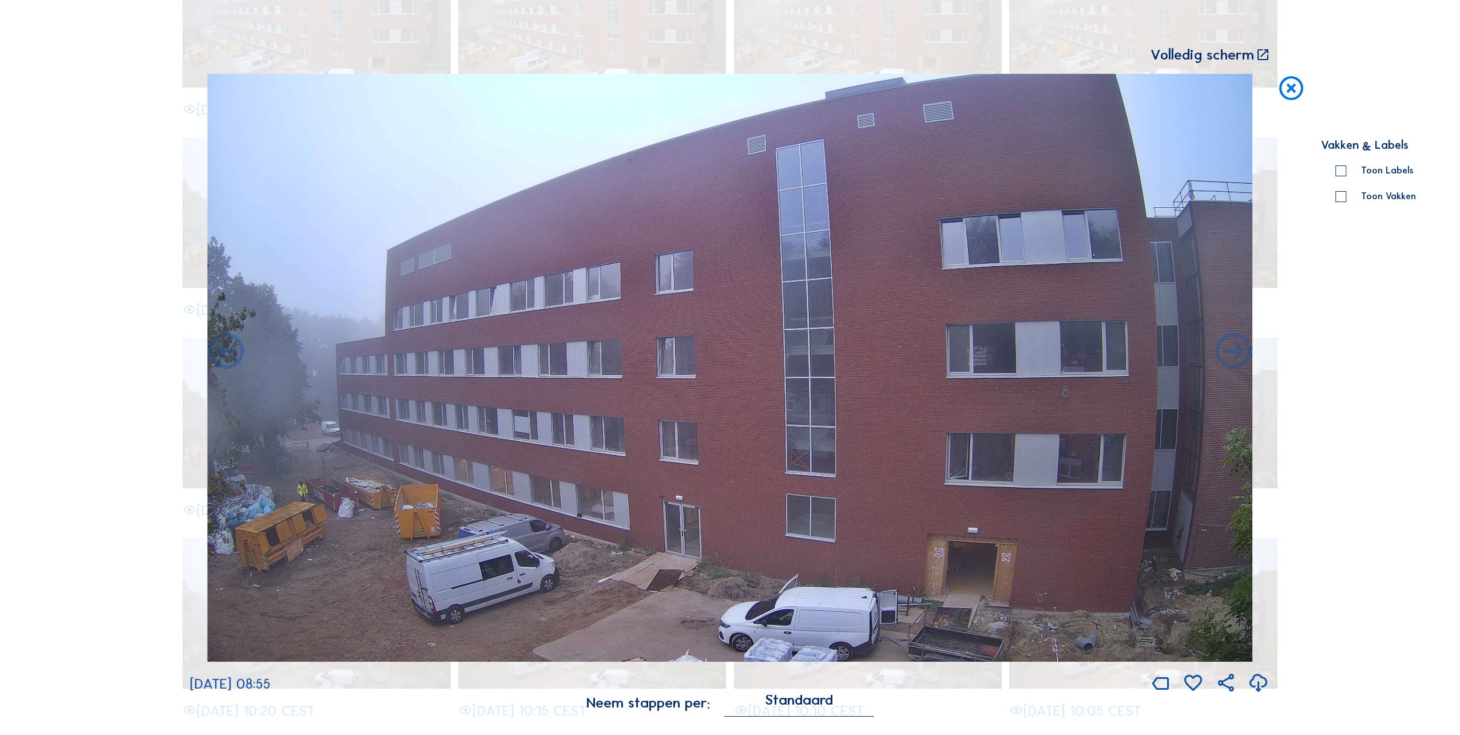
click at [236, 350] on icon at bounding box center [226, 352] width 43 height 43
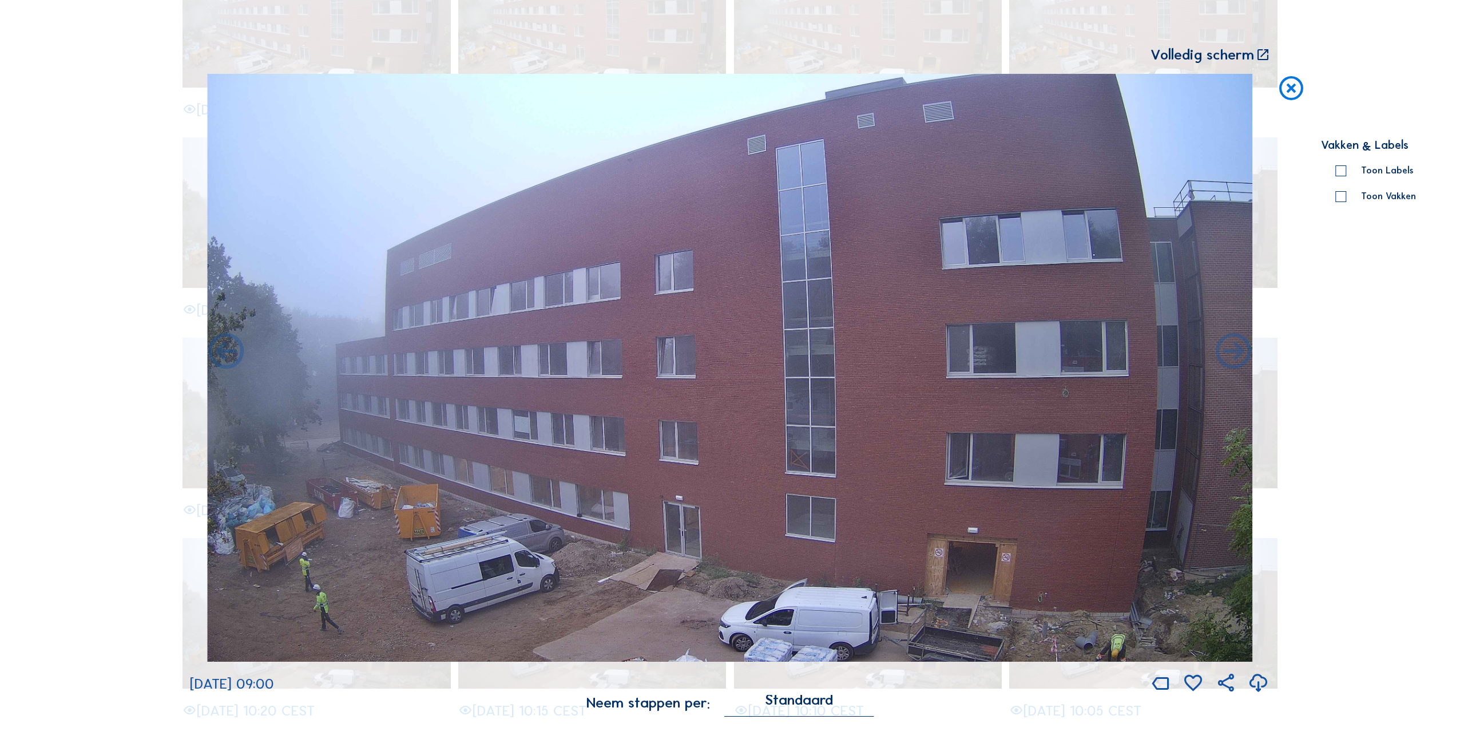
click at [236, 350] on icon at bounding box center [226, 352] width 43 height 43
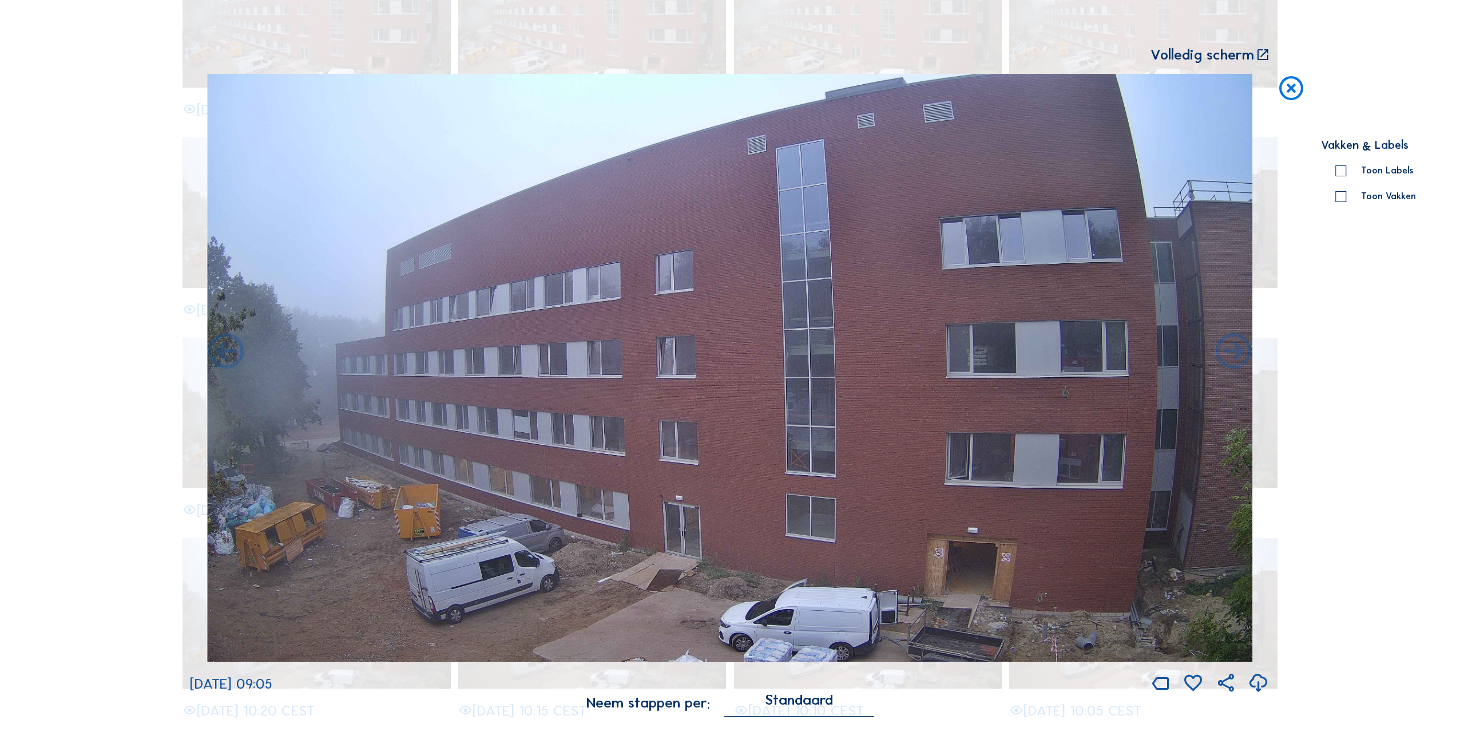
click at [236, 350] on icon at bounding box center [226, 352] width 43 height 43
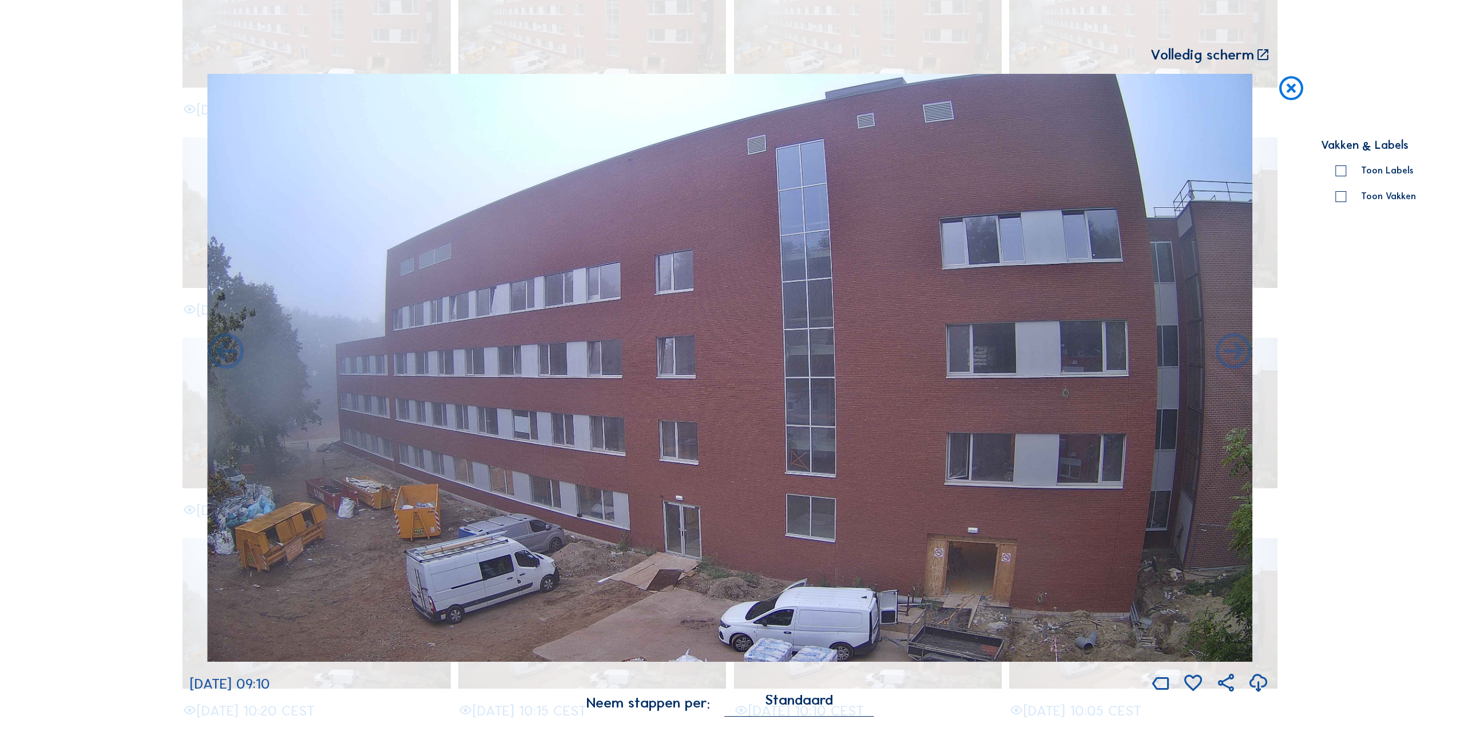
click at [236, 350] on icon at bounding box center [226, 352] width 43 height 43
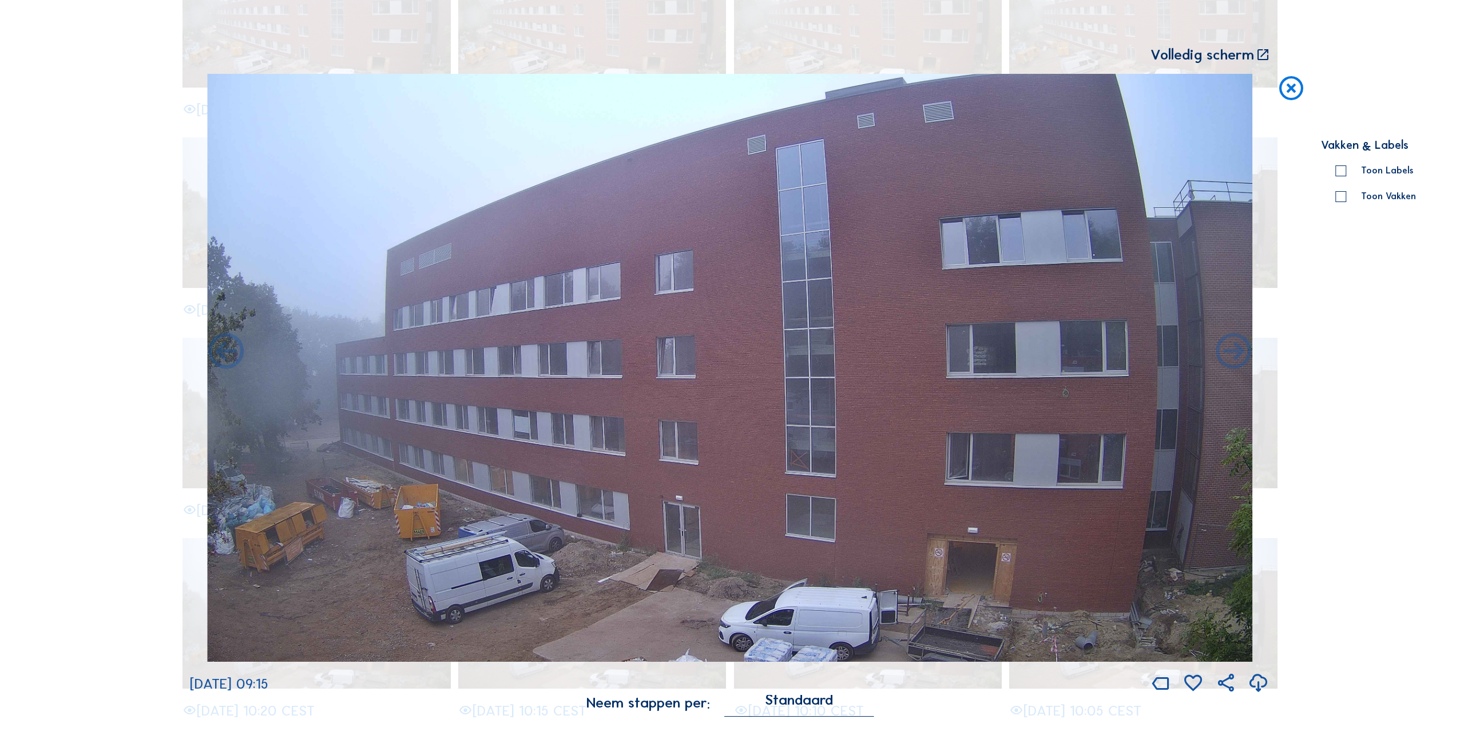
click at [236, 350] on icon at bounding box center [226, 352] width 43 height 43
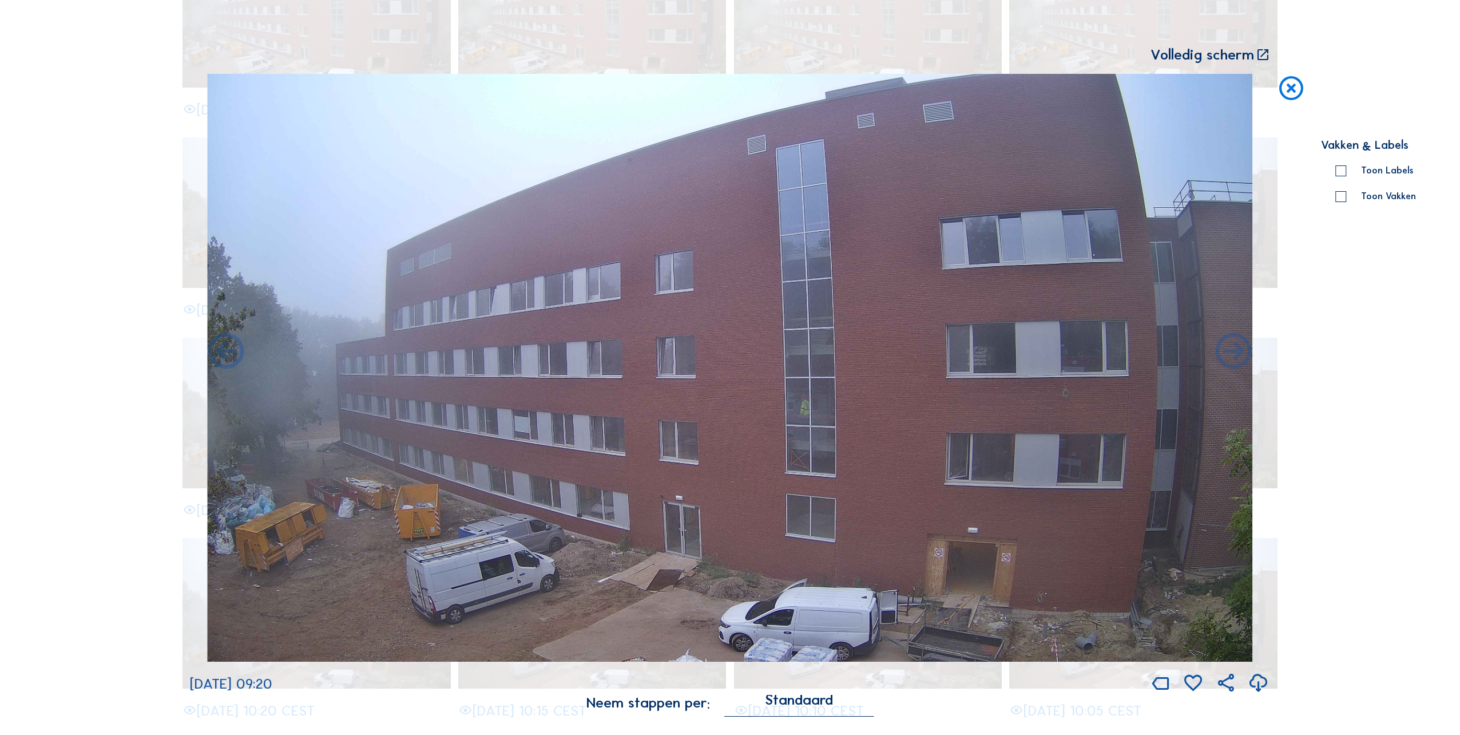
click at [236, 350] on icon at bounding box center [226, 352] width 43 height 43
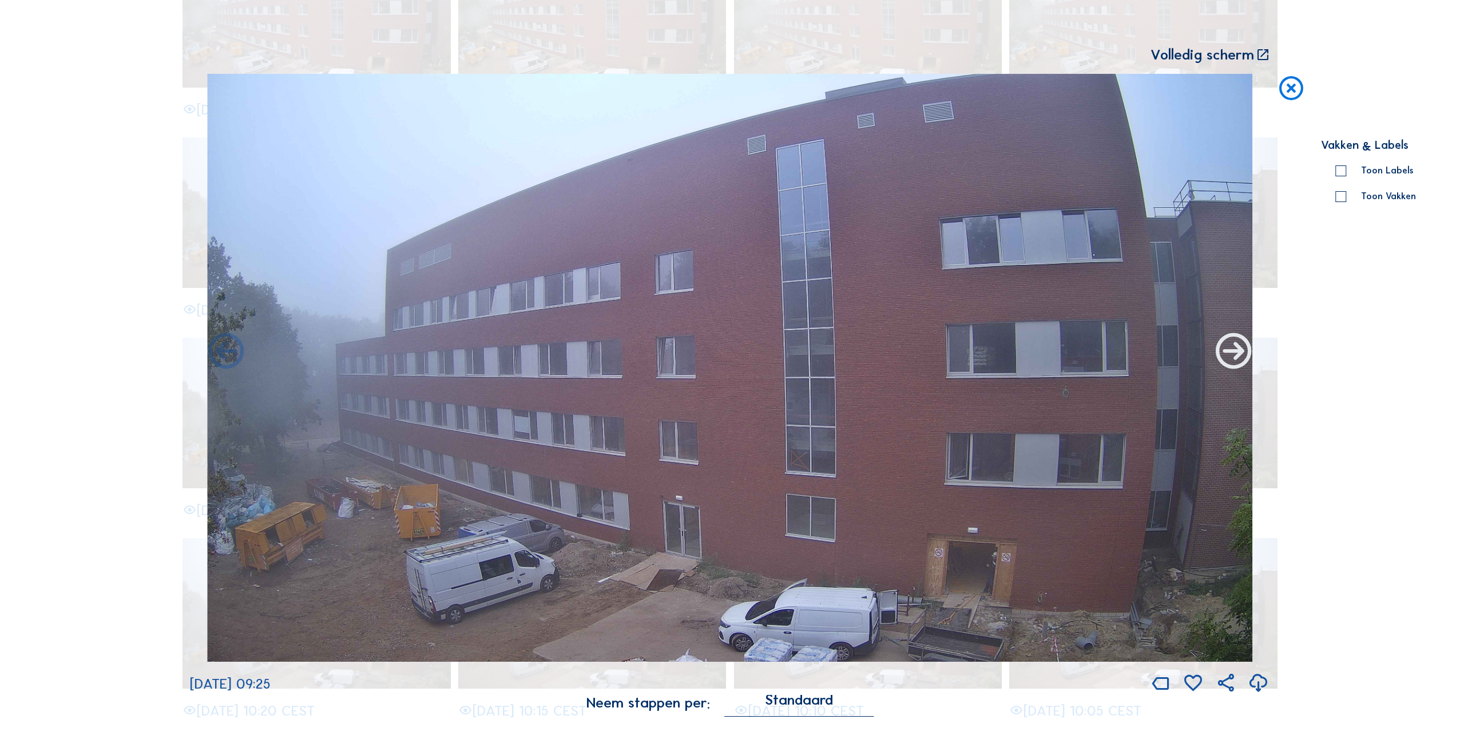
click at [1233, 348] on icon at bounding box center [1234, 352] width 43 height 43
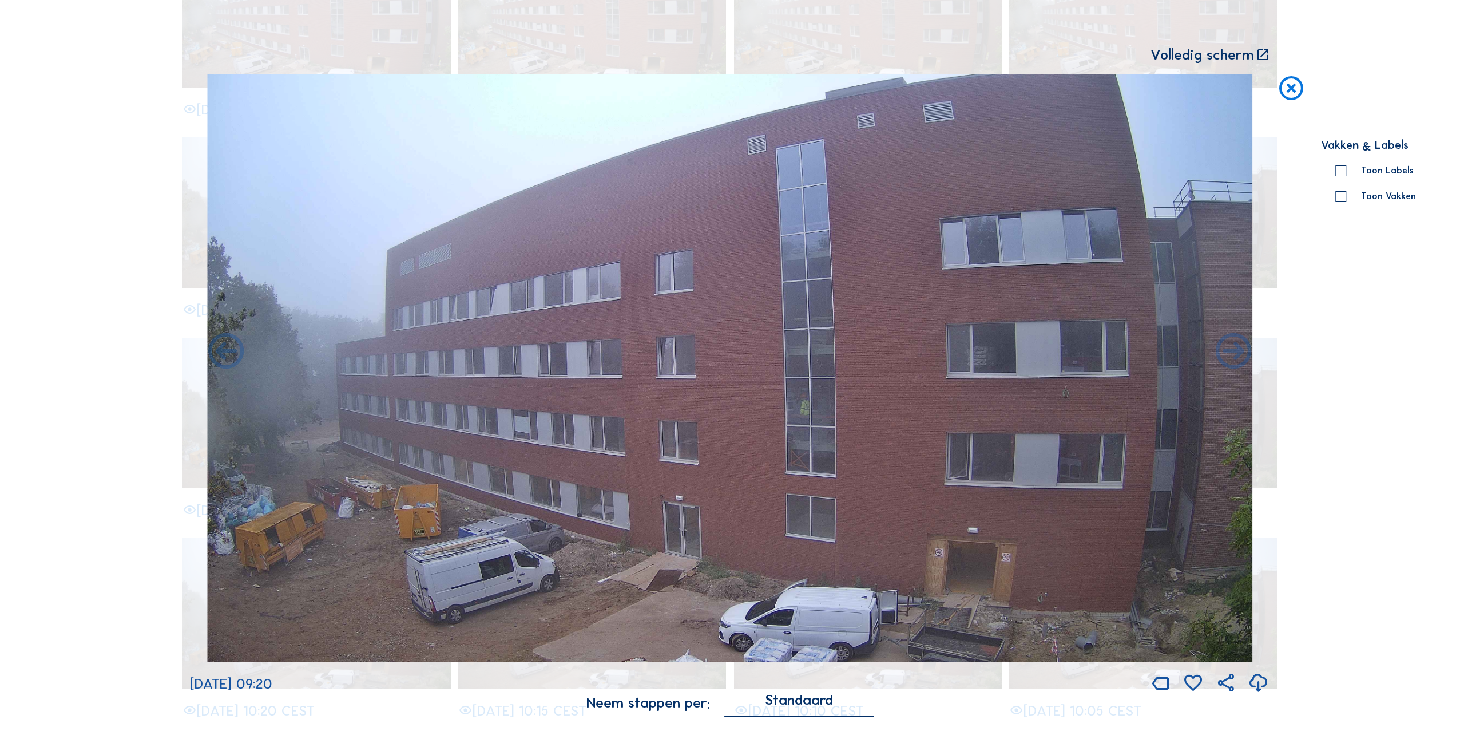
click at [1233, 348] on icon at bounding box center [1234, 352] width 43 height 43
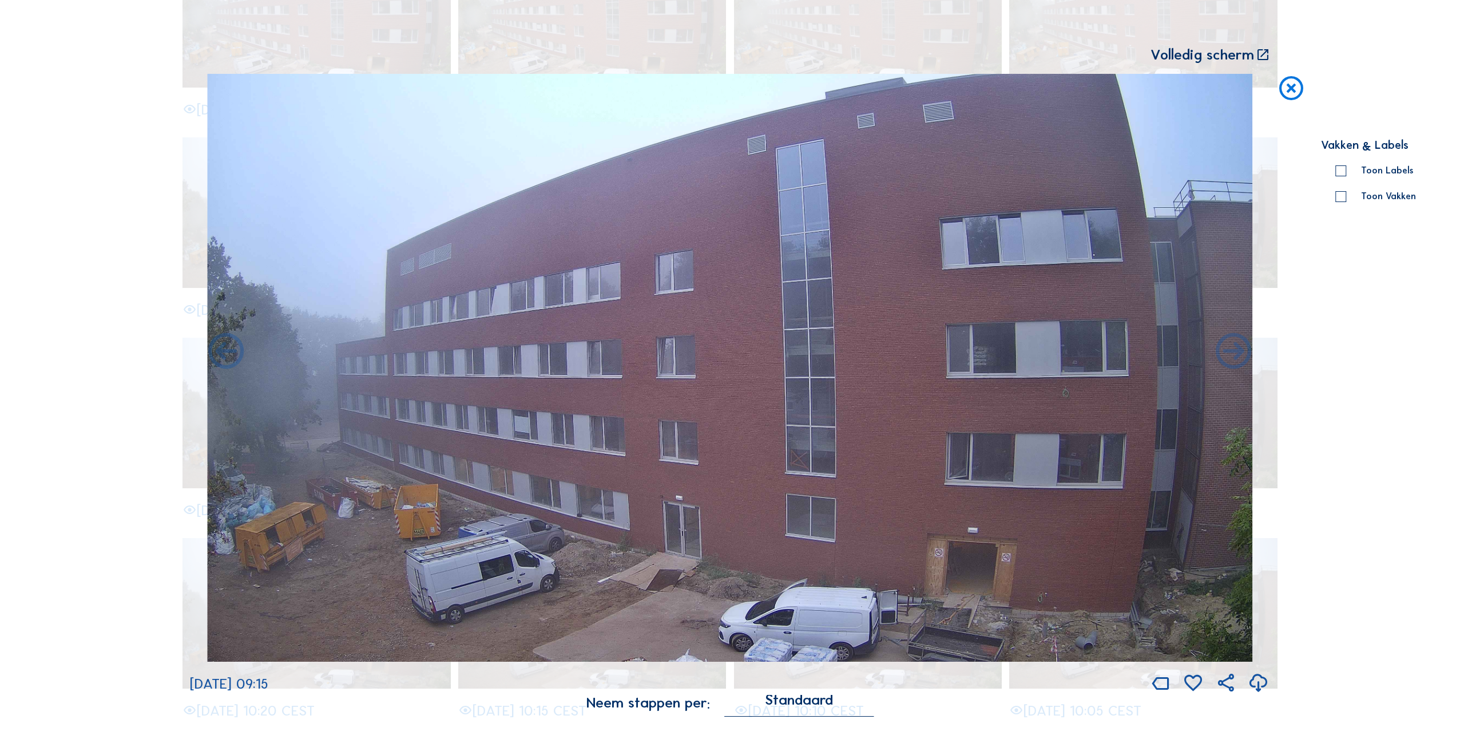
click at [1233, 348] on icon at bounding box center [1234, 352] width 43 height 43
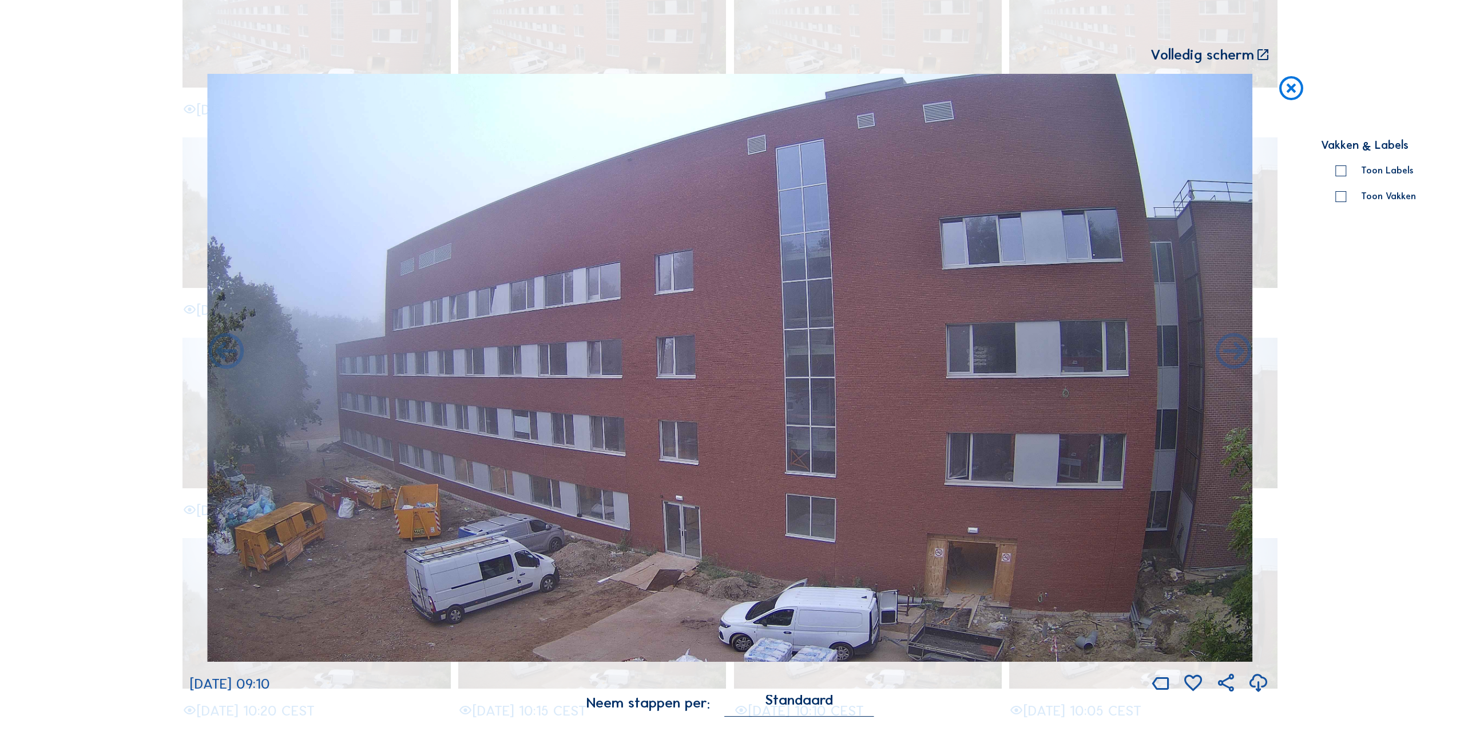
click at [1233, 348] on icon at bounding box center [1234, 352] width 43 height 43
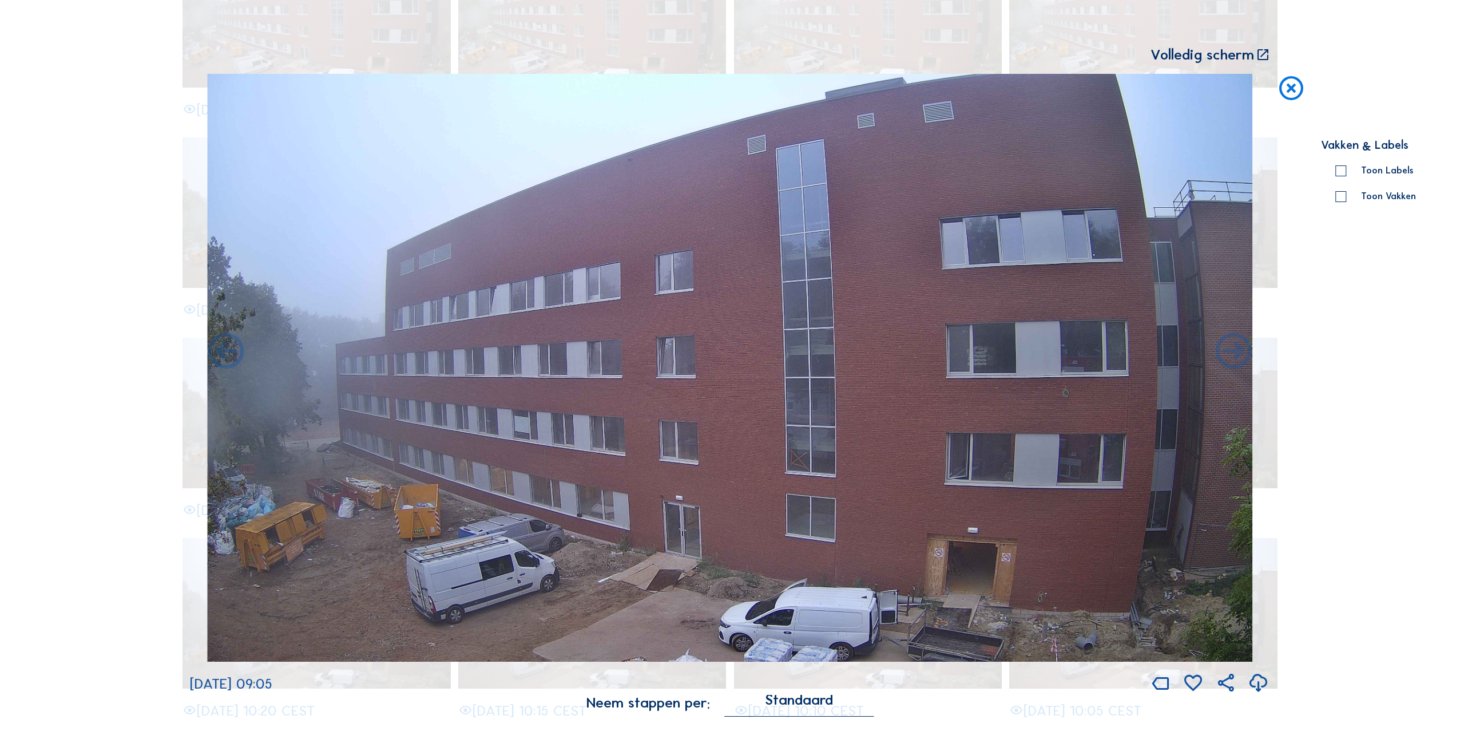
click at [1233, 348] on icon at bounding box center [1234, 352] width 43 height 43
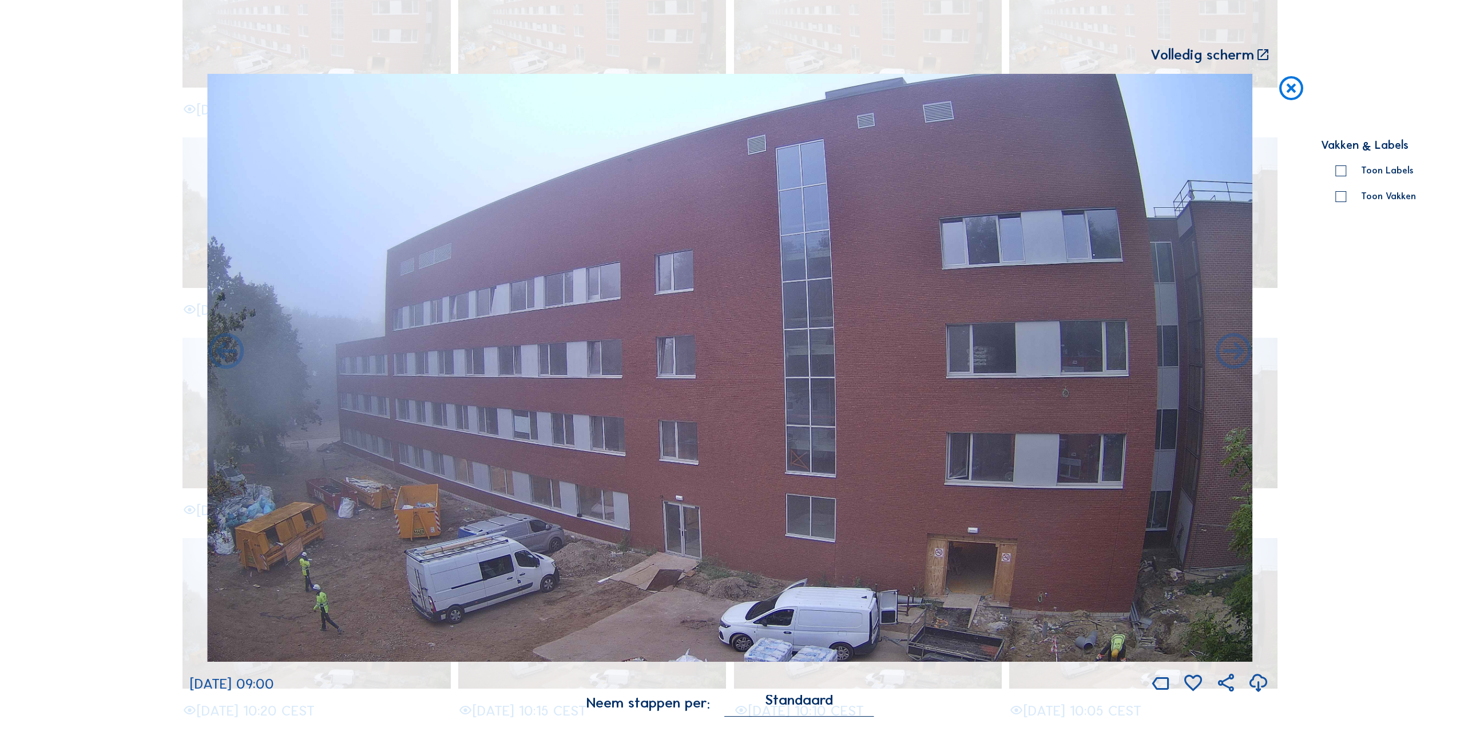
click at [1233, 348] on icon at bounding box center [1234, 352] width 43 height 43
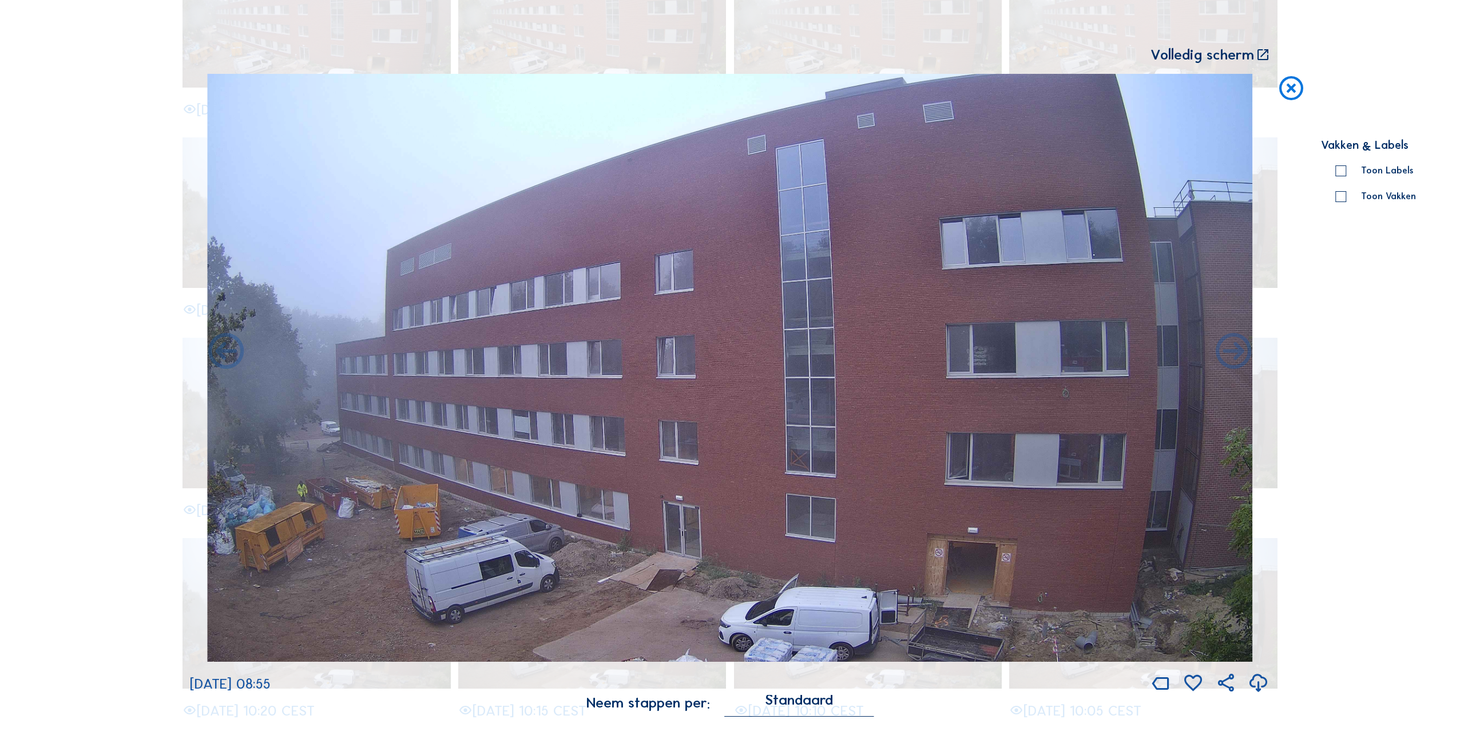
click at [1233, 348] on icon at bounding box center [1234, 352] width 43 height 43
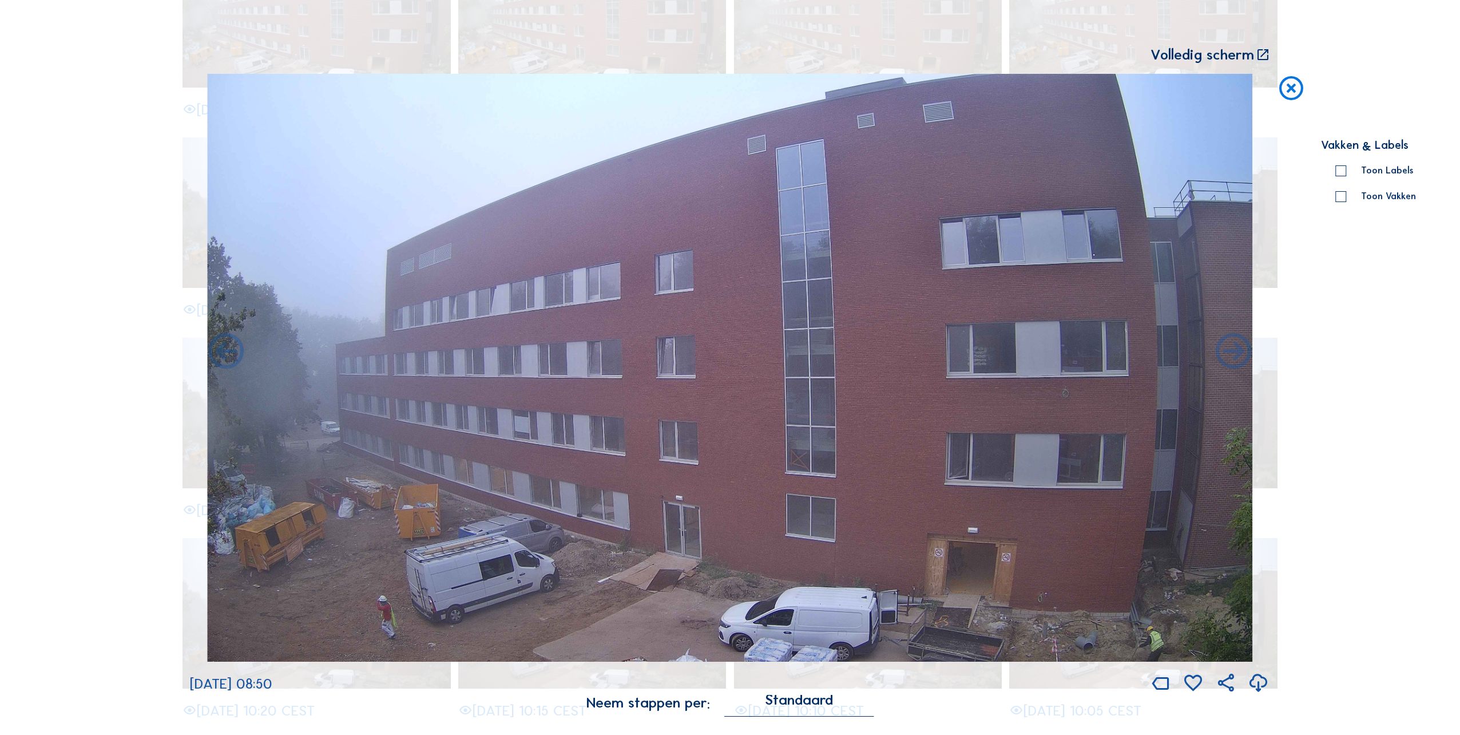
click at [1233, 348] on icon at bounding box center [1234, 352] width 43 height 43
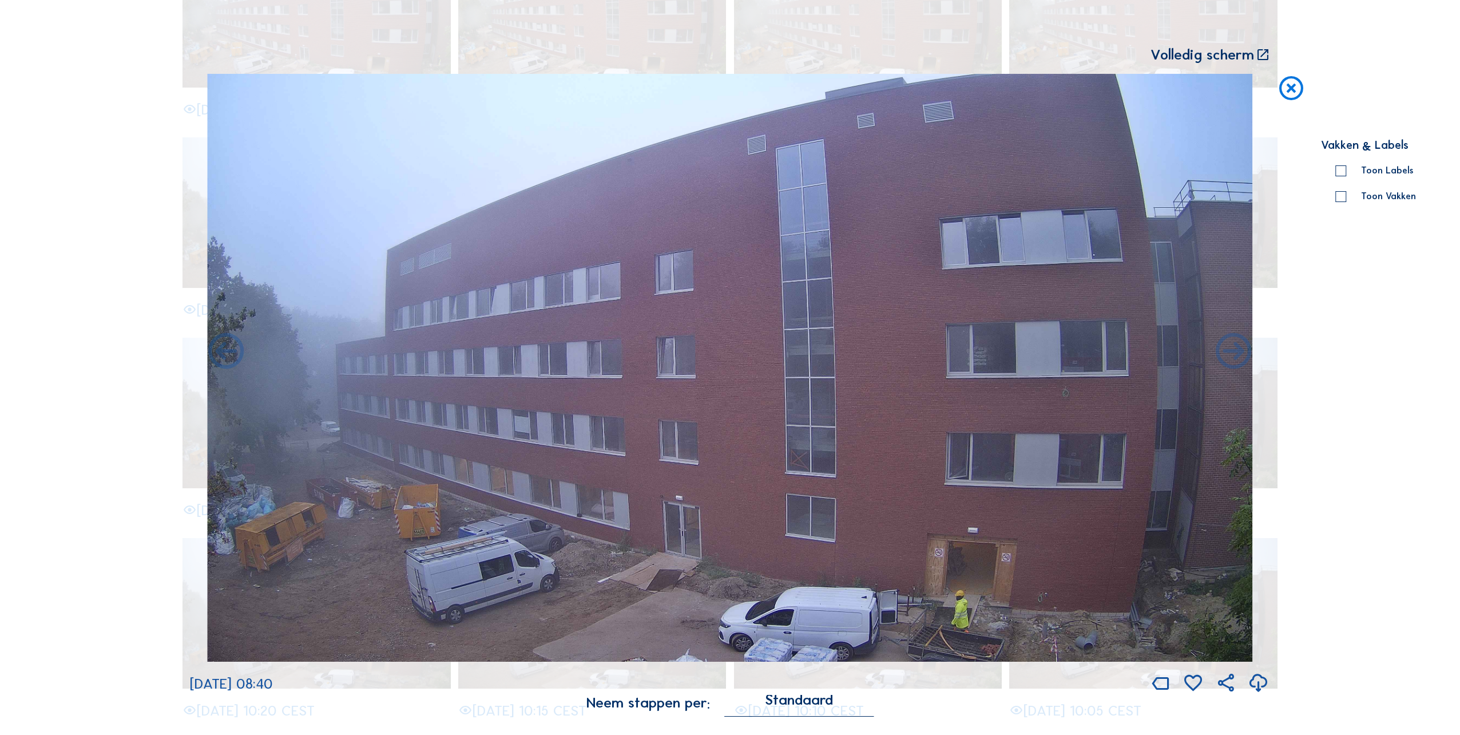
click at [1233, 348] on icon at bounding box center [1234, 352] width 43 height 43
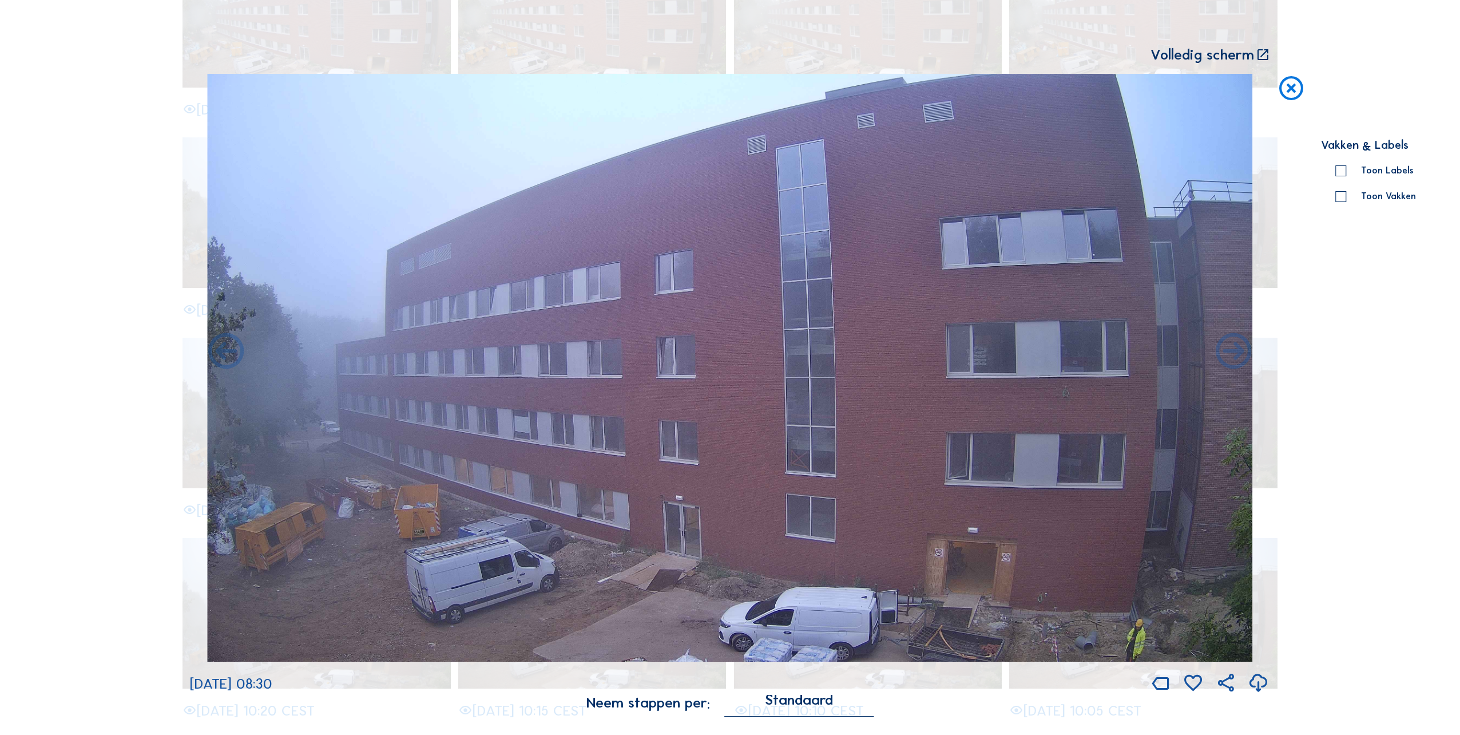
click at [1233, 348] on icon at bounding box center [1234, 352] width 43 height 43
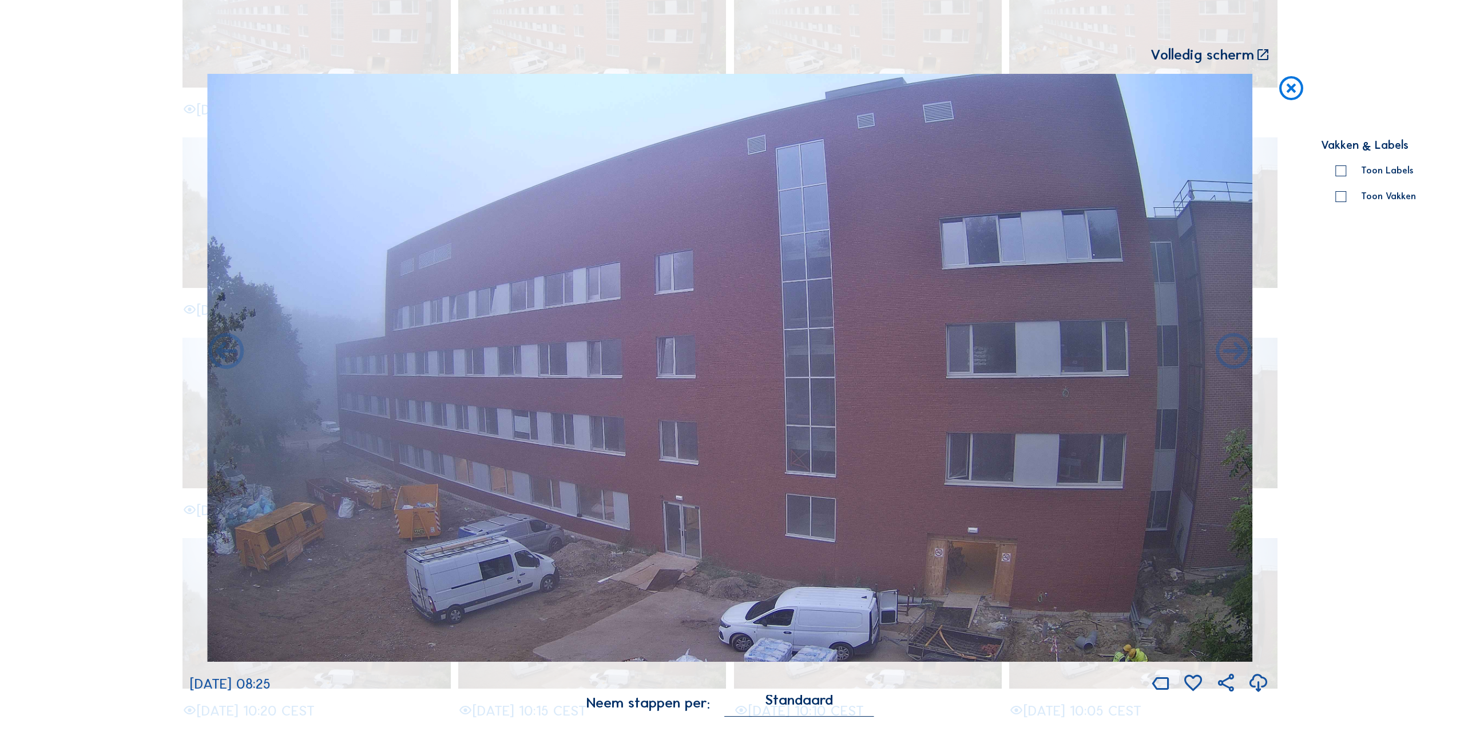
click at [1233, 348] on icon at bounding box center [1234, 352] width 43 height 43
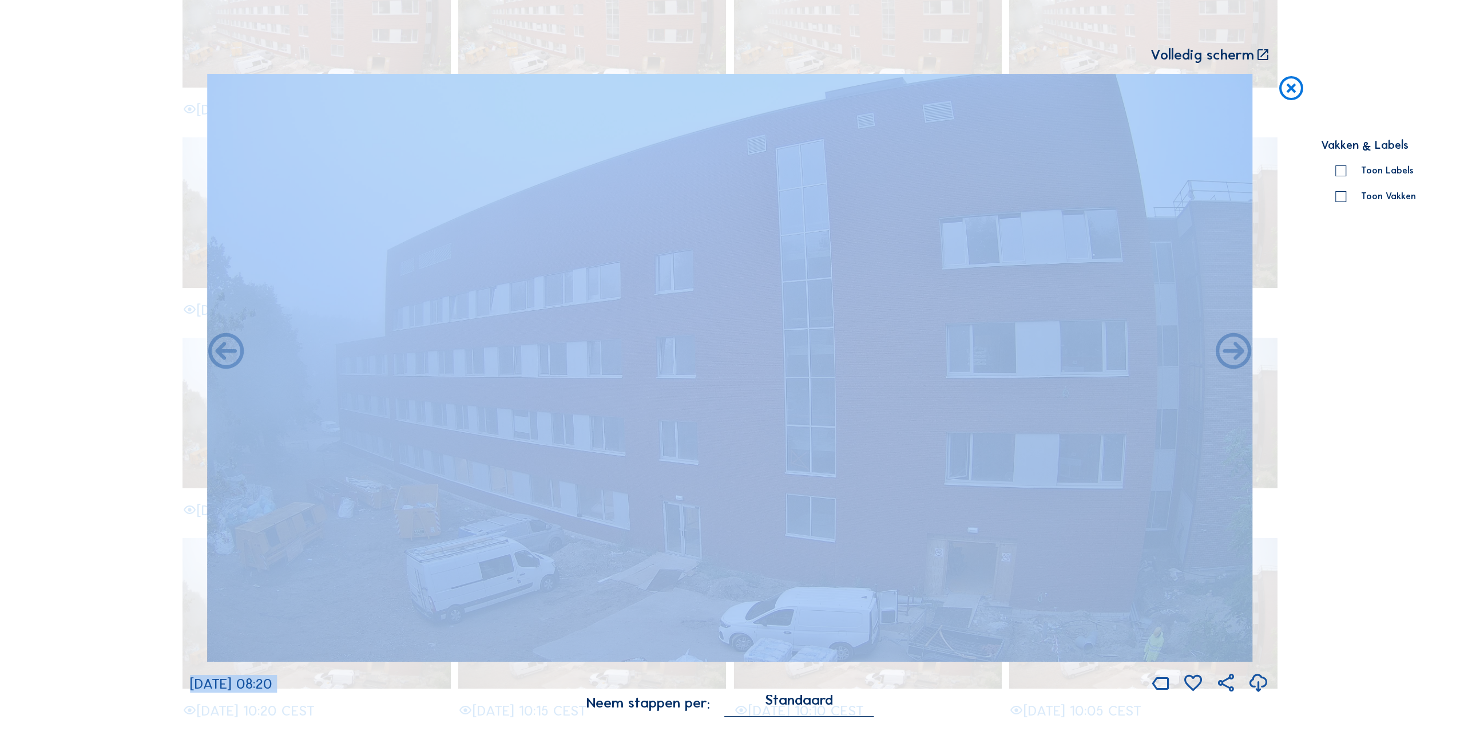
click at [1233, 348] on icon at bounding box center [1234, 352] width 43 height 43
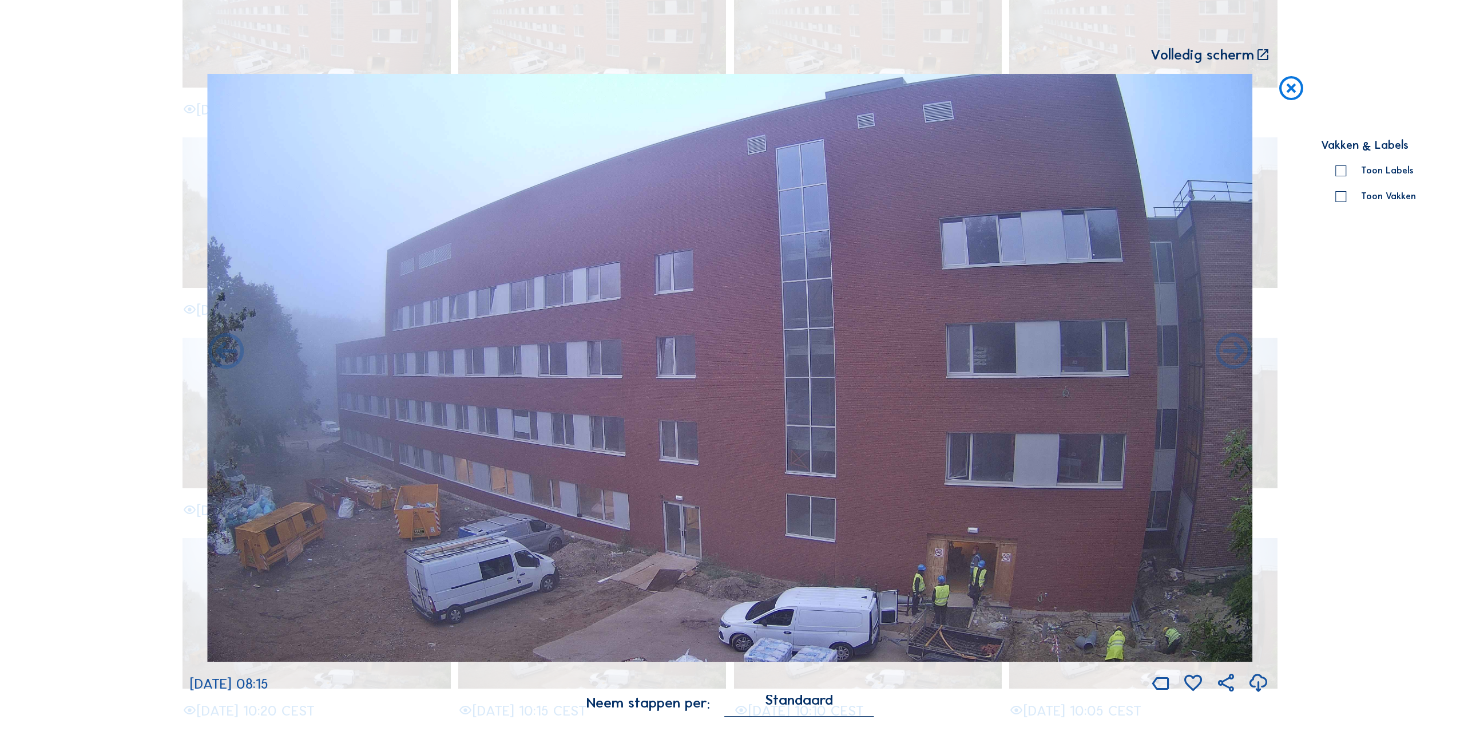
click at [1233, 348] on icon at bounding box center [1234, 352] width 43 height 43
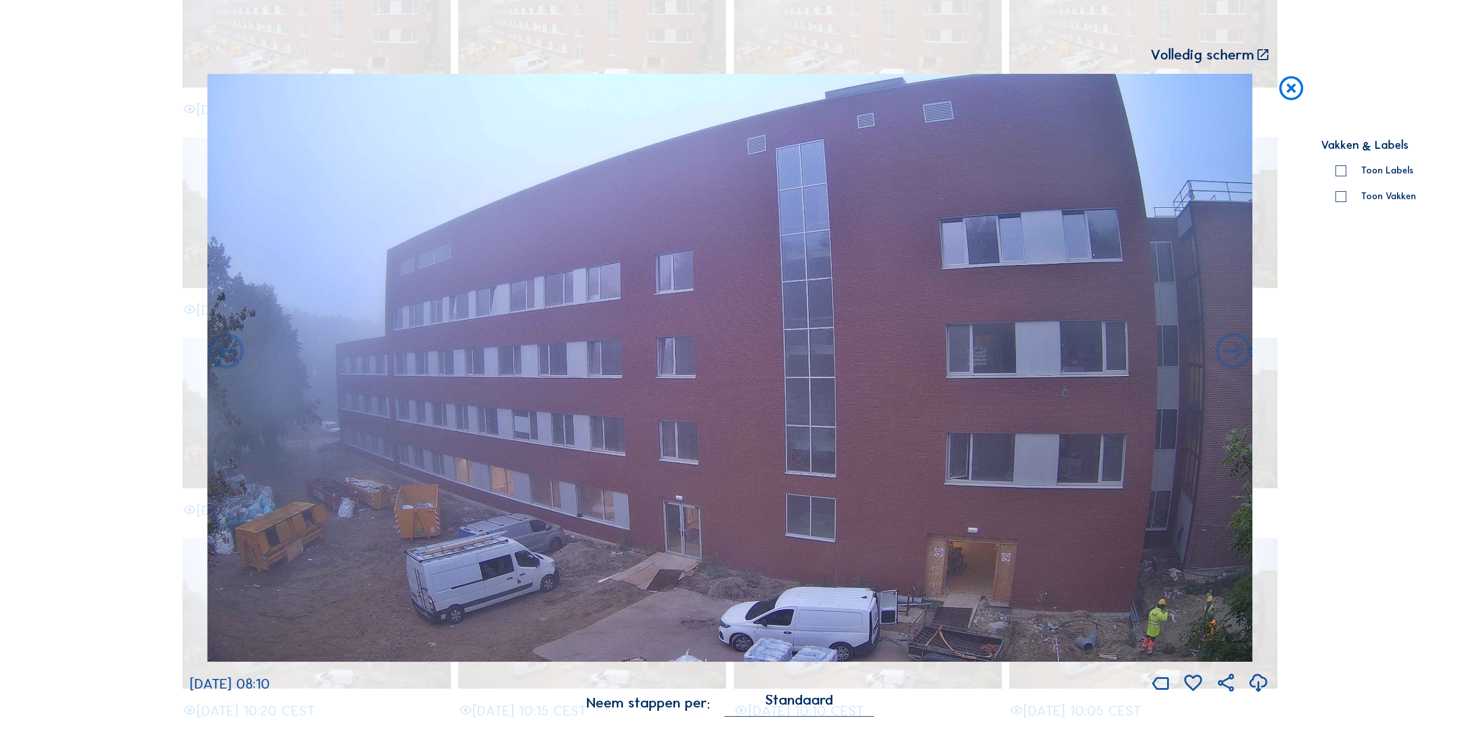
click at [1233, 348] on icon at bounding box center [1234, 352] width 43 height 43
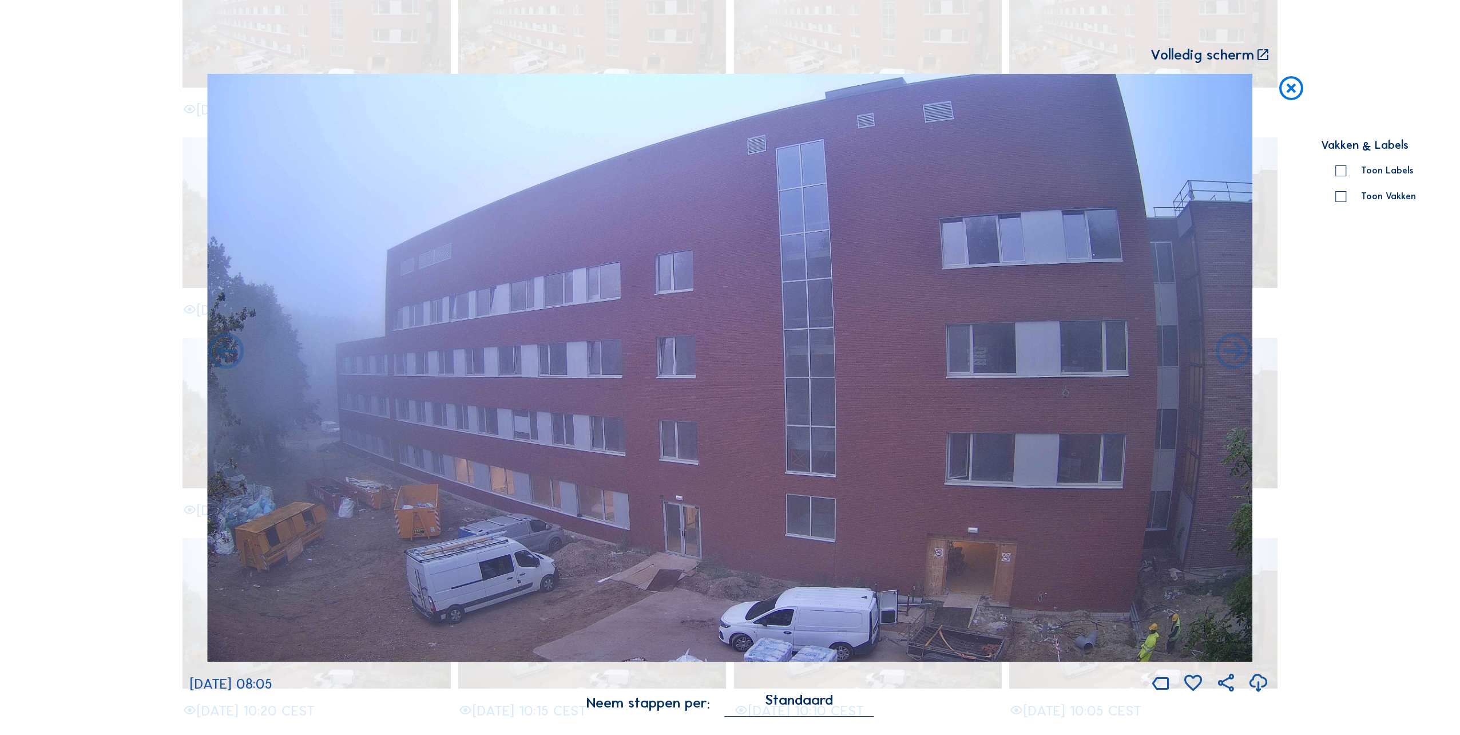
click at [1233, 348] on icon at bounding box center [1234, 352] width 43 height 43
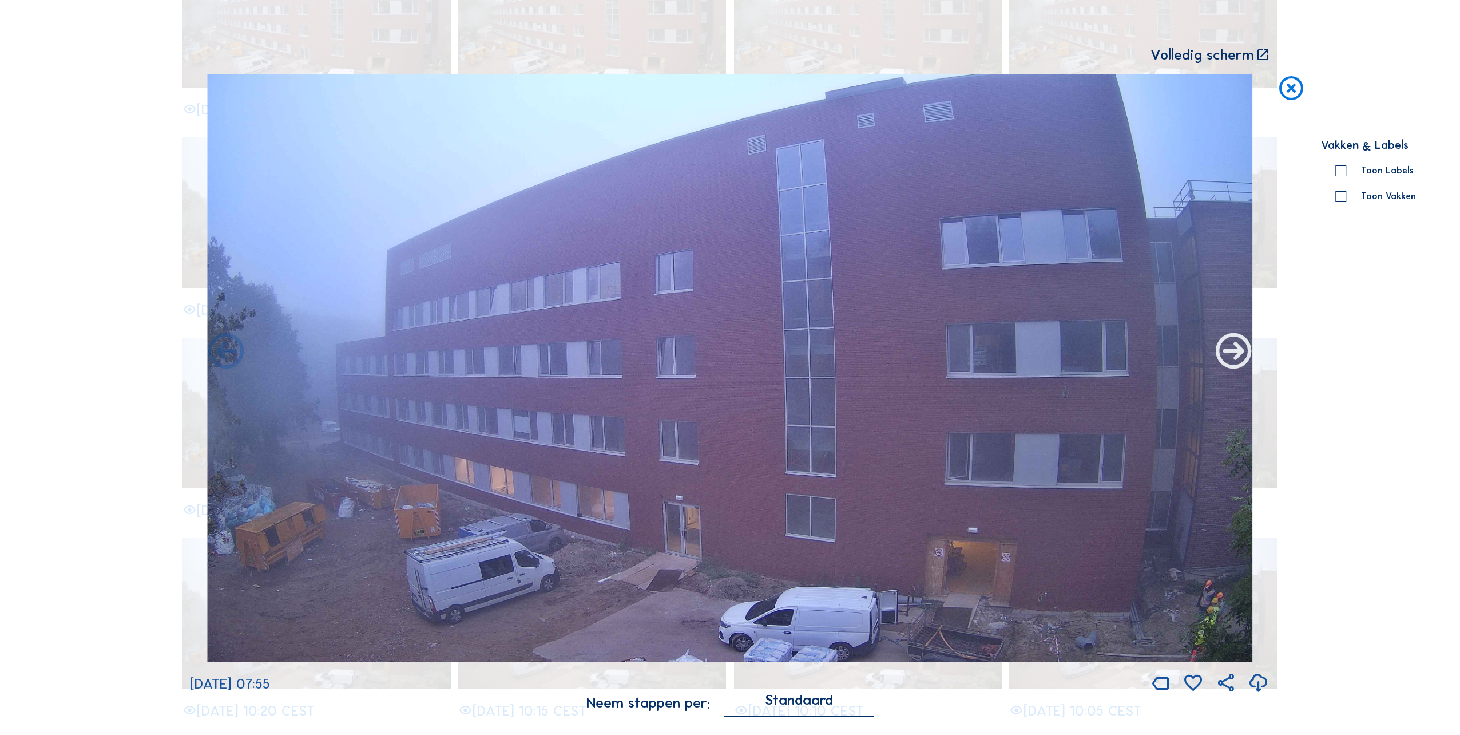
click at [1242, 350] on icon at bounding box center [1234, 352] width 43 height 43
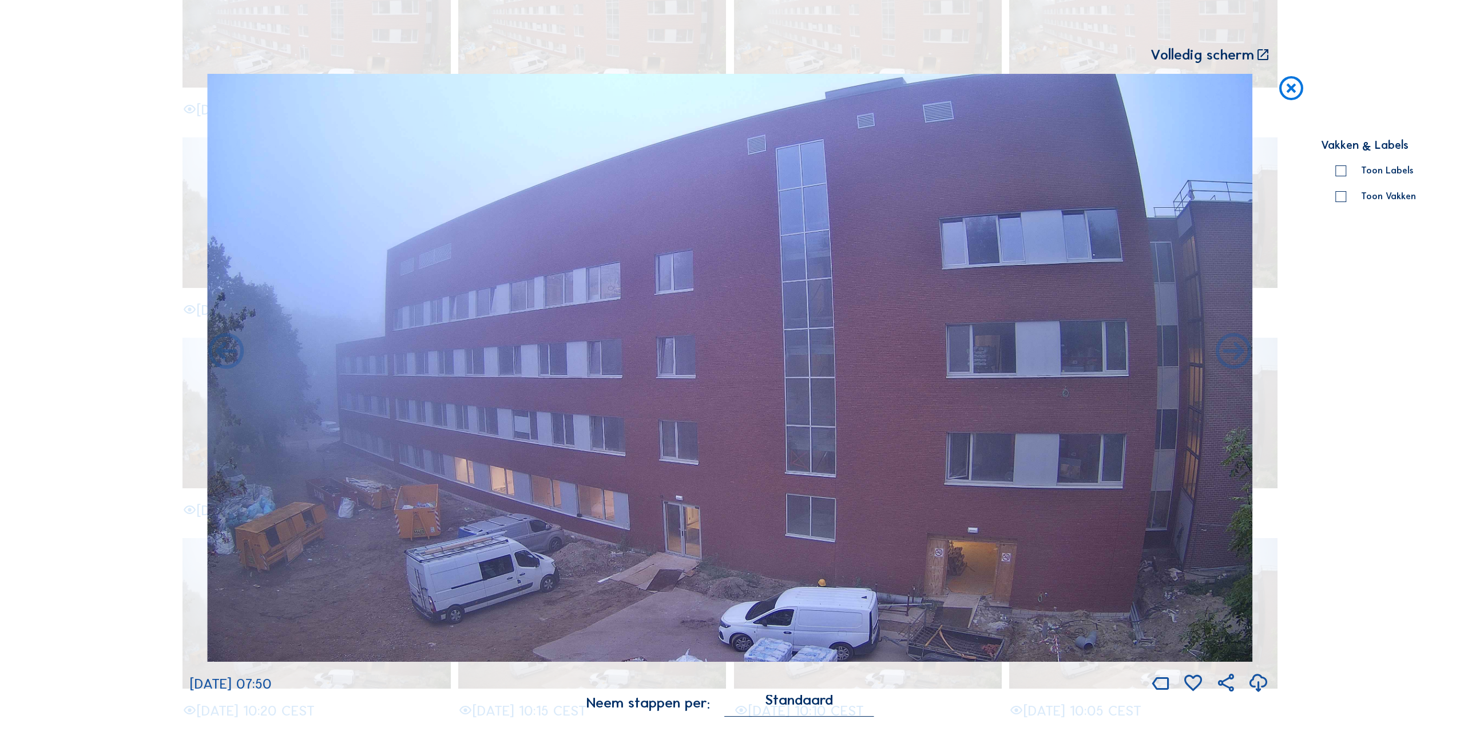
click at [1242, 350] on icon at bounding box center [1234, 352] width 43 height 43
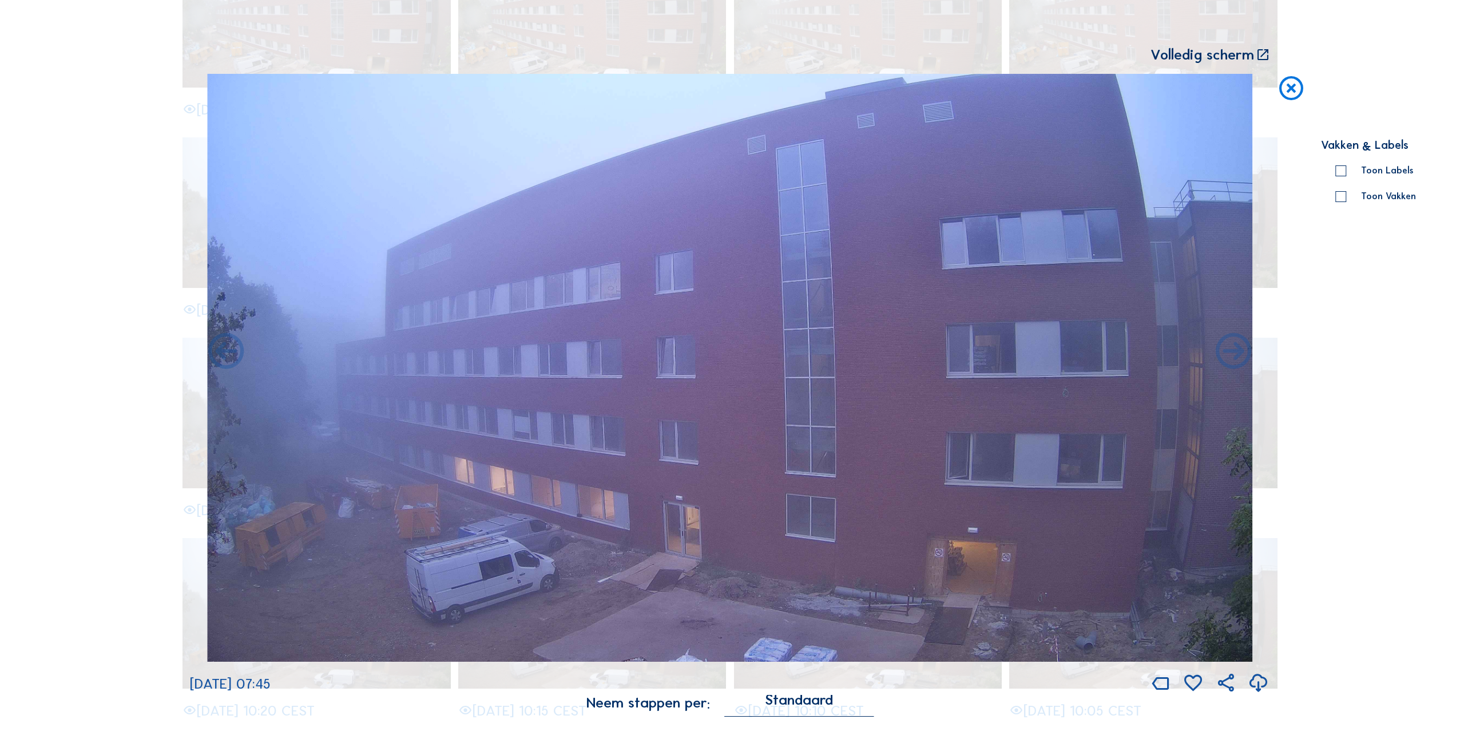
click at [1242, 350] on icon at bounding box center [1234, 352] width 43 height 43
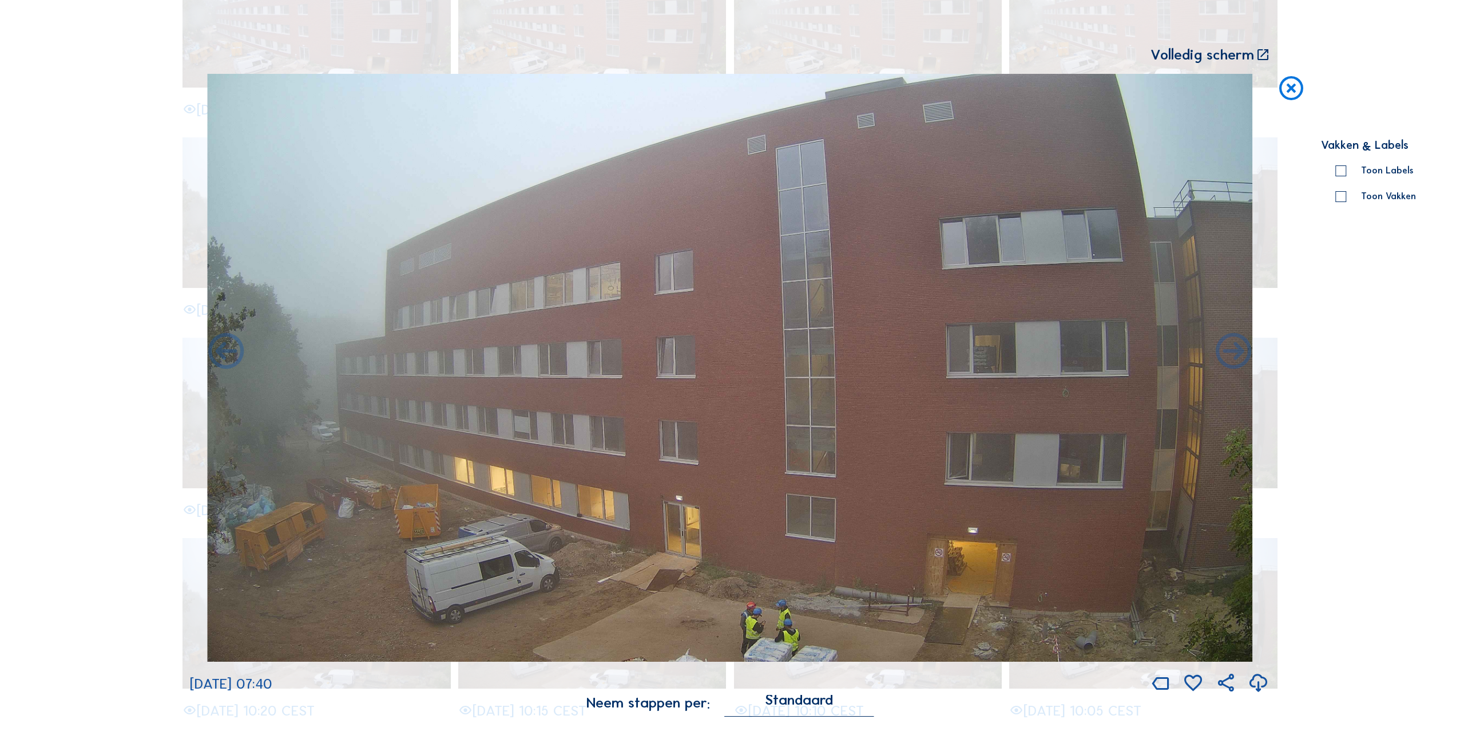
click at [1242, 350] on icon at bounding box center [1234, 352] width 43 height 43
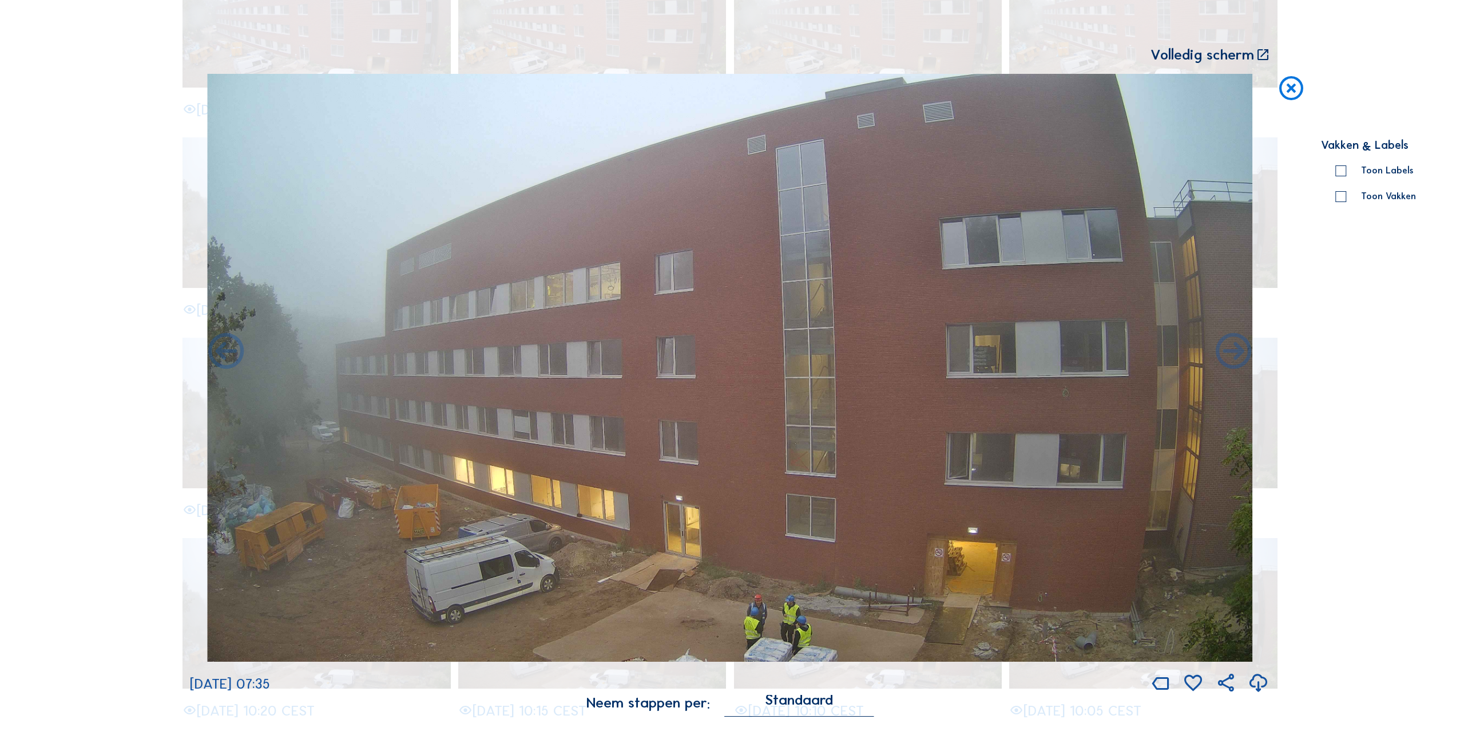
click at [1242, 350] on icon at bounding box center [1234, 352] width 43 height 43
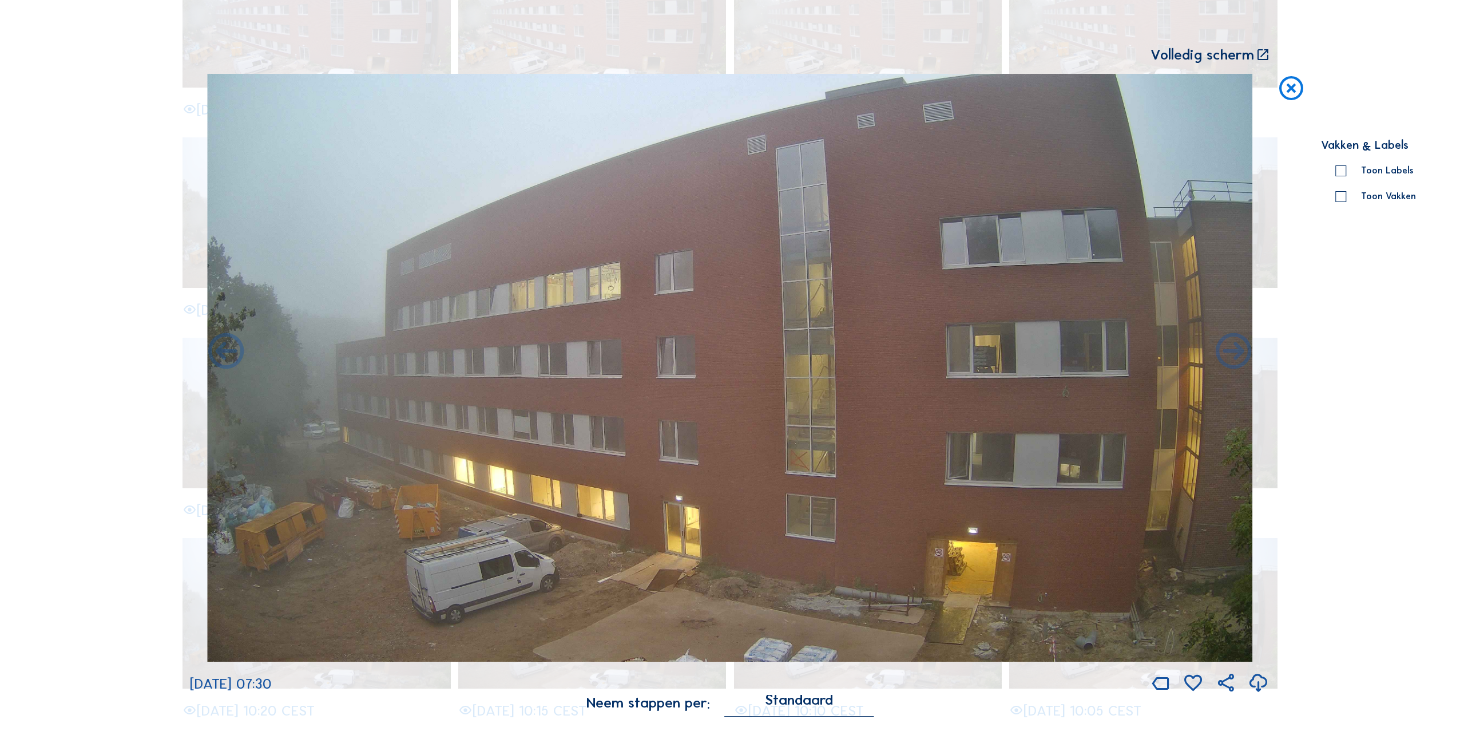
click at [1242, 350] on icon at bounding box center [1234, 352] width 43 height 43
click at [1235, 359] on icon at bounding box center [1234, 352] width 43 height 43
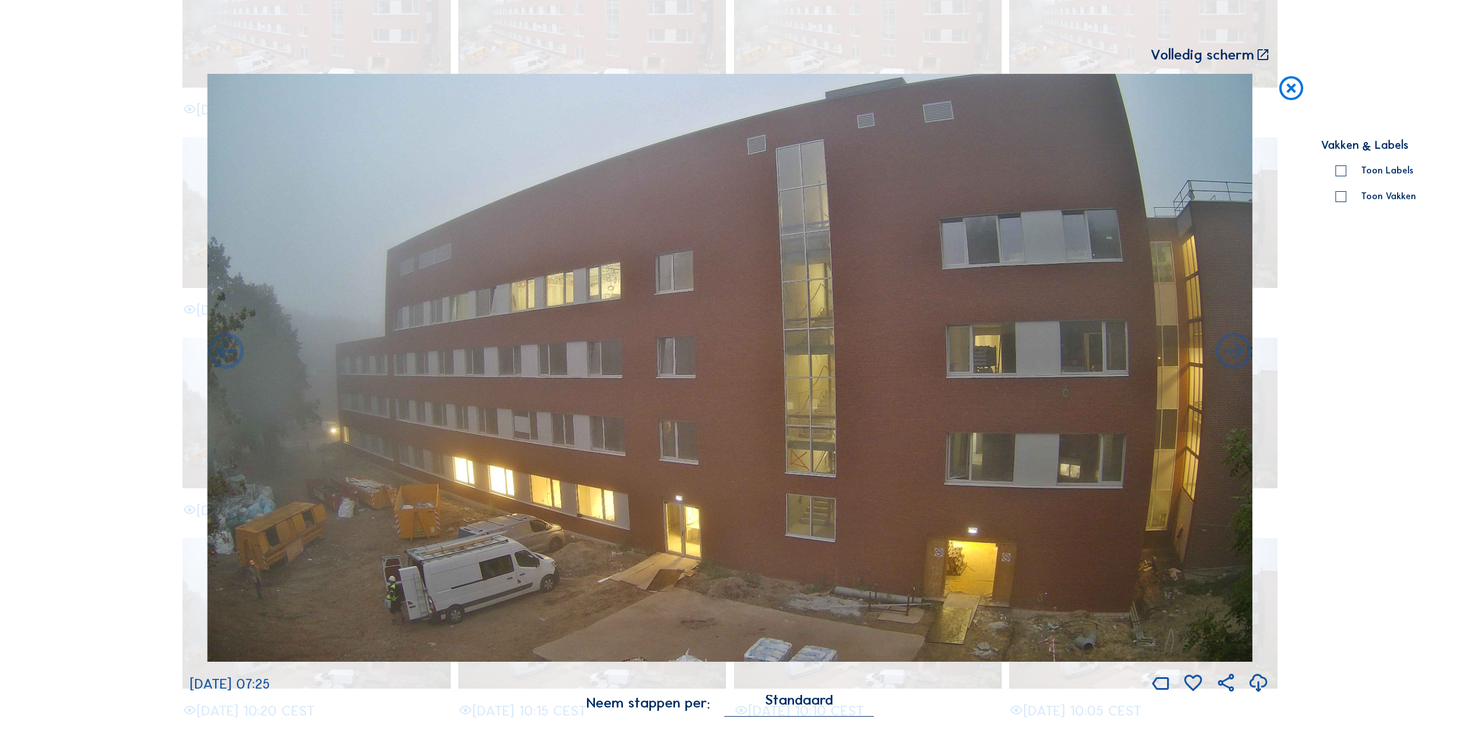
click at [1235, 359] on icon at bounding box center [1234, 352] width 43 height 43
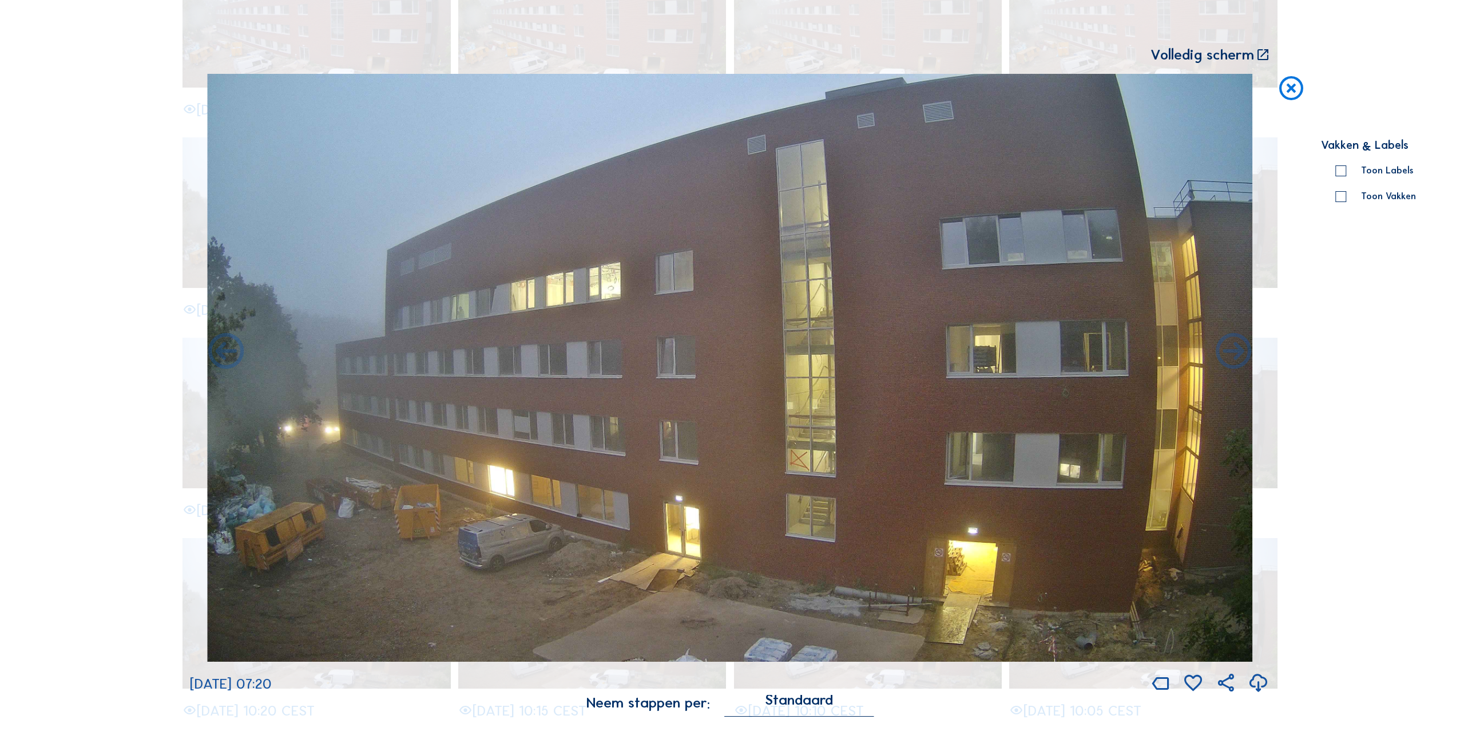
click at [1235, 359] on icon at bounding box center [1234, 352] width 43 height 43
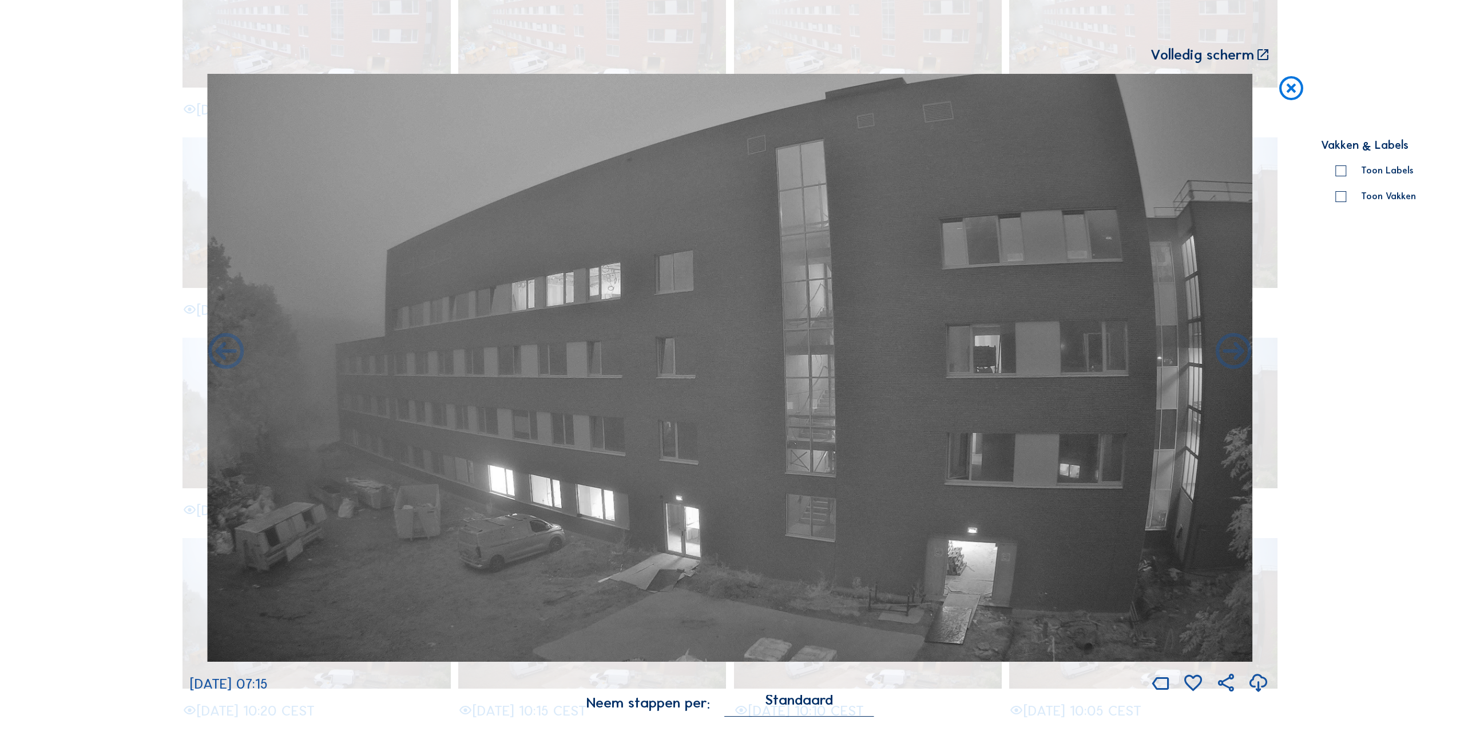
click at [1235, 359] on icon at bounding box center [1234, 352] width 43 height 43
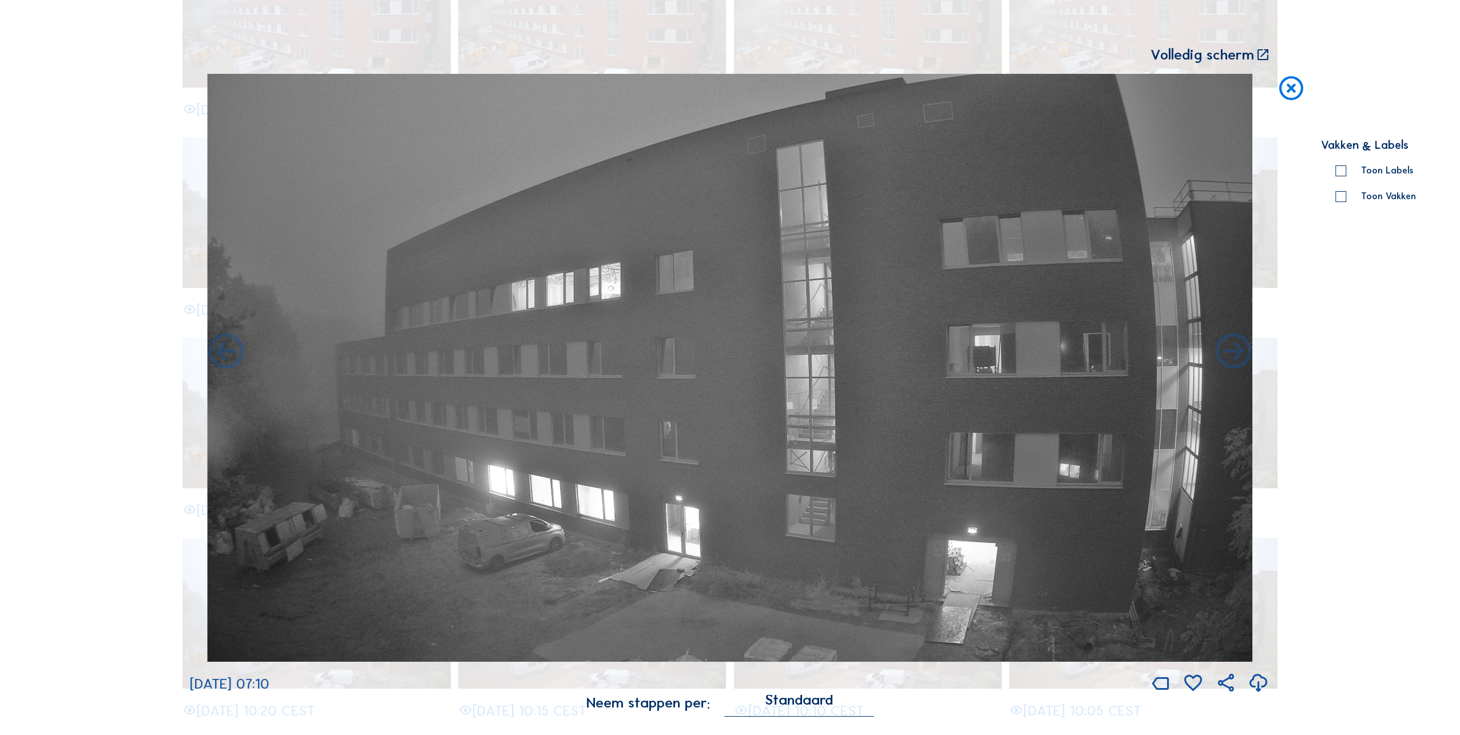
click at [1235, 359] on icon at bounding box center [1234, 352] width 43 height 43
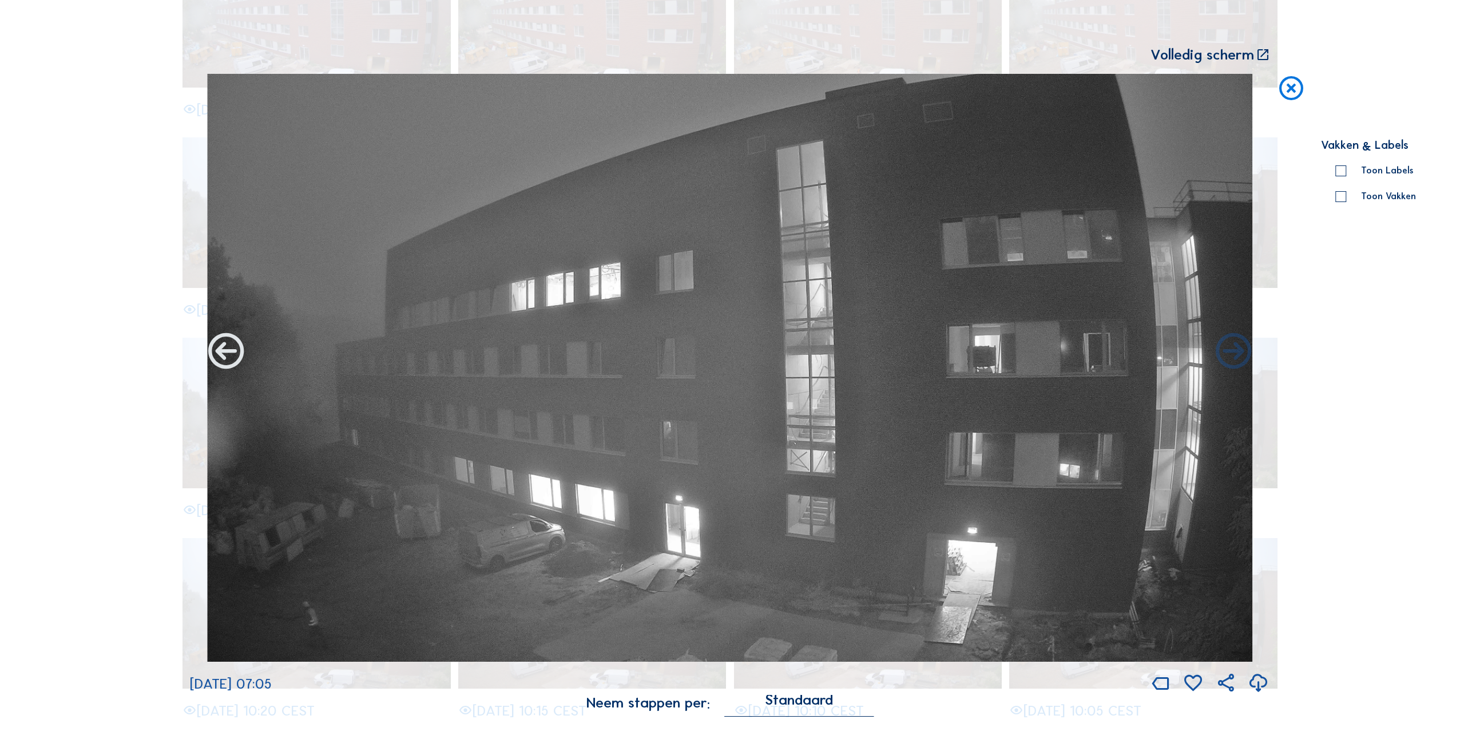
click at [217, 356] on icon at bounding box center [226, 352] width 43 height 43
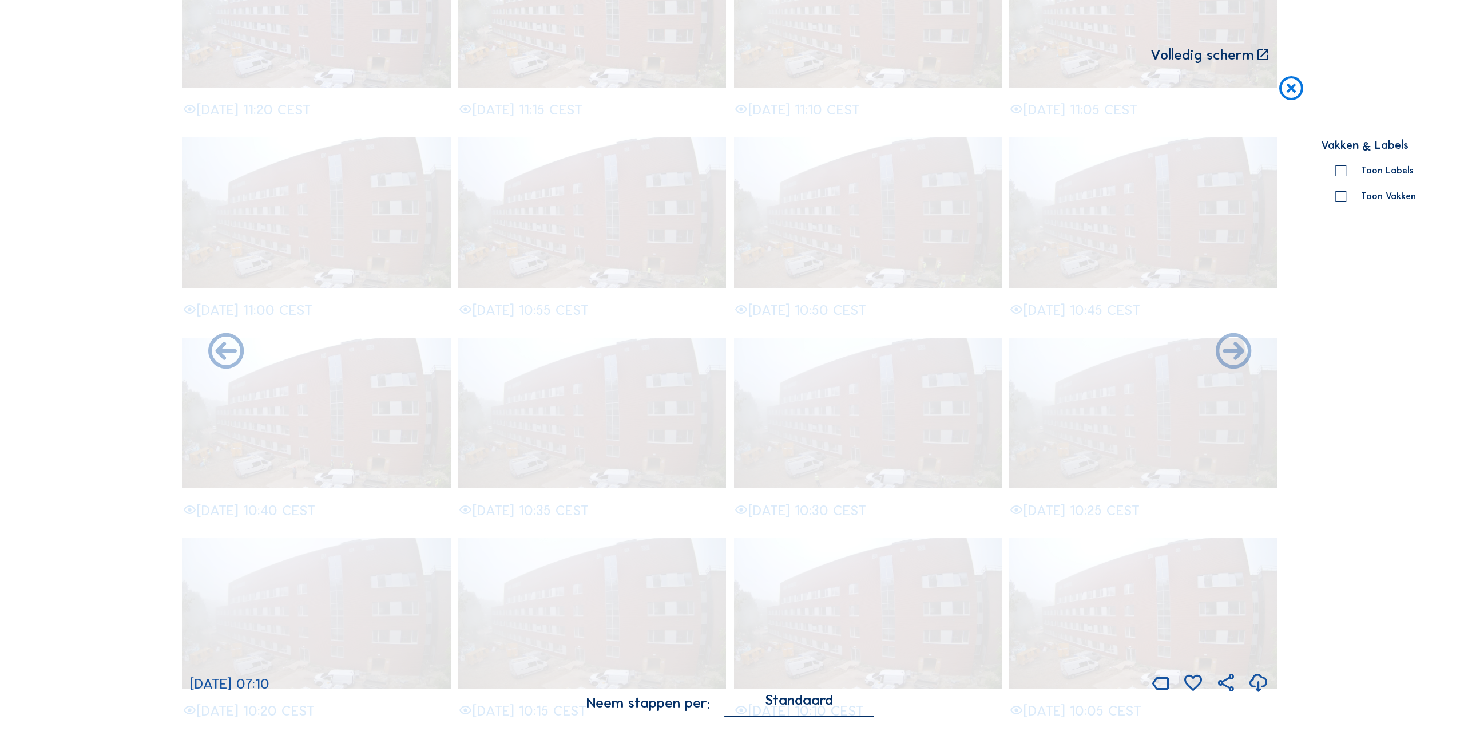
click at [217, 356] on icon at bounding box center [226, 352] width 43 height 43
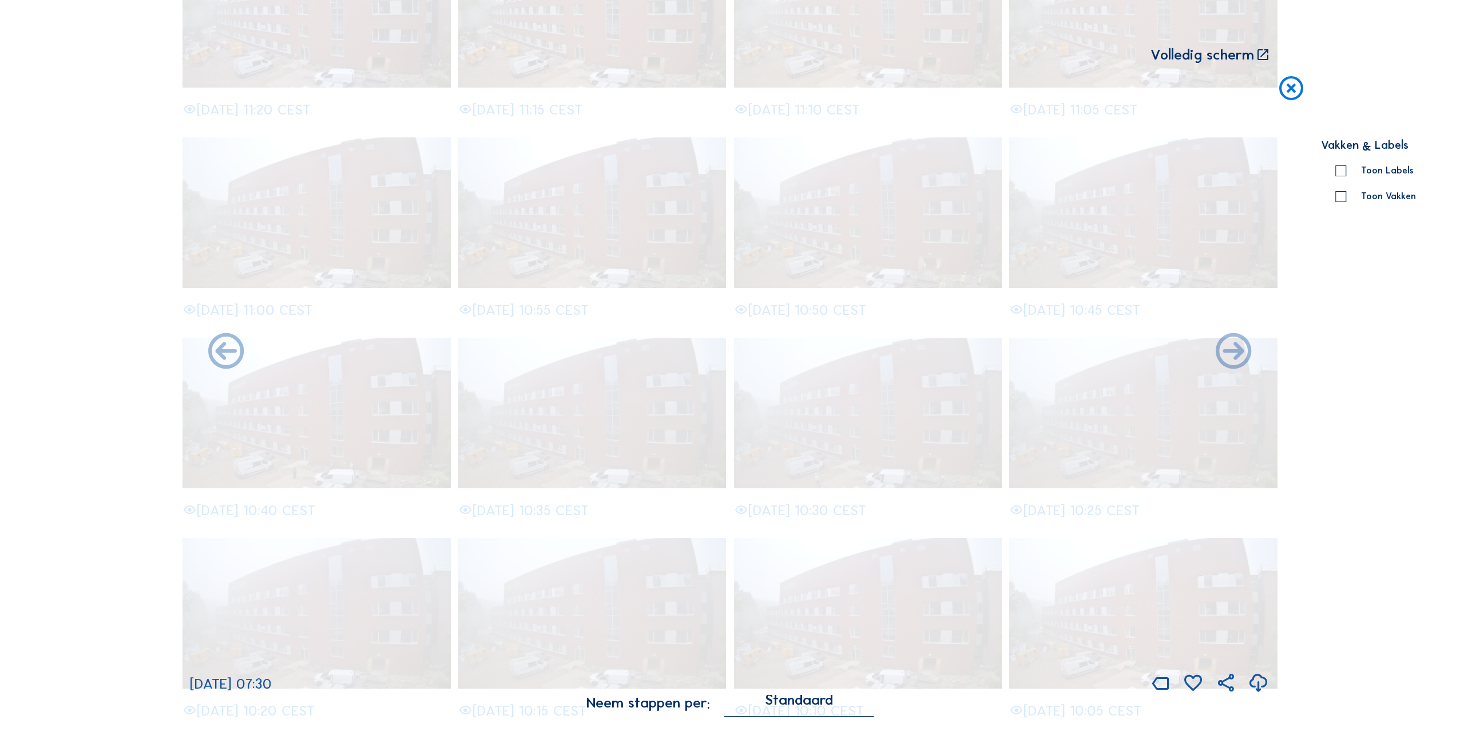
click at [217, 356] on icon at bounding box center [226, 352] width 43 height 43
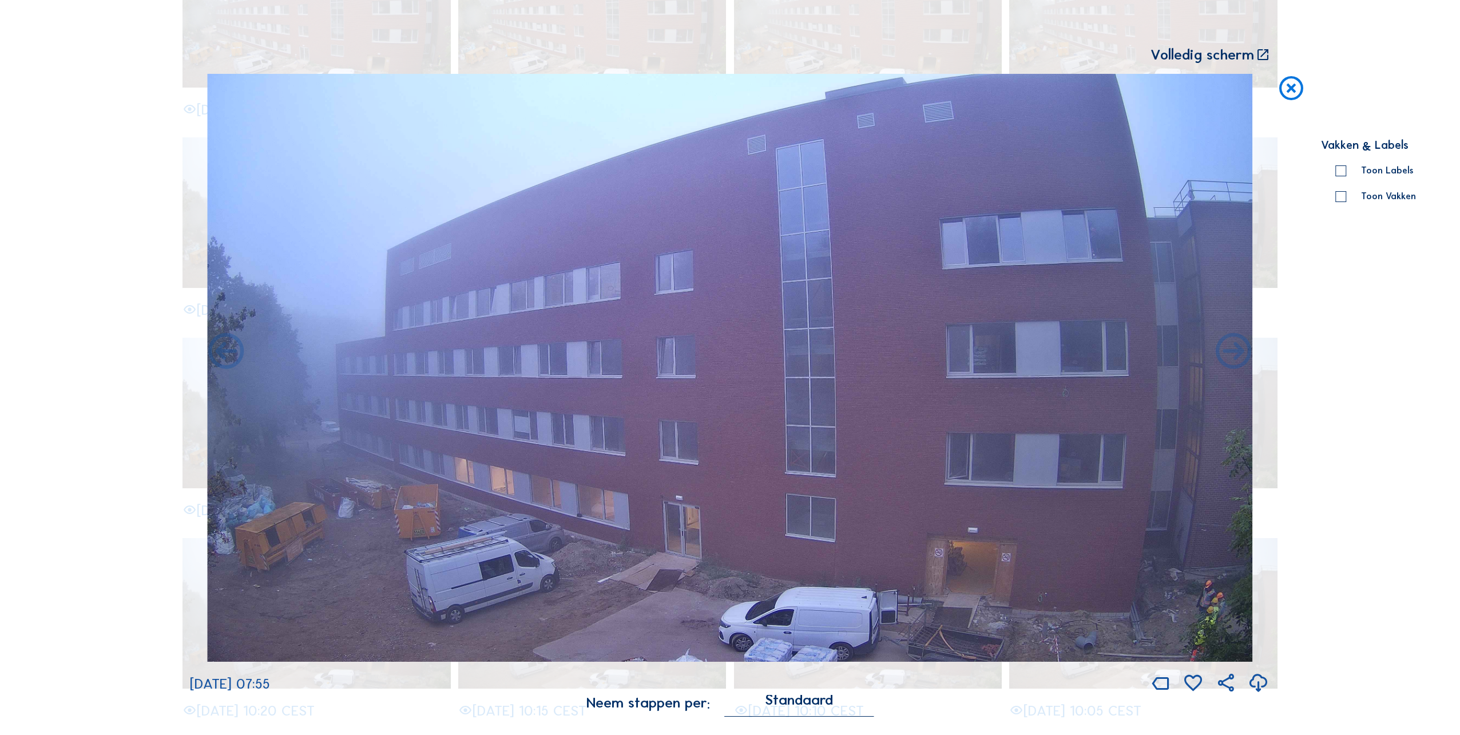
click at [1296, 90] on icon at bounding box center [1291, 89] width 29 height 30
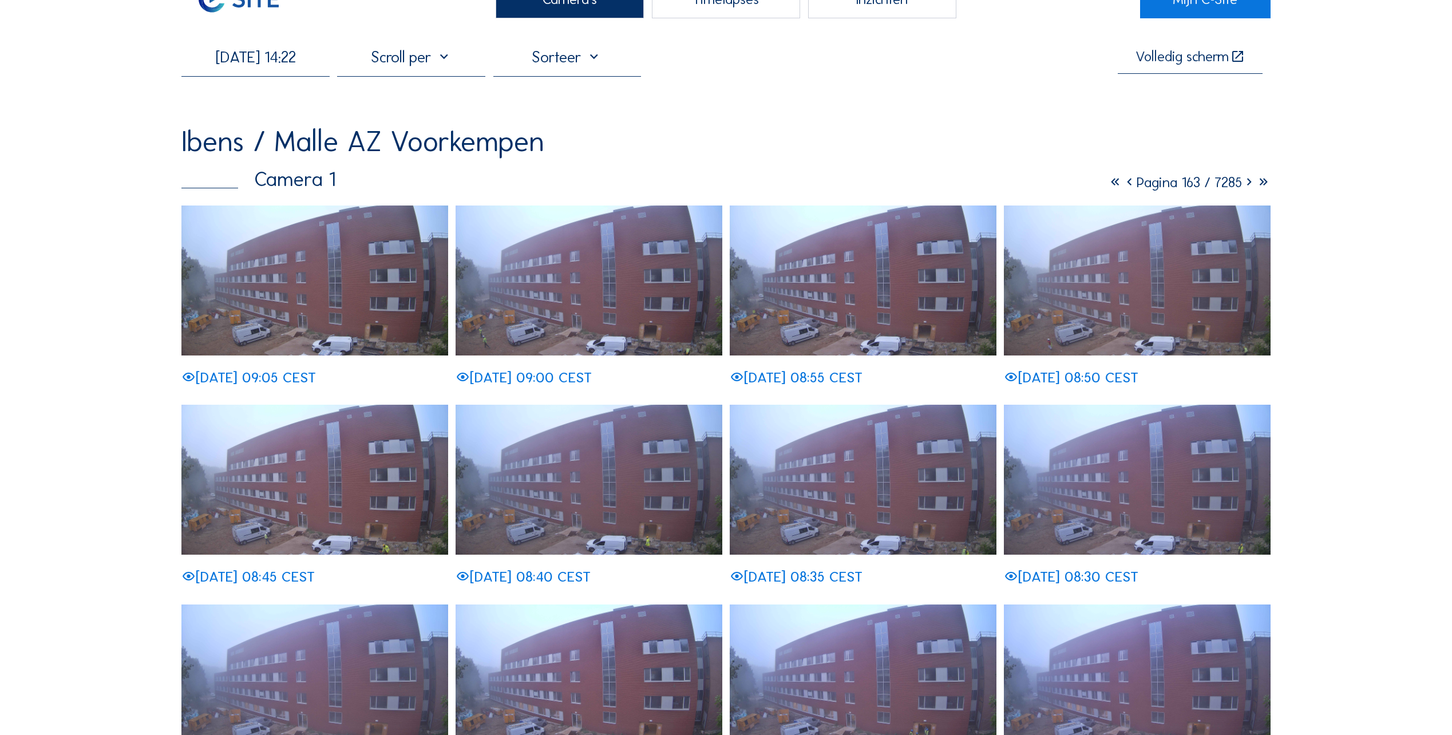
scroll to position [0, 0]
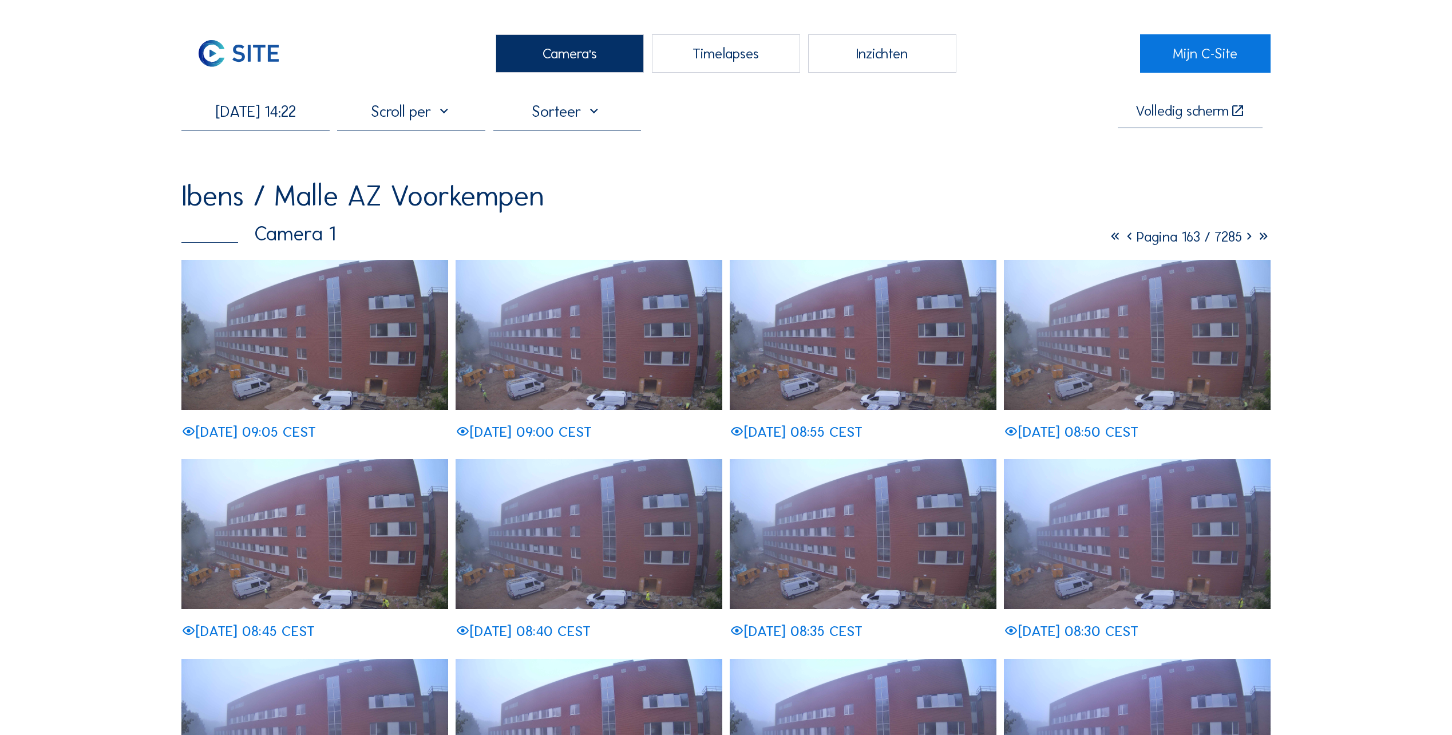
click at [1122, 240] on icon at bounding box center [1129, 237] width 14 height 18
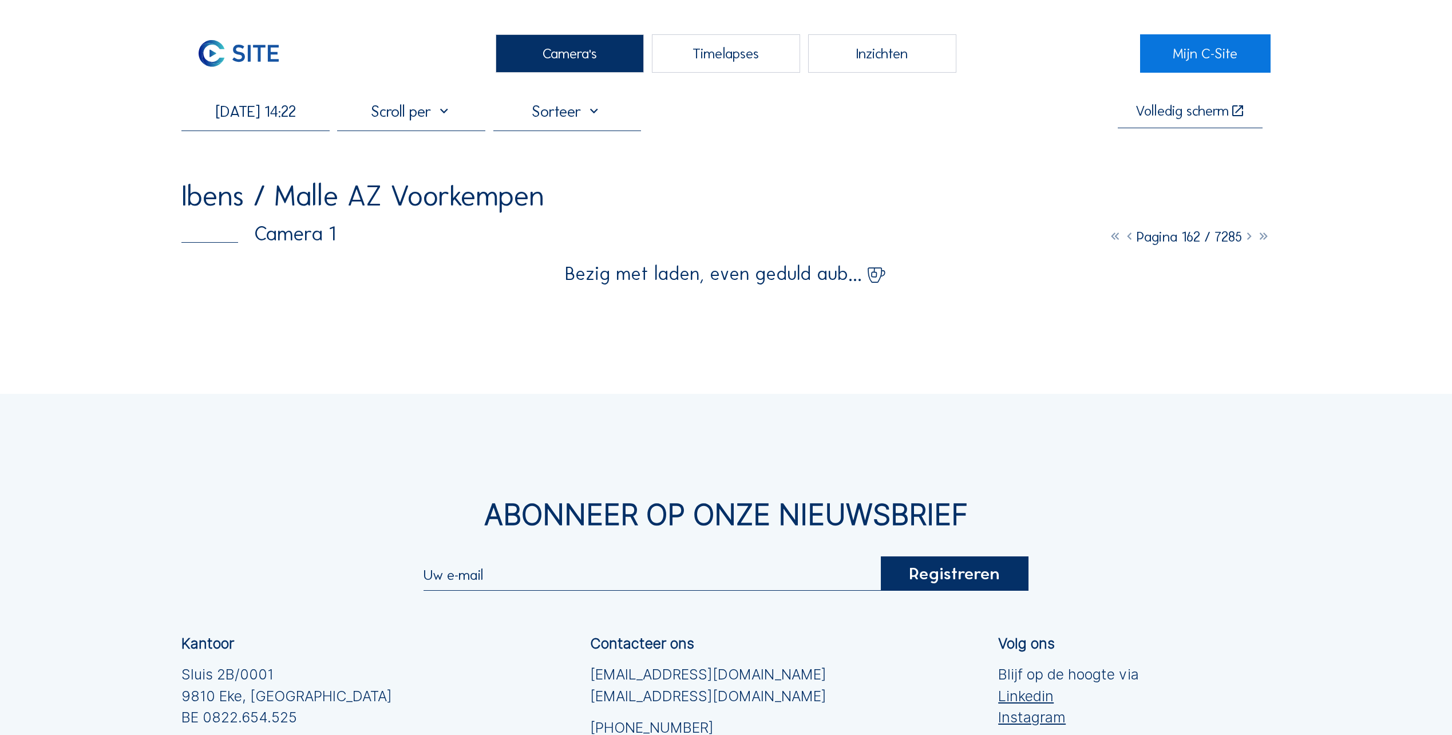
click at [1122, 241] on icon at bounding box center [1129, 237] width 14 height 18
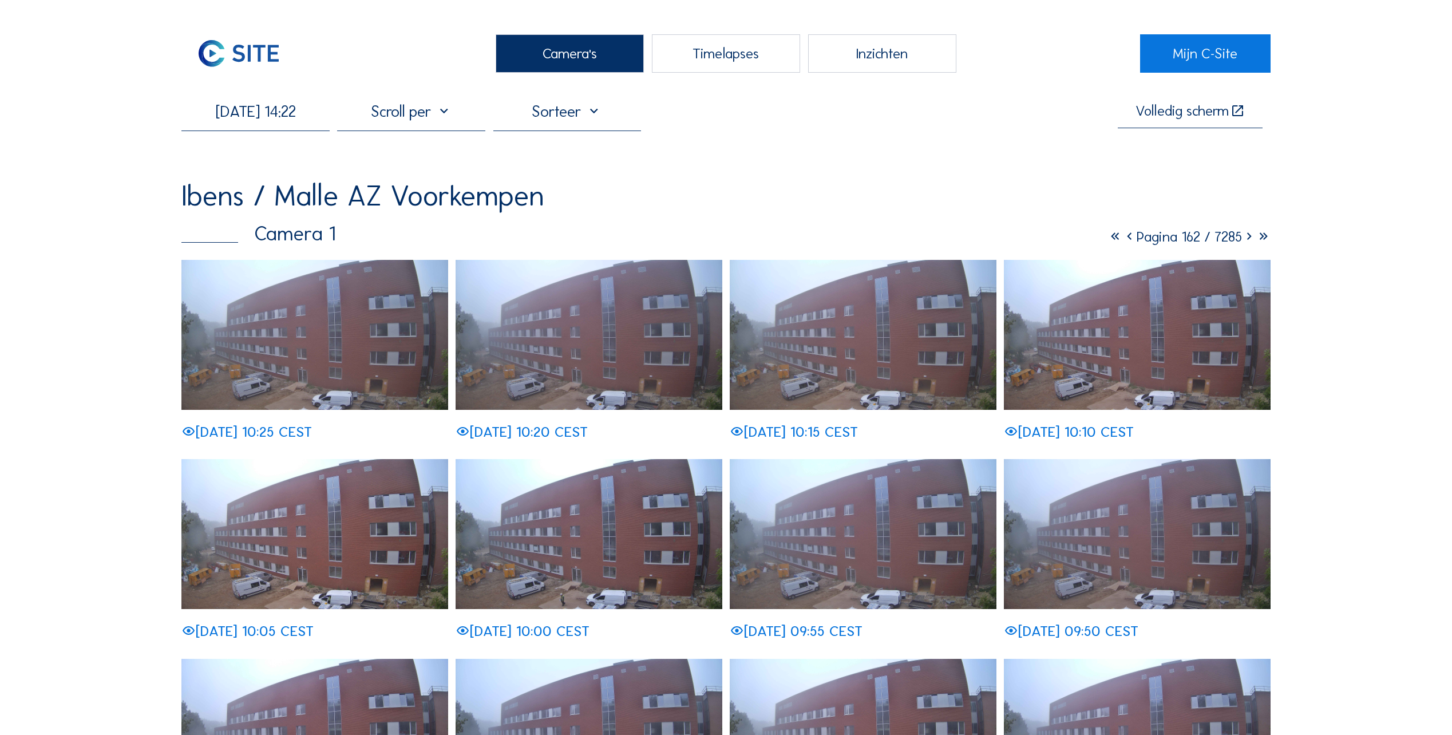
click at [1122, 241] on icon at bounding box center [1129, 237] width 14 height 18
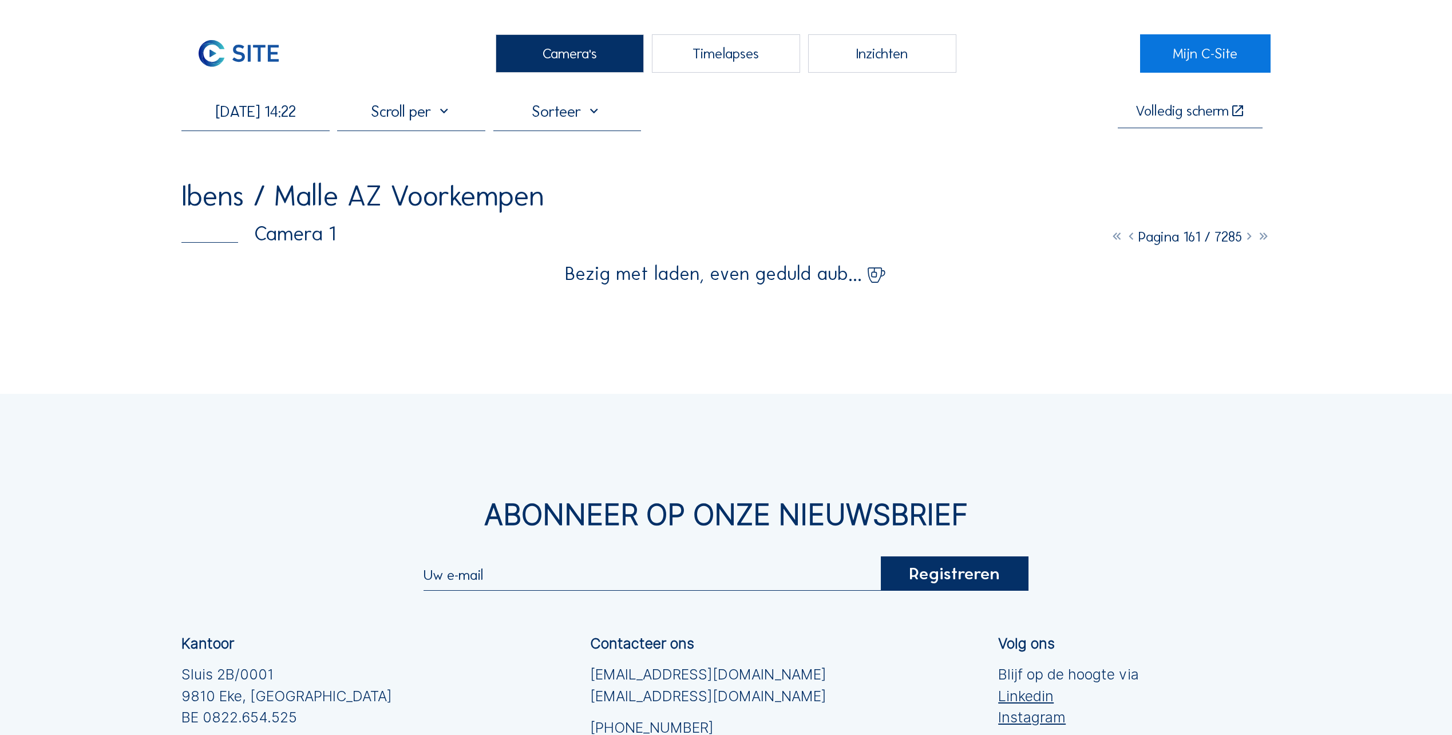
click at [1124, 241] on icon at bounding box center [1131, 237] width 14 height 18
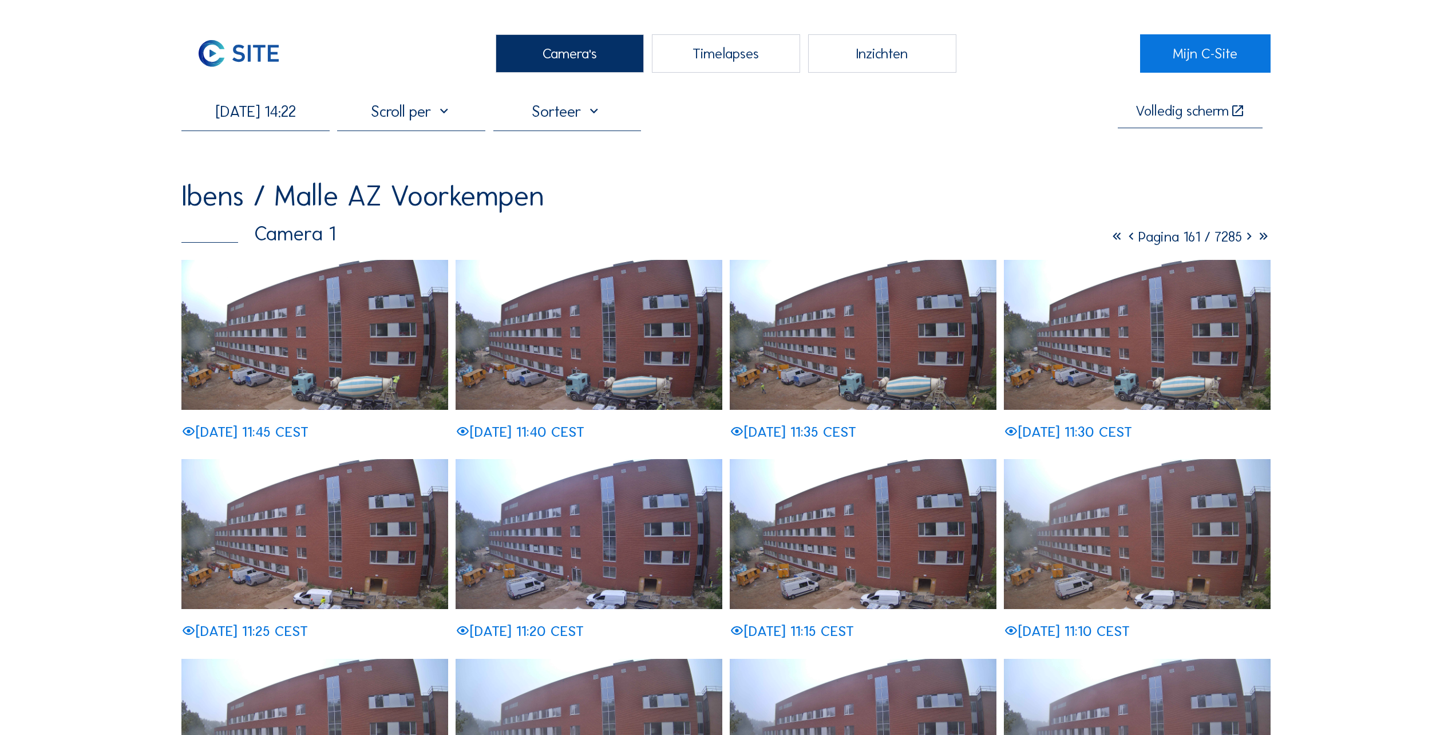
click at [1124, 241] on icon at bounding box center [1131, 237] width 14 height 18
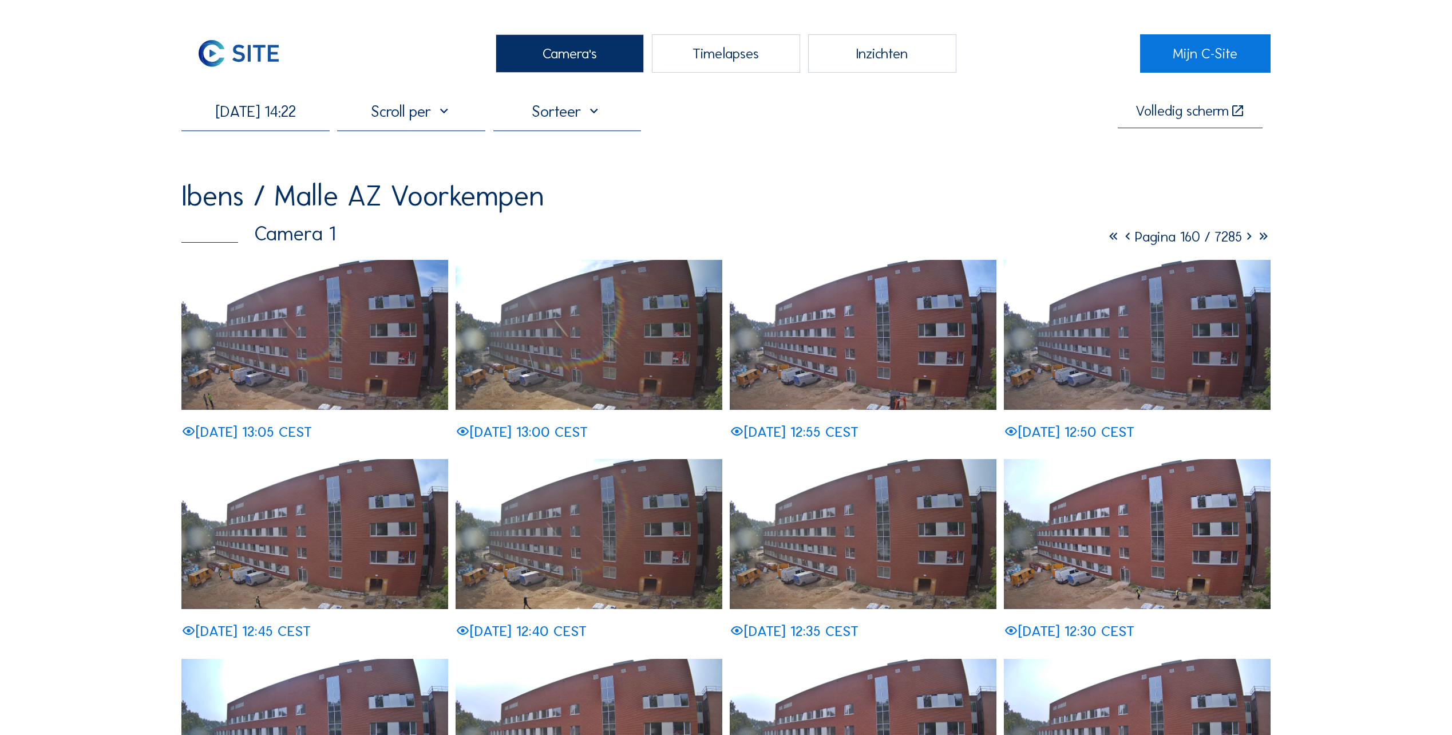
click at [1120, 244] on icon at bounding box center [1127, 237] width 14 height 18
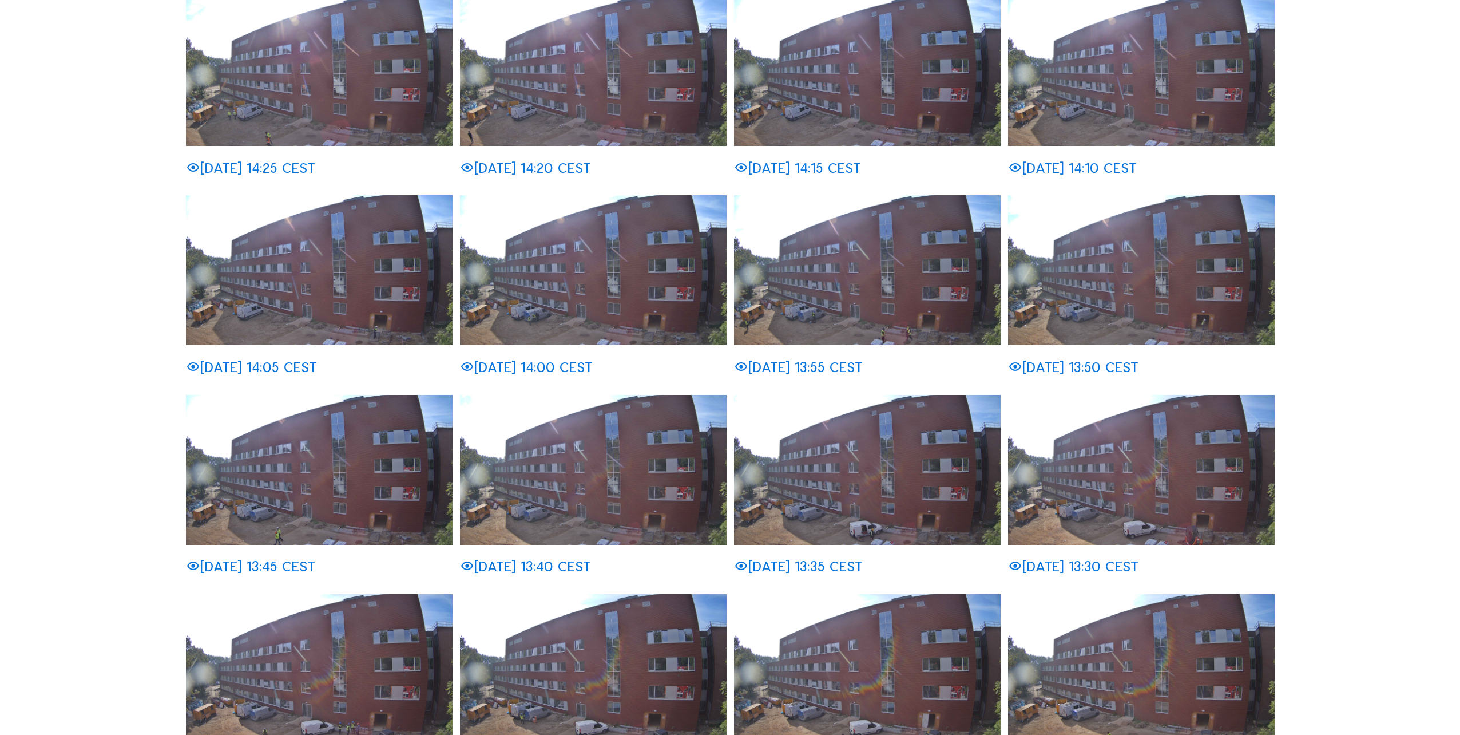
scroll to position [401, 0]
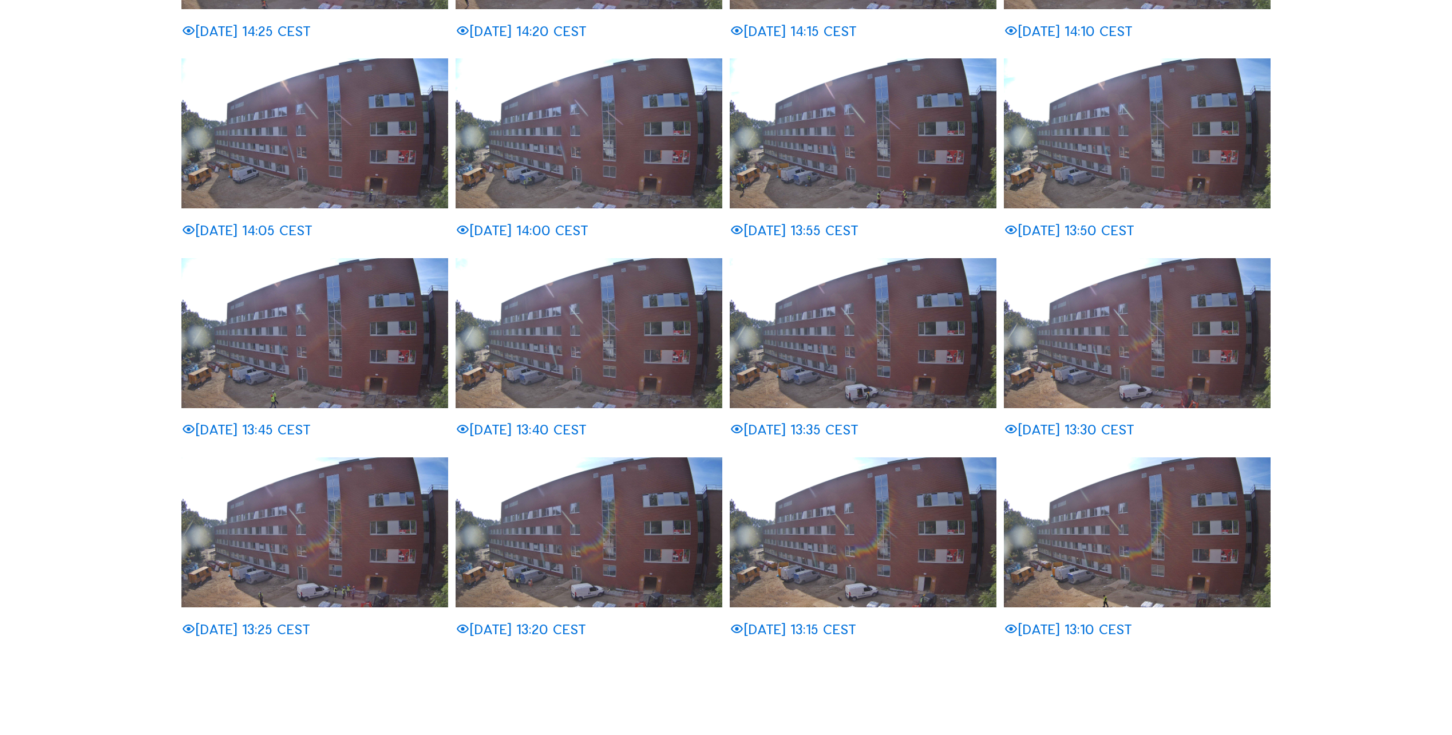
click at [928, 554] on img at bounding box center [863, 532] width 267 height 150
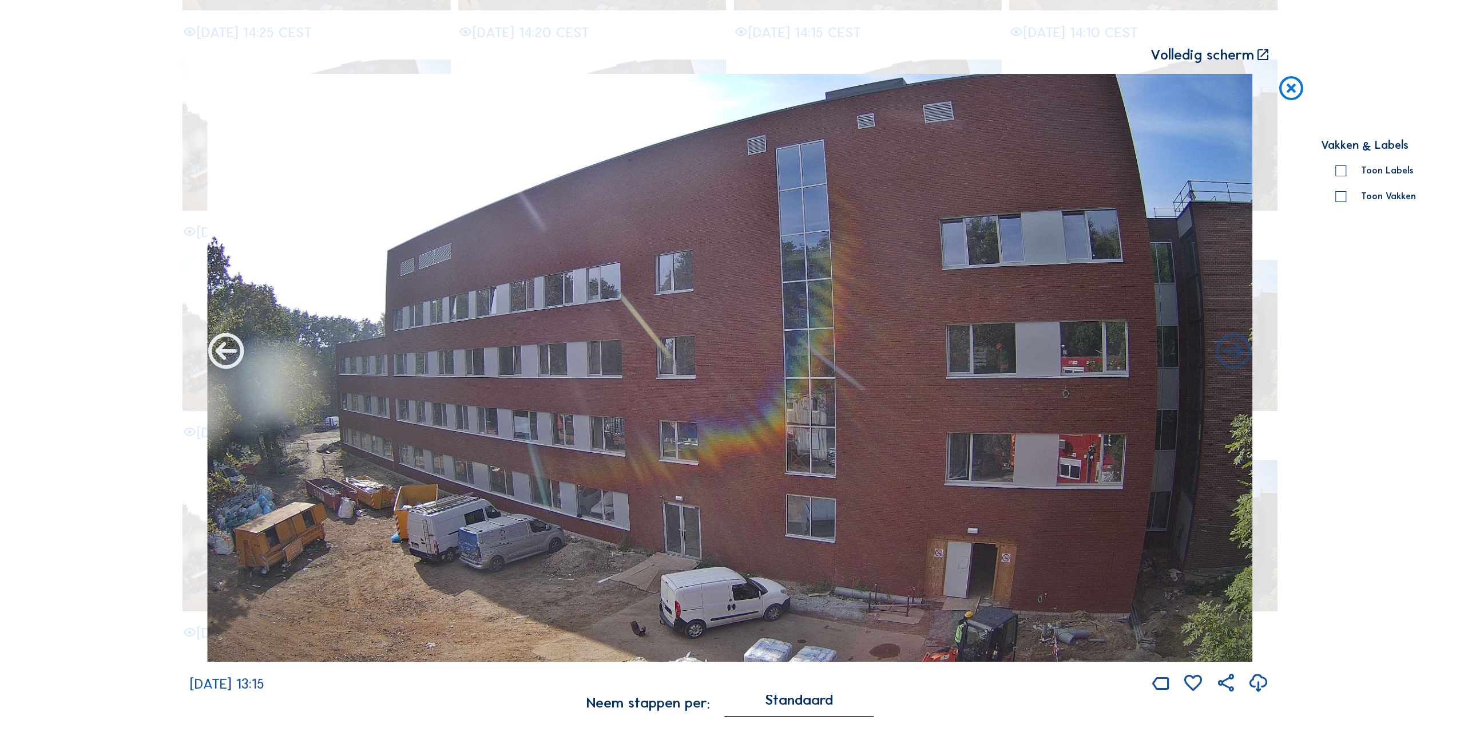
click at [223, 348] on icon at bounding box center [226, 352] width 43 height 43
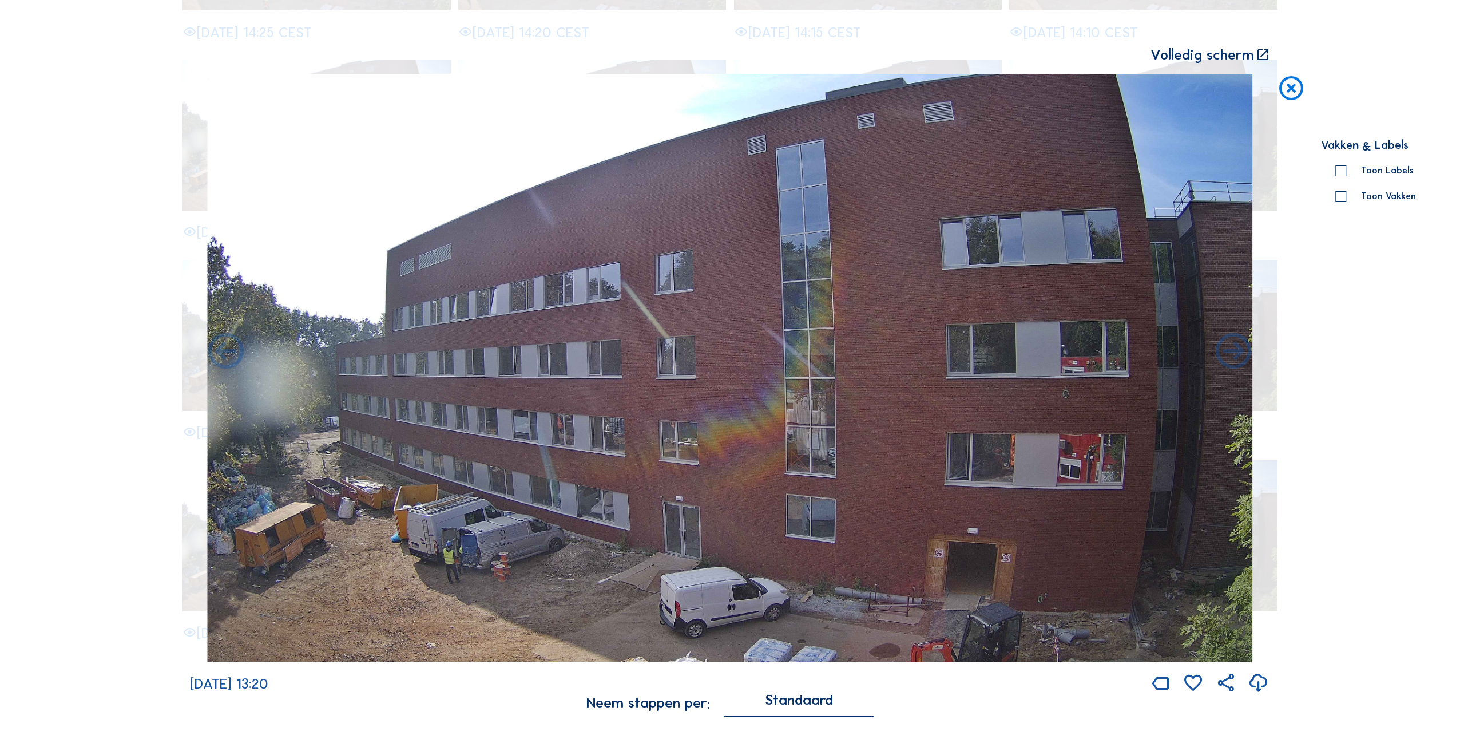
click at [223, 348] on icon at bounding box center [226, 352] width 43 height 43
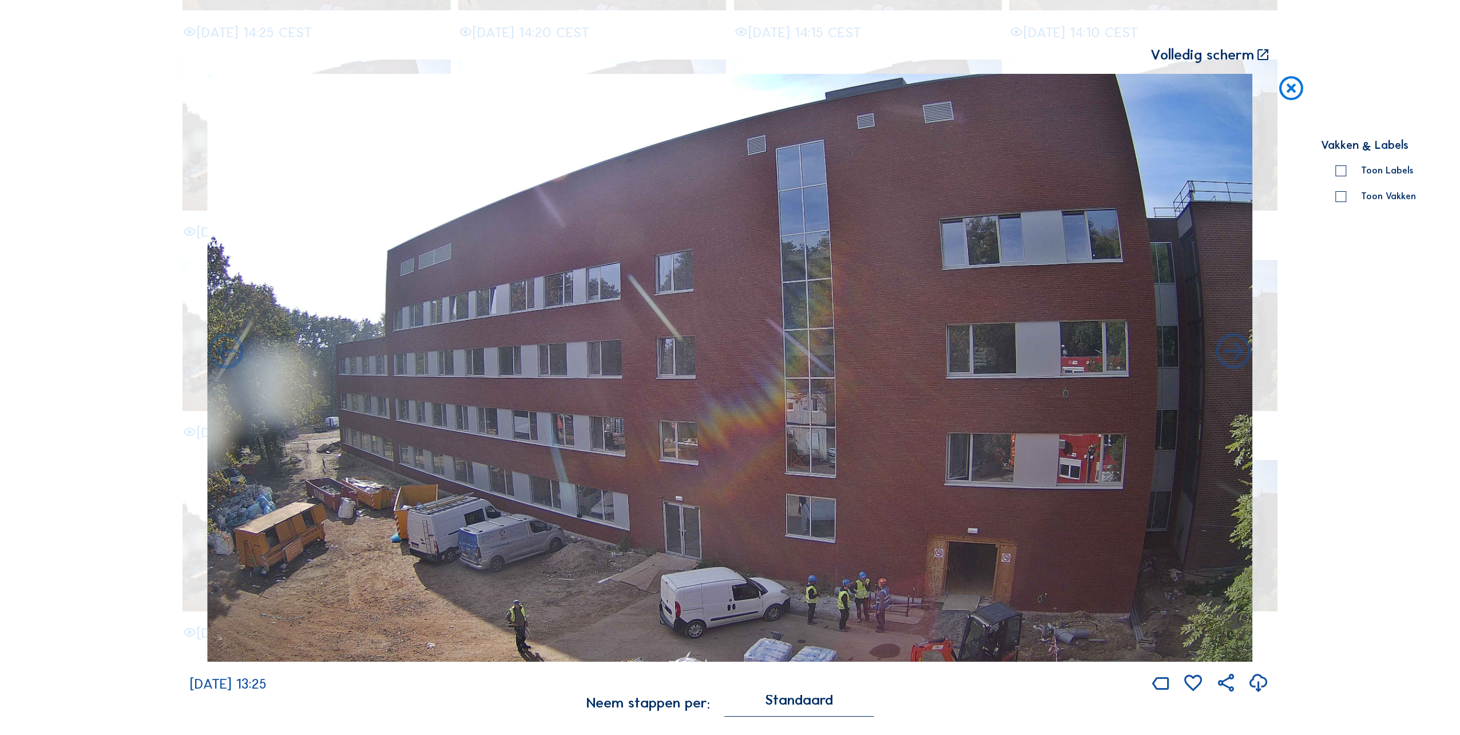
click at [223, 348] on icon at bounding box center [226, 352] width 43 height 43
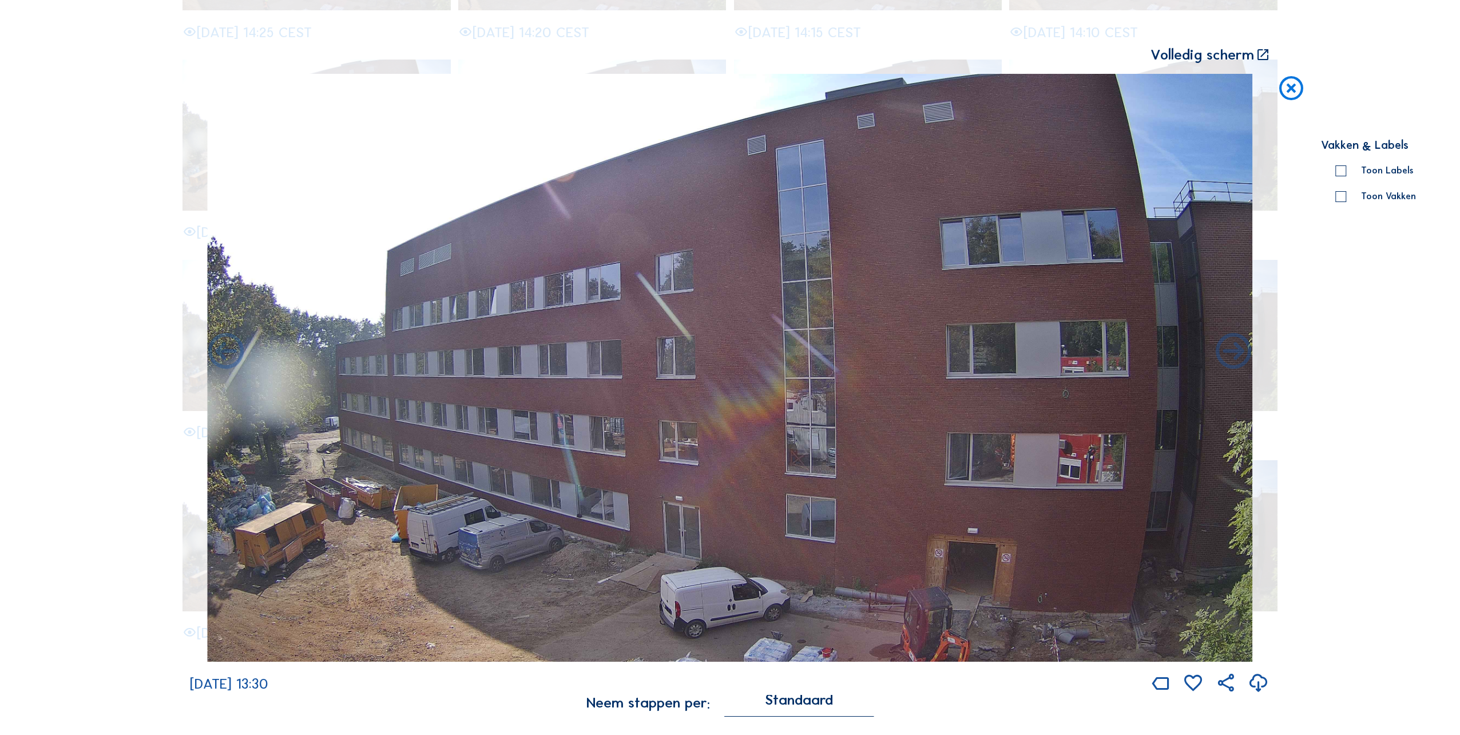
click at [223, 348] on icon at bounding box center [226, 352] width 43 height 43
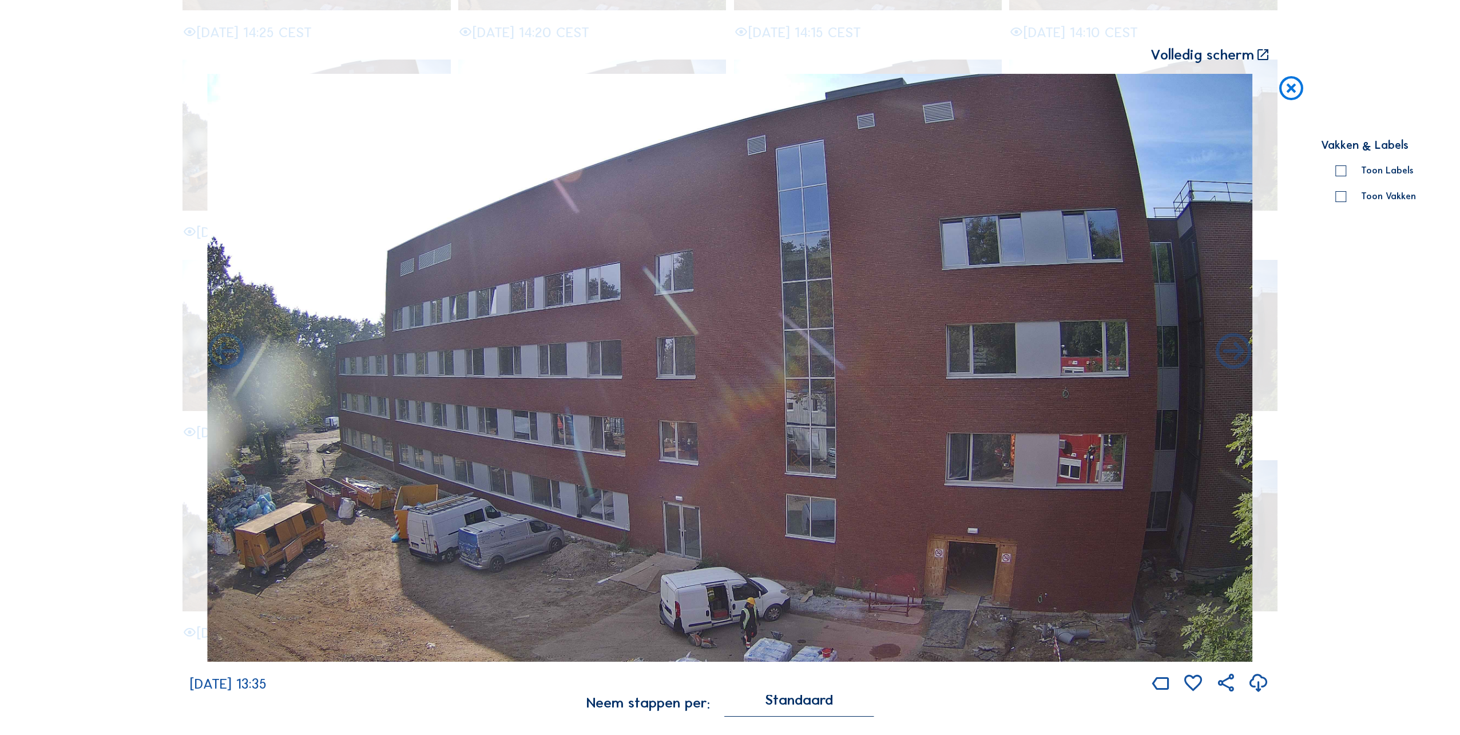
click at [223, 348] on icon at bounding box center [226, 352] width 43 height 43
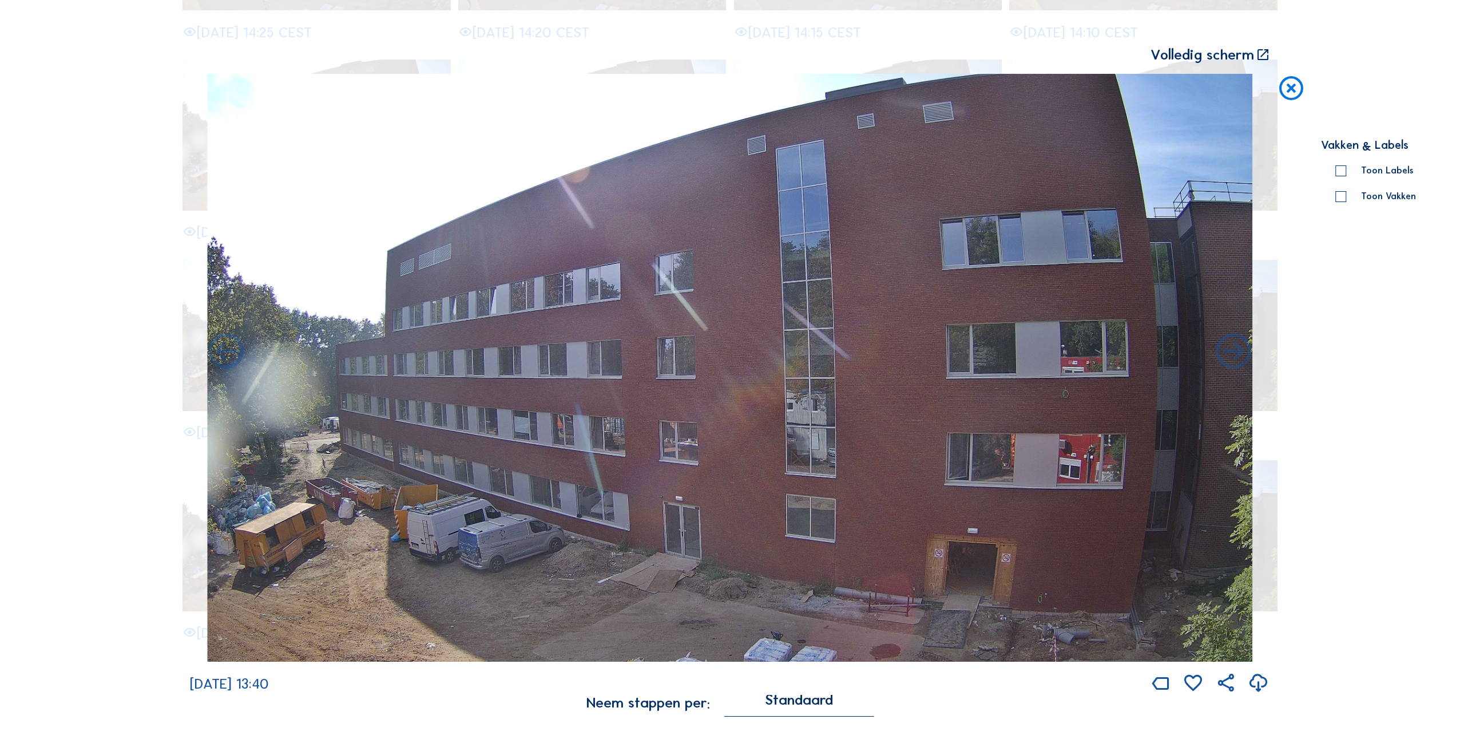
click at [223, 348] on icon at bounding box center [226, 352] width 43 height 43
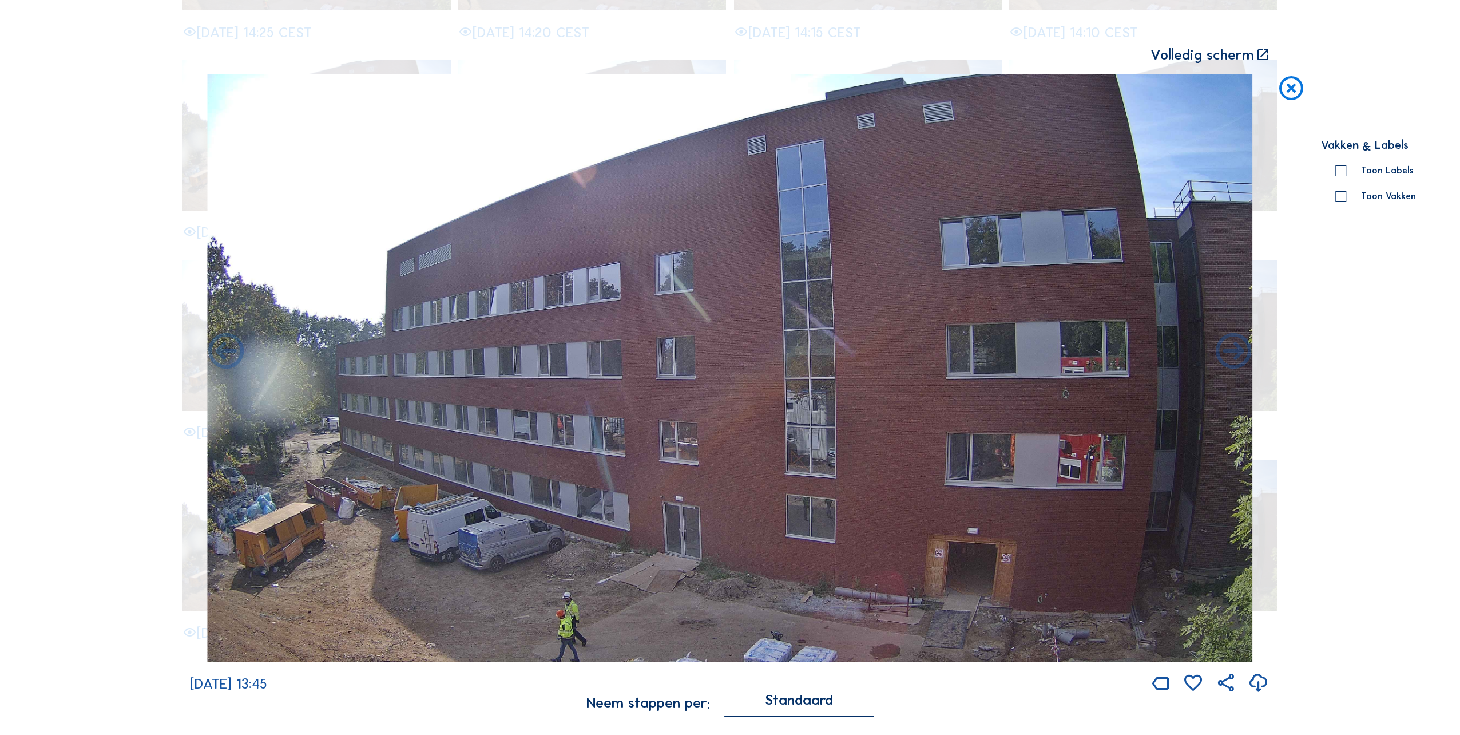
click at [223, 348] on icon at bounding box center [226, 352] width 43 height 43
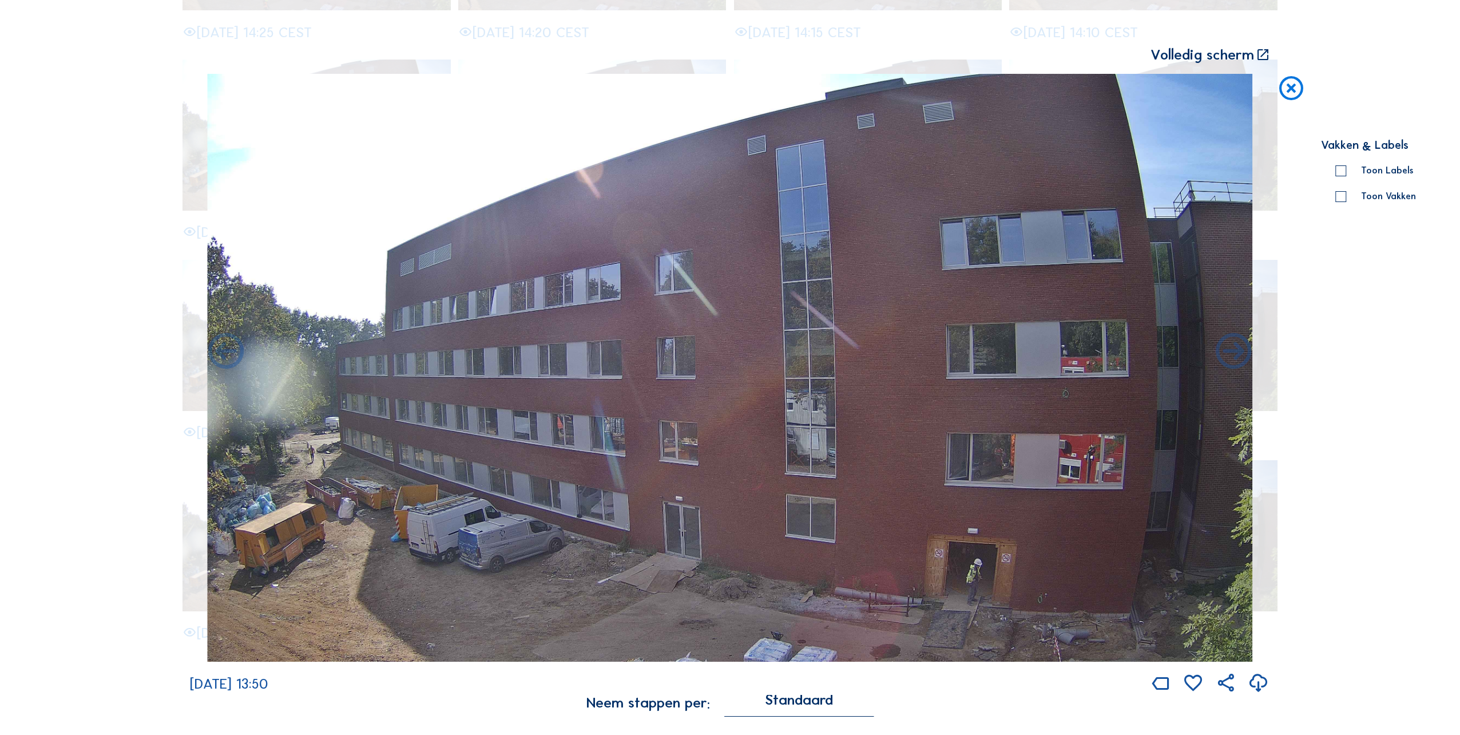
click at [223, 348] on icon at bounding box center [226, 352] width 43 height 43
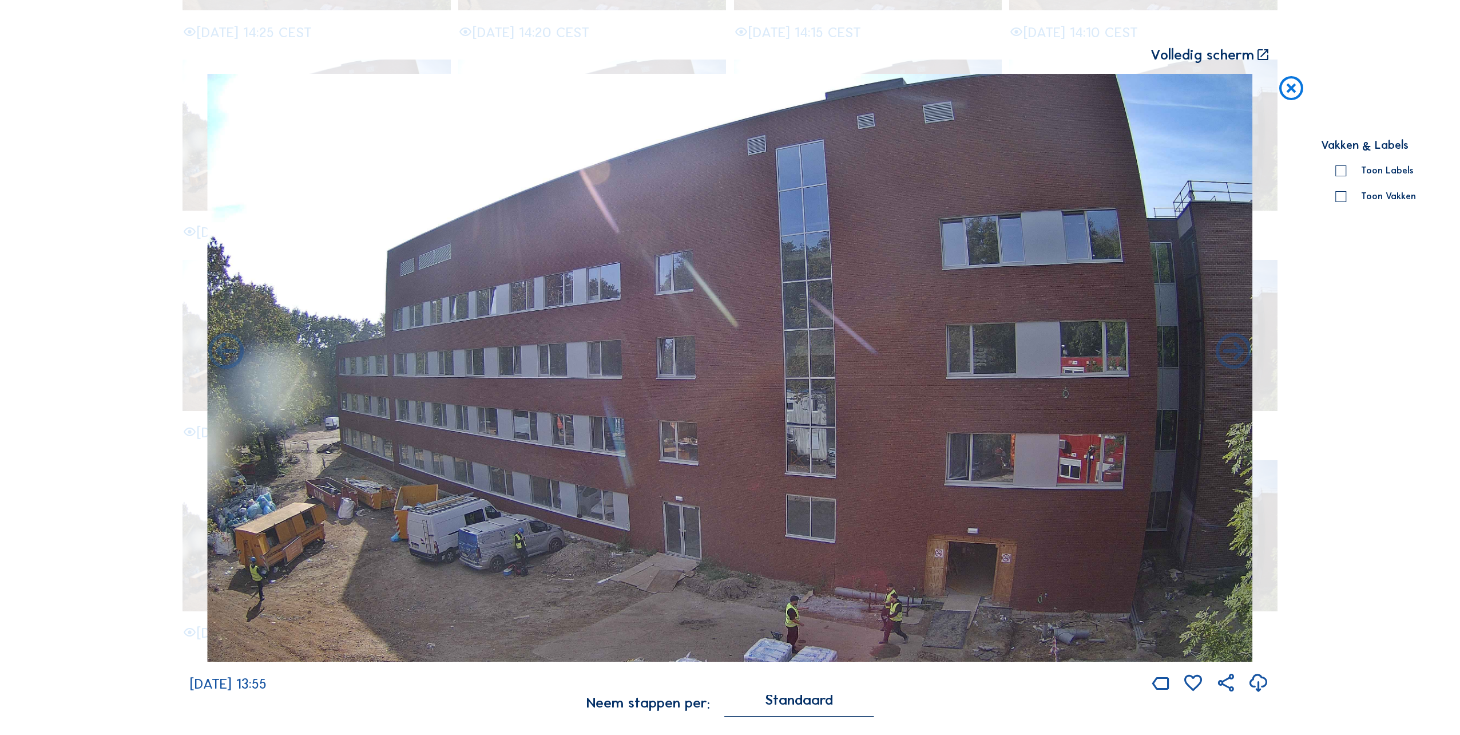
click at [223, 348] on icon at bounding box center [226, 352] width 43 height 43
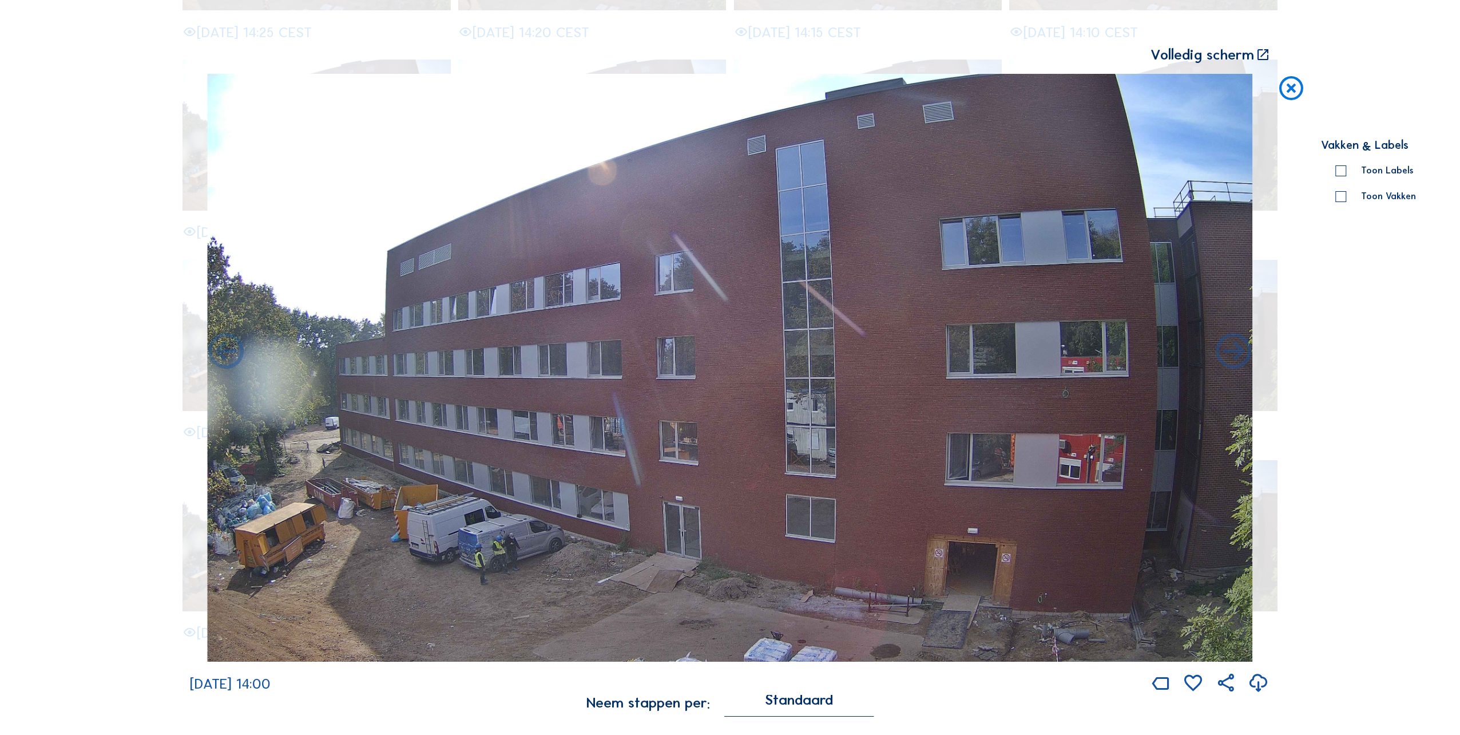
click at [223, 348] on icon at bounding box center [226, 352] width 43 height 43
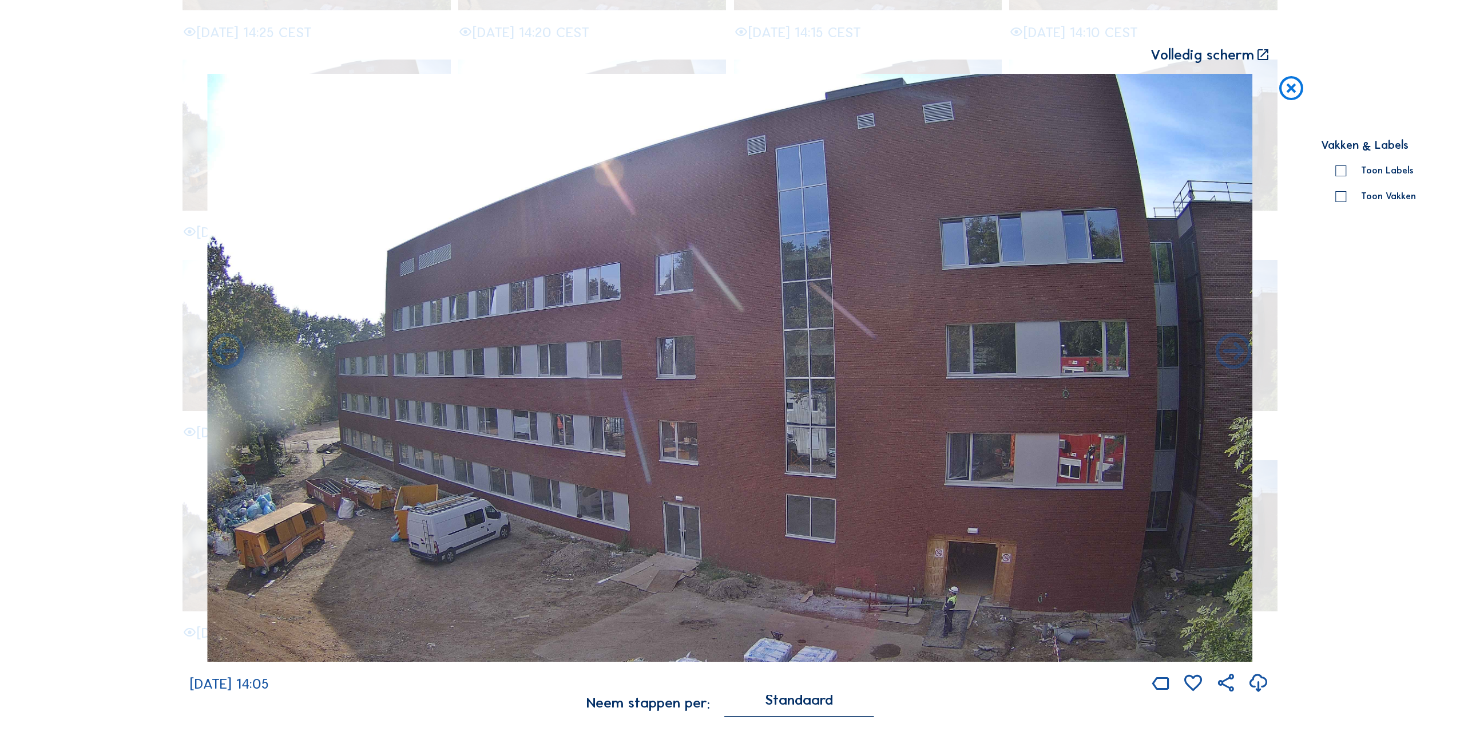
click at [223, 348] on icon at bounding box center [226, 352] width 43 height 43
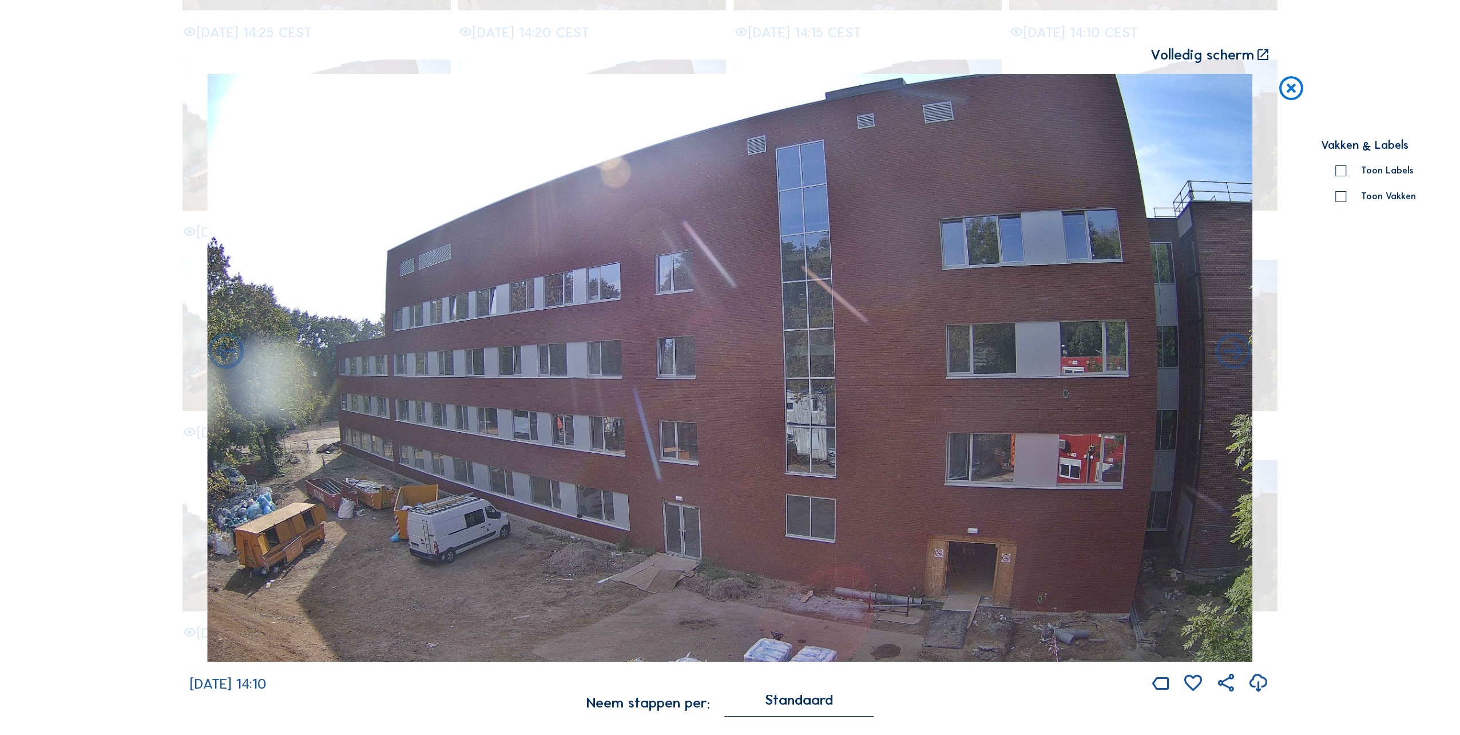
click at [223, 348] on icon at bounding box center [226, 352] width 43 height 43
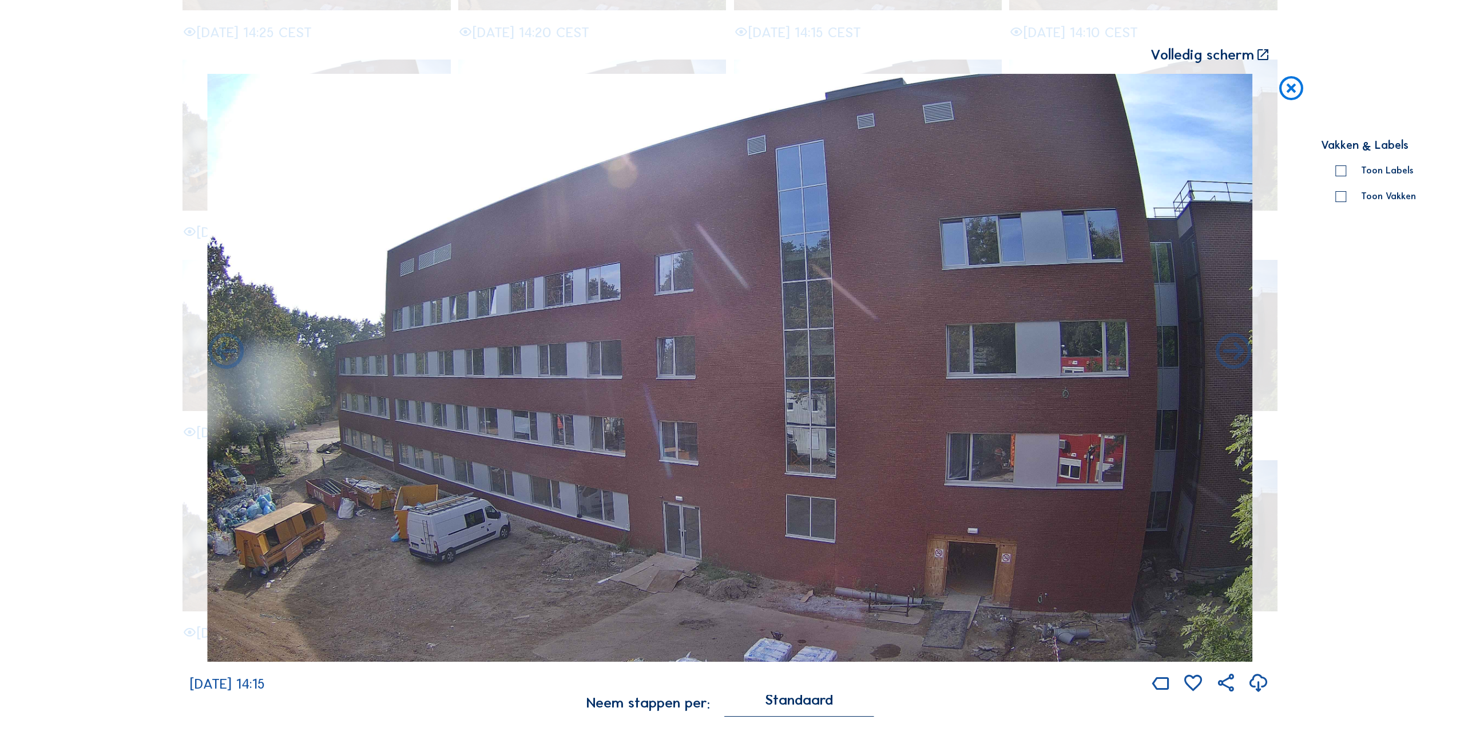
click at [223, 348] on icon at bounding box center [226, 352] width 43 height 43
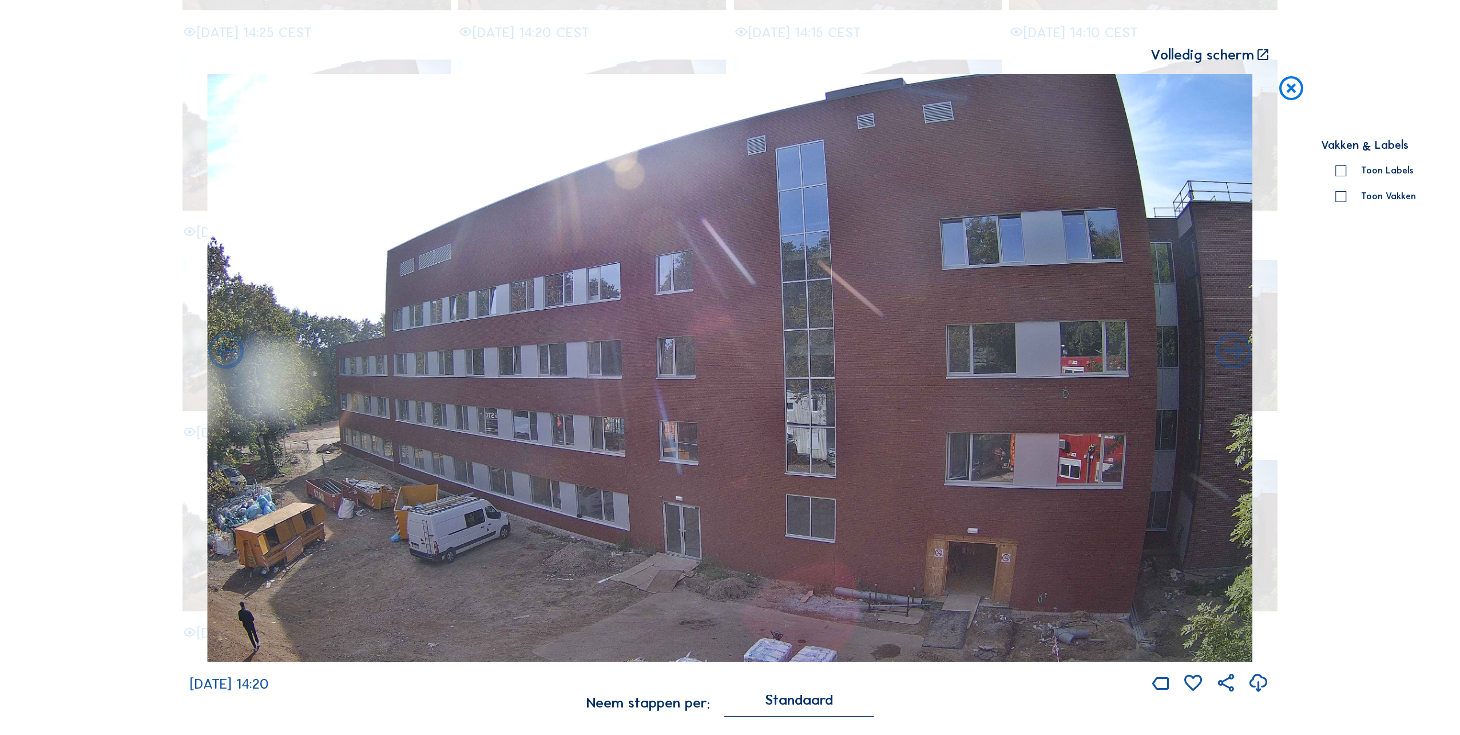
click at [223, 348] on icon at bounding box center [226, 352] width 43 height 43
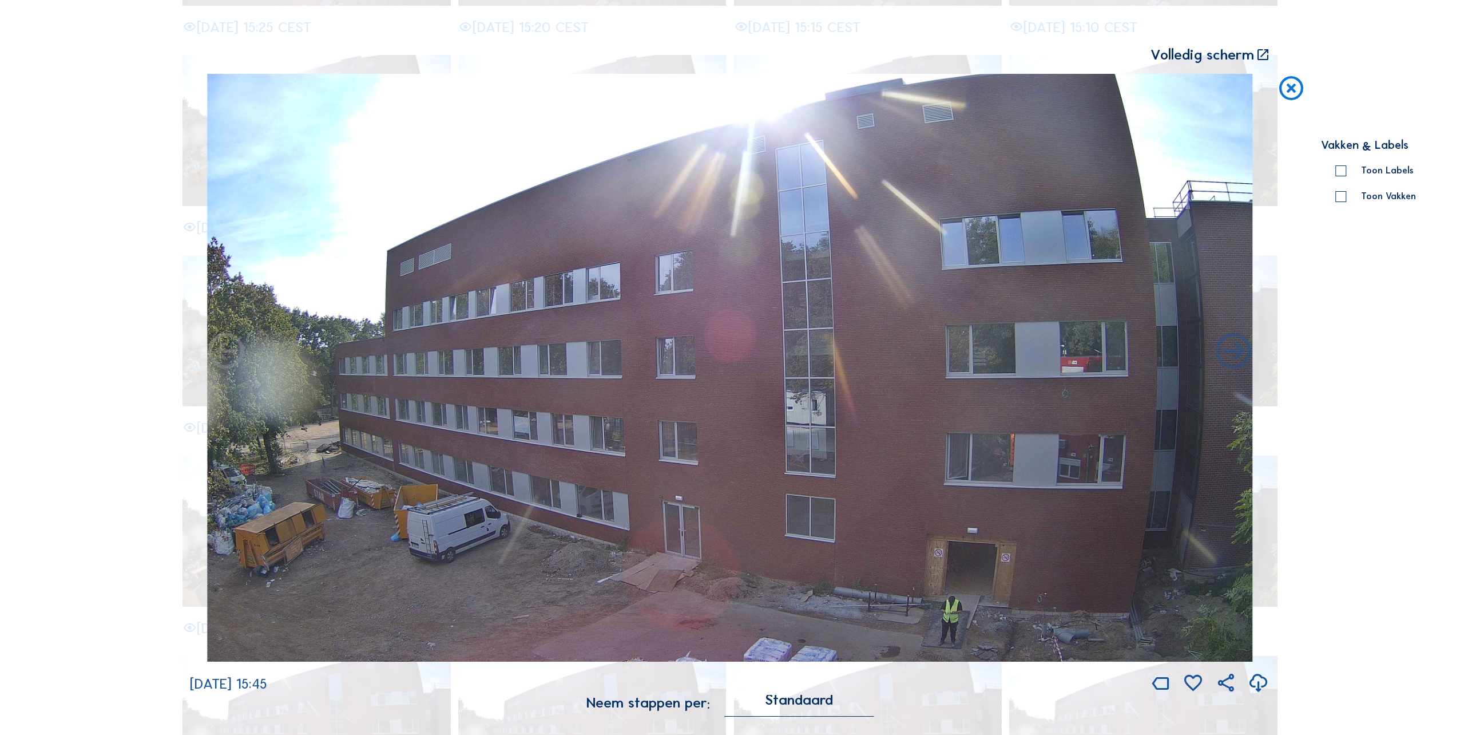
click at [223, 348] on div "Scroll om door de tijd te reizen | Druk op de 'Alt'-[PERSON_NAME] + scroll om t…" at bounding box center [730, 367] width 1460 height 735
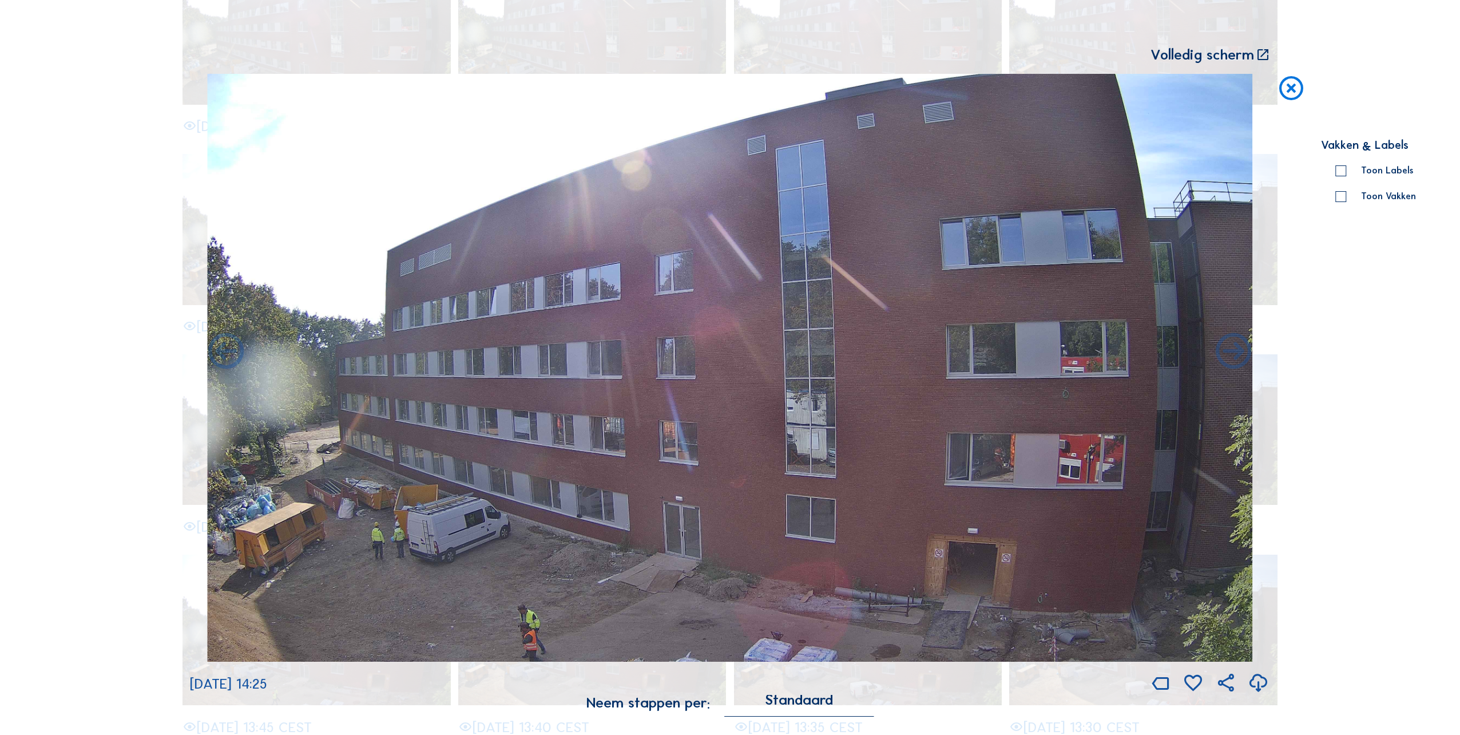
click at [223, 348] on icon at bounding box center [226, 352] width 43 height 43
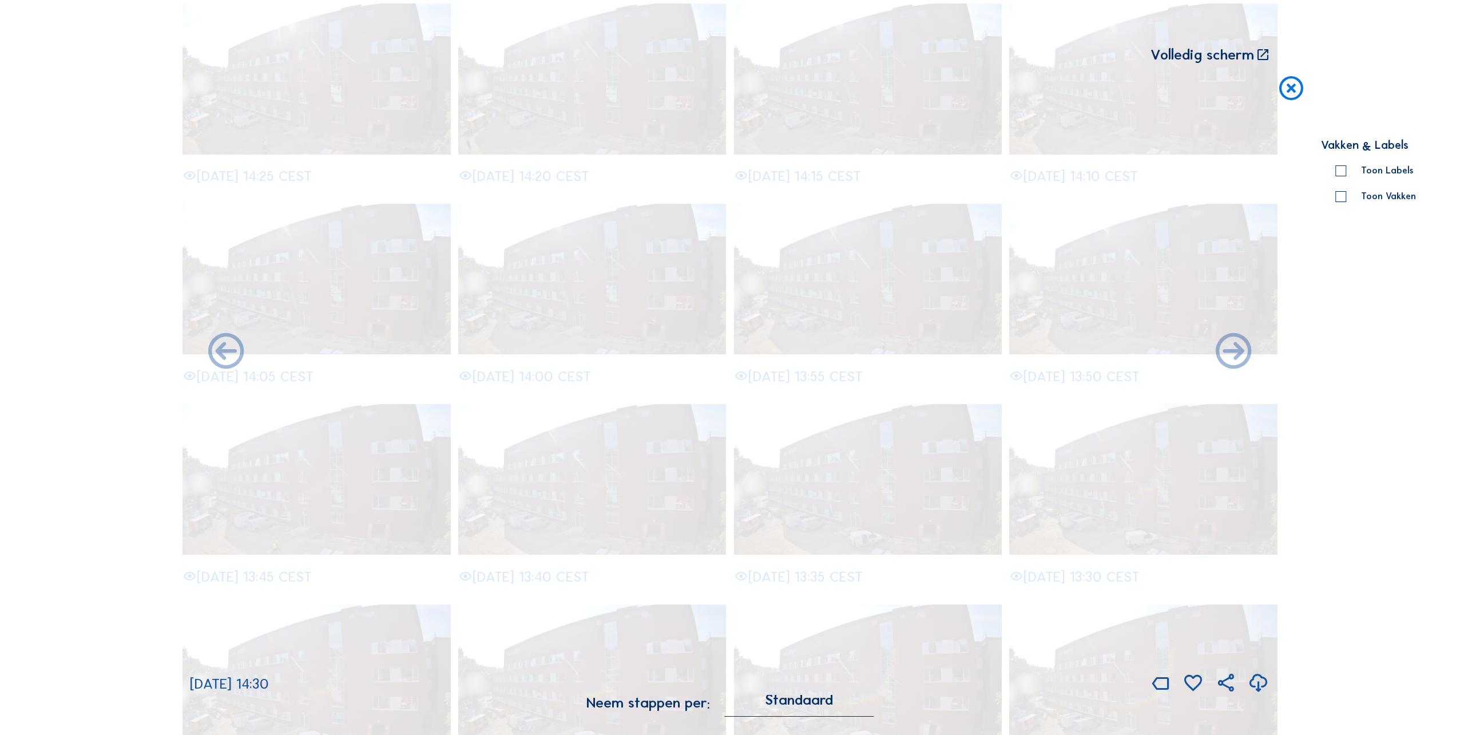
scroll to position [1209, 0]
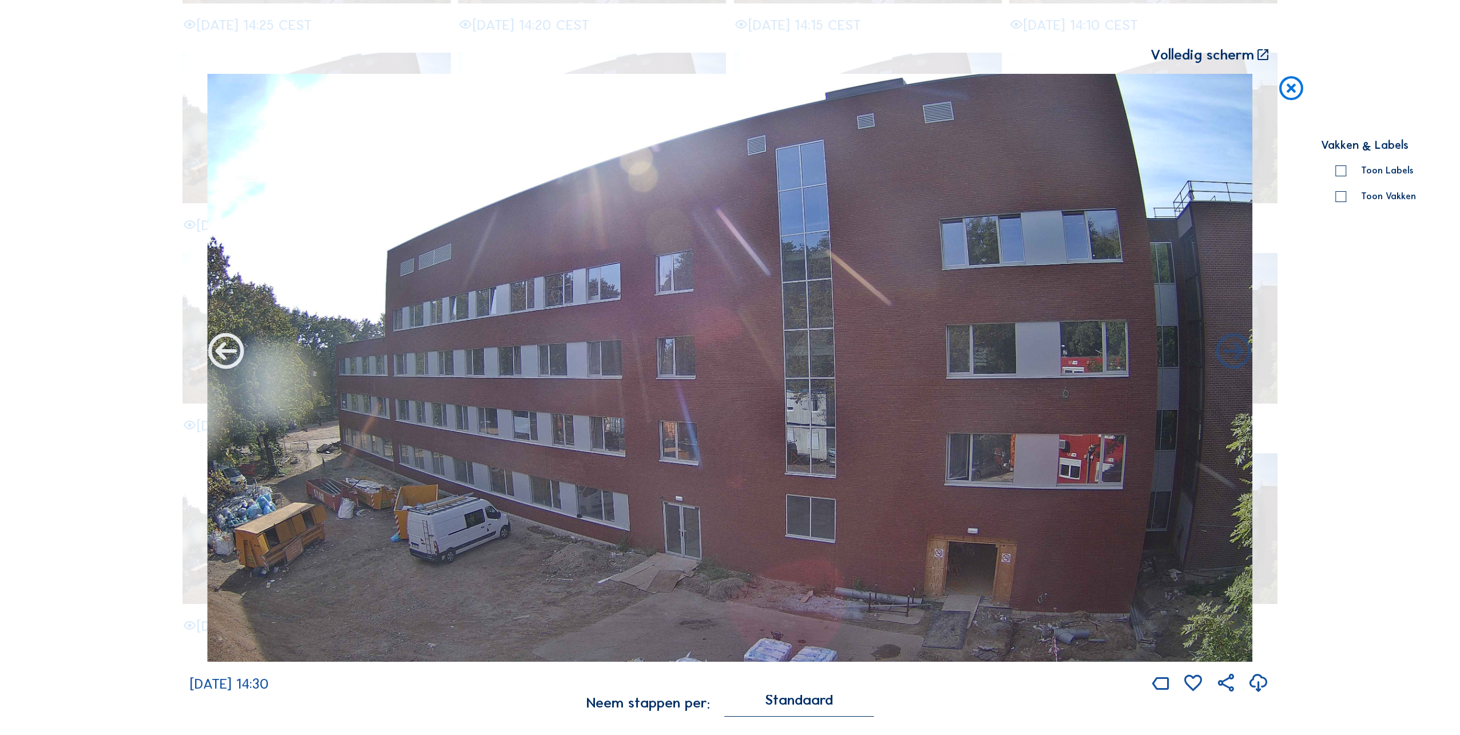
click at [223, 348] on icon at bounding box center [226, 352] width 43 height 43
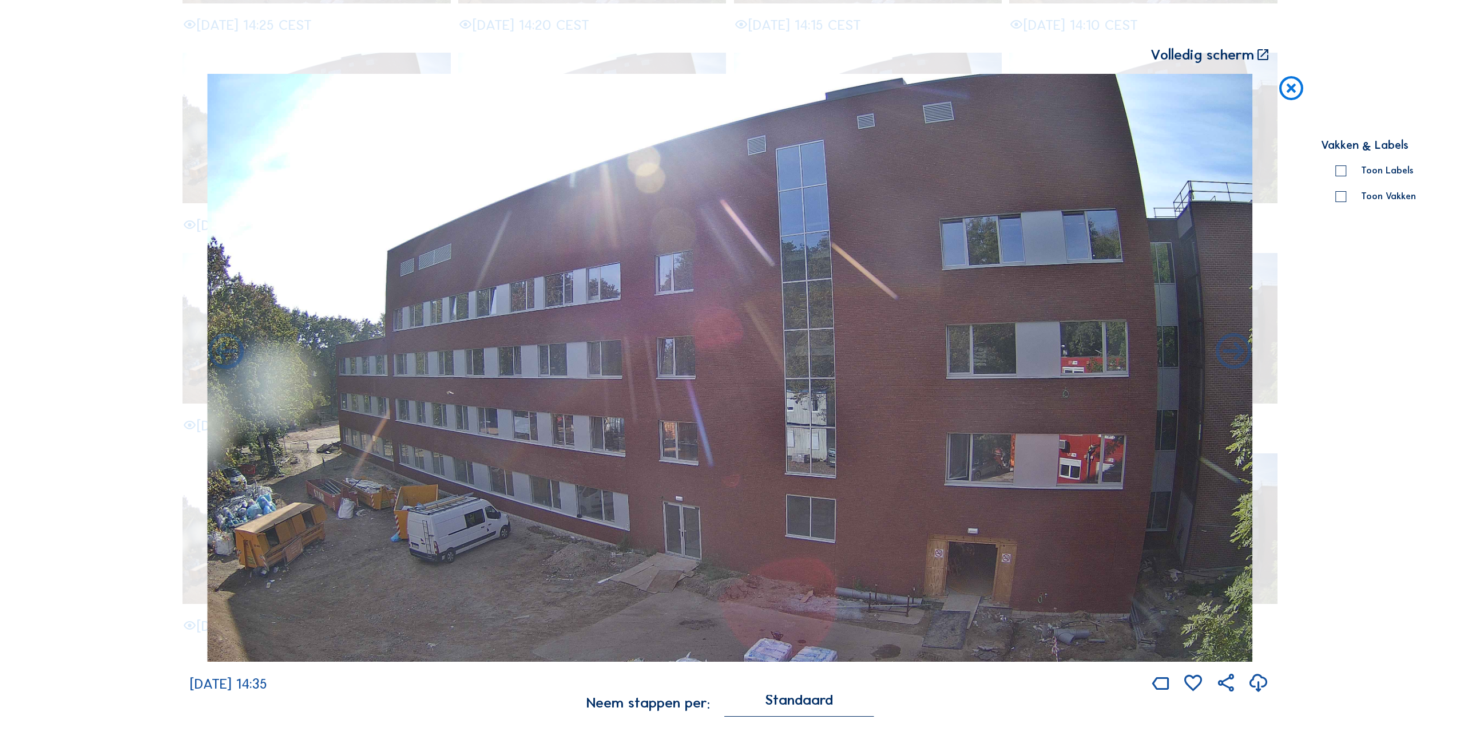
click at [223, 348] on icon at bounding box center [226, 352] width 43 height 43
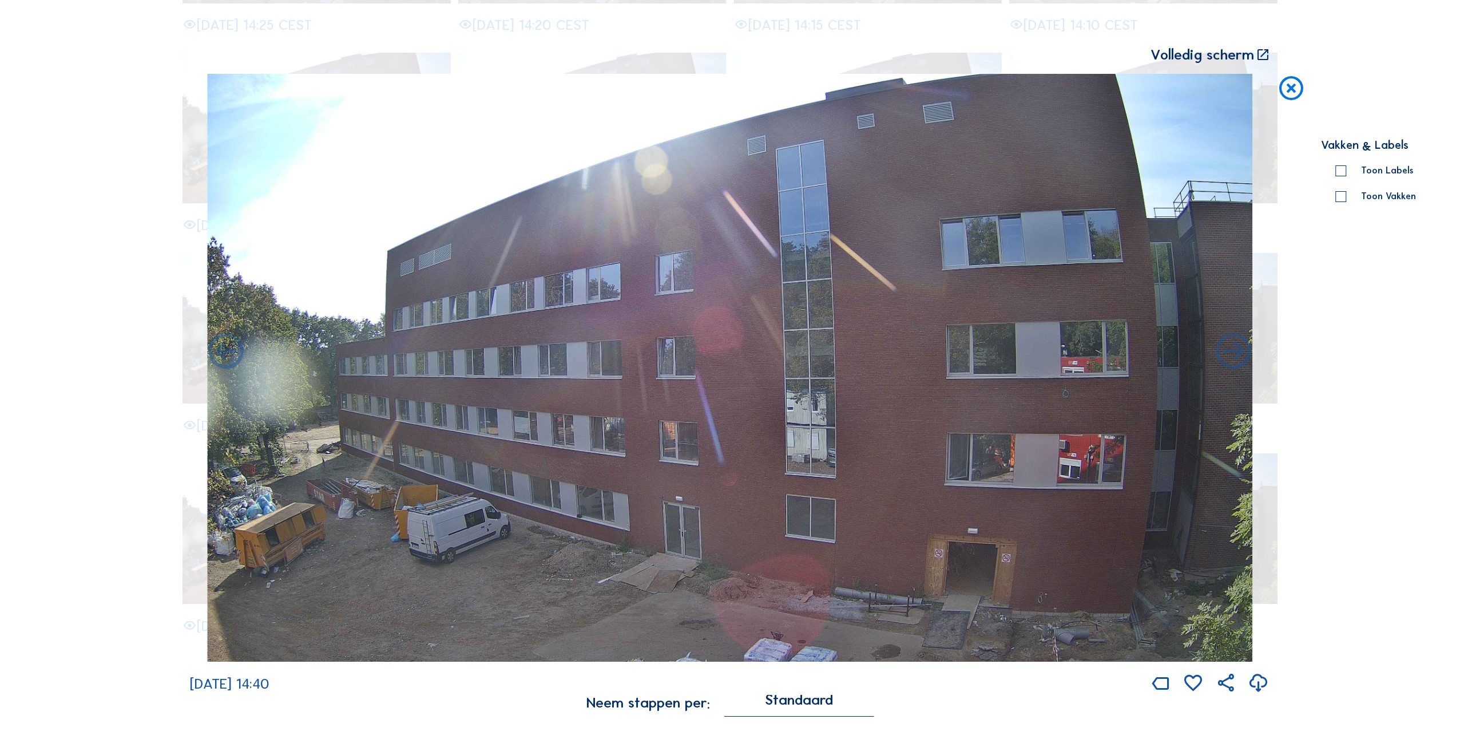
click at [223, 348] on icon at bounding box center [226, 352] width 43 height 43
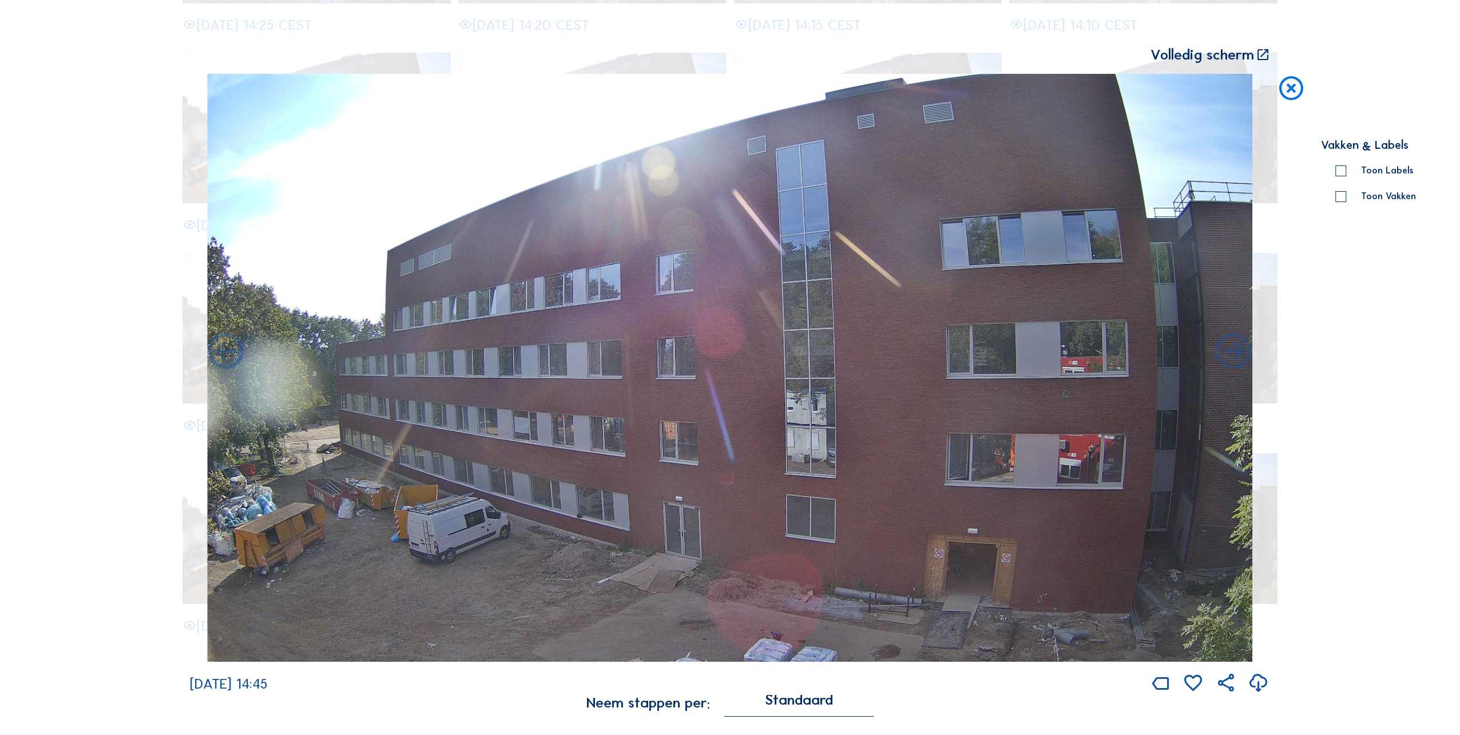
click at [223, 348] on icon at bounding box center [226, 352] width 43 height 43
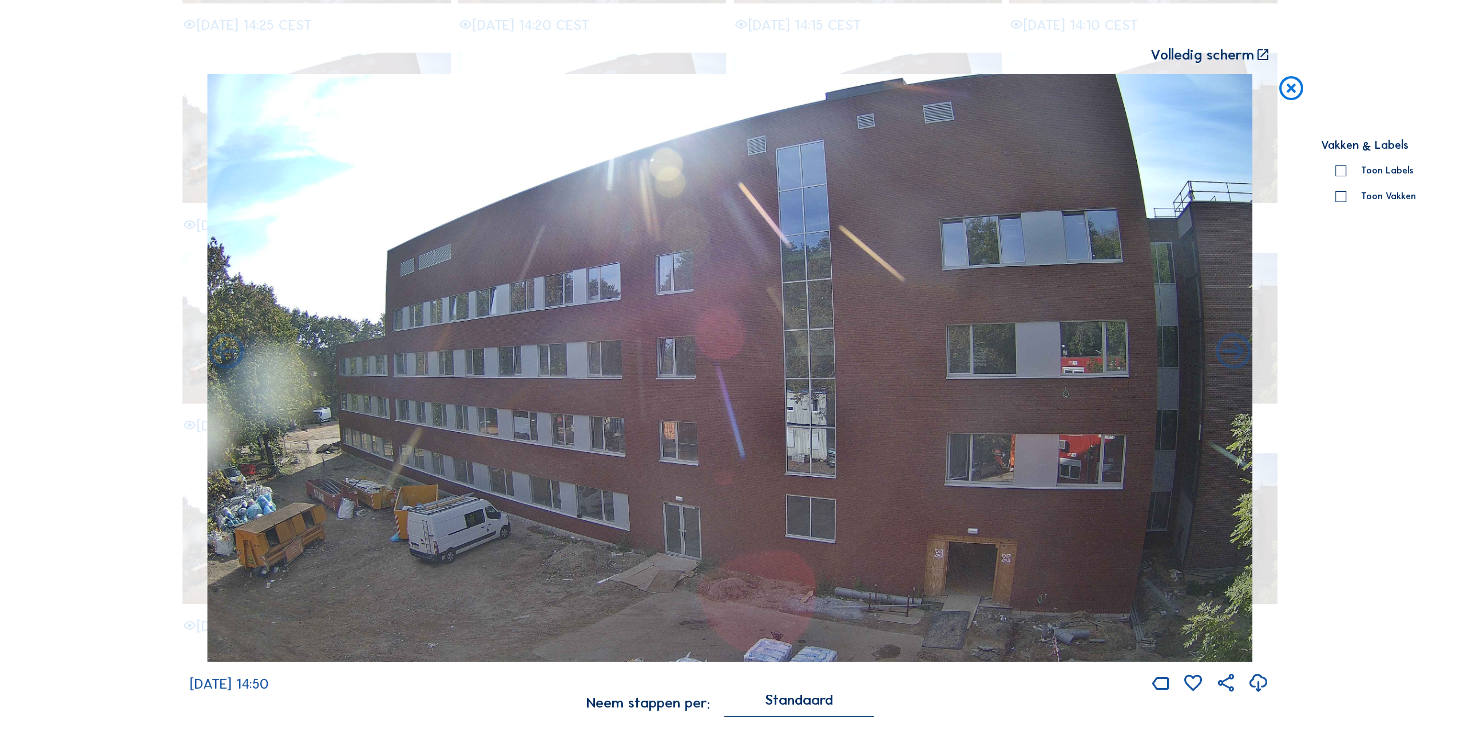
click at [223, 348] on icon at bounding box center [226, 352] width 43 height 43
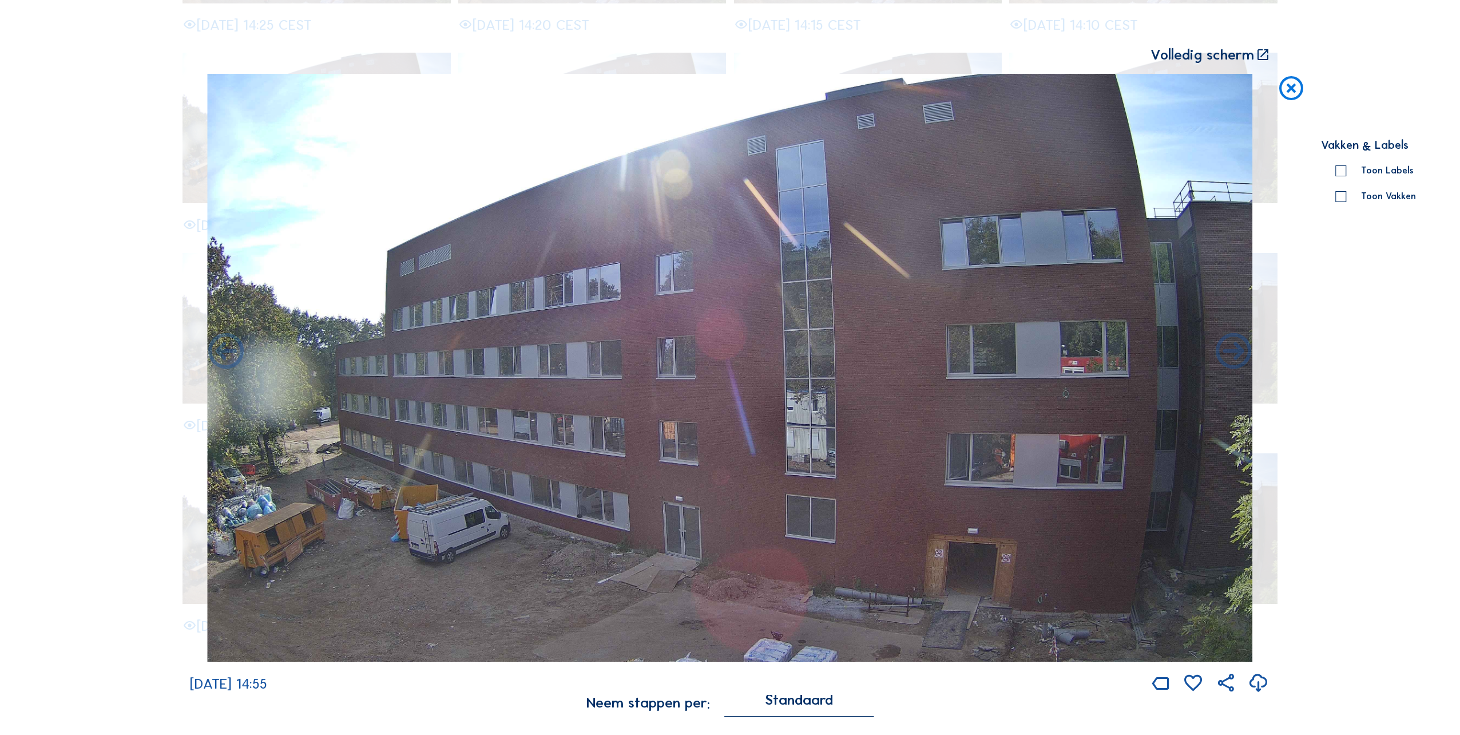
click at [223, 348] on icon at bounding box center [226, 352] width 43 height 43
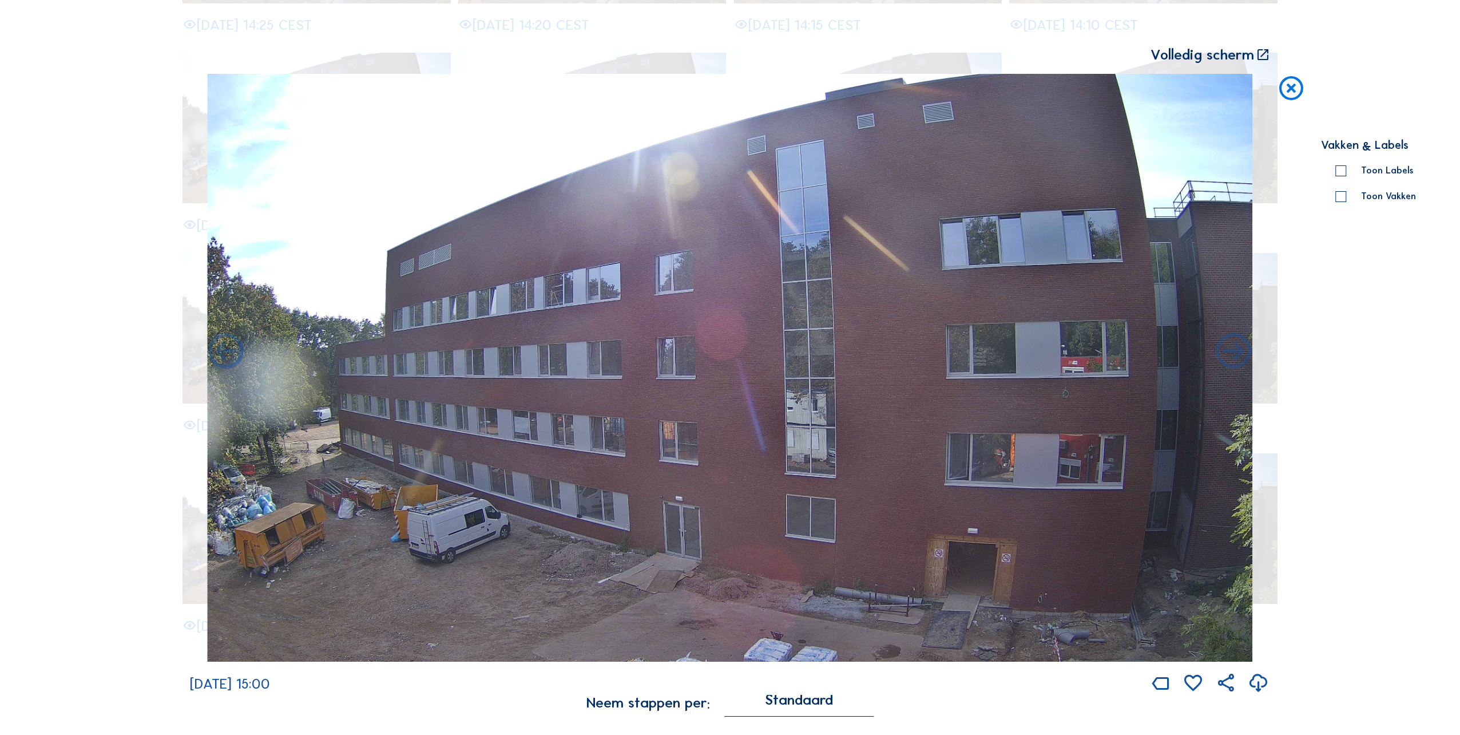
click at [223, 348] on icon at bounding box center [226, 352] width 43 height 43
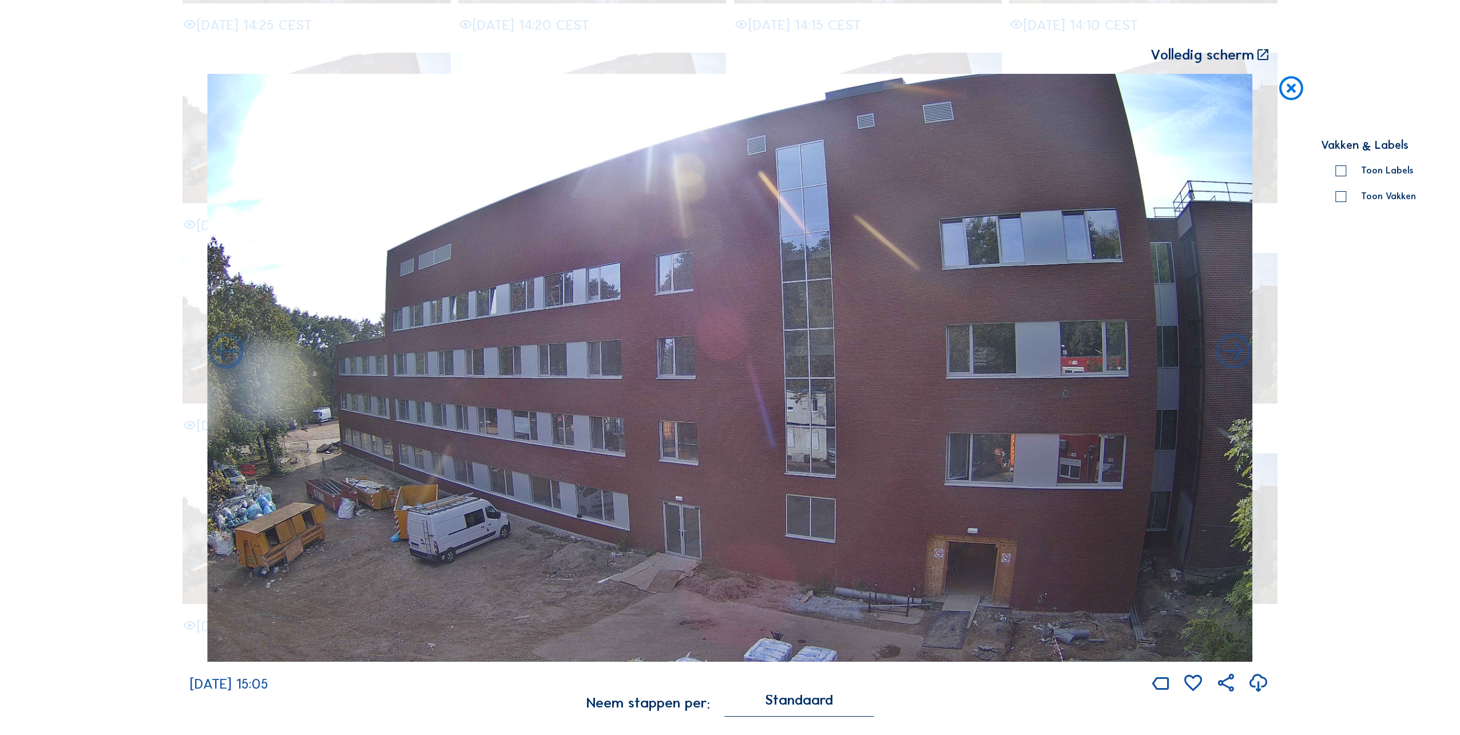
click at [223, 348] on icon at bounding box center [226, 352] width 43 height 43
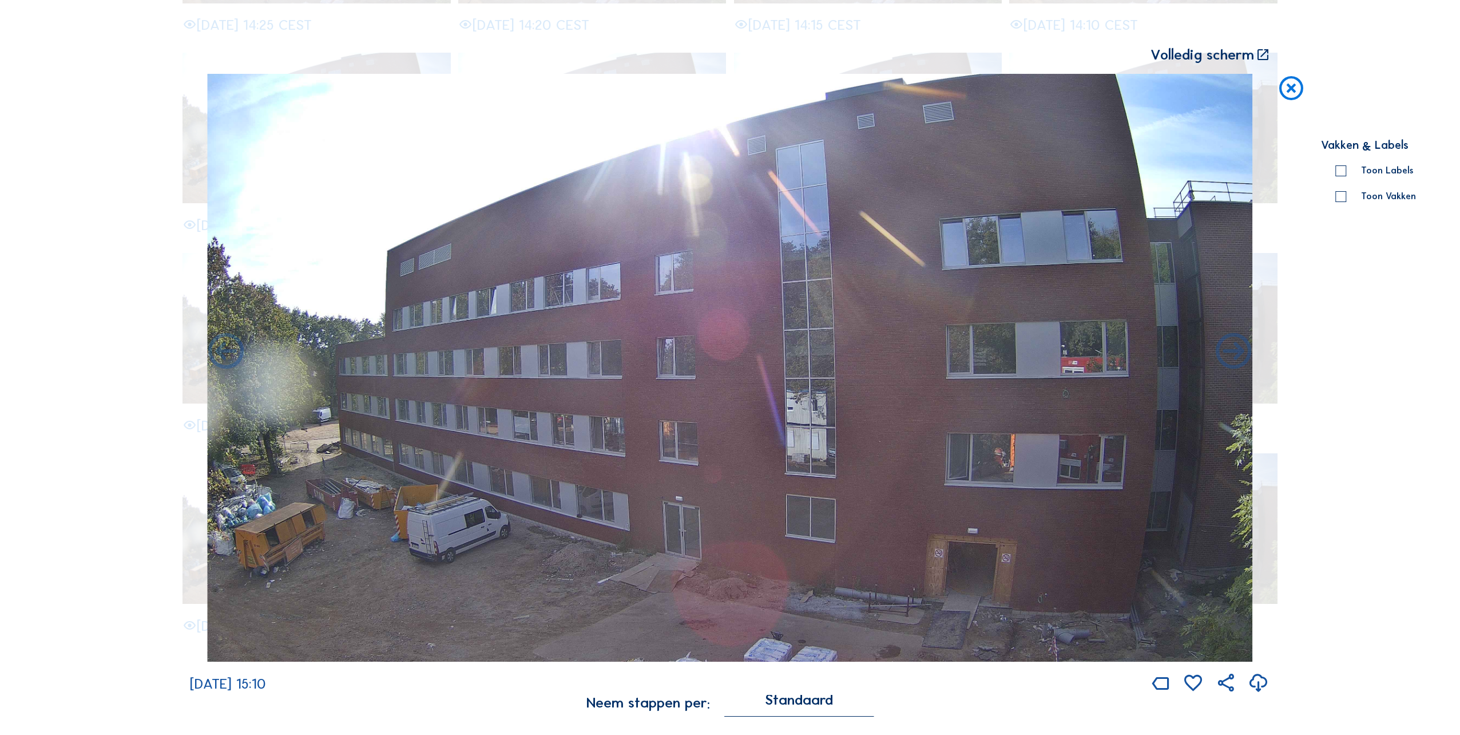
click at [223, 348] on icon at bounding box center [226, 352] width 43 height 43
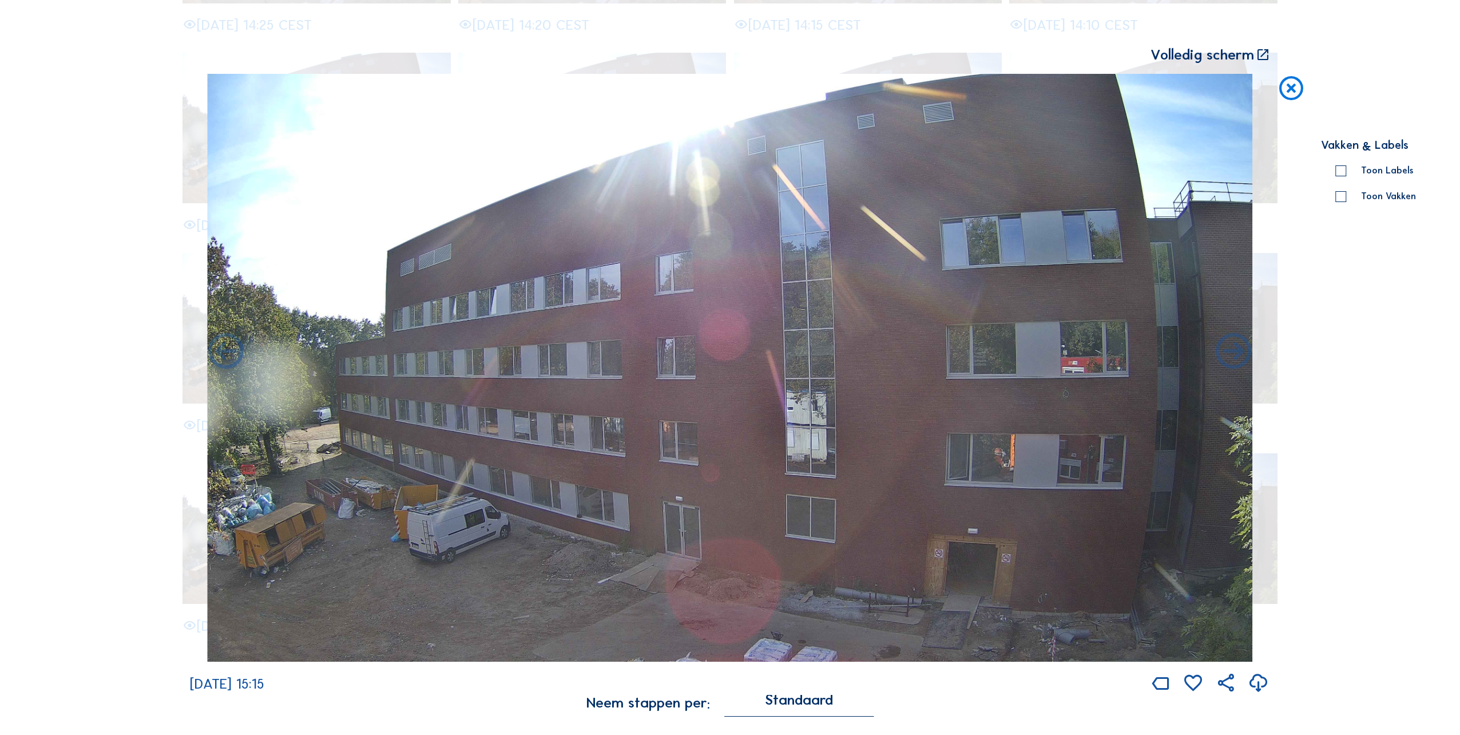
click at [223, 348] on icon at bounding box center [226, 352] width 43 height 43
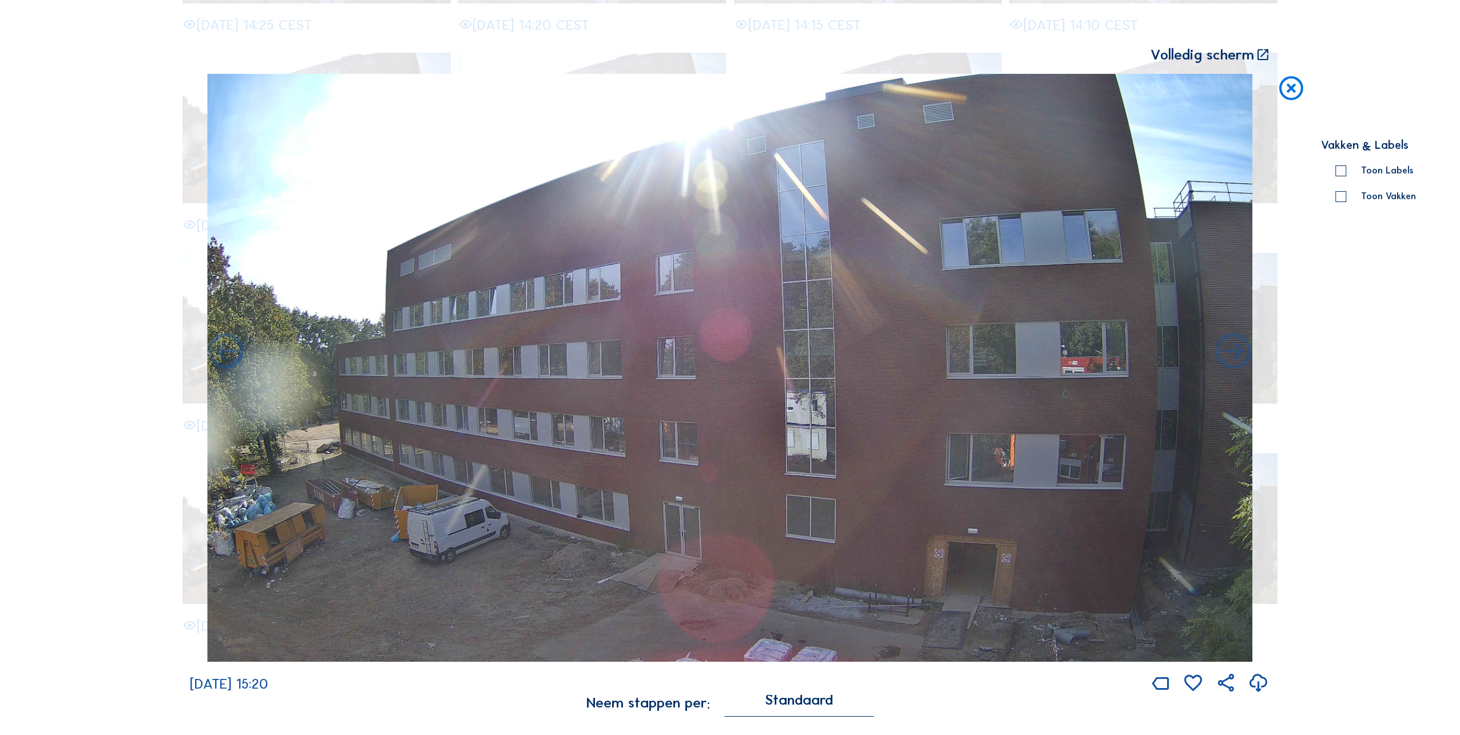
click at [223, 348] on icon at bounding box center [226, 352] width 43 height 43
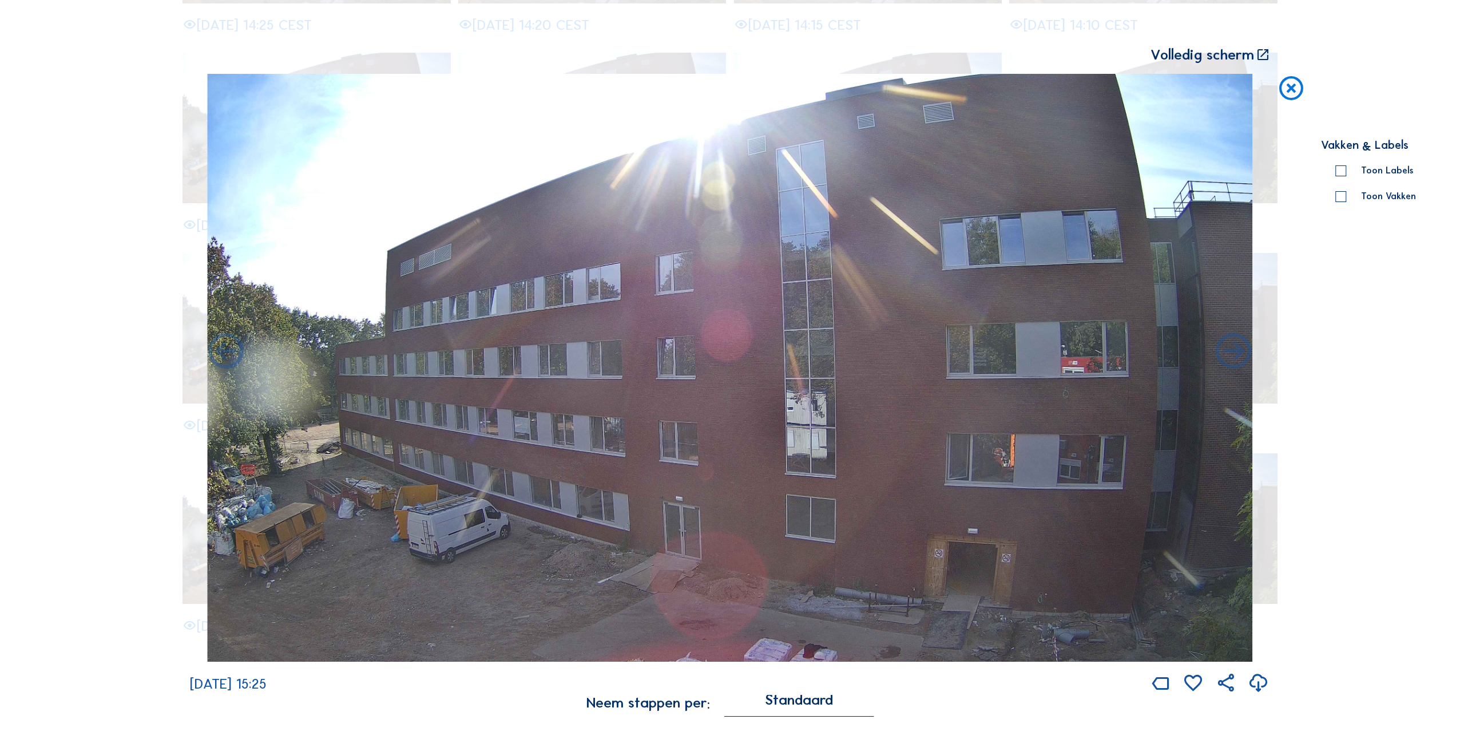
click at [223, 348] on icon at bounding box center [226, 352] width 43 height 43
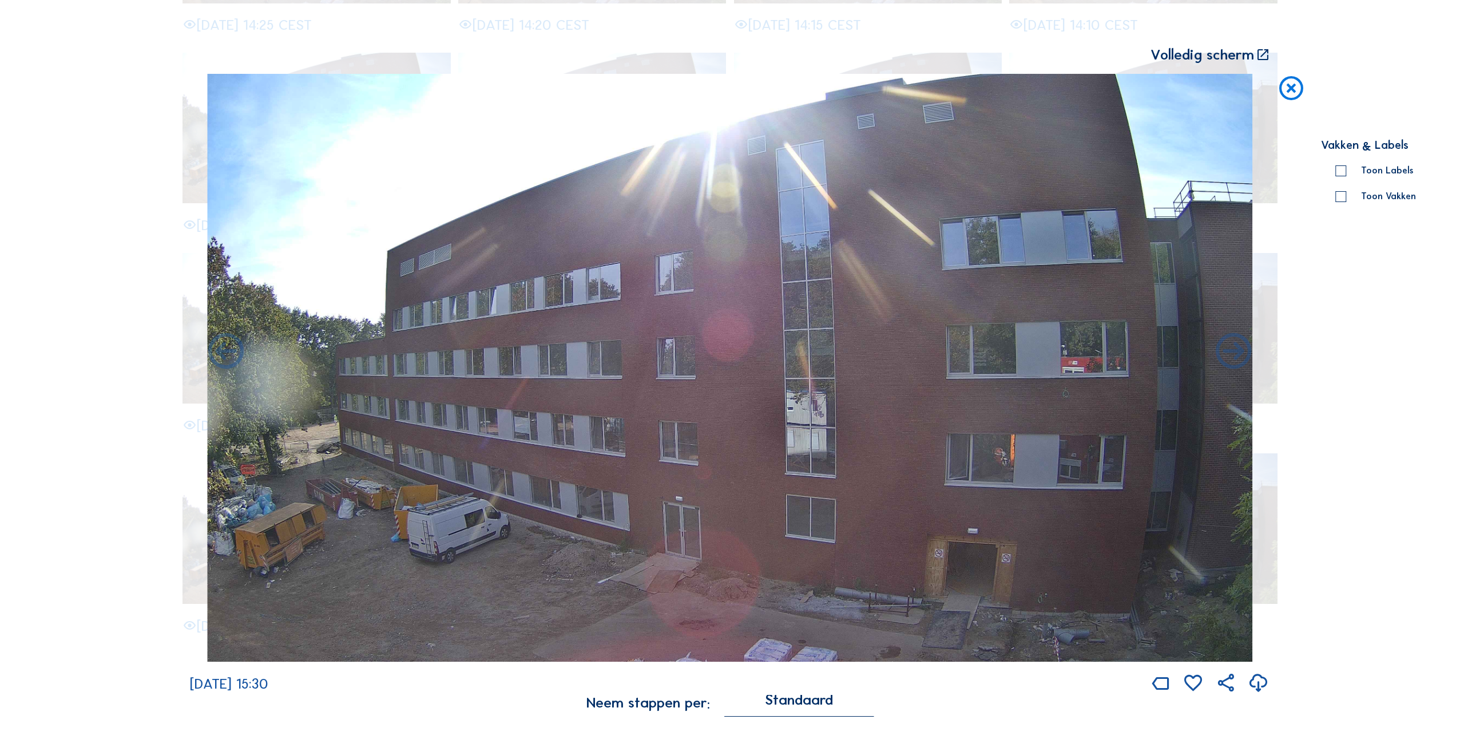
click at [223, 348] on icon at bounding box center [226, 352] width 43 height 43
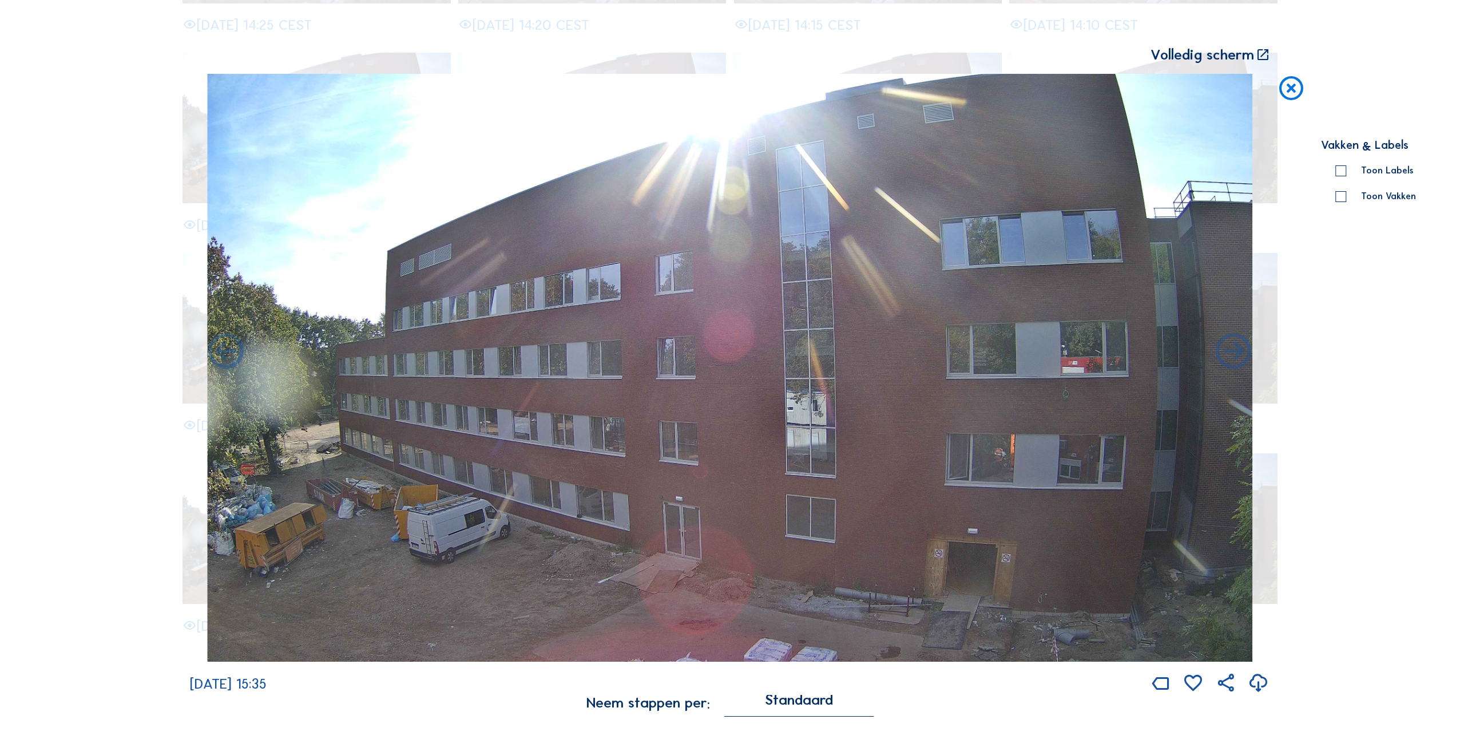
click at [223, 348] on icon at bounding box center [226, 352] width 43 height 43
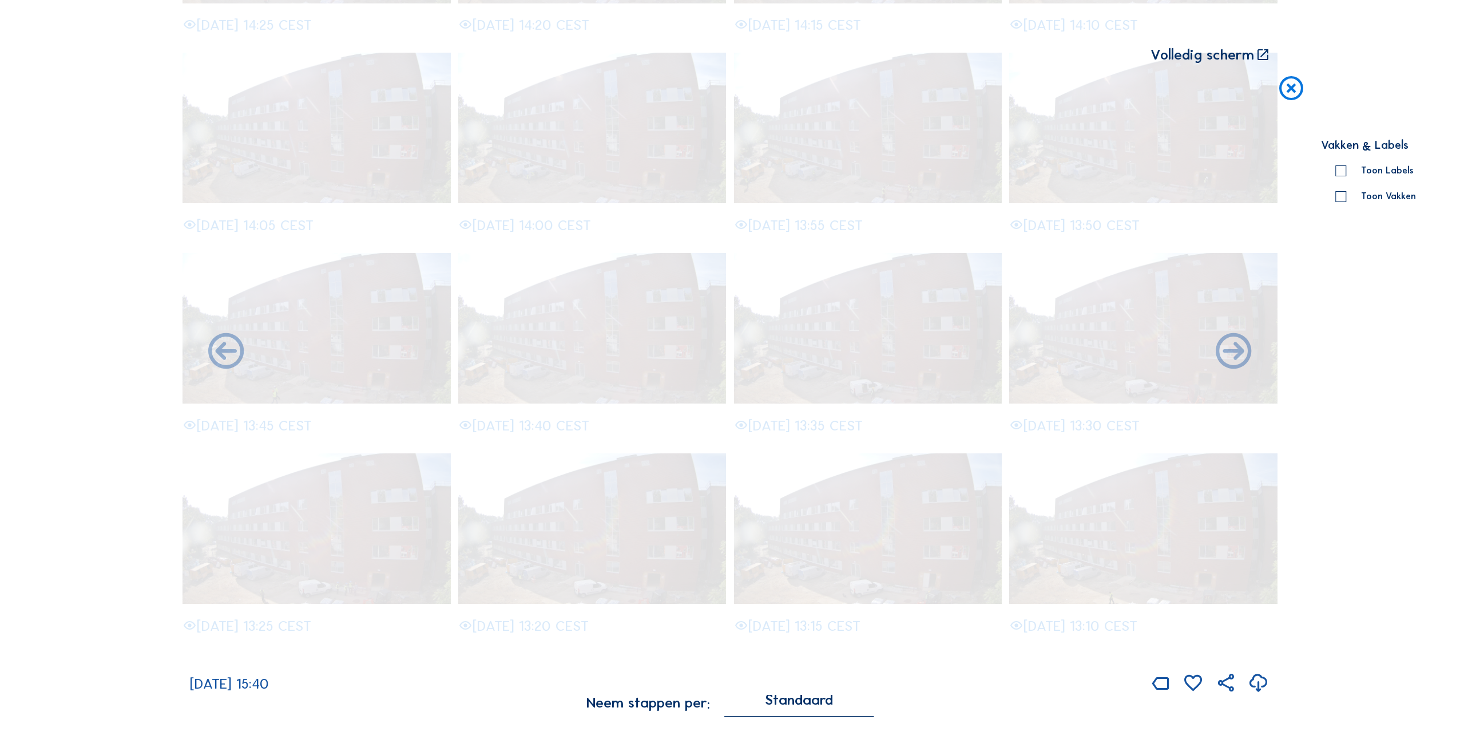
click at [223, 348] on div "Scroll om door de tijd te reizen | Druk op de 'Alt'-[PERSON_NAME] + scroll om t…" at bounding box center [730, 367] width 1460 height 735
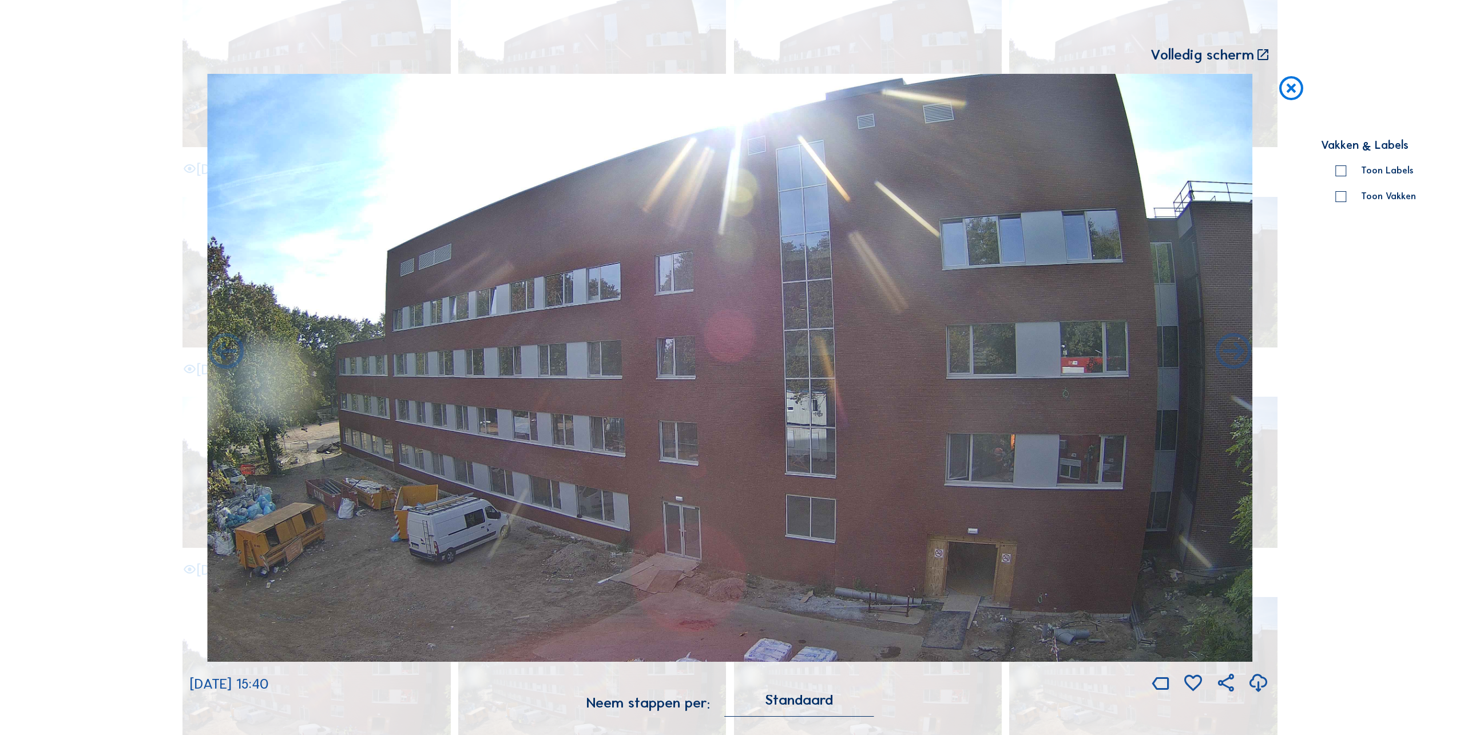
click at [223, 348] on icon at bounding box center [226, 352] width 43 height 43
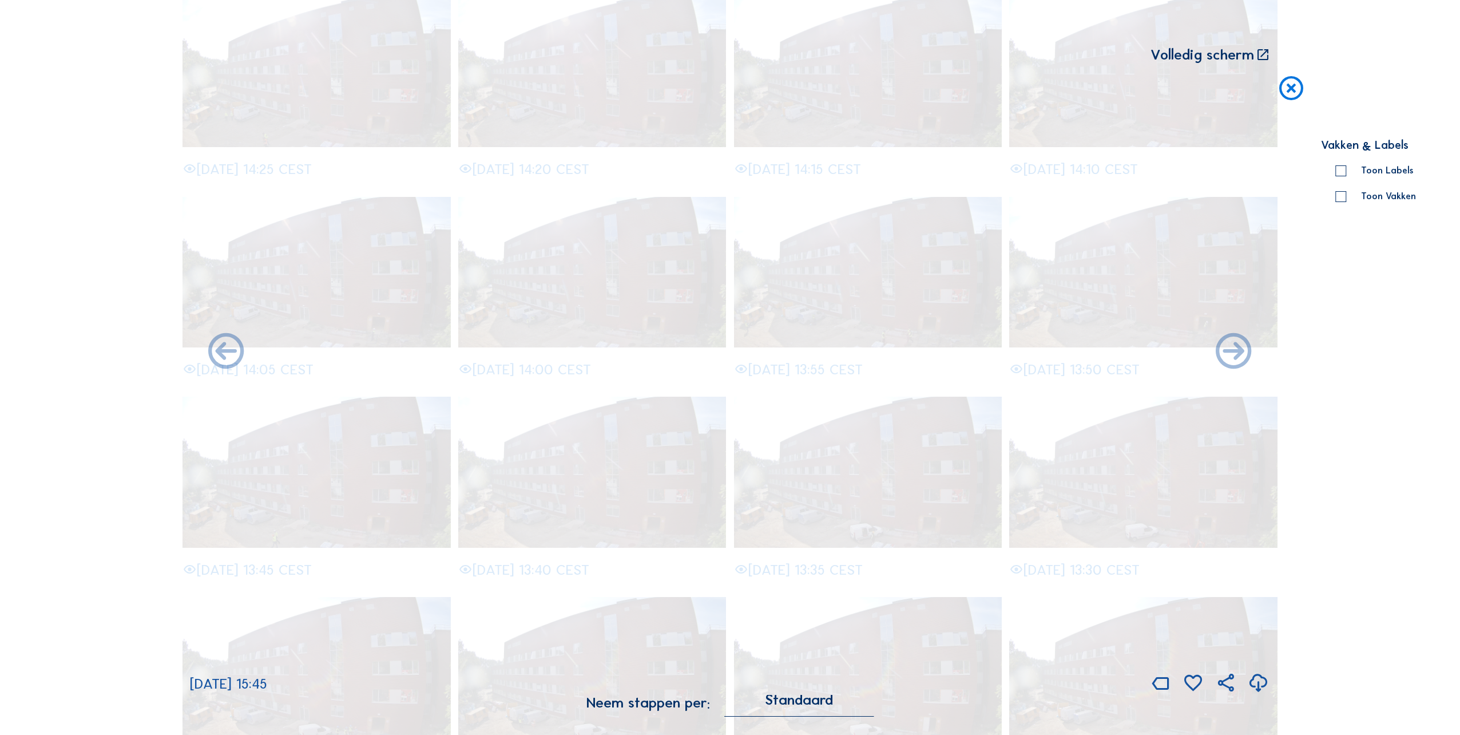
scroll to position [2017, 0]
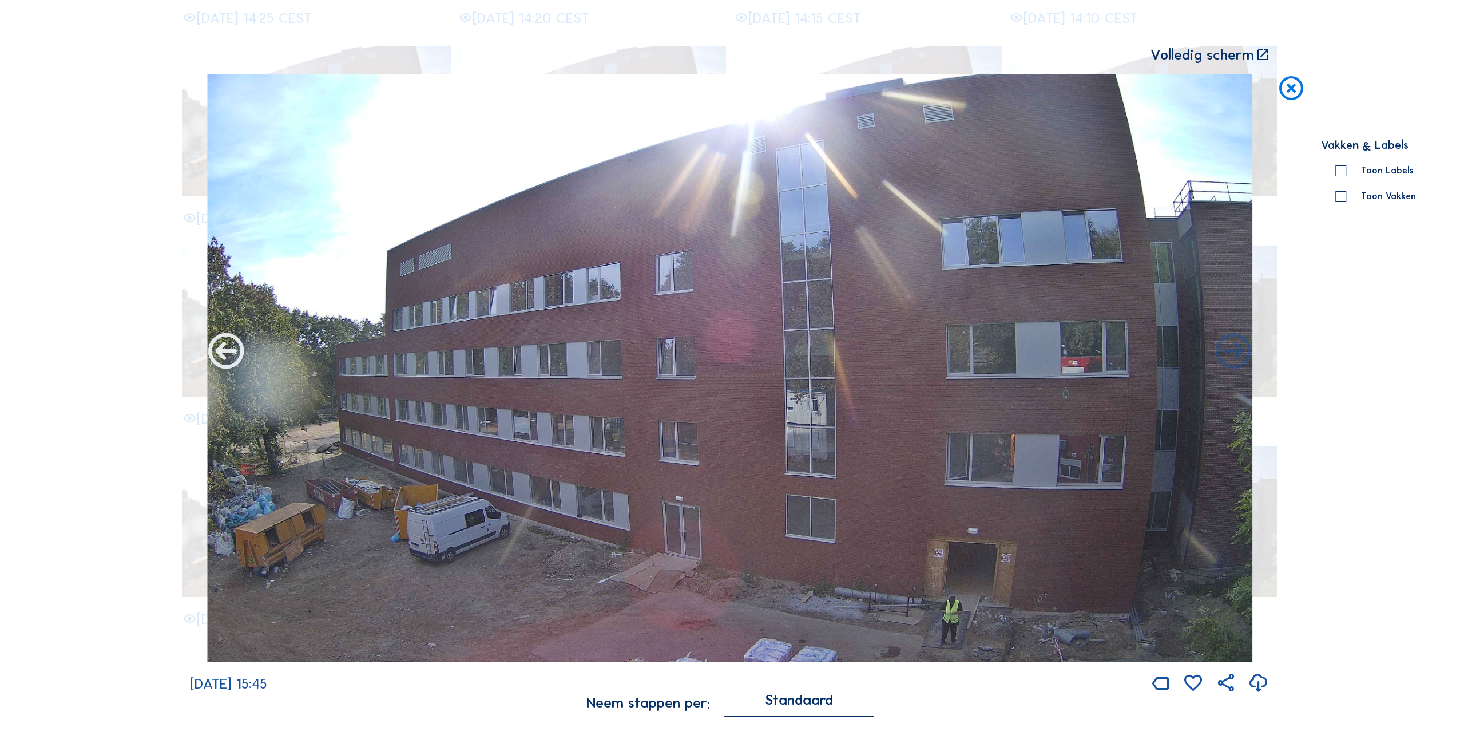
click at [223, 348] on icon at bounding box center [226, 352] width 43 height 43
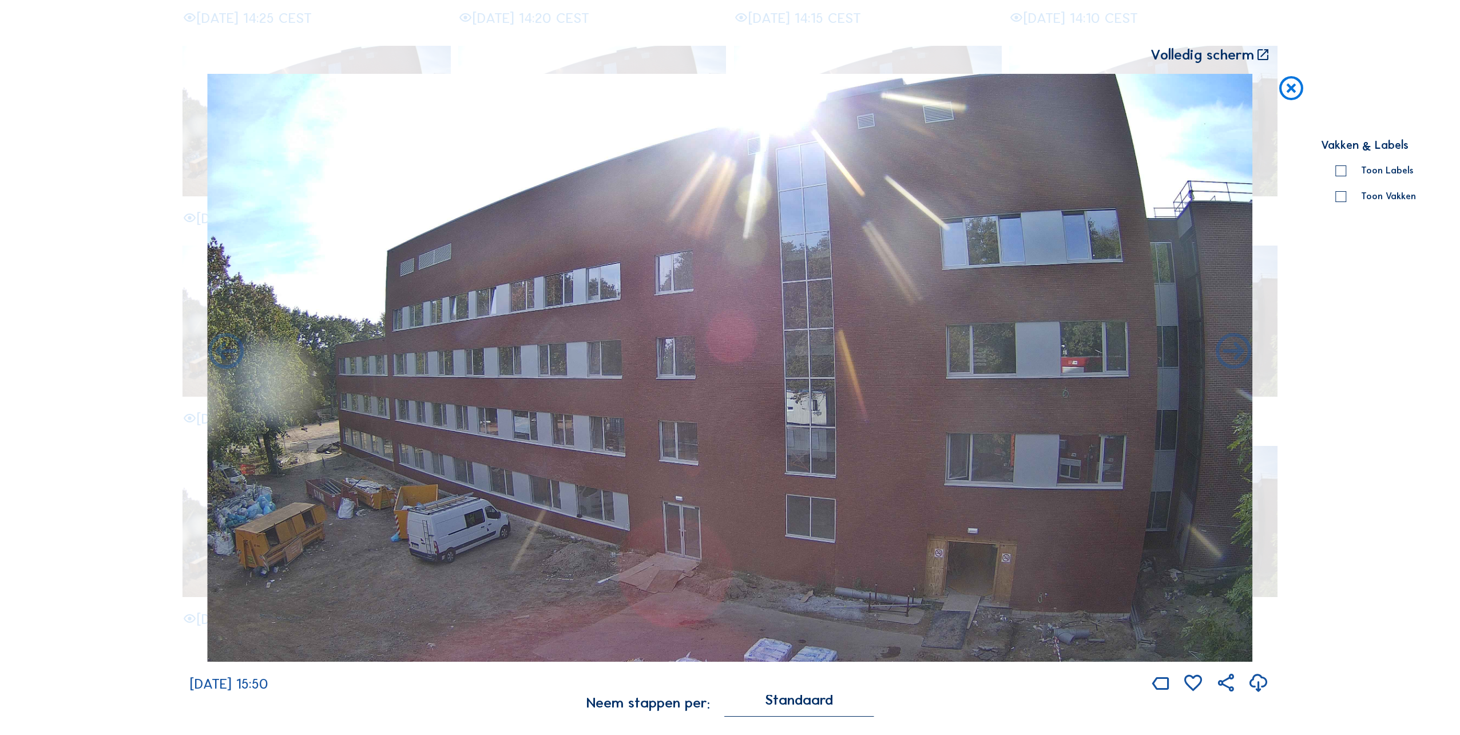
click at [223, 348] on icon at bounding box center [226, 352] width 43 height 43
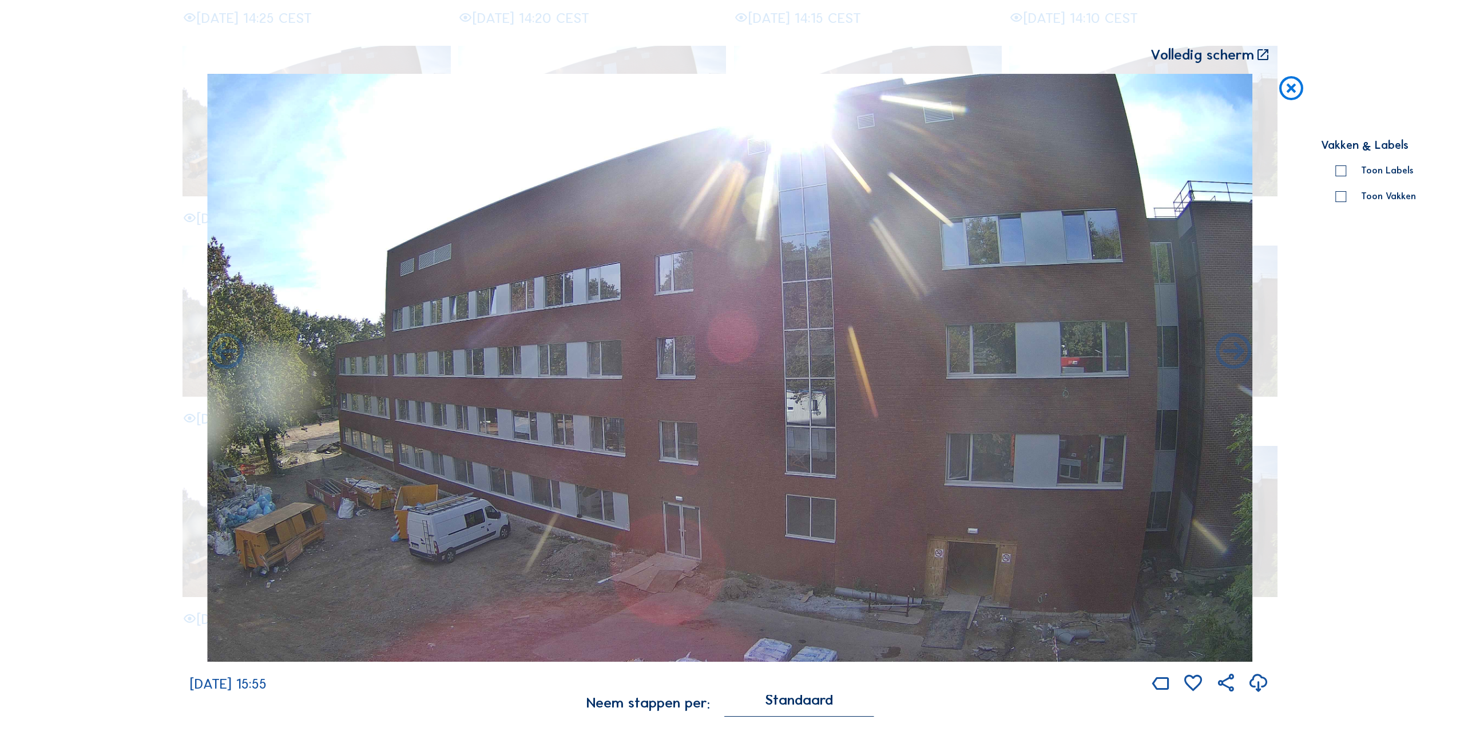
click at [223, 348] on icon at bounding box center [226, 352] width 43 height 43
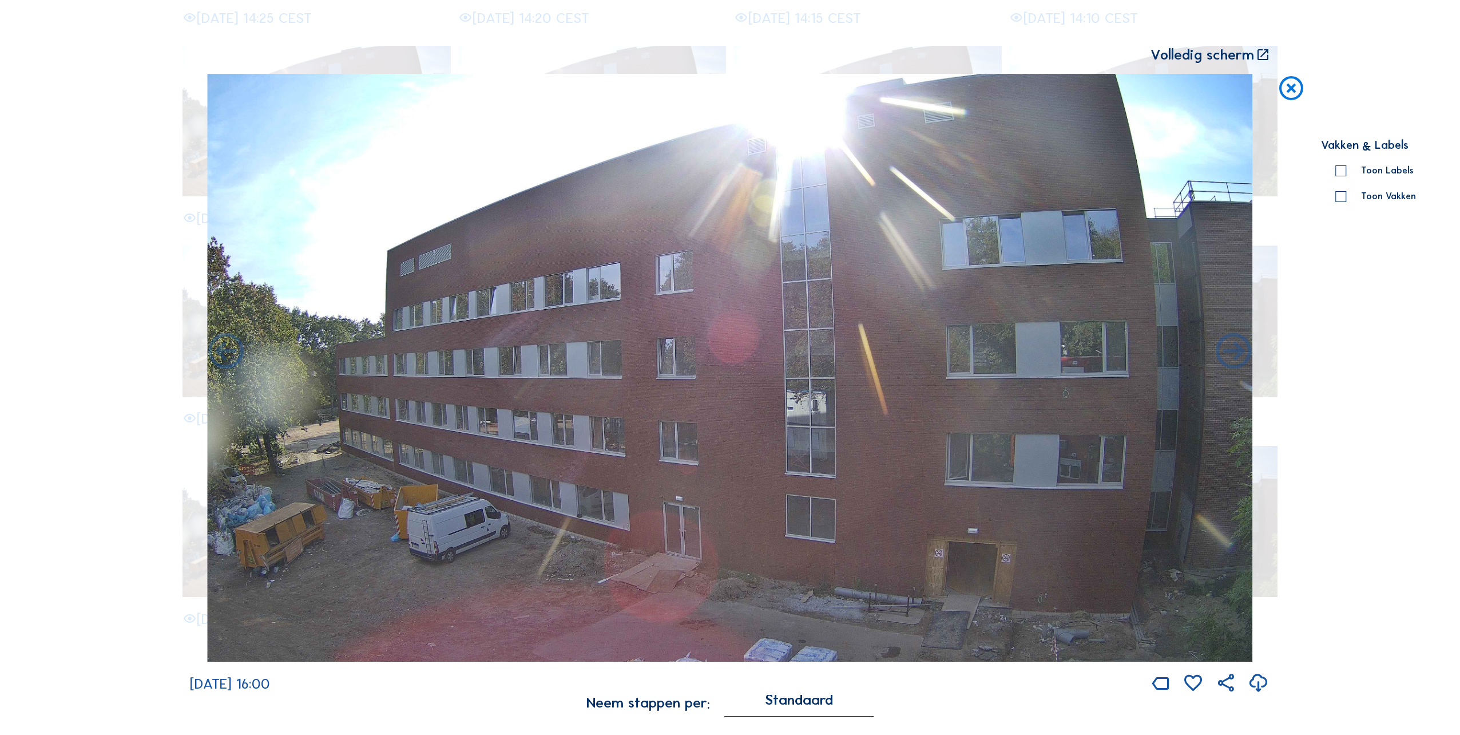
click at [223, 348] on icon at bounding box center [226, 352] width 43 height 43
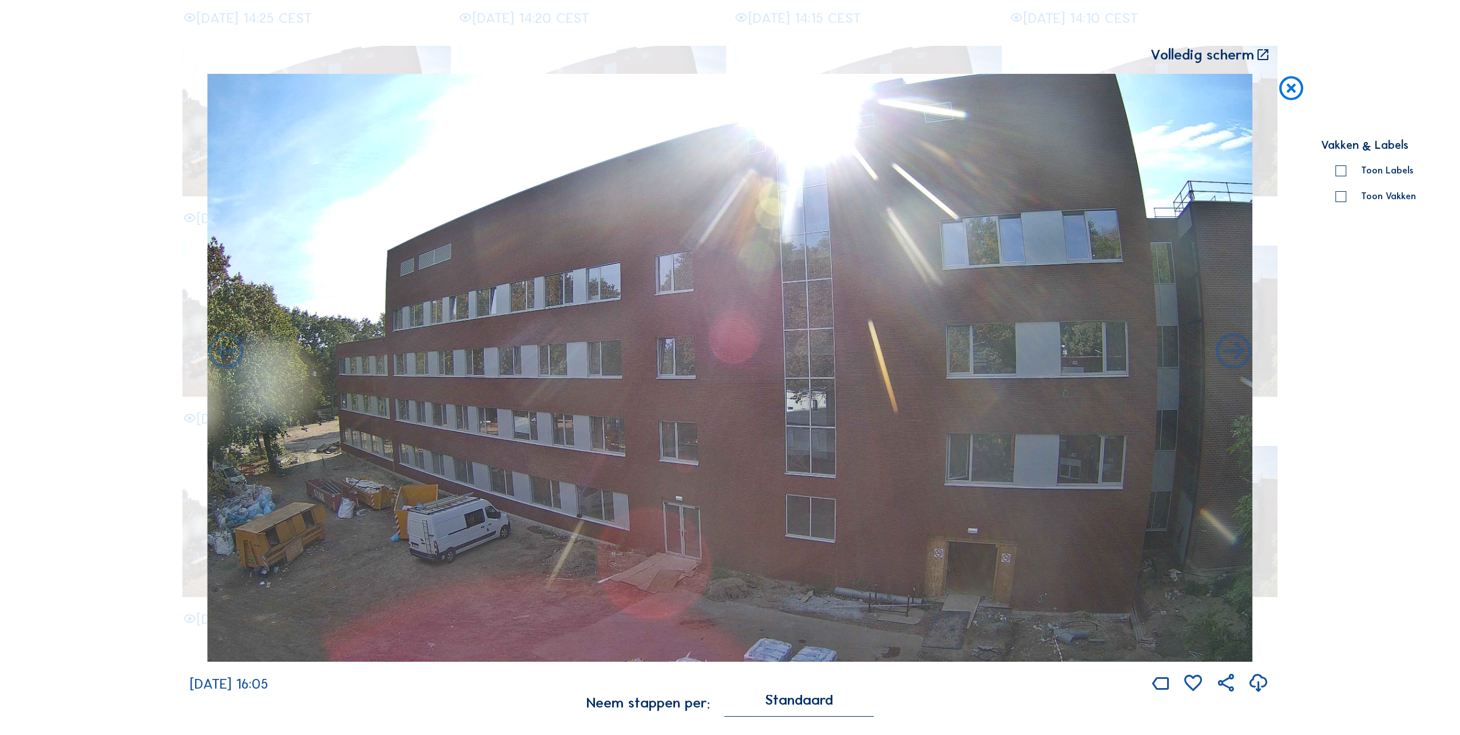
click at [223, 348] on icon at bounding box center [226, 352] width 43 height 43
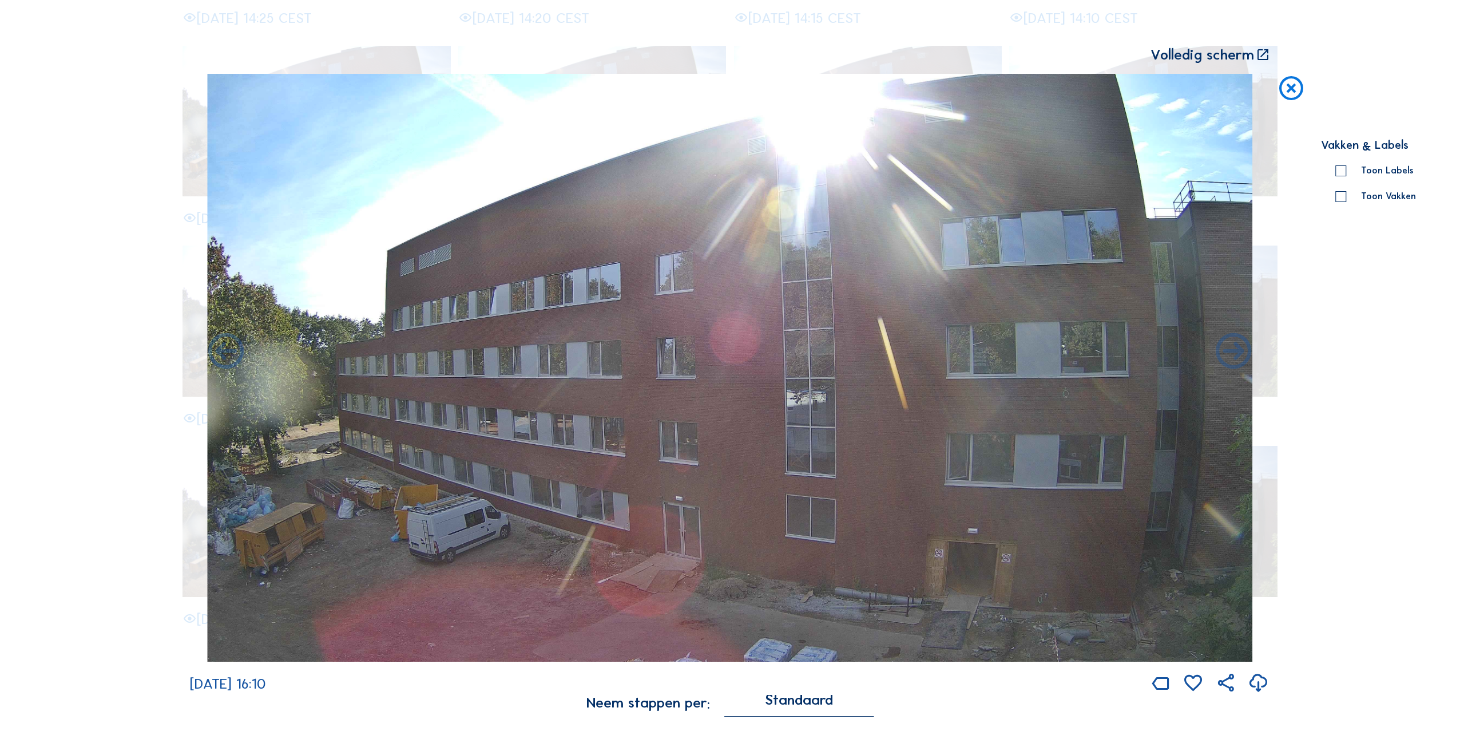
click at [223, 348] on icon at bounding box center [226, 352] width 43 height 43
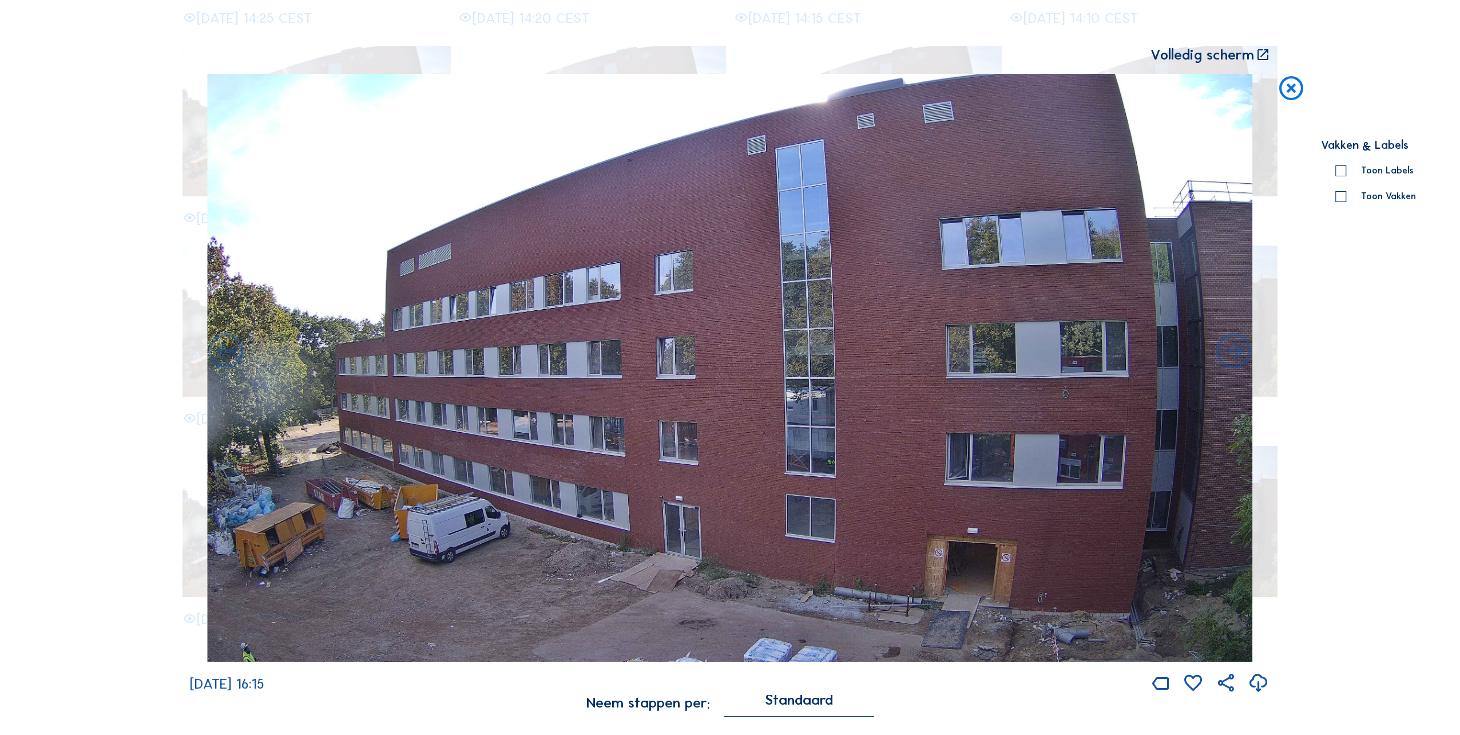
click at [223, 348] on icon at bounding box center [226, 352] width 43 height 43
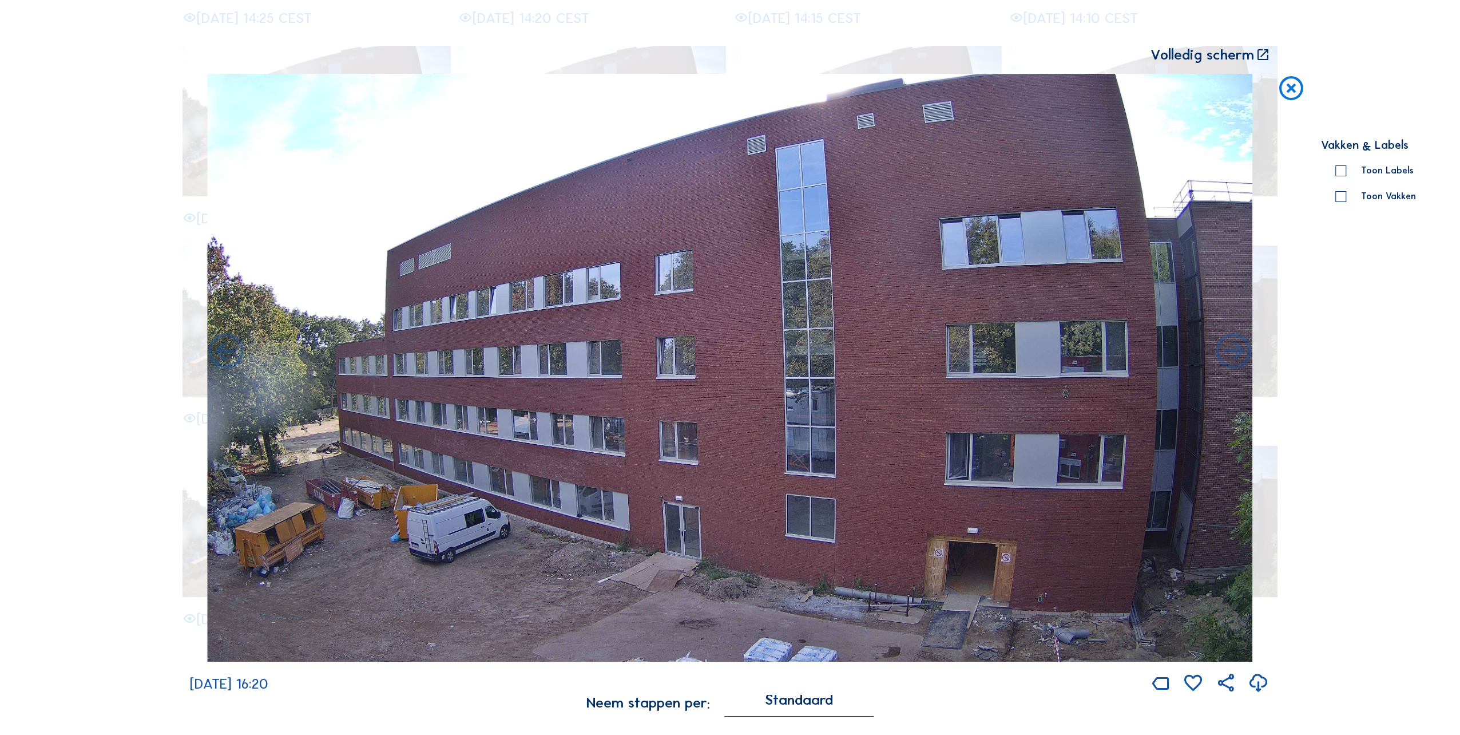
click at [223, 348] on icon at bounding box center [226, 352] width 43 height 43
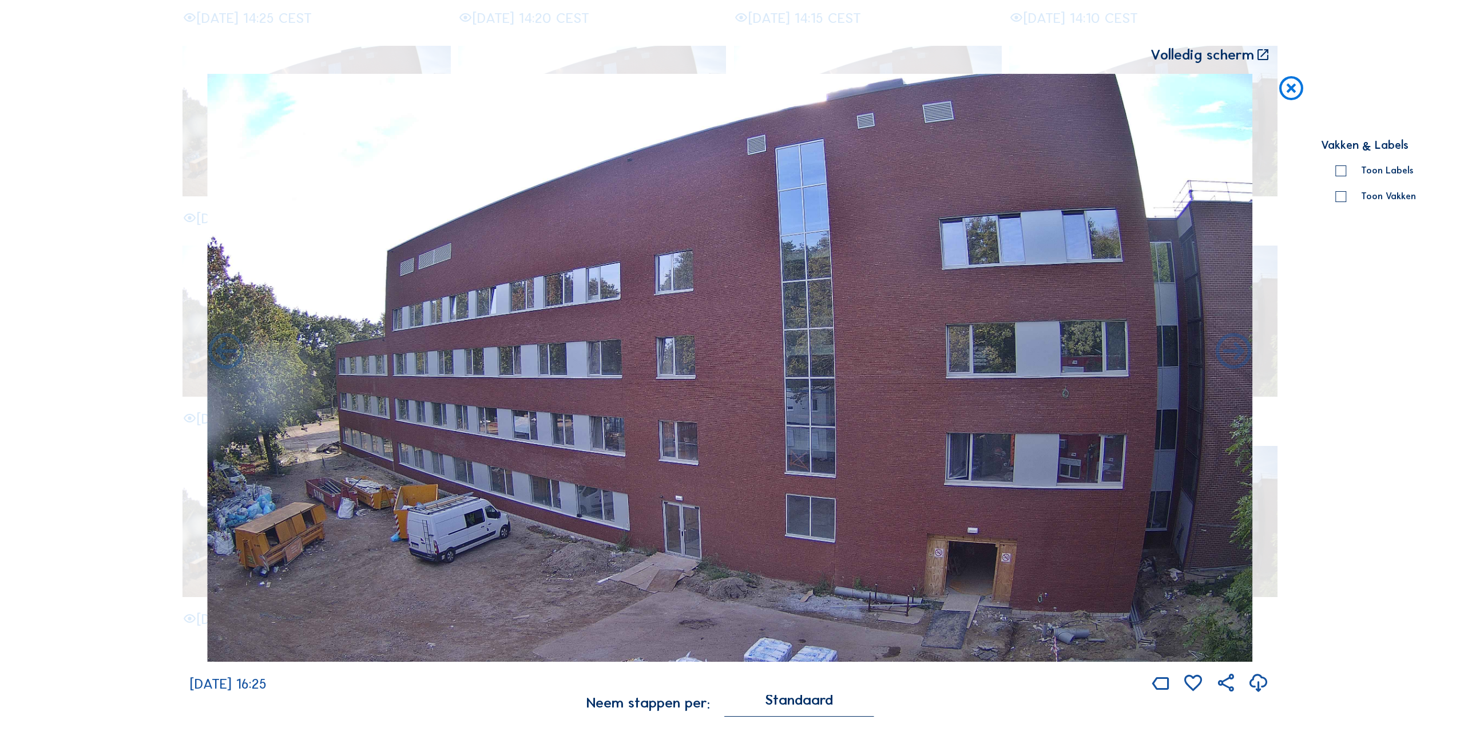
click at [1294, 82] on icon at bounding box center [1291, 89] width 29 height 30
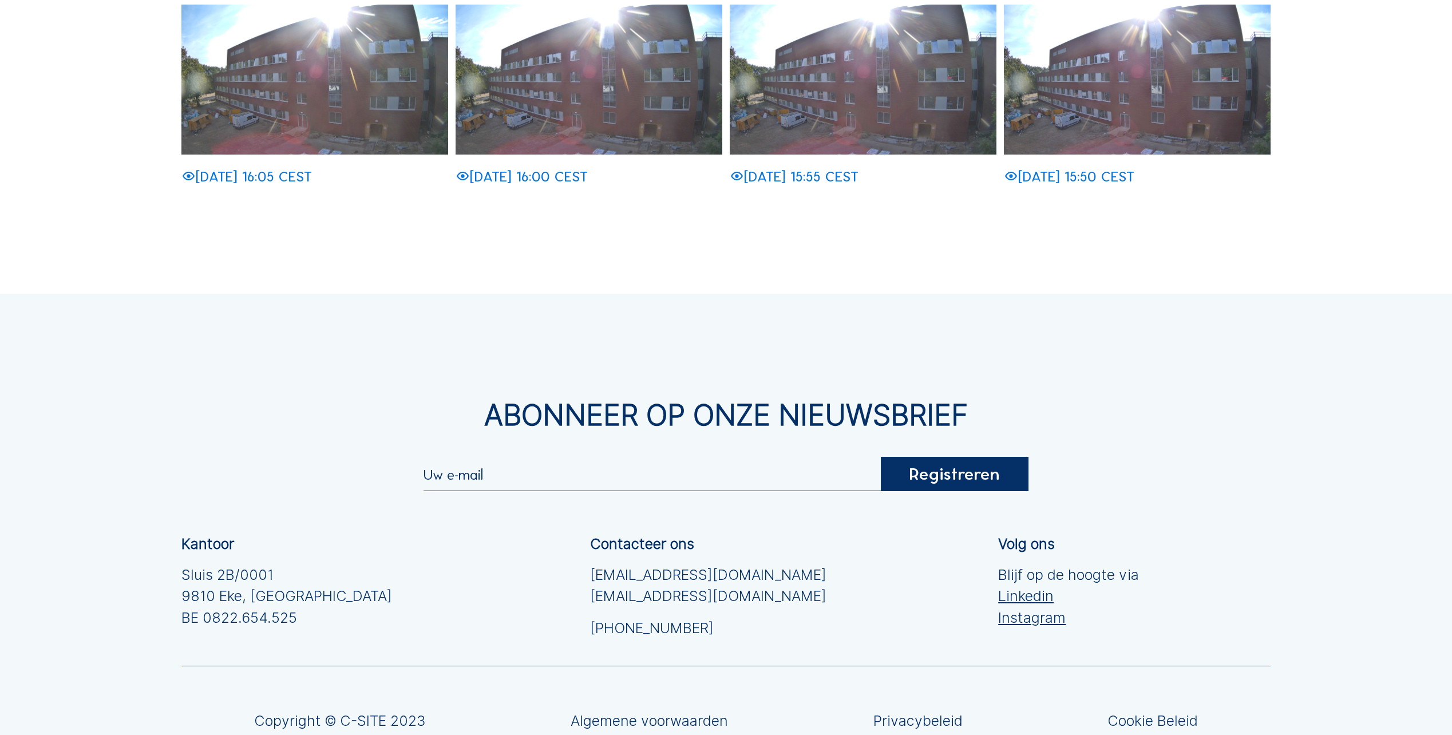
scroll to position [1003, 0]
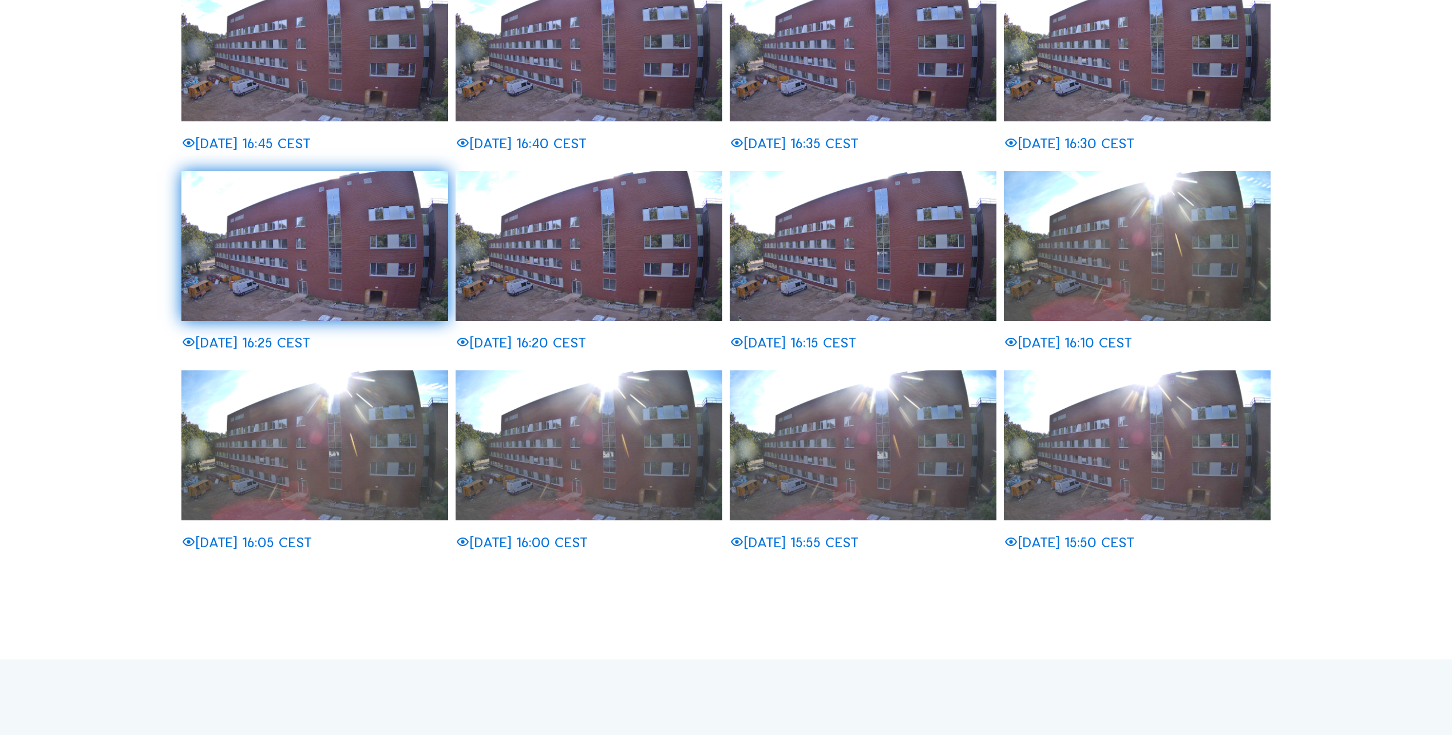
click at [1161, 431] on img at bounding box center [1137, 445] width 267 height 150
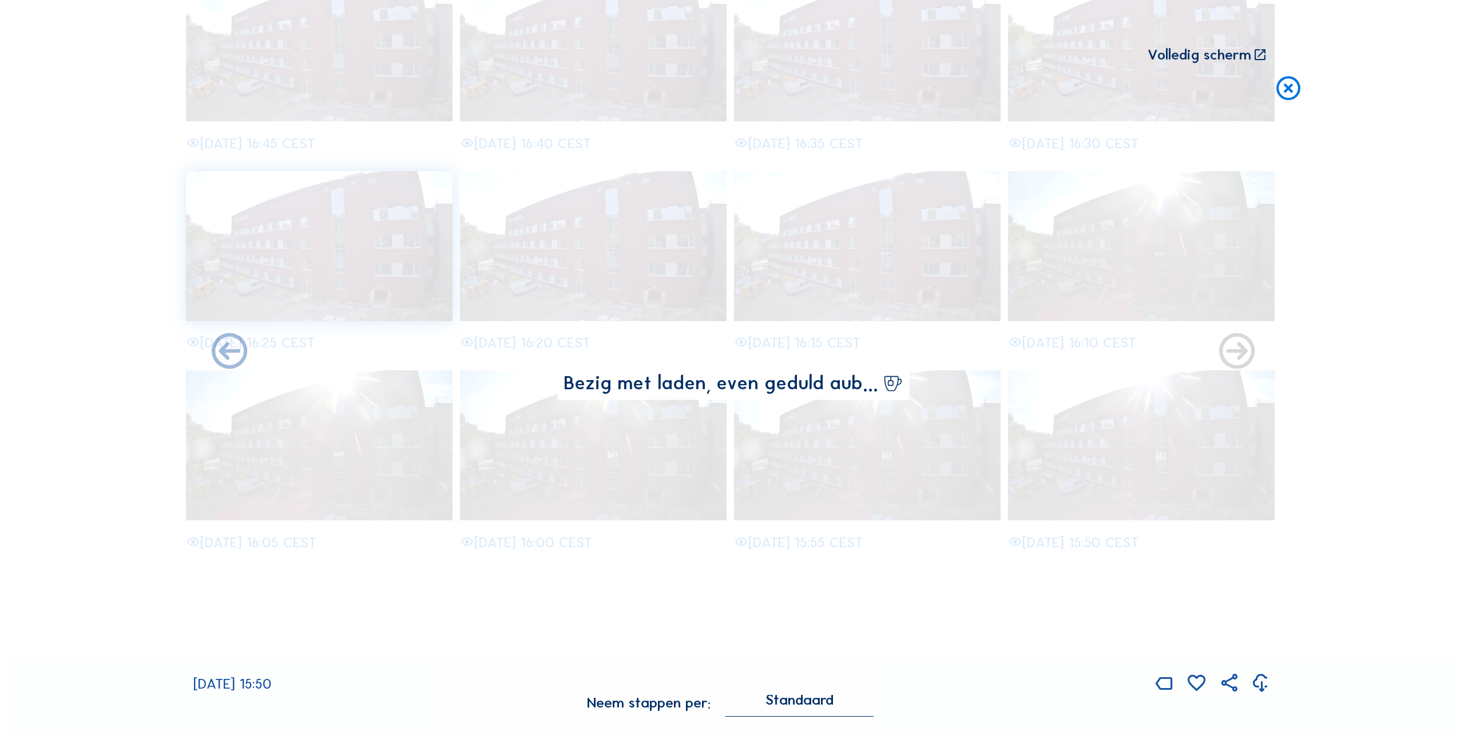
scroll to position [489, 0]
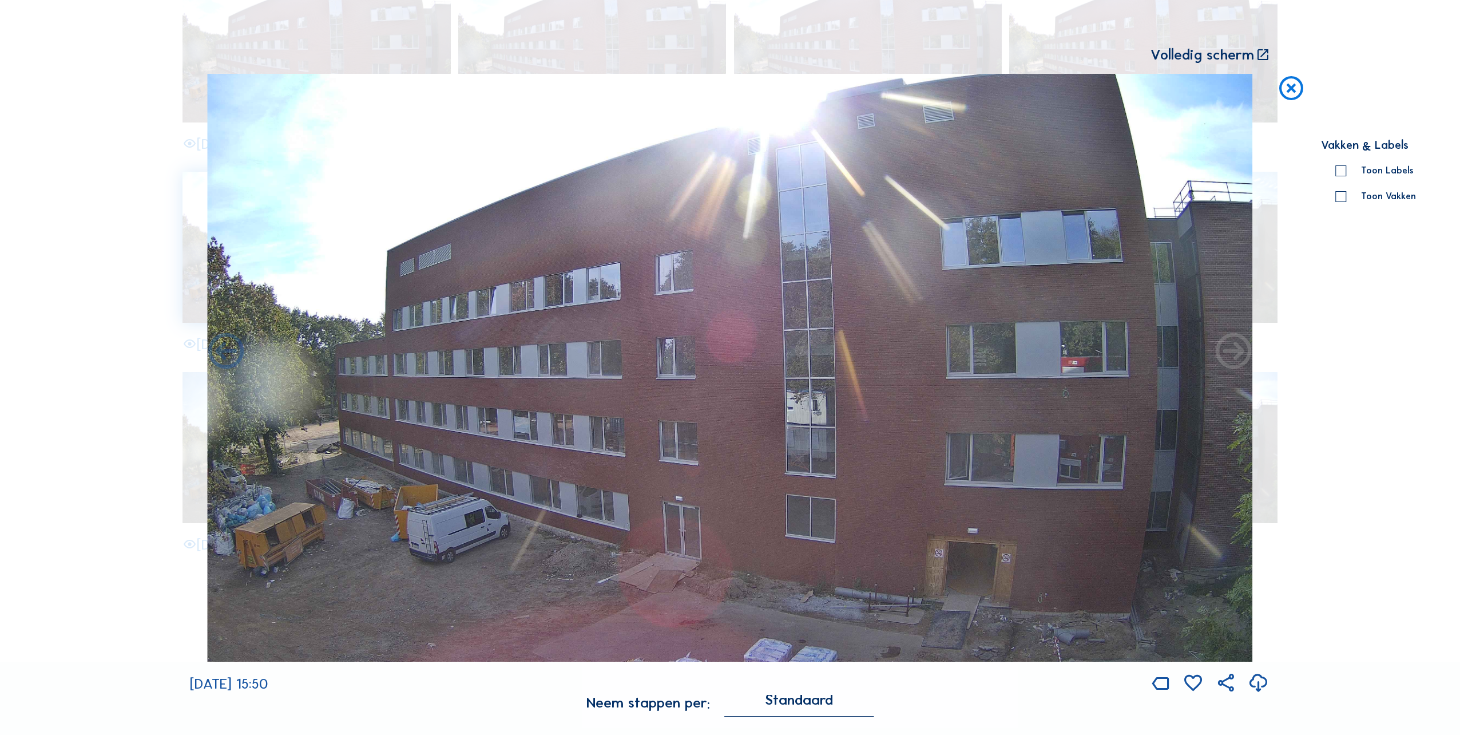
click at [1300, 86] on icon at bounding box center [1291, 89] width 29 height 30
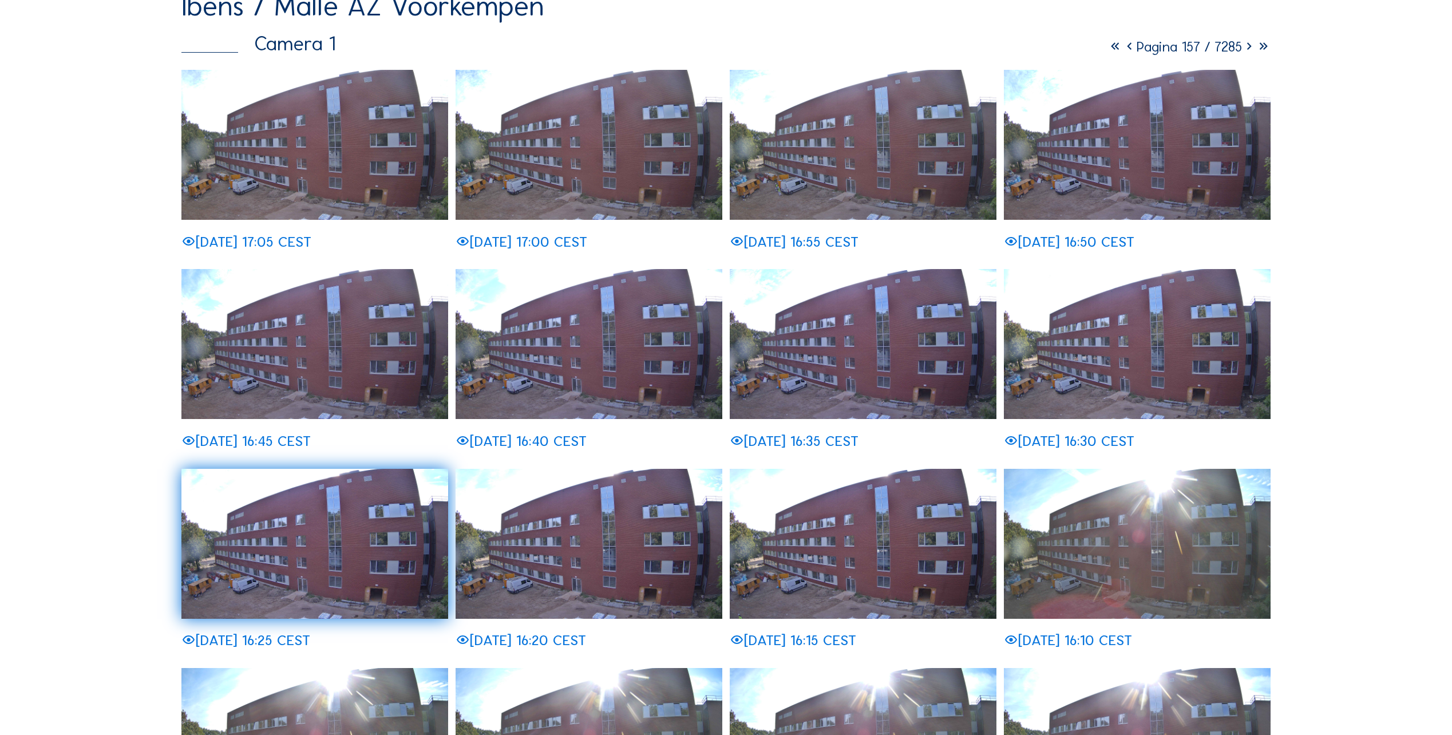
scroll to position [0, 0]
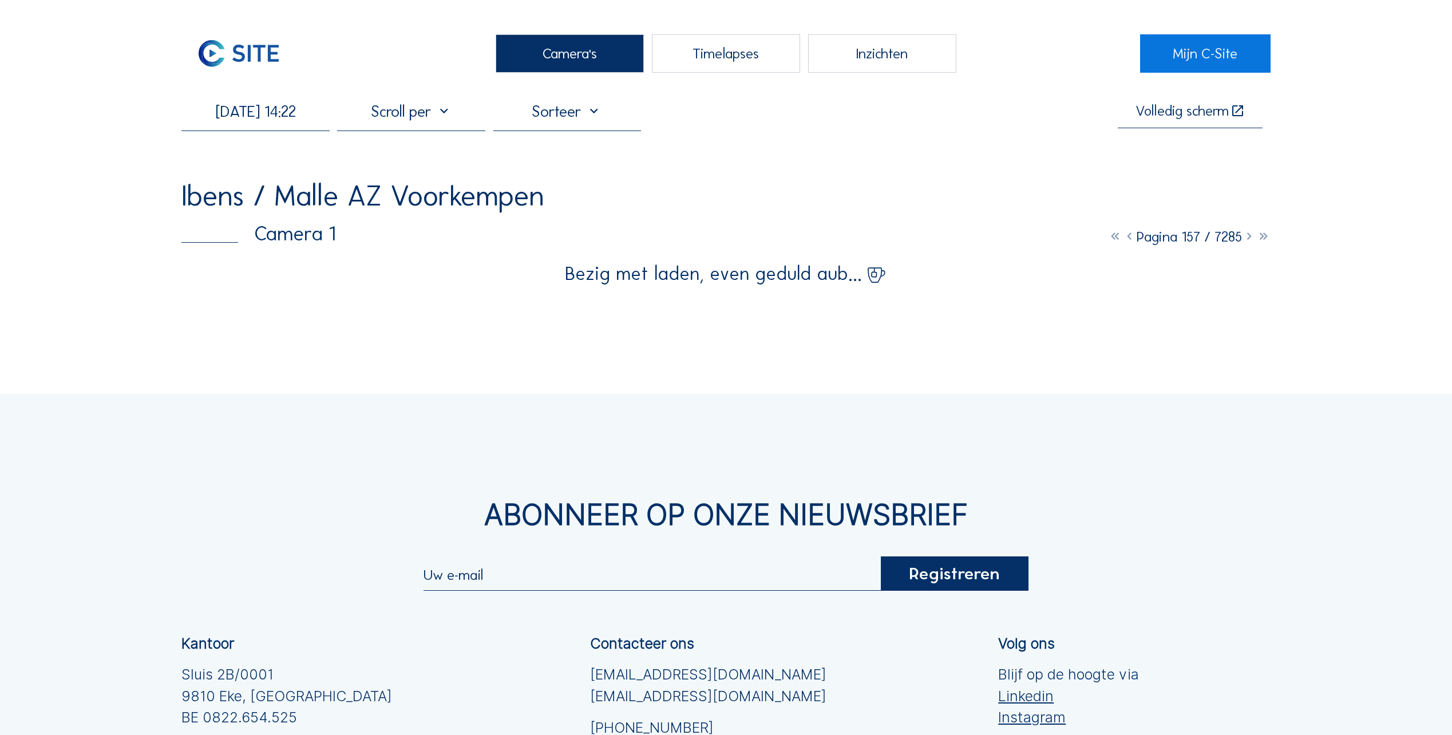
click at [1249, 237] on icon at bounding box center [1249, 237] width 14 height 18
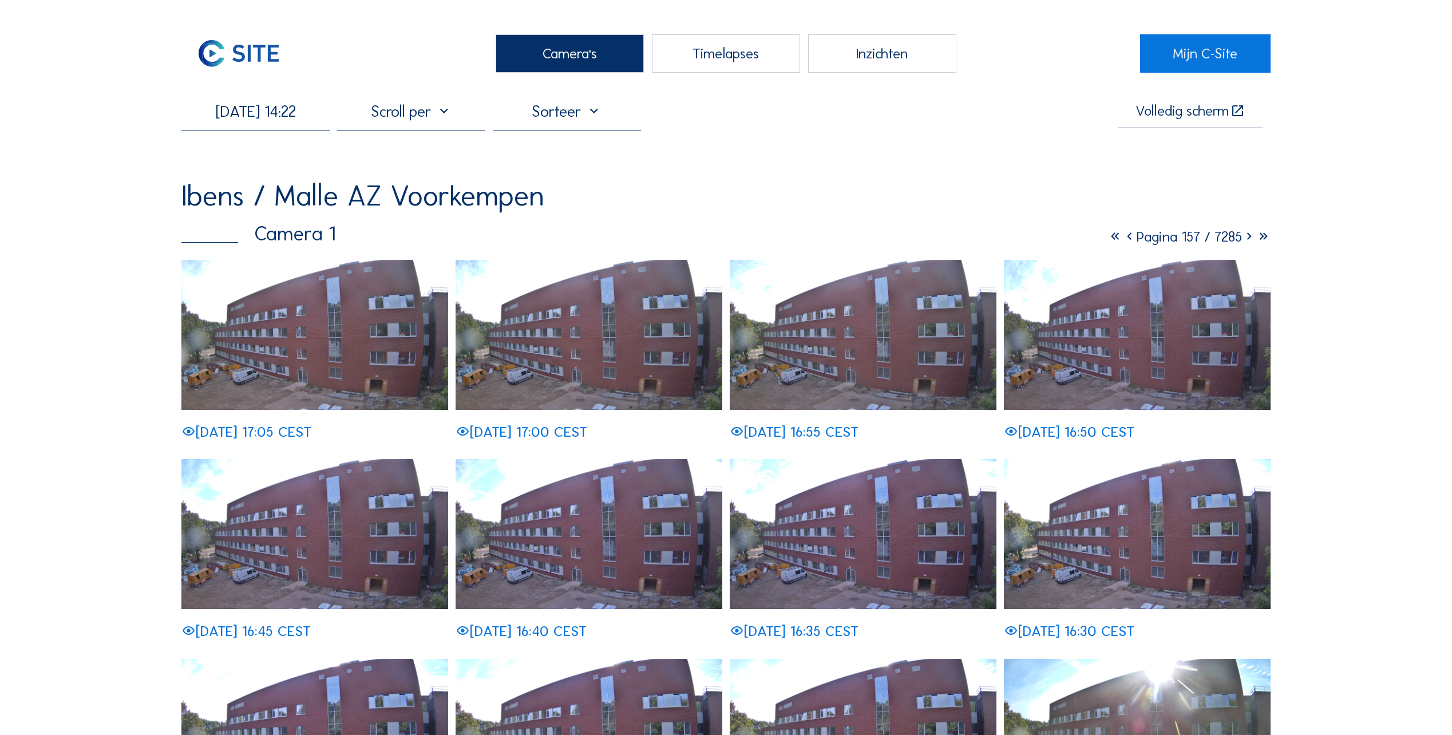
click at [1249, 237] on icon at bounding box center [1249, 237] width 14 height 18
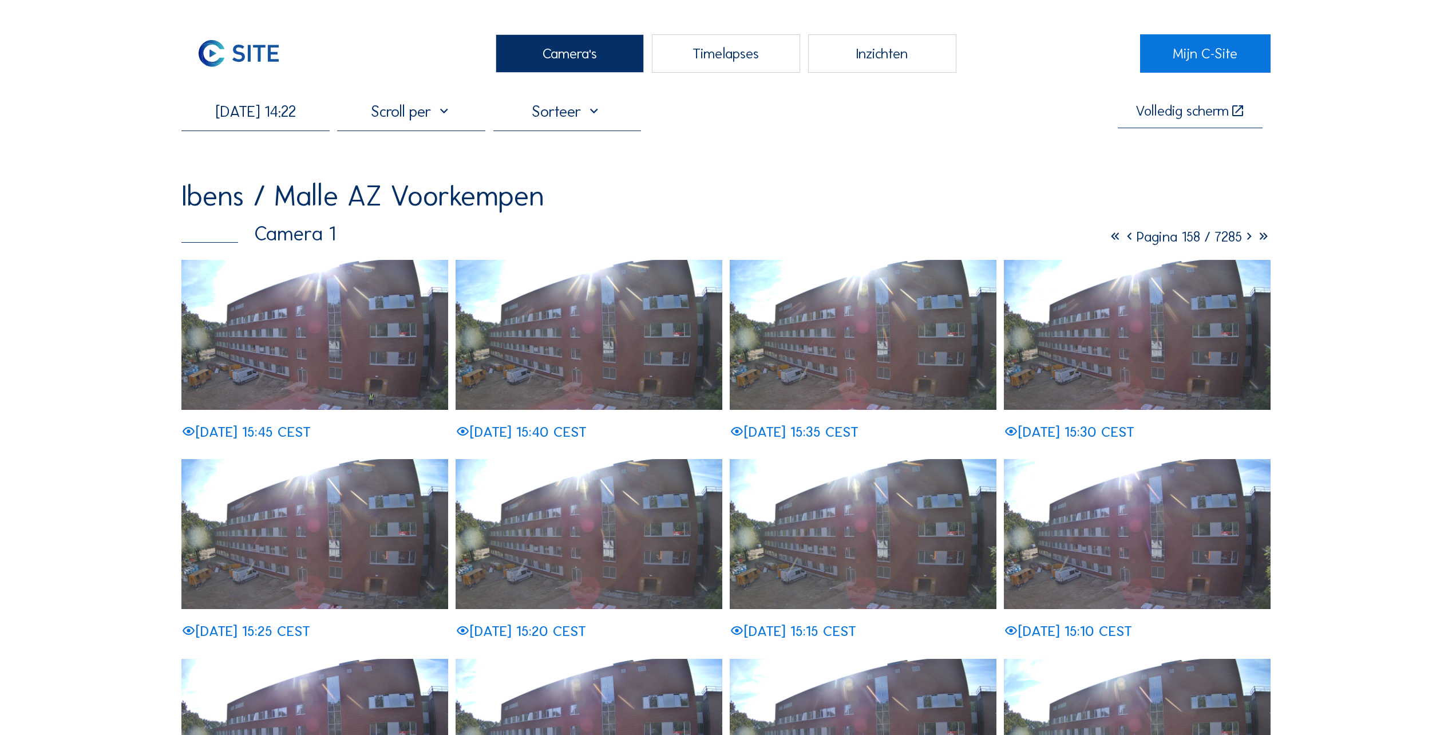
click at [1246, 241] on icon at bounding box center [1249, 237] width 14 height 18
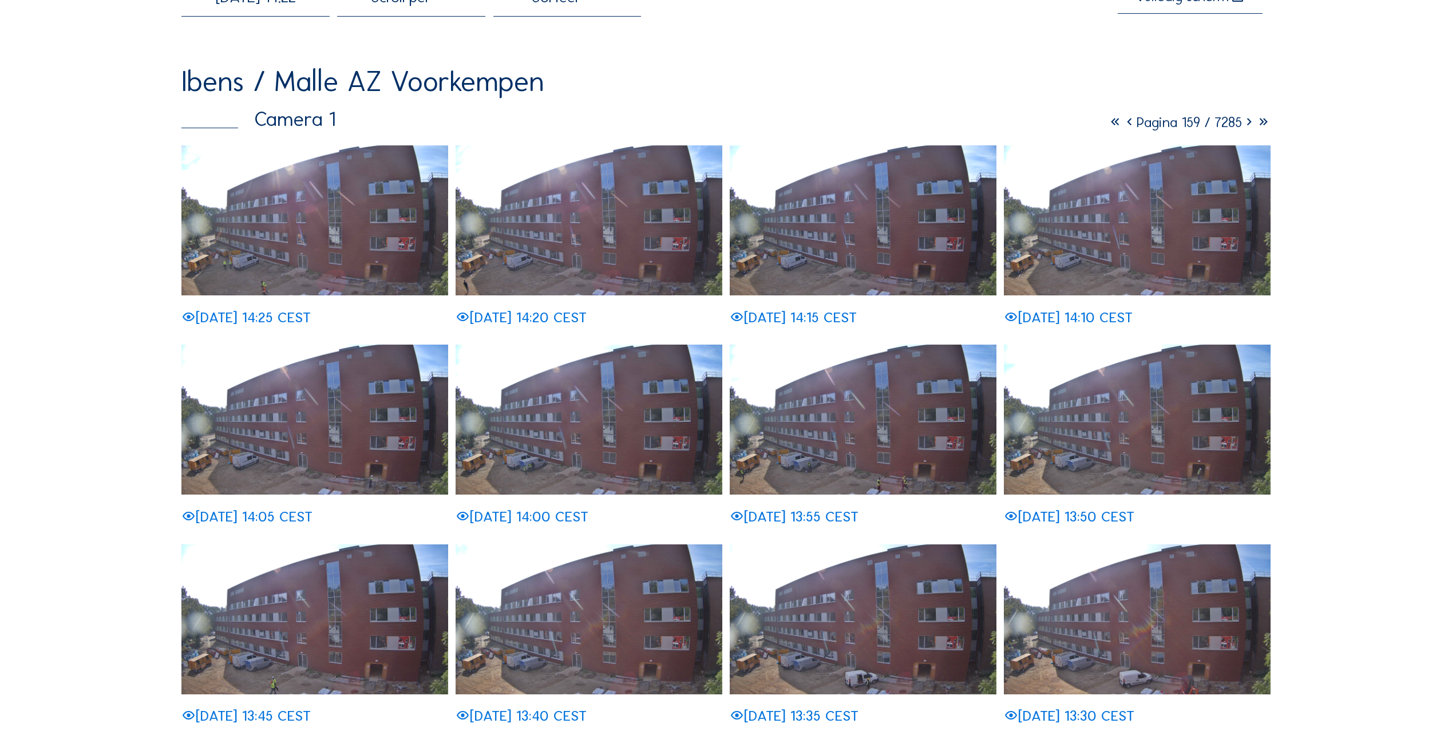
scroll to position [458, 0]
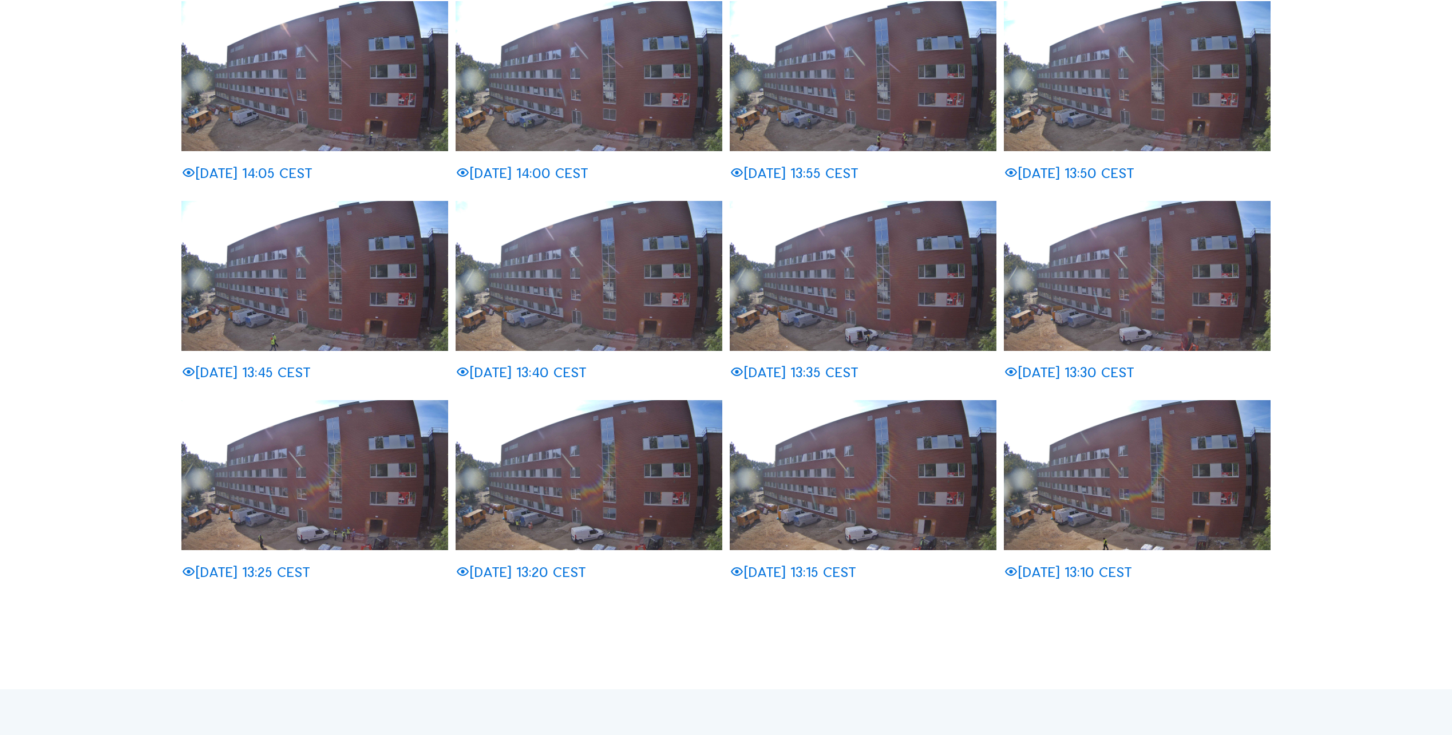
click at [850, 310] on img at bounding box center [863, 276] width 267 height 150
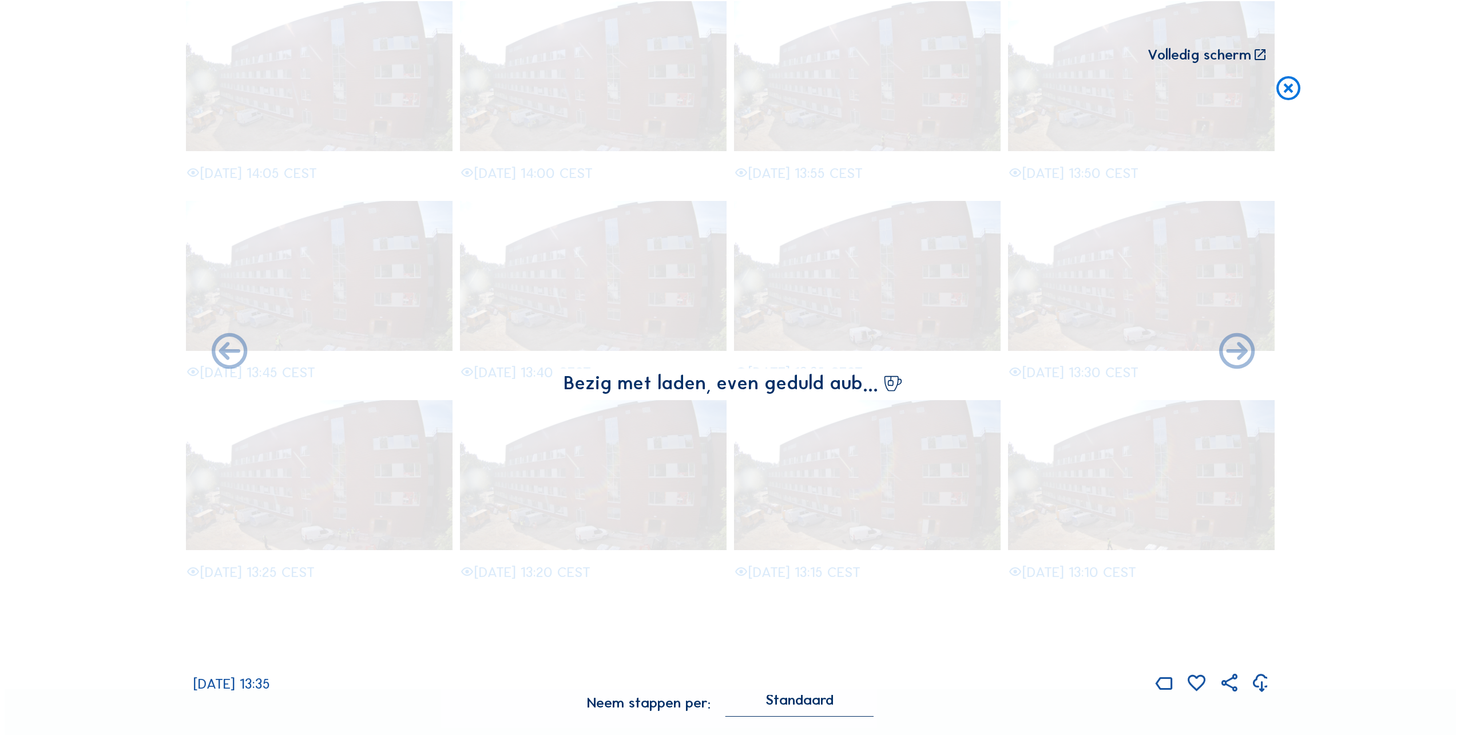
scroll to position [459, 0]
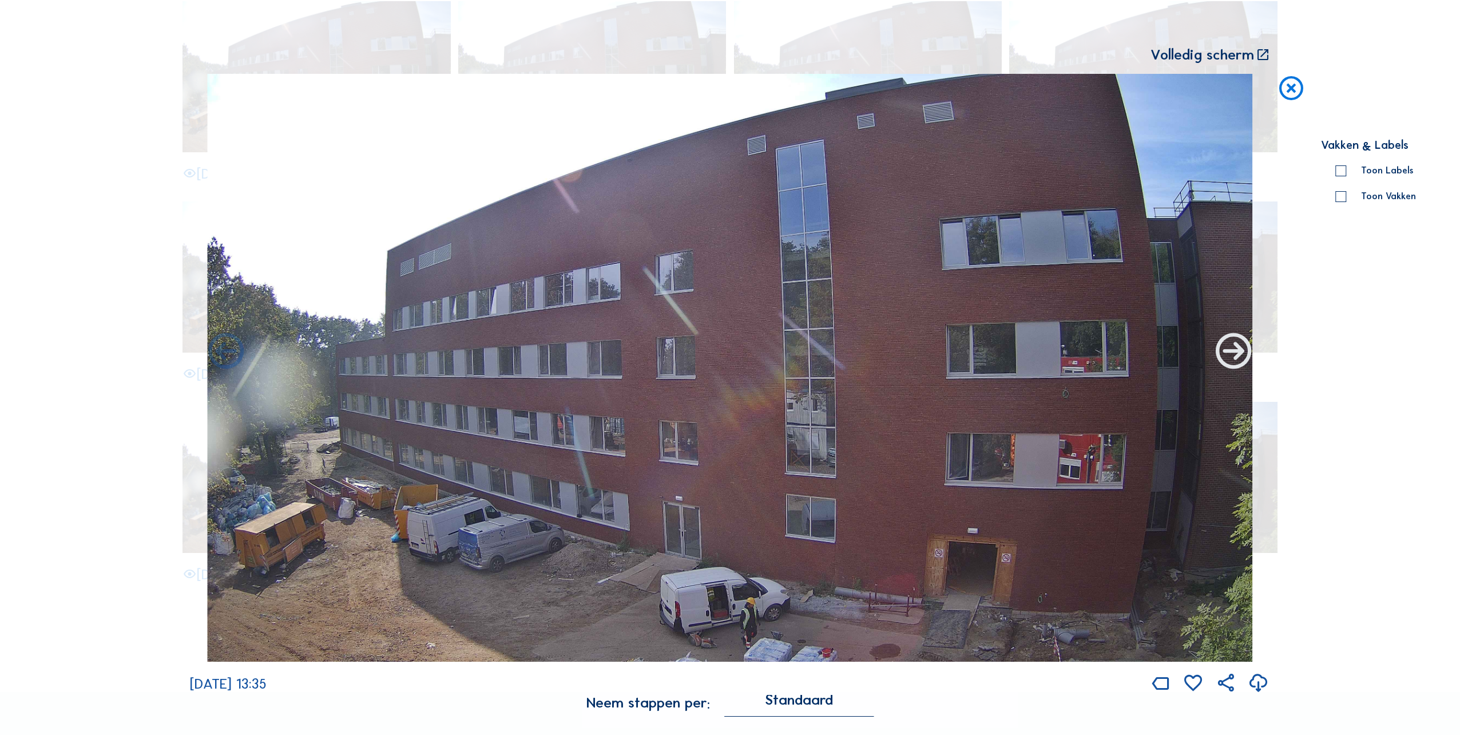
click at [1235, 363] on icon at bounding box center [1234, 352] width 43 height 43
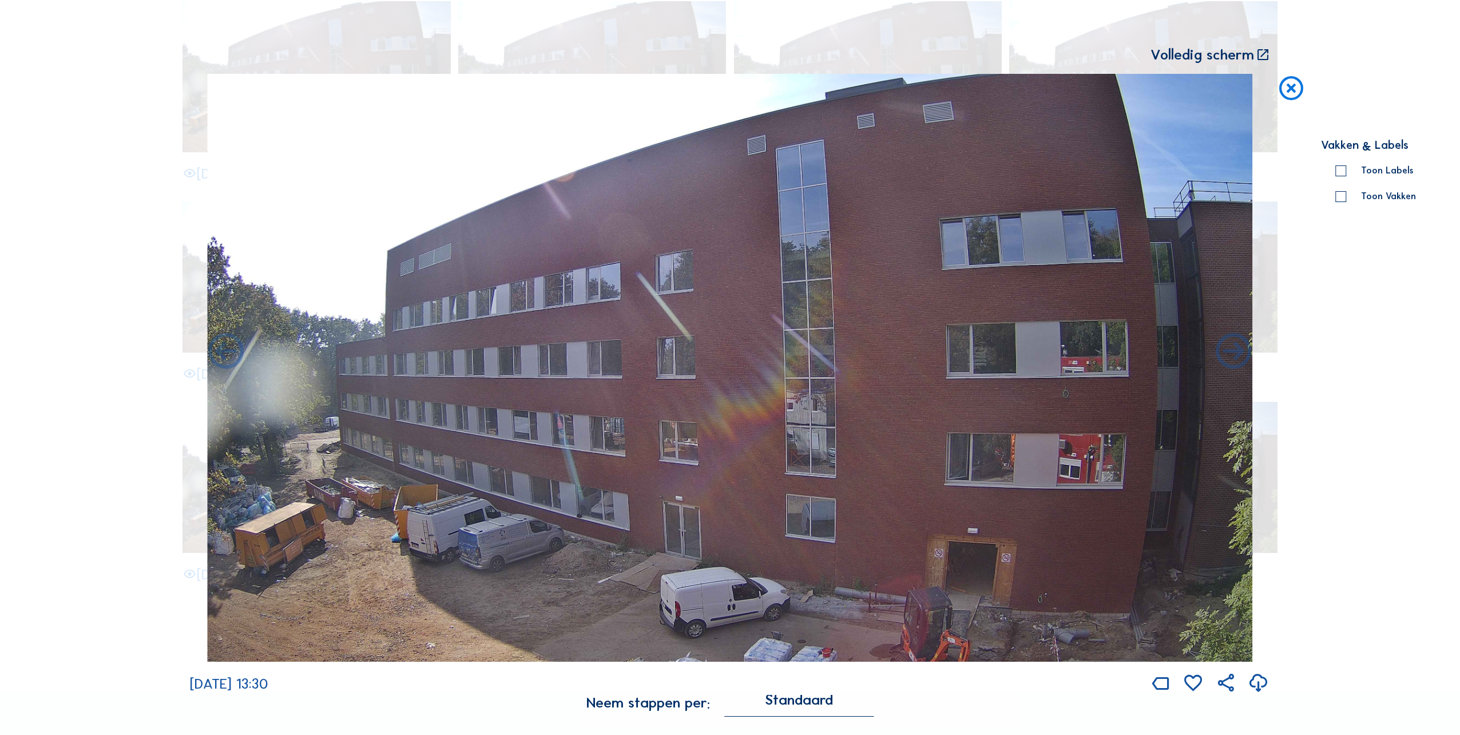
click at [1235, 363] on icon at bounding box center [1234, 352] width 43 height 43
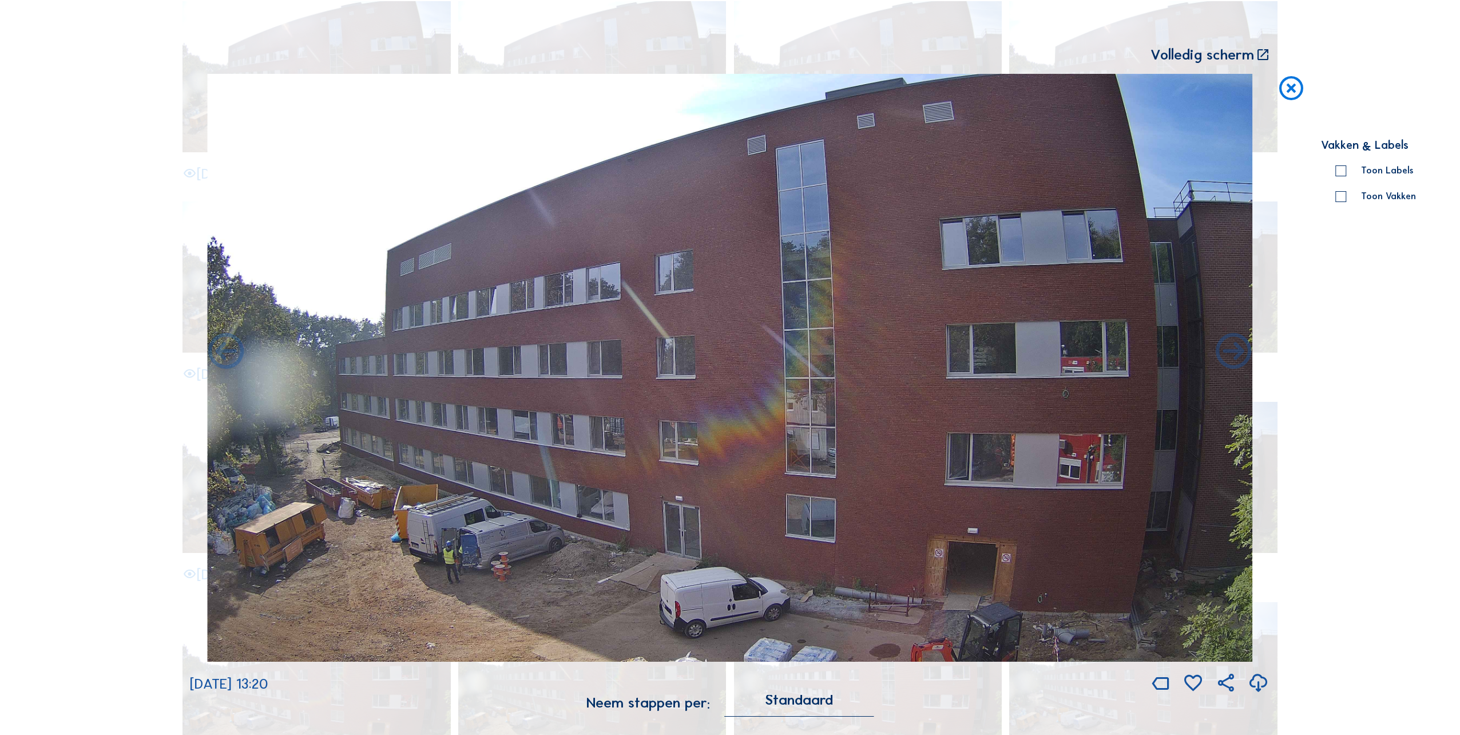
click at [1235, 363] on icon at bounding box center [1234, 352] width 43 height 43
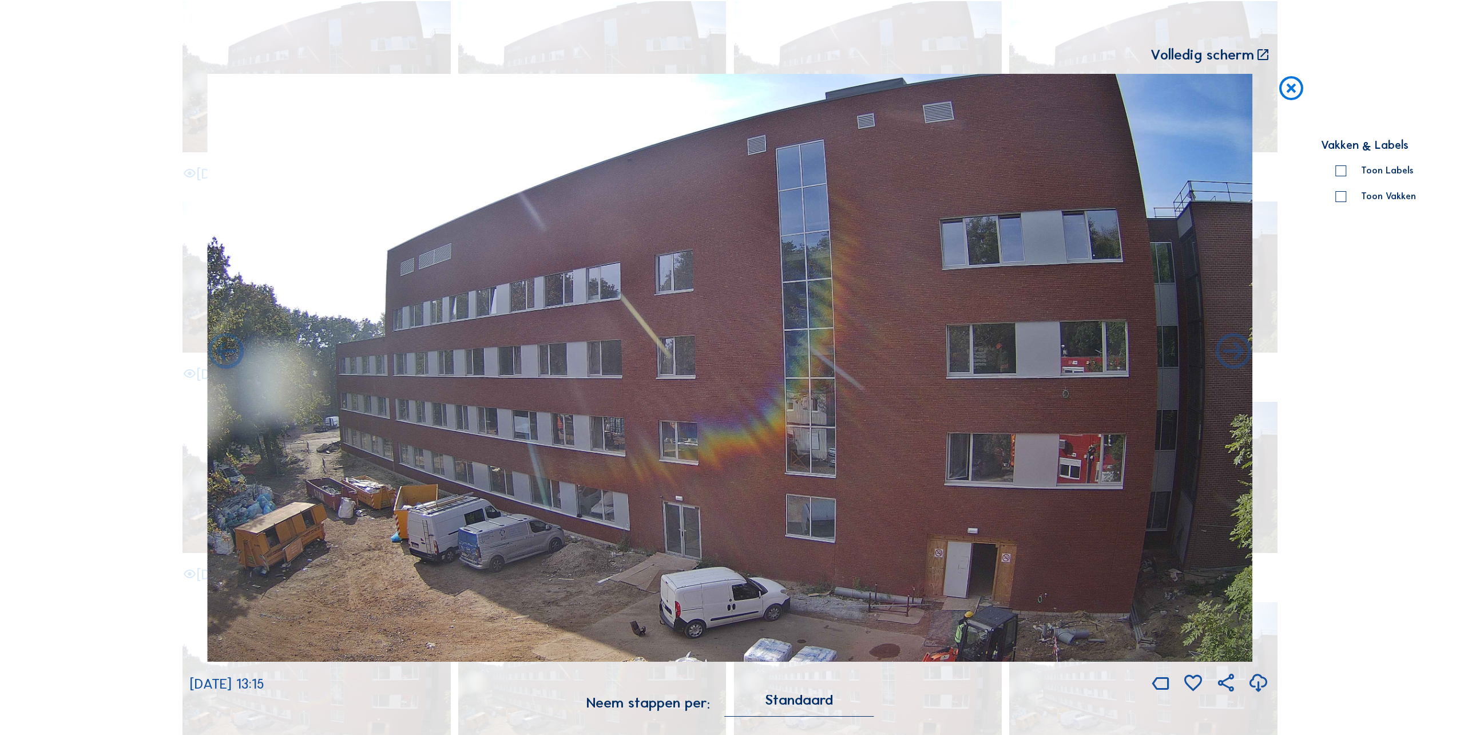
click at [1235, 363] on icon at bounding box center [1234, 352] width 43 height 43
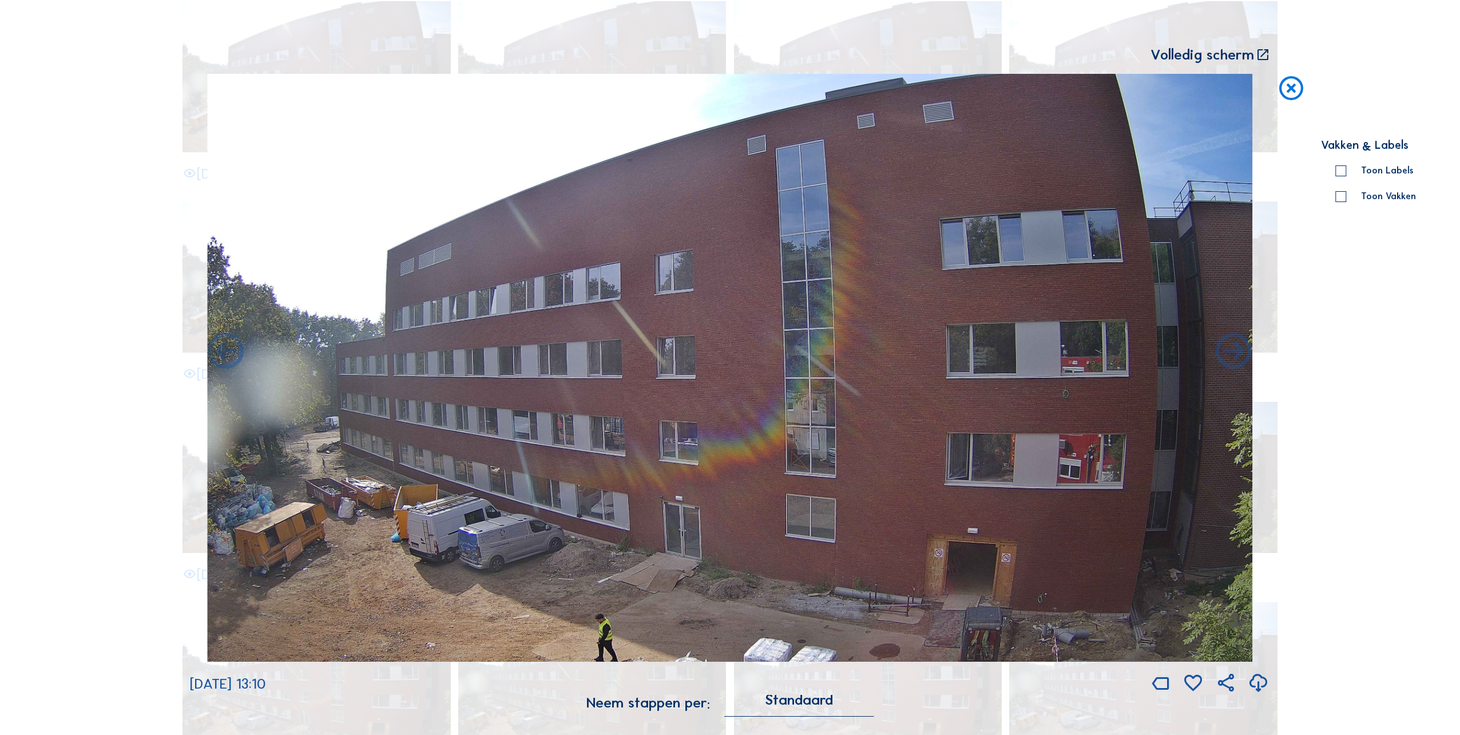
click at [1235, 363] on icon at bounding box center [1234, 352] width 43 height 43
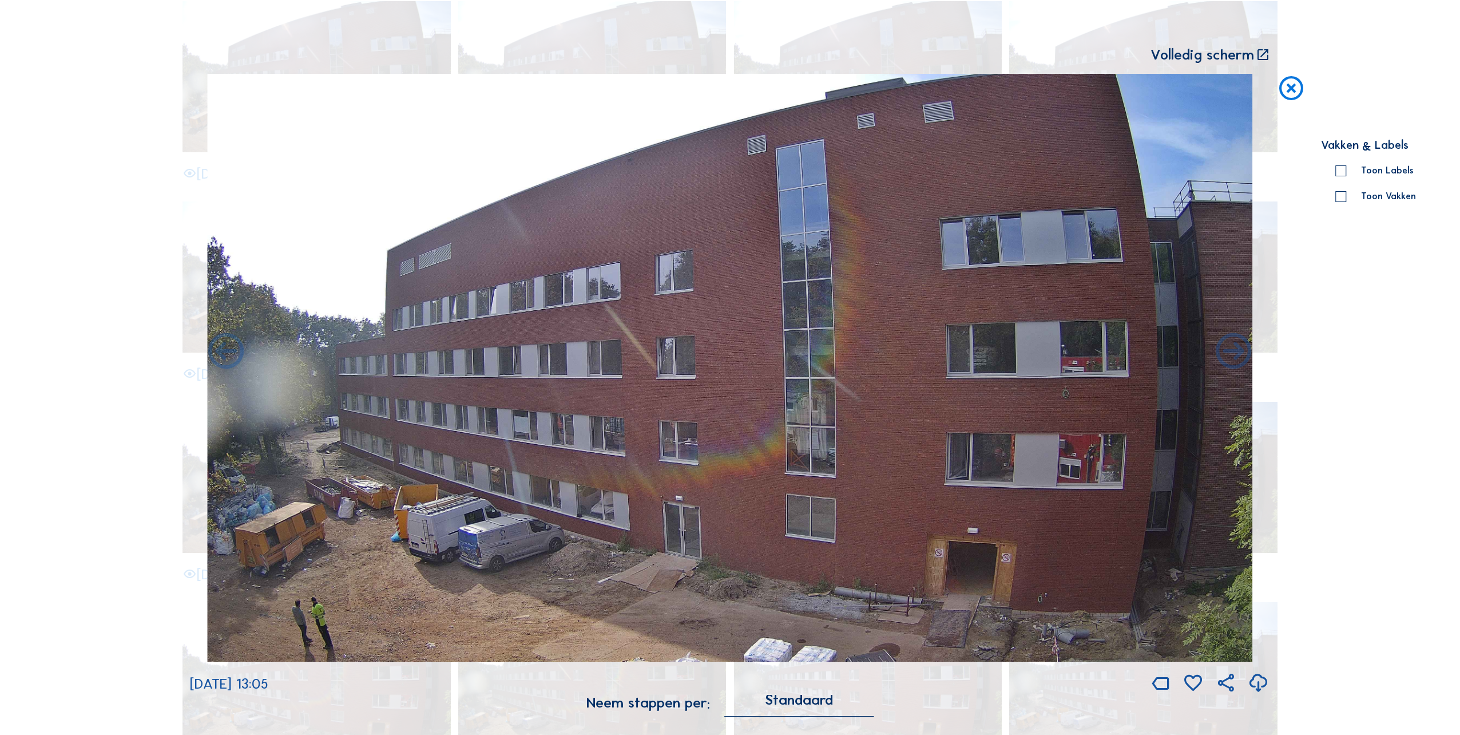
click at [1235, 363] on icon at bounding box center [1234, 352] width 43 height 43
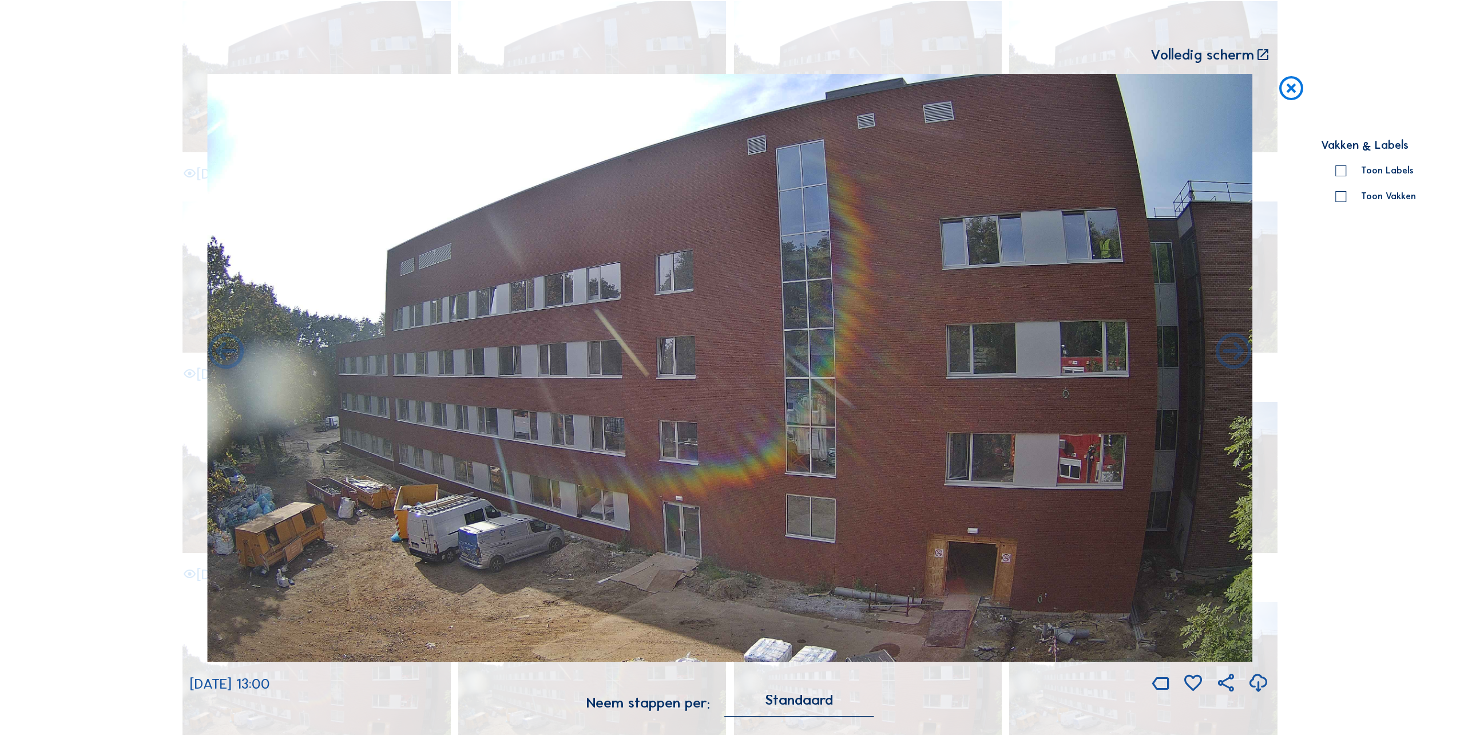
click at [1235, 363] on icon at bounding box center [1234, 352] width 43 height 43
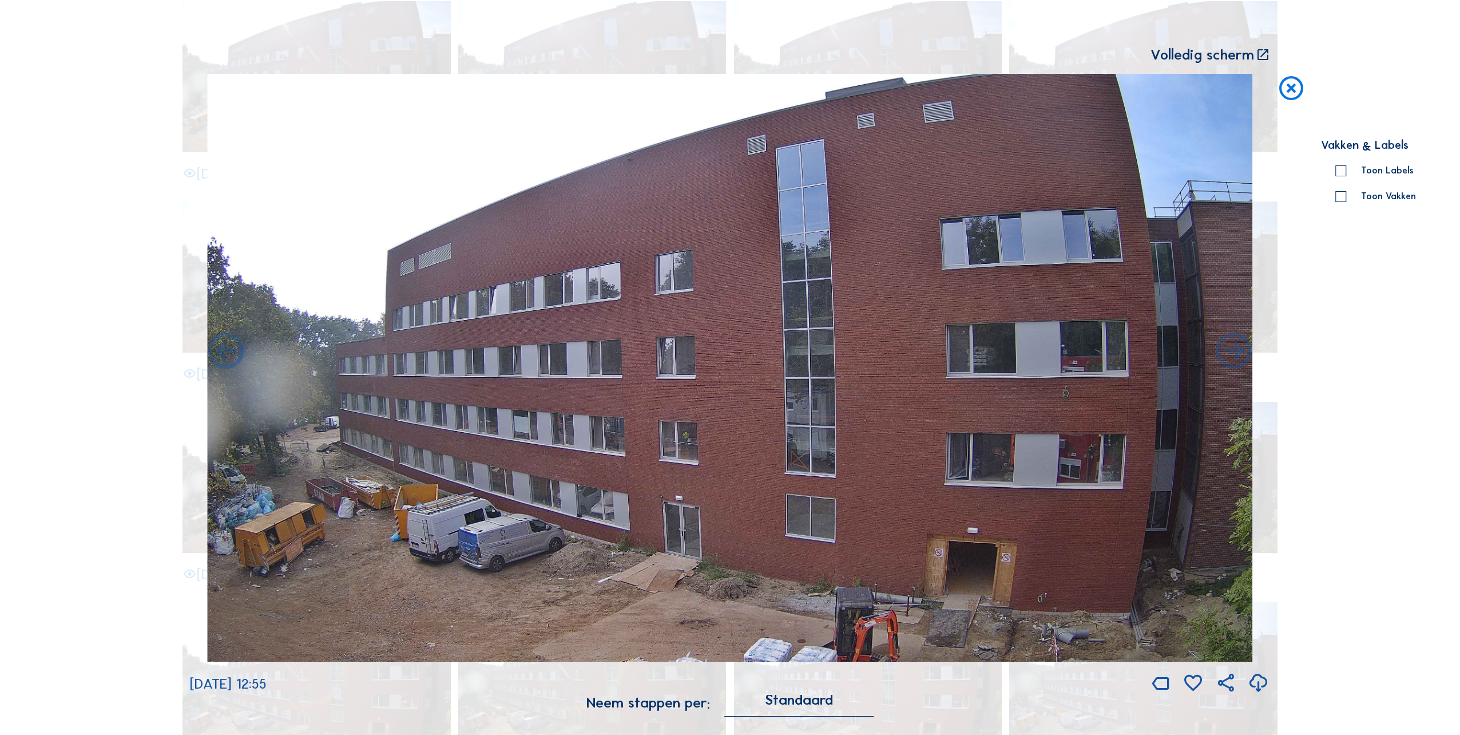
click at [1235, 363] on icon at bounding box center [1234, 352] width 43 height 43
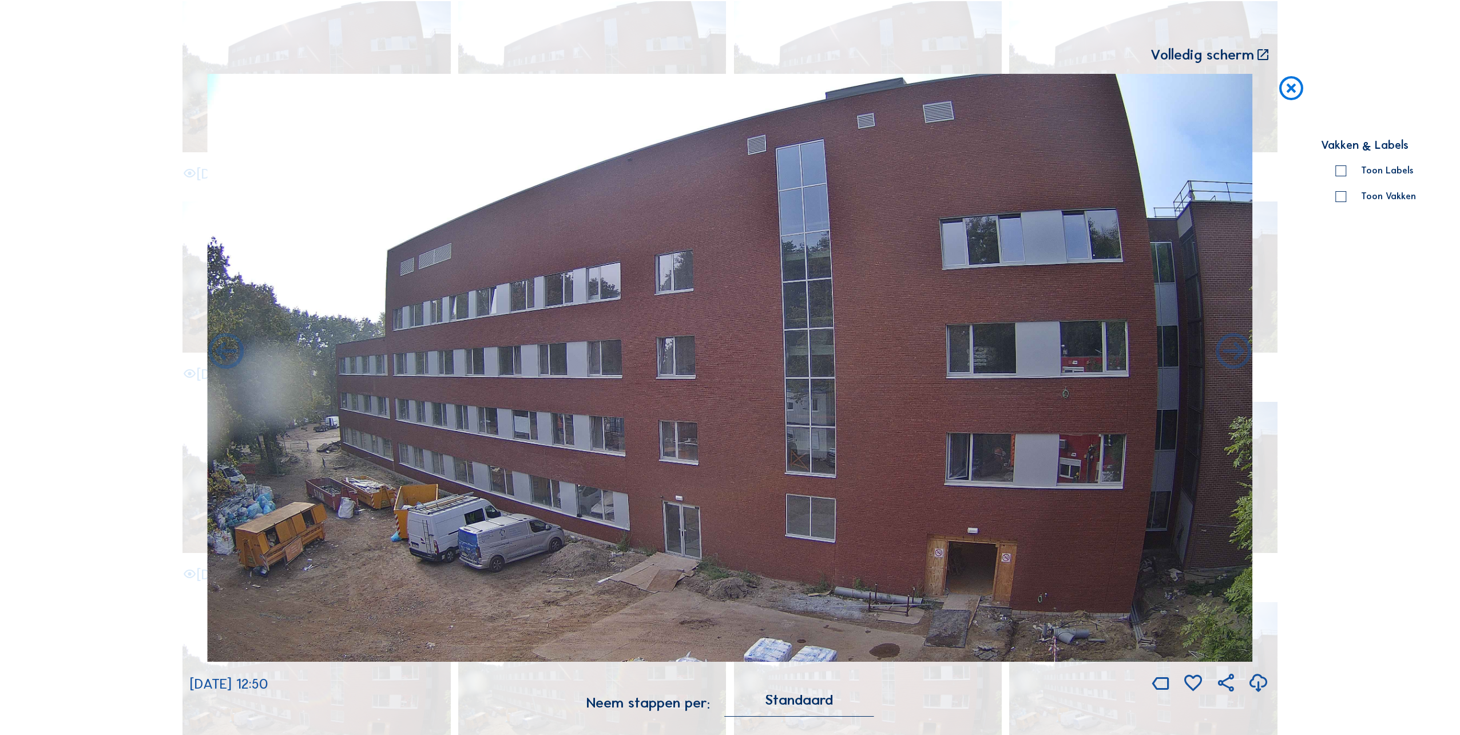
click at [1235, 363] on icon at bounding box center [1234, 352] width 43 height 43
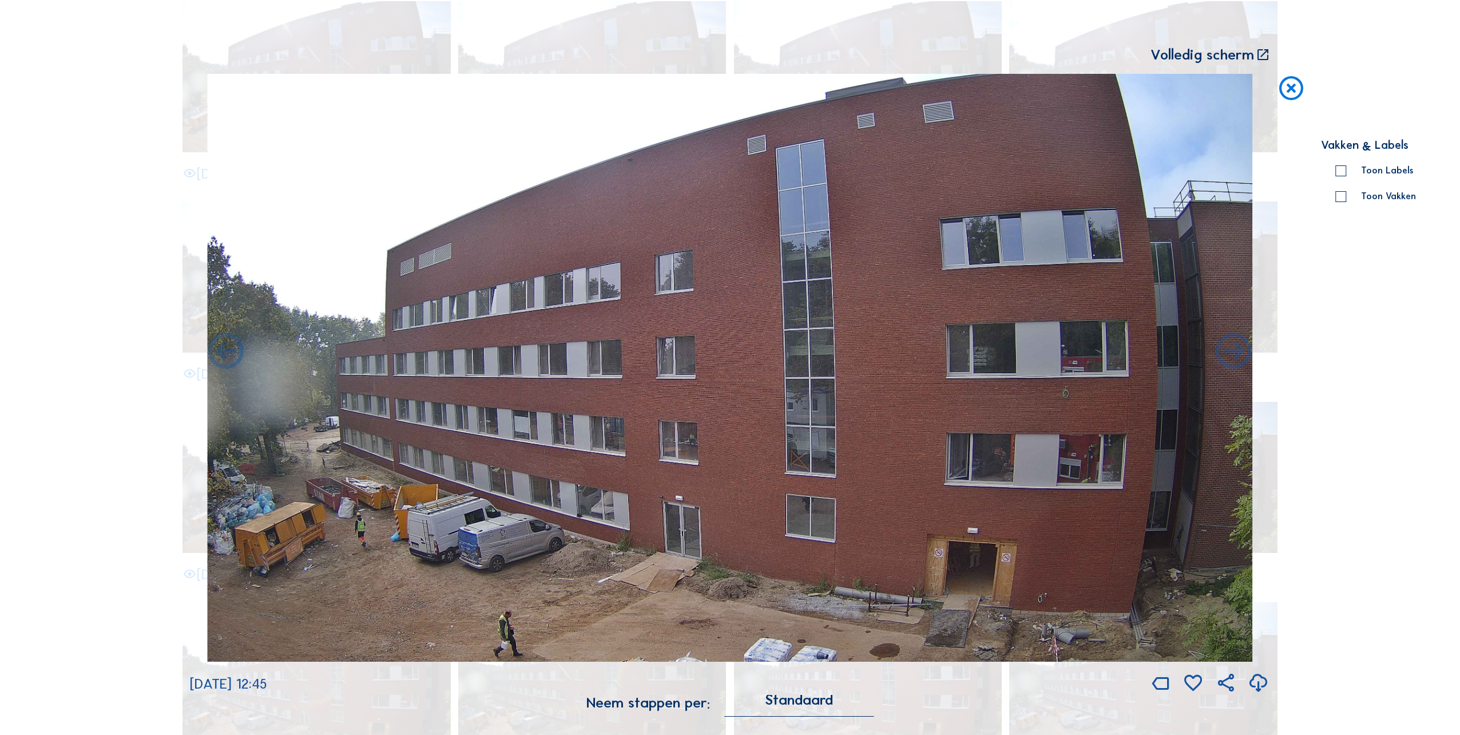
click at [1235, 363] on icon at bounding box center [1234, 352] width 43 height 43
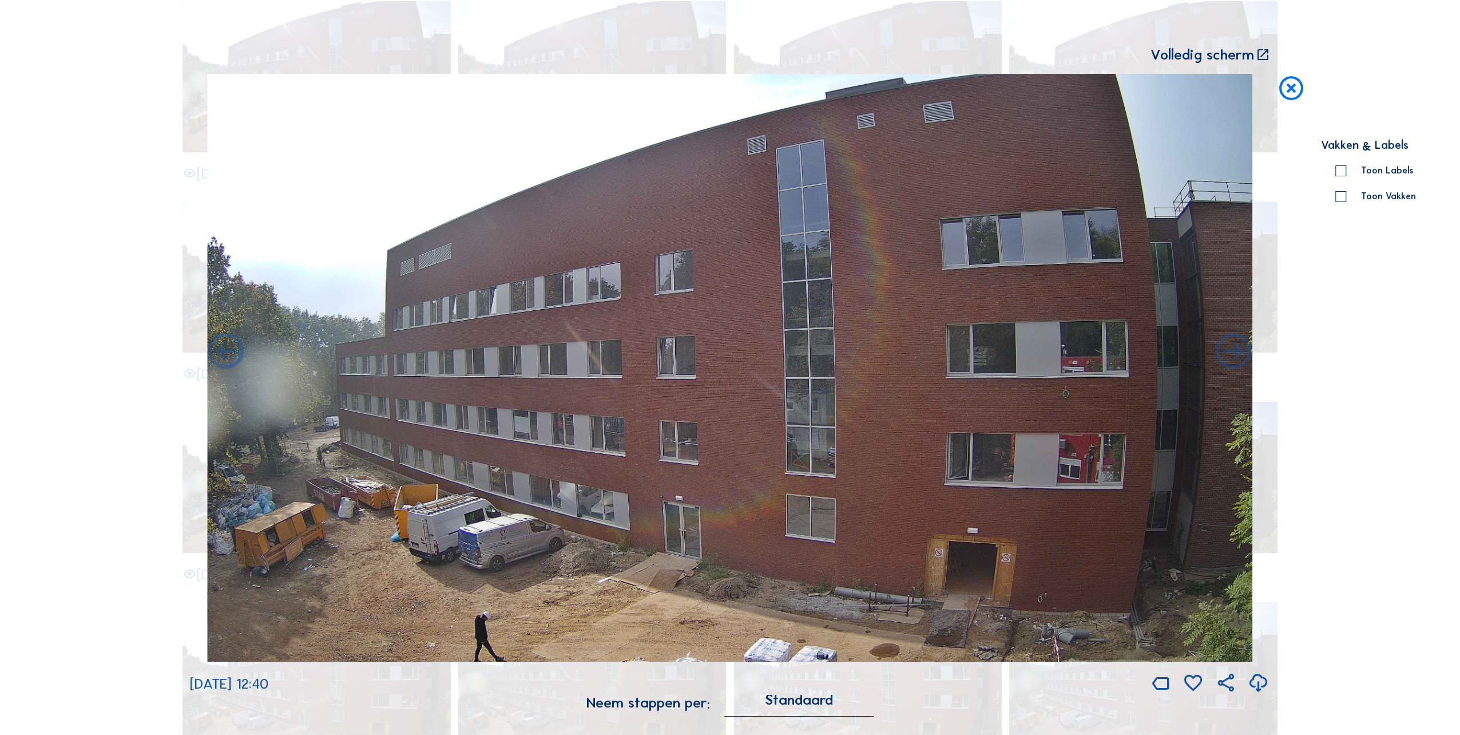
click at [1235, 363] on icon at bounding box center [1234, 352] width 43 height 43
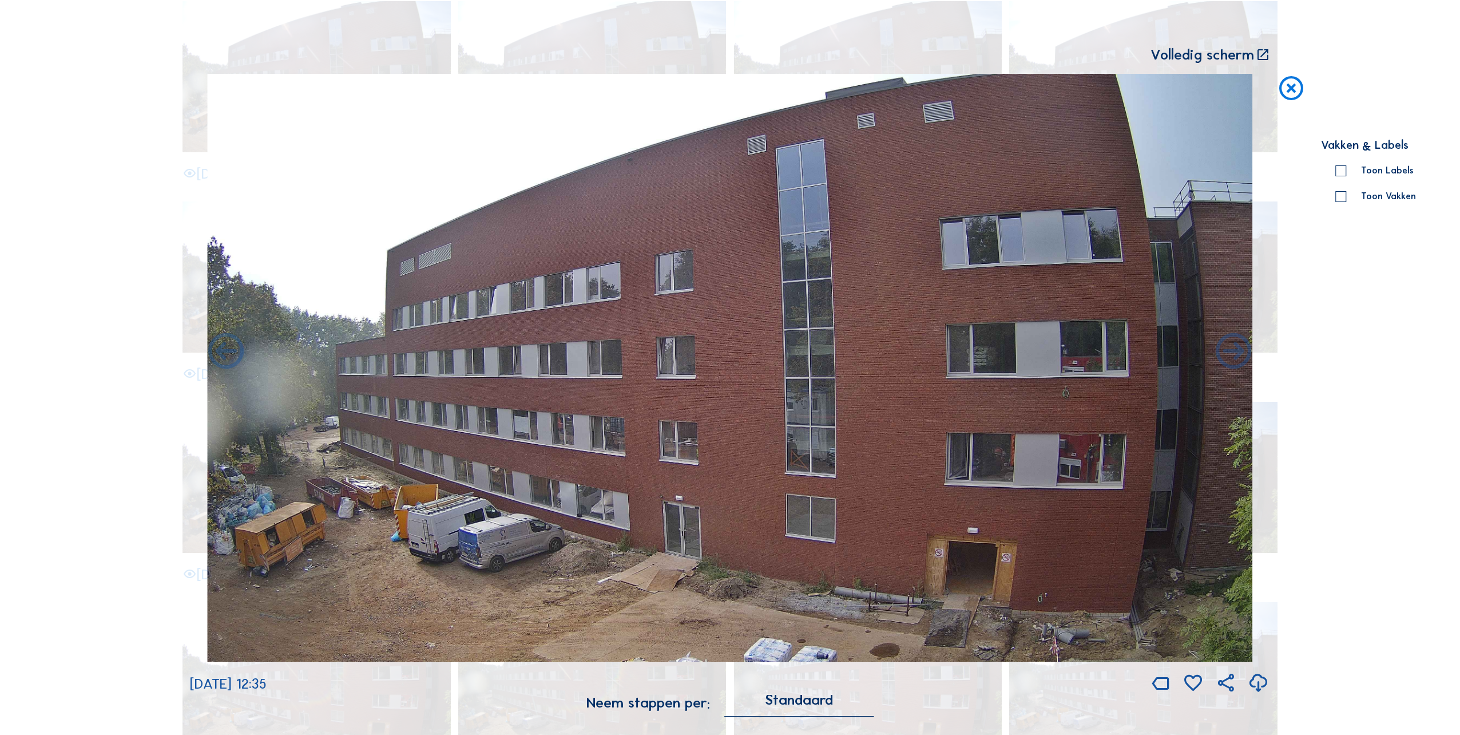
click at [1235, 363] on icon at bounding box center [1234, 352] width 43 height 43
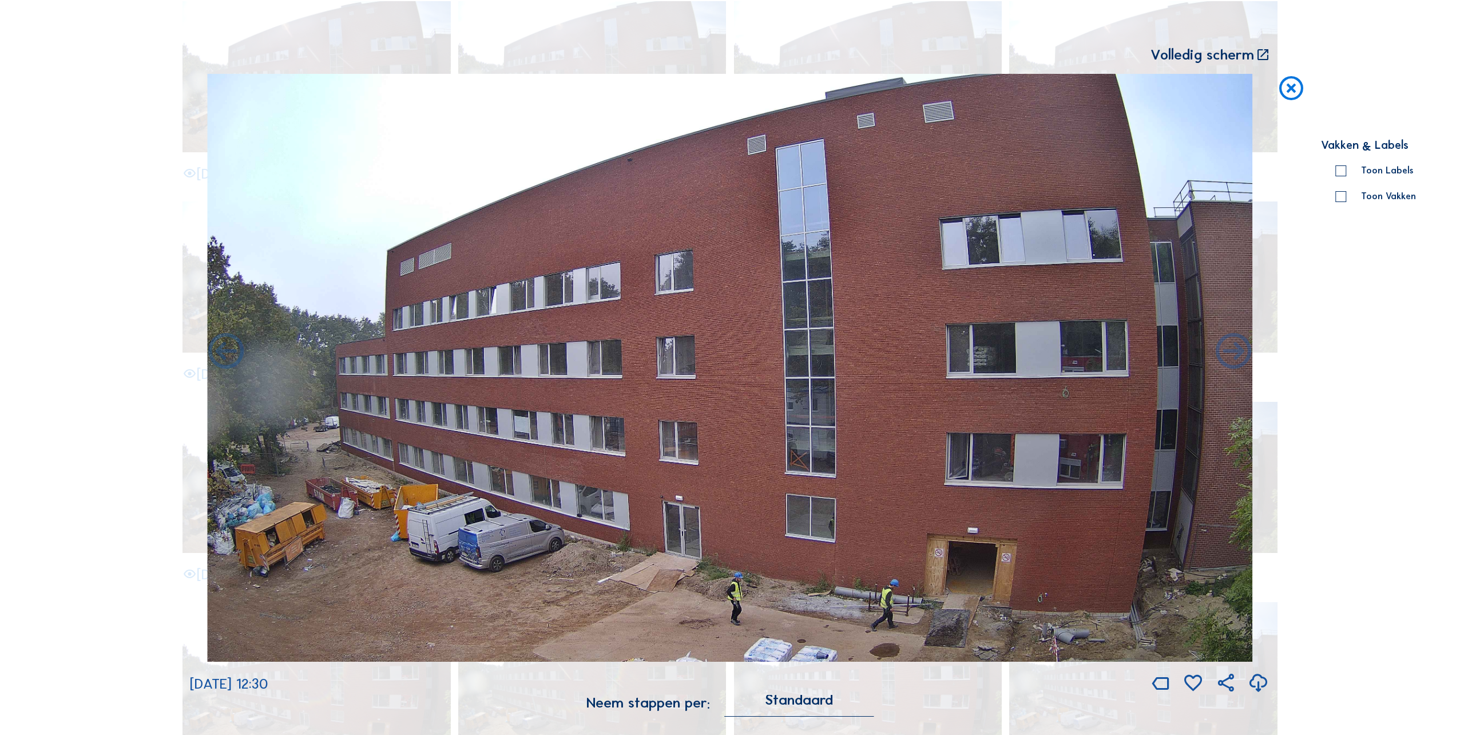
click at [1235, 363] on icon at bounding box center [1234, 352] width 43 height 43
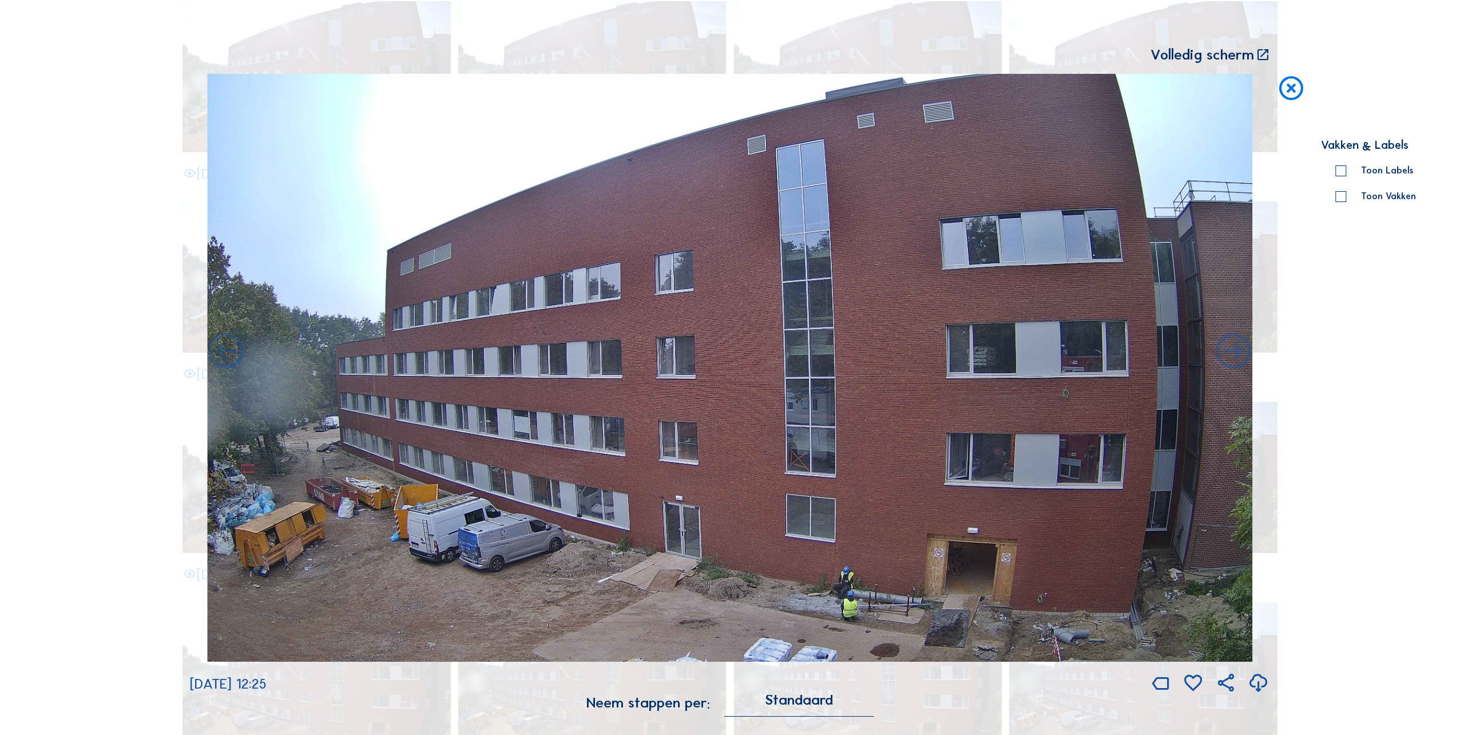
click at [1235, 363] on icon at bounding box center [1234, 352] width 43 height 43
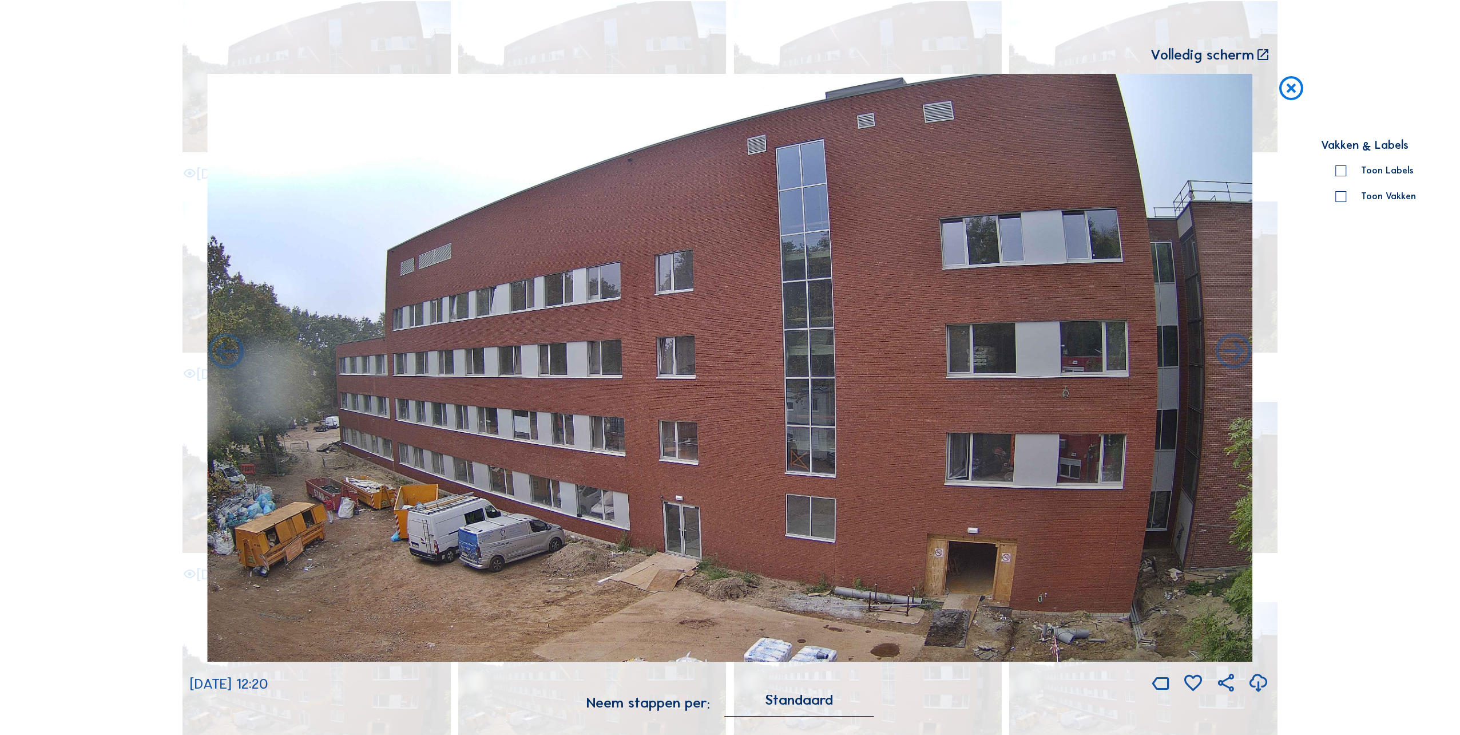
click at [1235, 363] on icon at bounding box center [1234, 352] width 43 height 43
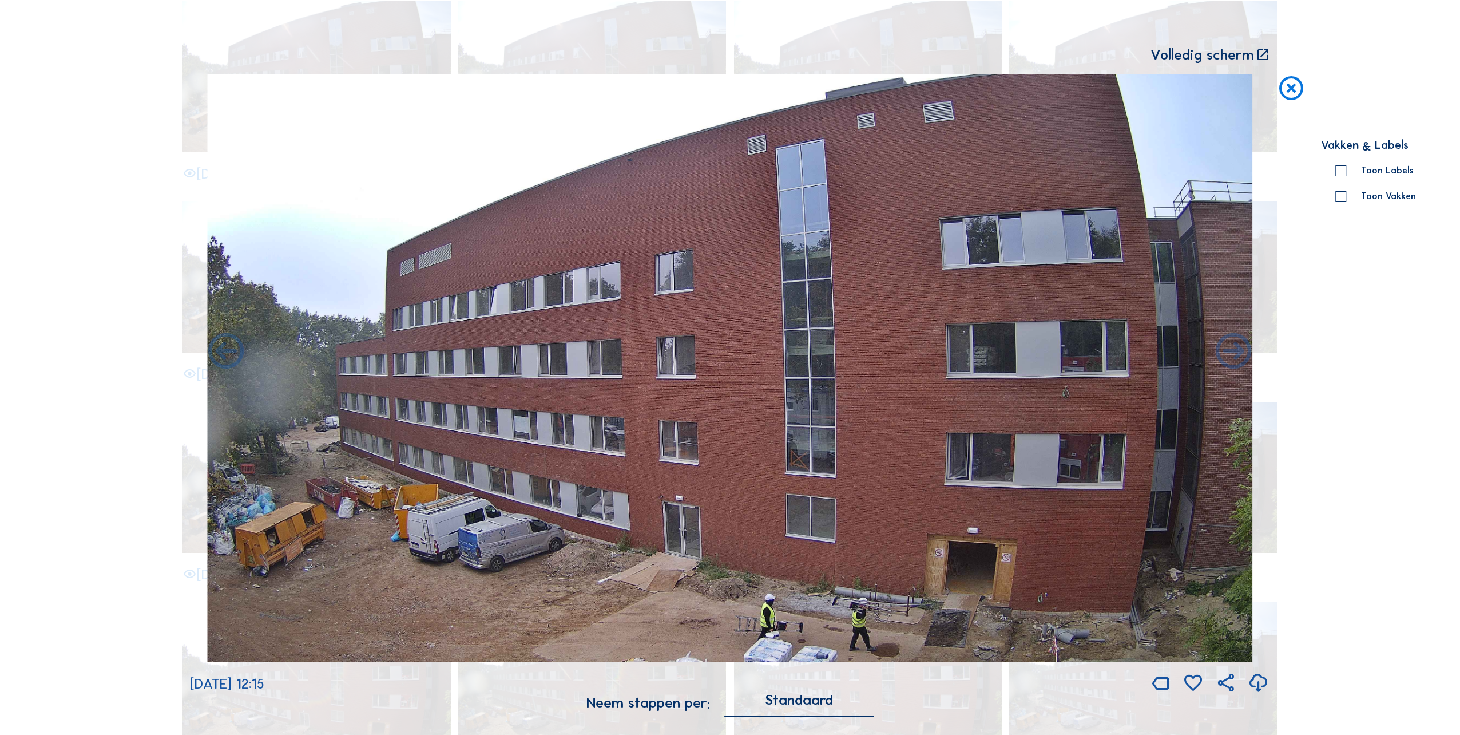
click at [1235, 363] on icon at bounding box center [1234, 352] width 43 height 43
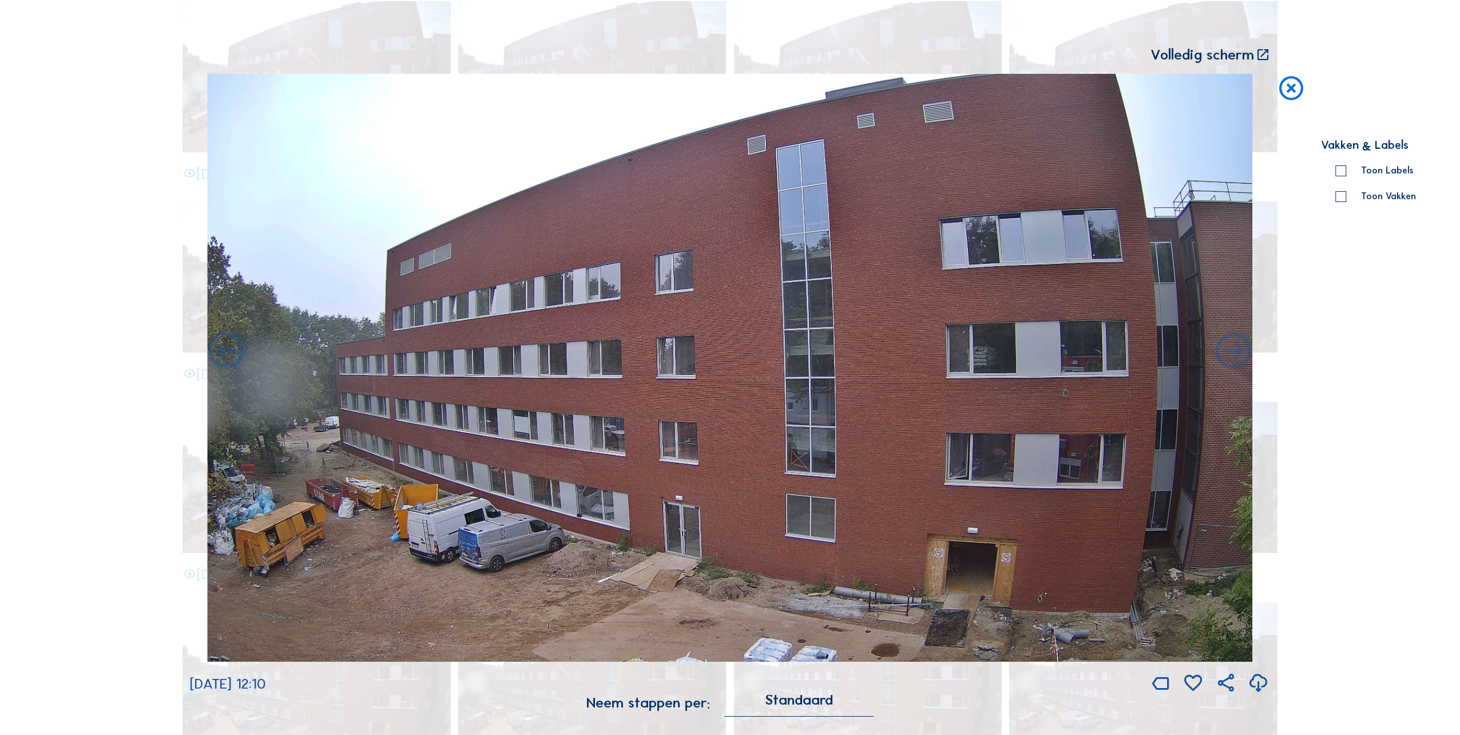
click at [1235, 363] on icon at bounding box center [1234, 352] width 43 height 43
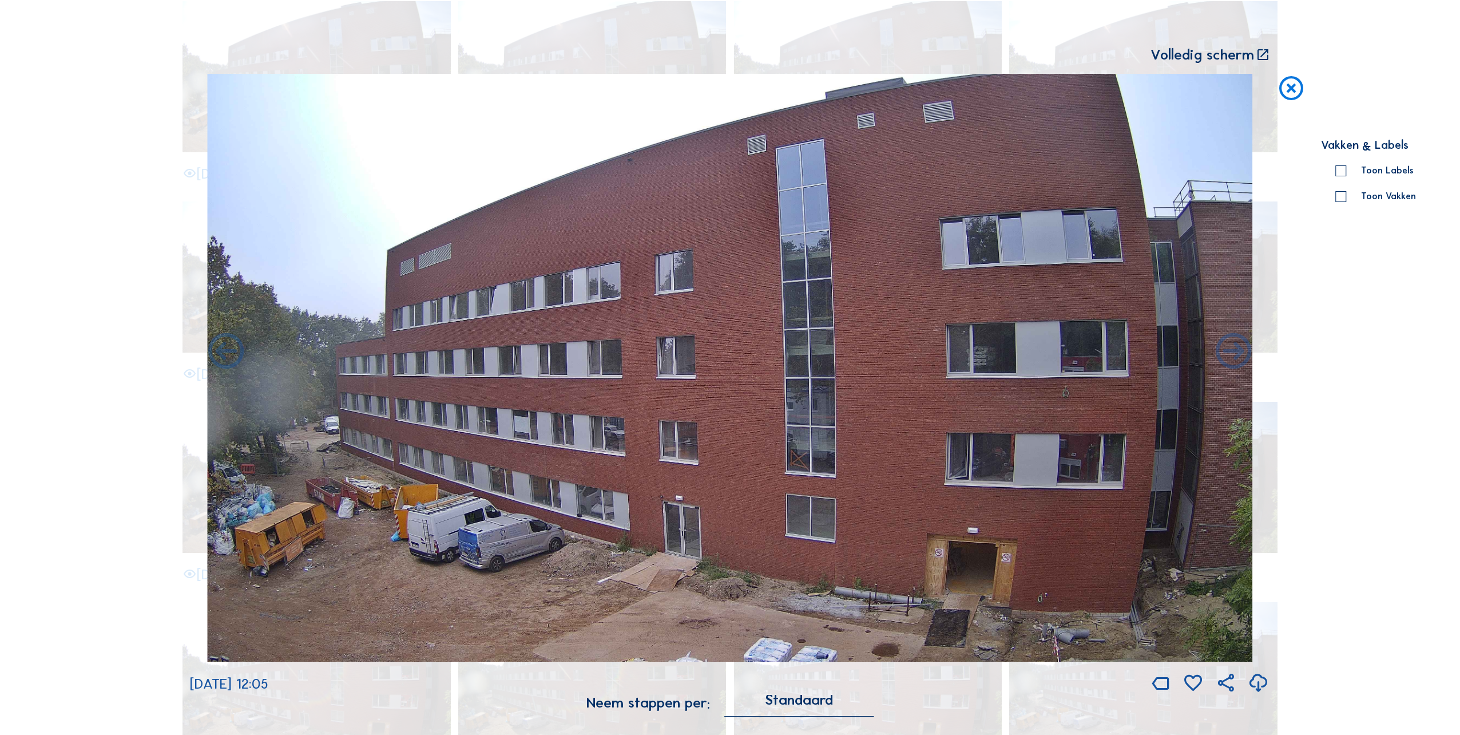
click at [1235, 363] on div "[DATE] 12:05" at bounding box center [730, 384] width 1080 height 621
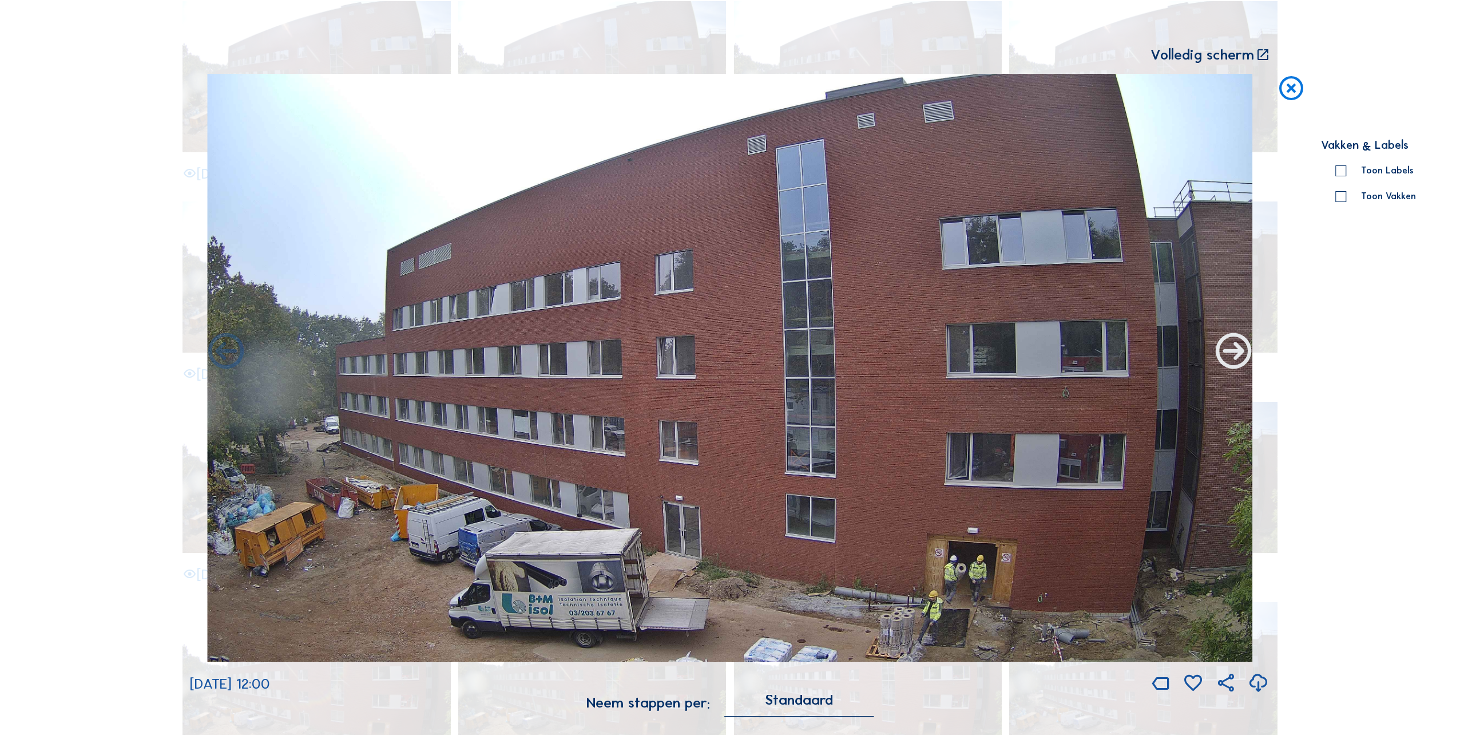
click at [1234, 358] on icon at bounding box center [1234, 352] width 43 height 43
click at [1237, 359] on icon at bounding box center [1234, 352] width 43 height 43
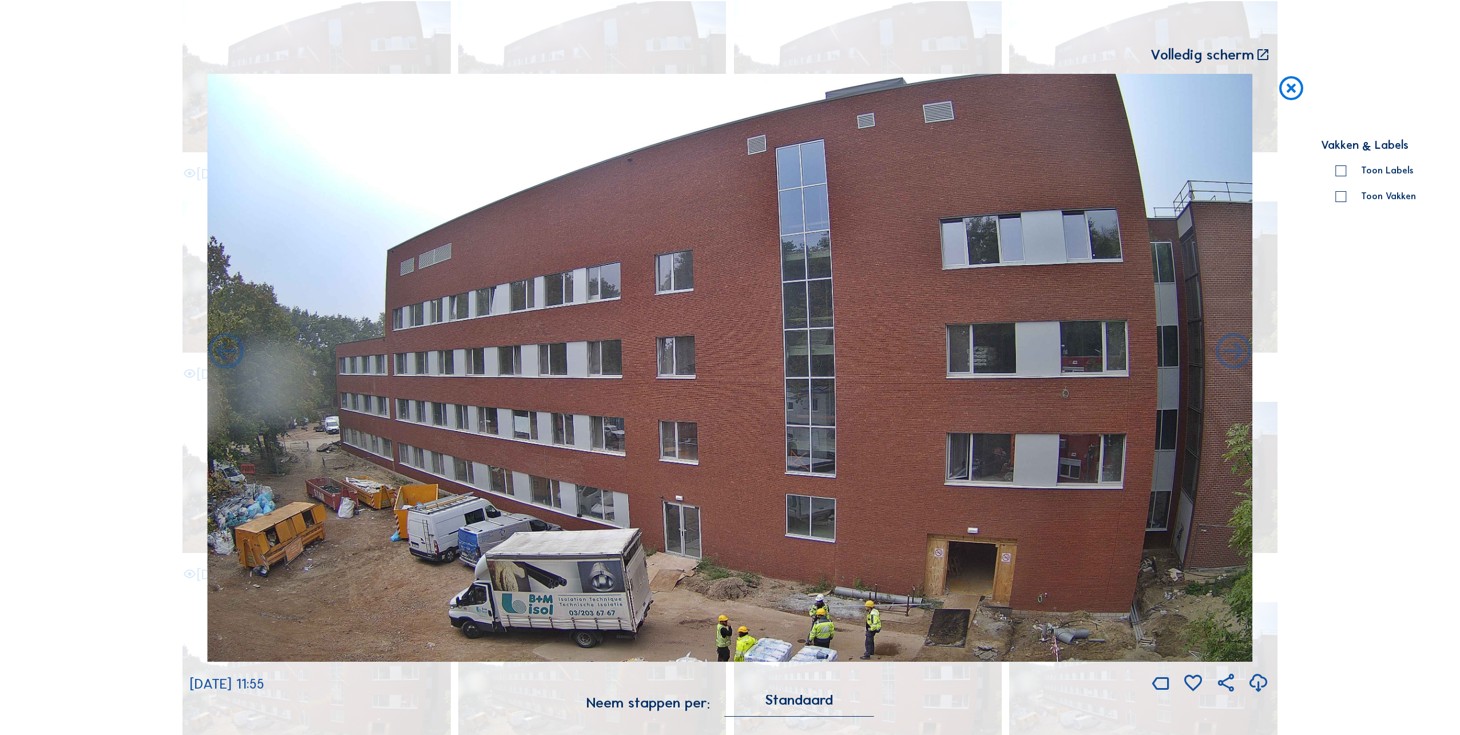
click at [1237, 359] on icon at bounding box center [1234, 352] width 43 height 43
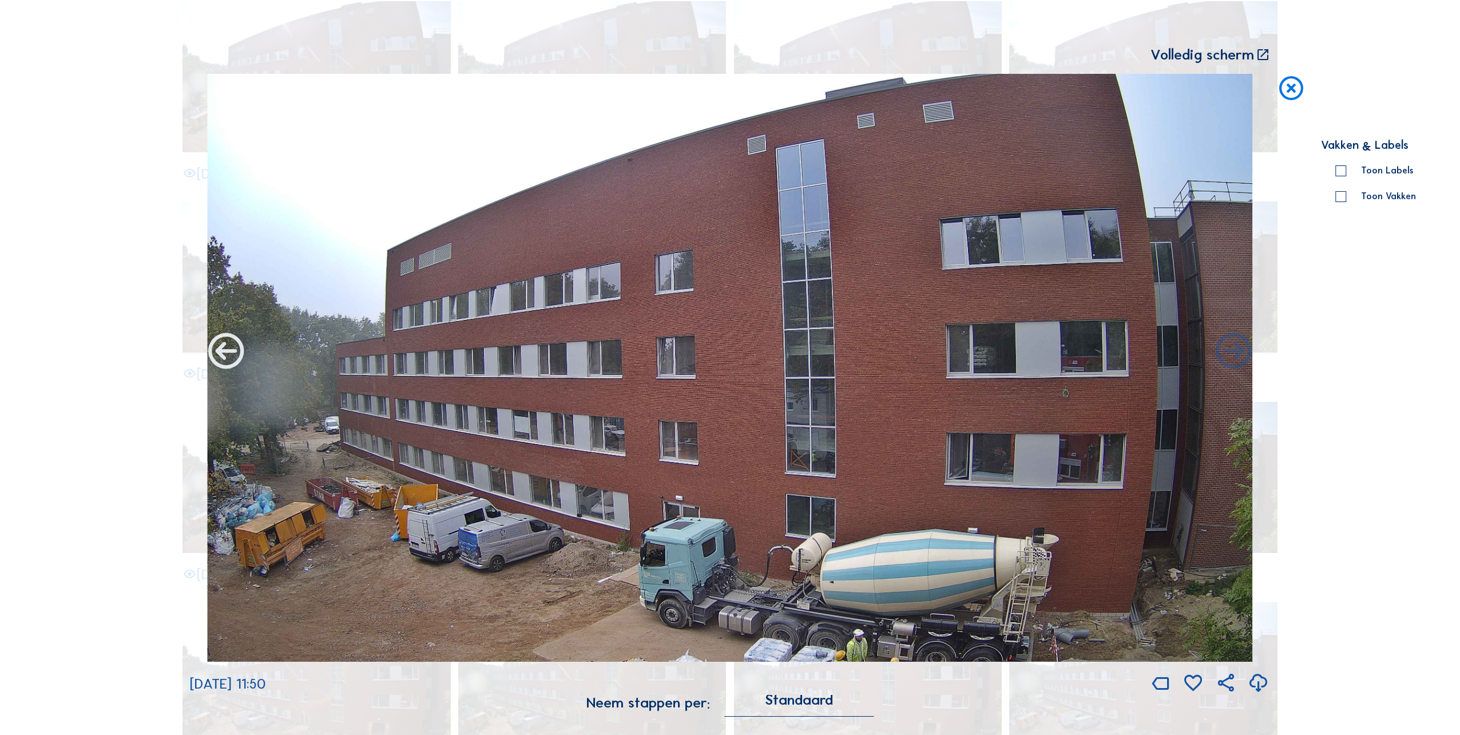
click at [228, 342] on icon at bounding box center [226, 352] width 43 height 43
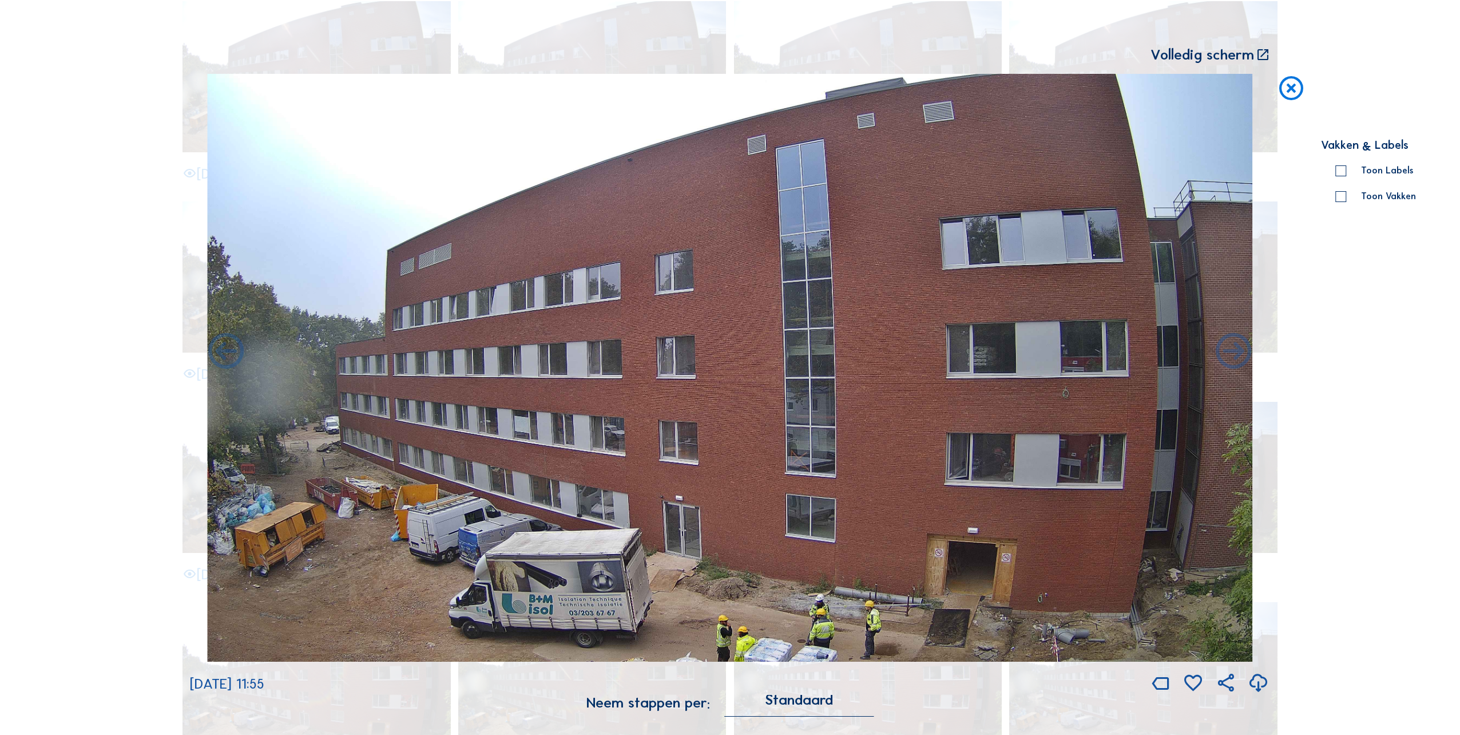
click at [228, 342] on icon at bounding box center [226, 352] width 43 height 43
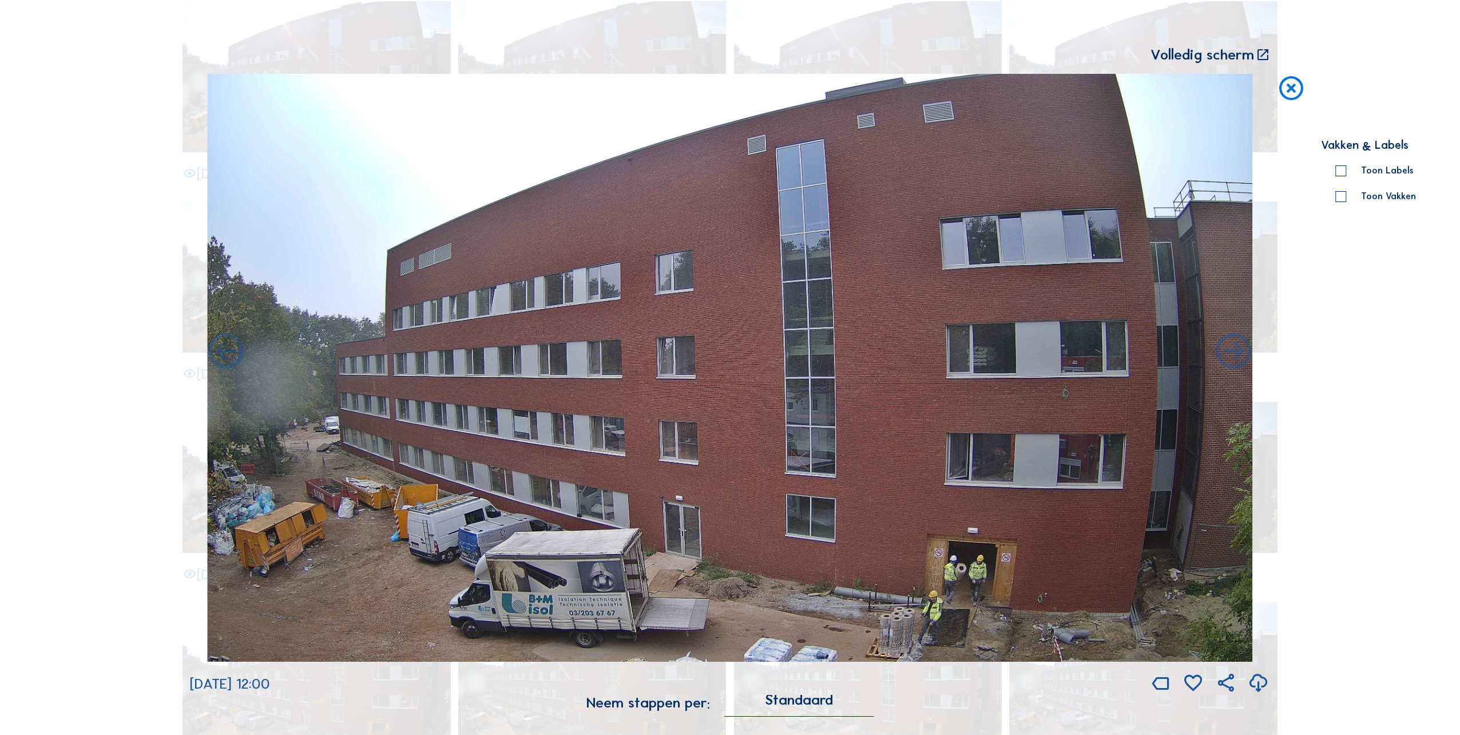
click at [228, 342] on icon at bounding box center [226, 352] width 43 height 43
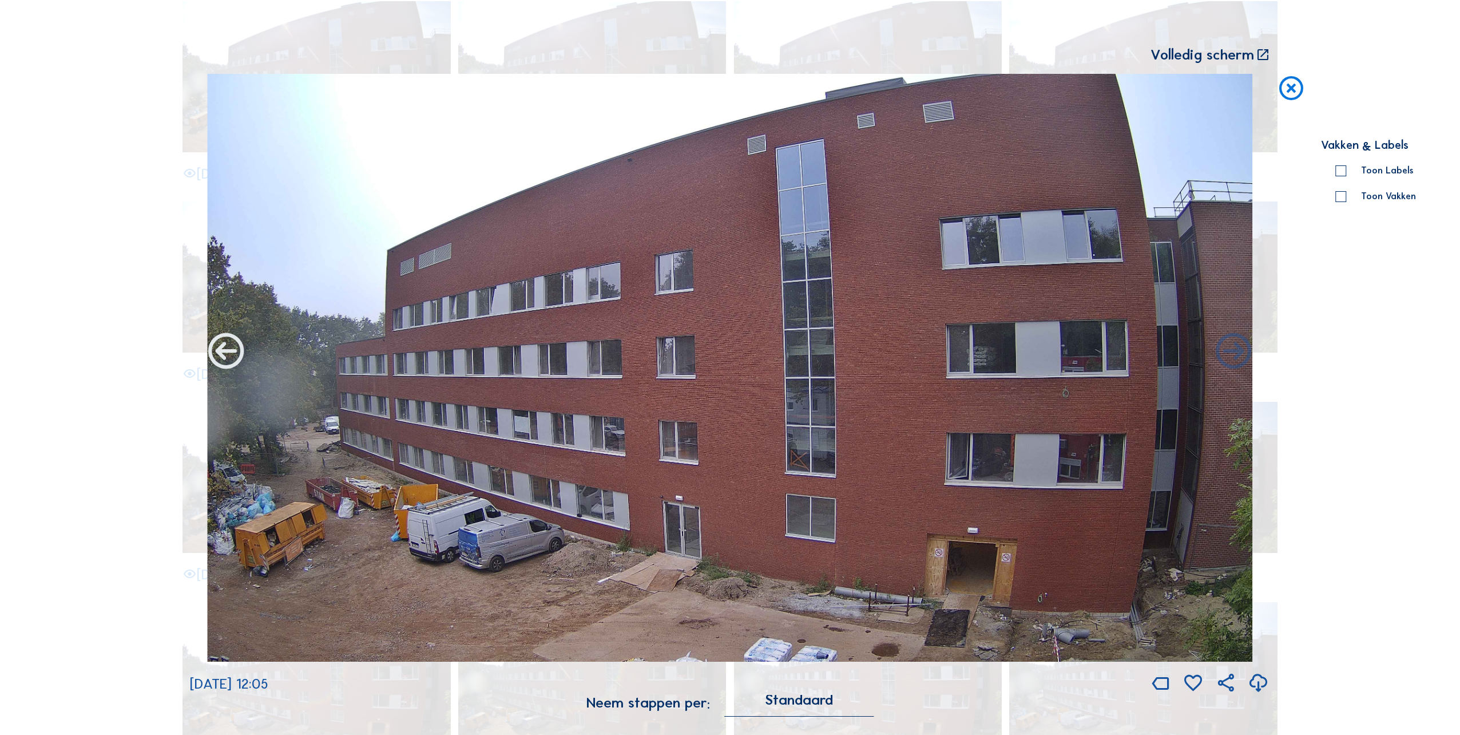
click at [229, 352] on icon at bounding box center [226, 352] width 43 height 43
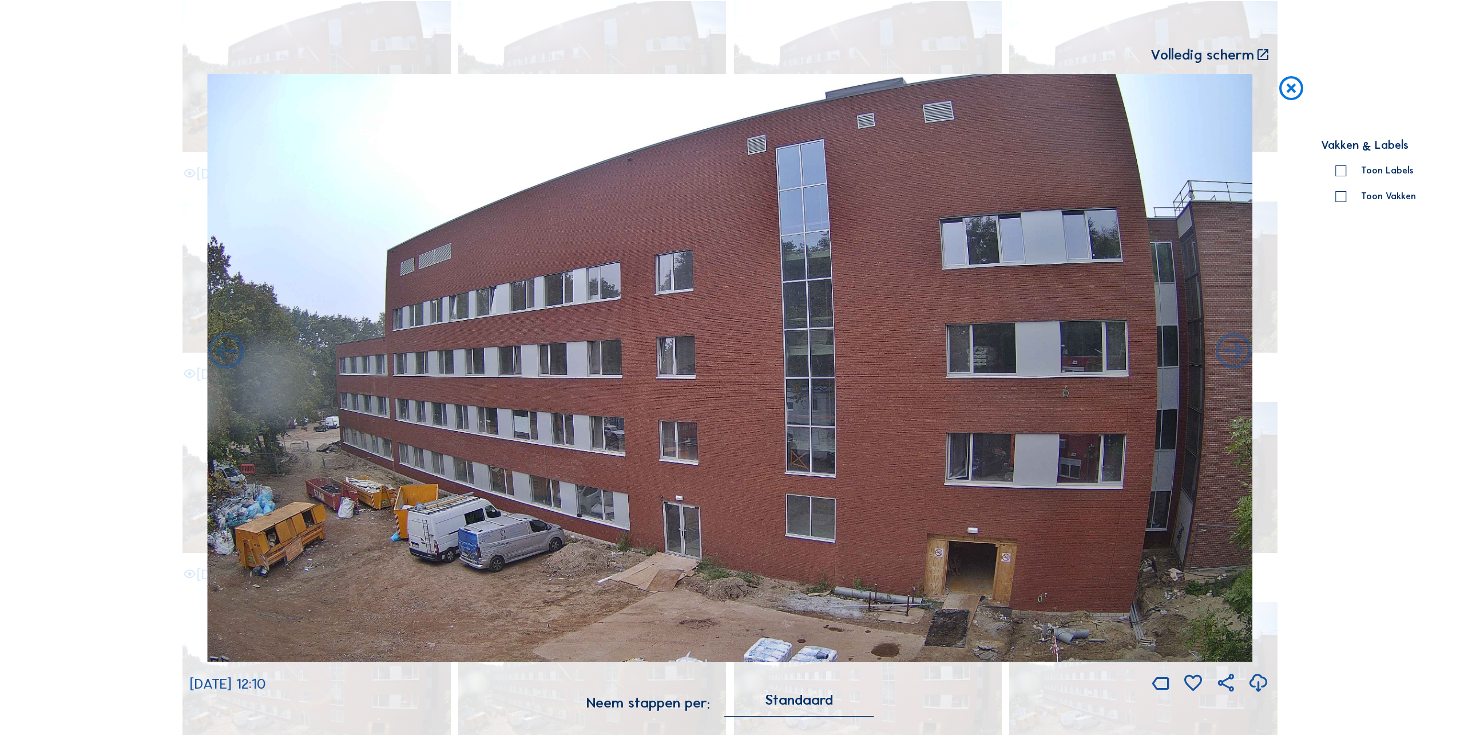
click at [229, 352] on icon at bounding box center [226, 352] width 43 height 43
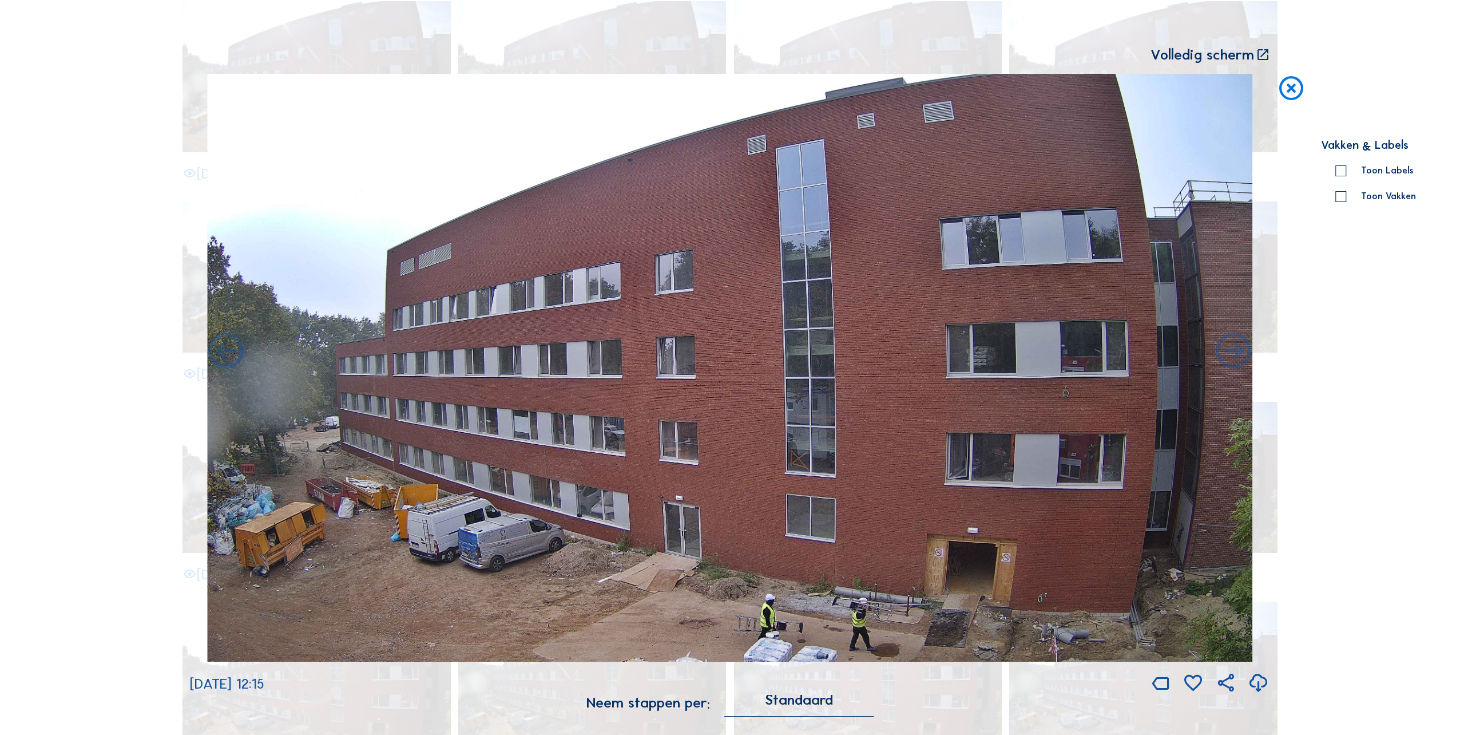
click at [1289, 91] on icon at bounding box center [1291, 89] width 29 height 30
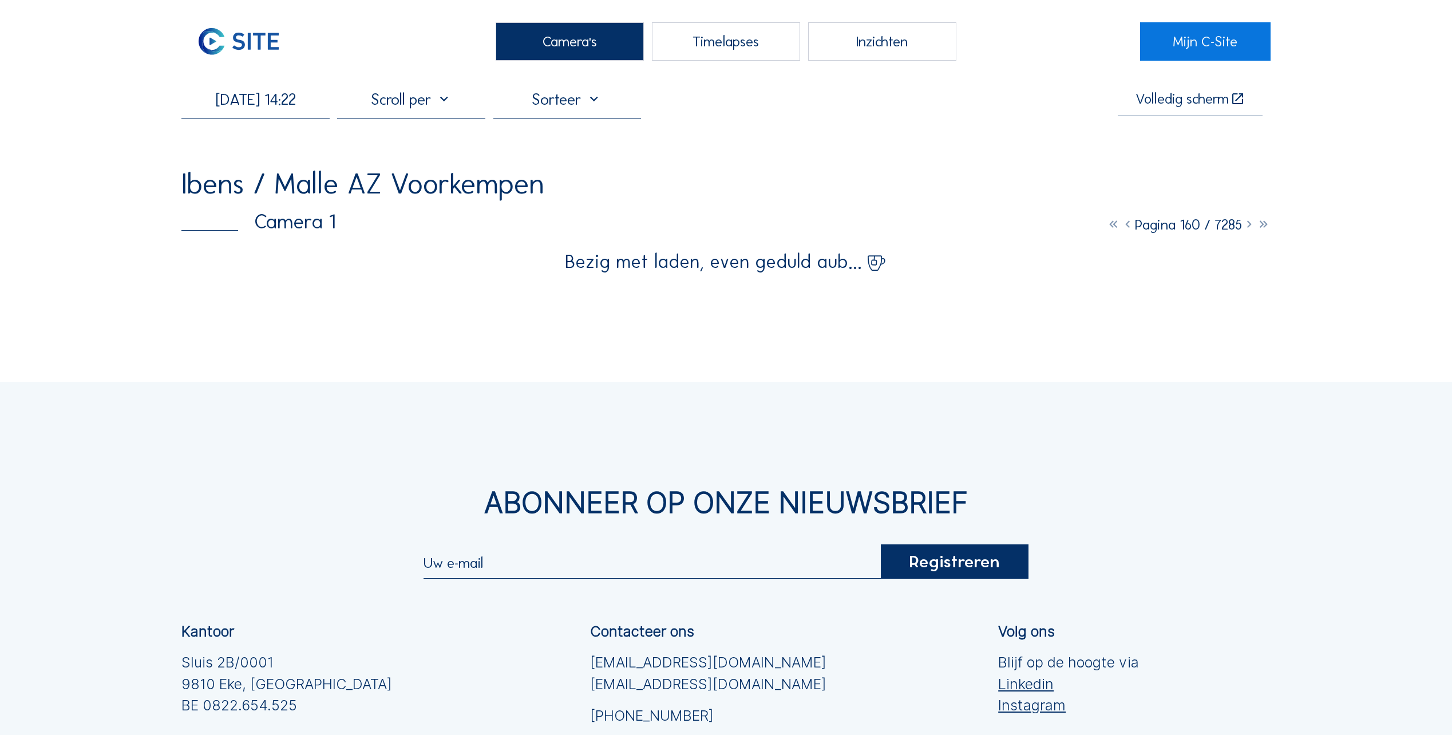
scroll to position [0, 0]
